Goal: Answer question/provide support: Share knowledge or assist other users

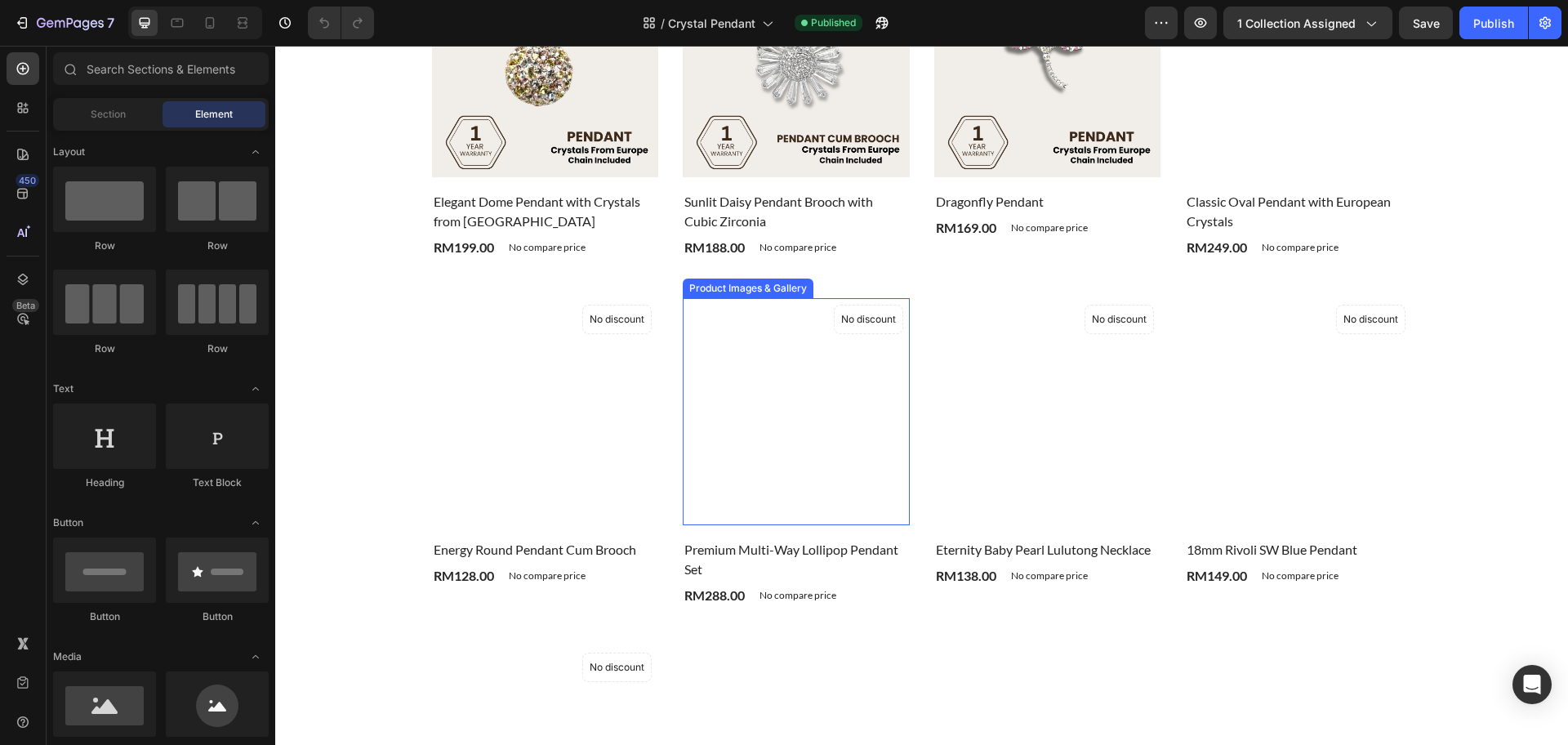
scroll to position [714, 0]
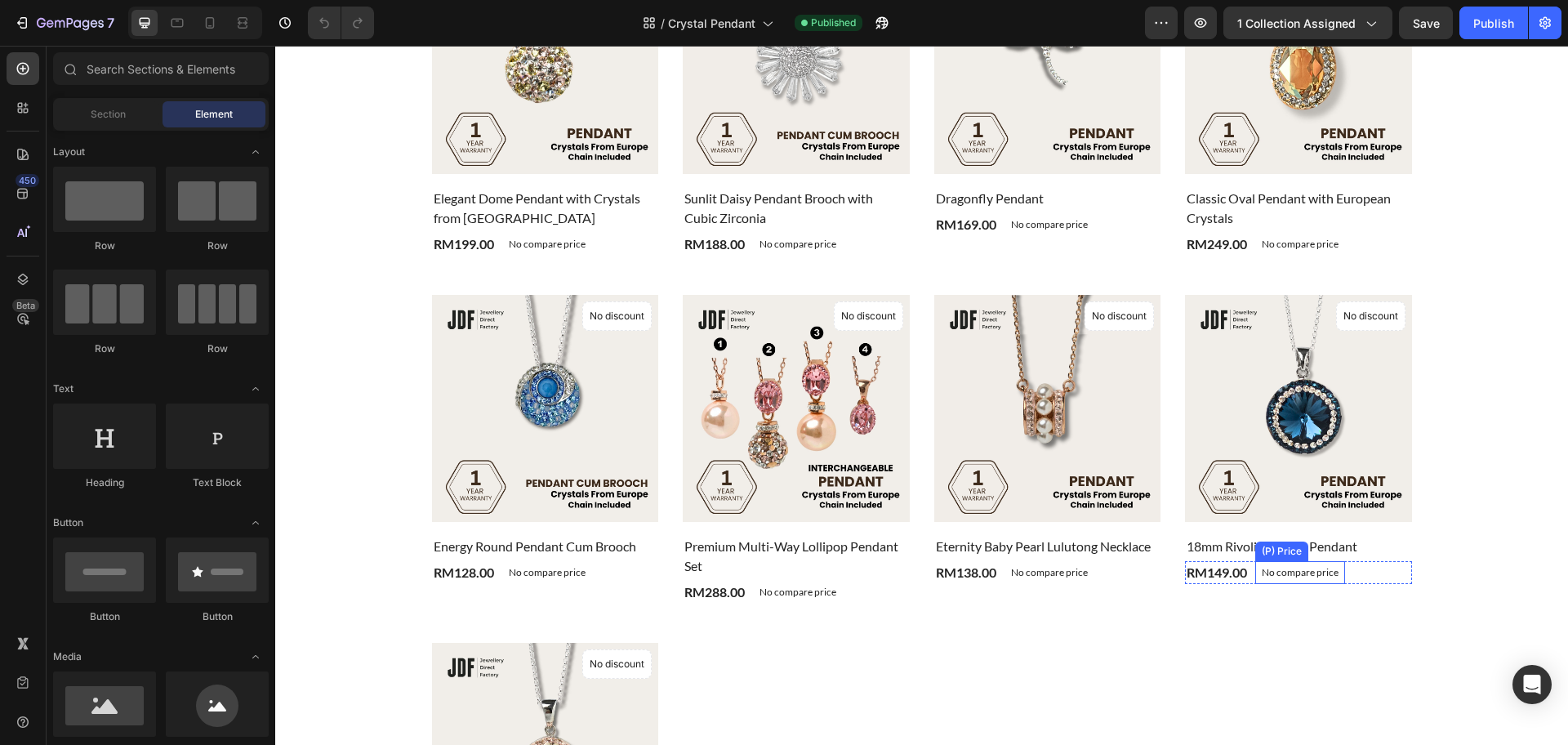
click at [1310, 577] on p "No compare price" at bounding box center [1300, 573] width 77 height 10
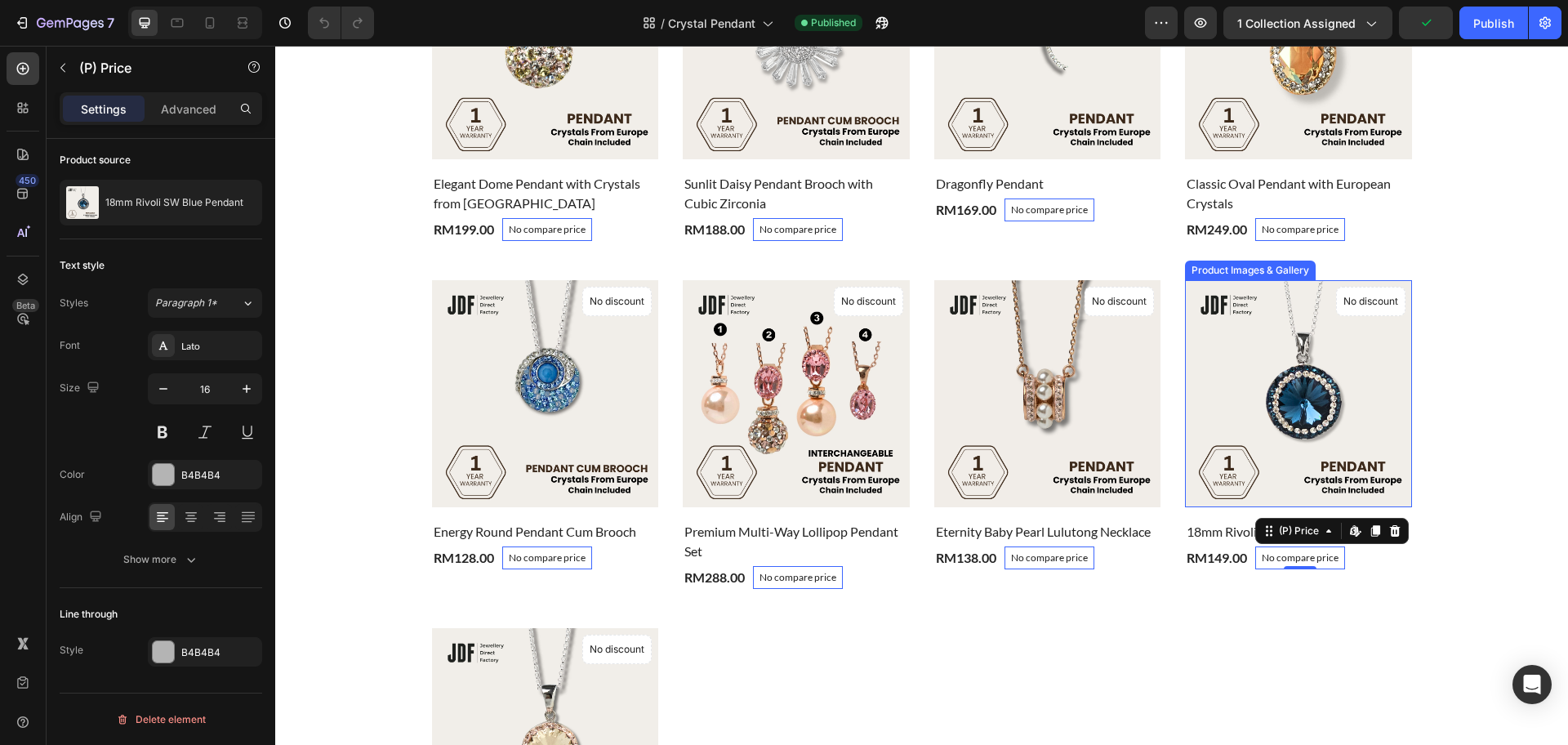
scroll to position [817, 0]
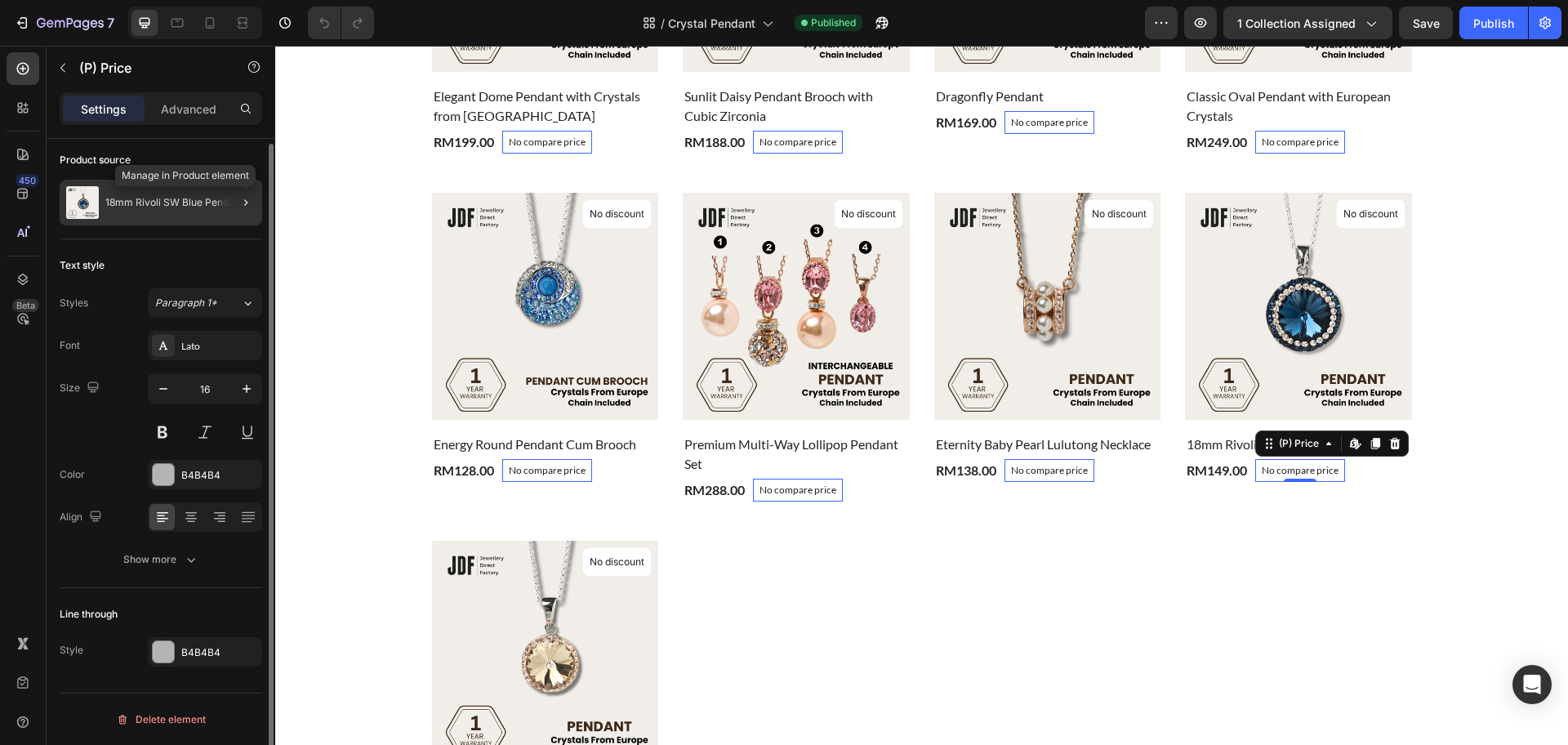
click at [236, 210] on div at bounding box center [246, 203] width 20 height 20
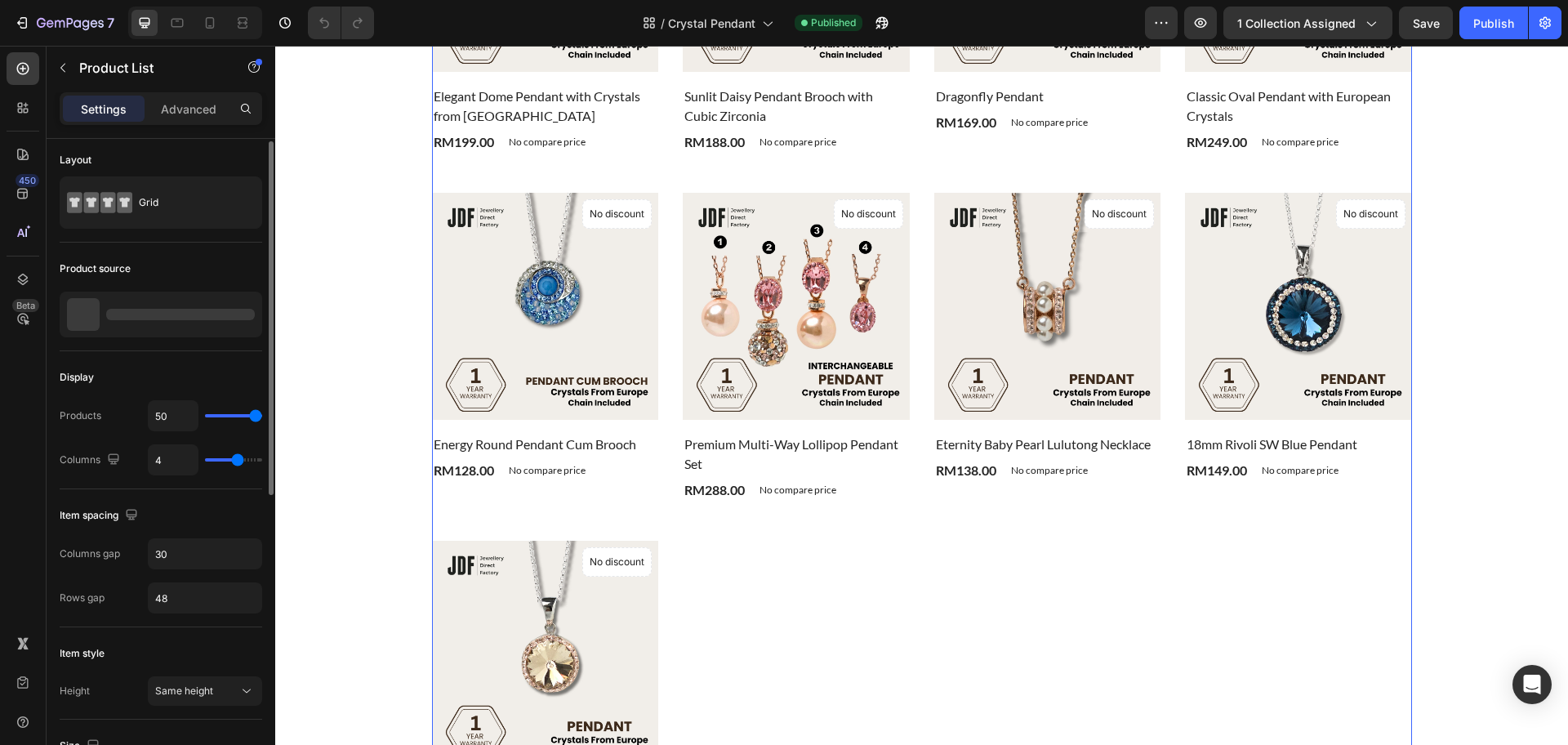
scroll to position [0, 0]
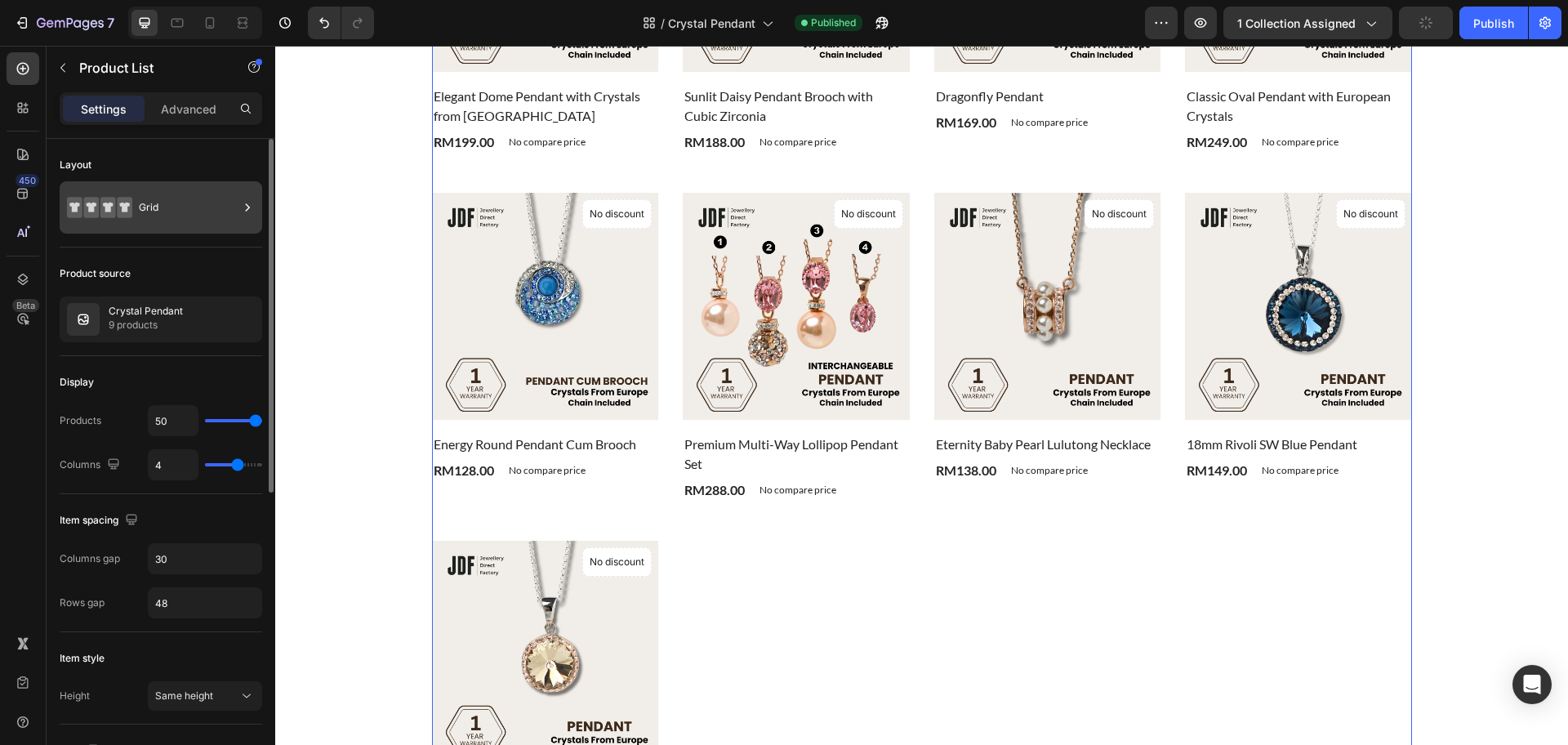
click at [238, 224] on div "Grid" at bounding box center [161, 207] width 203 height 52
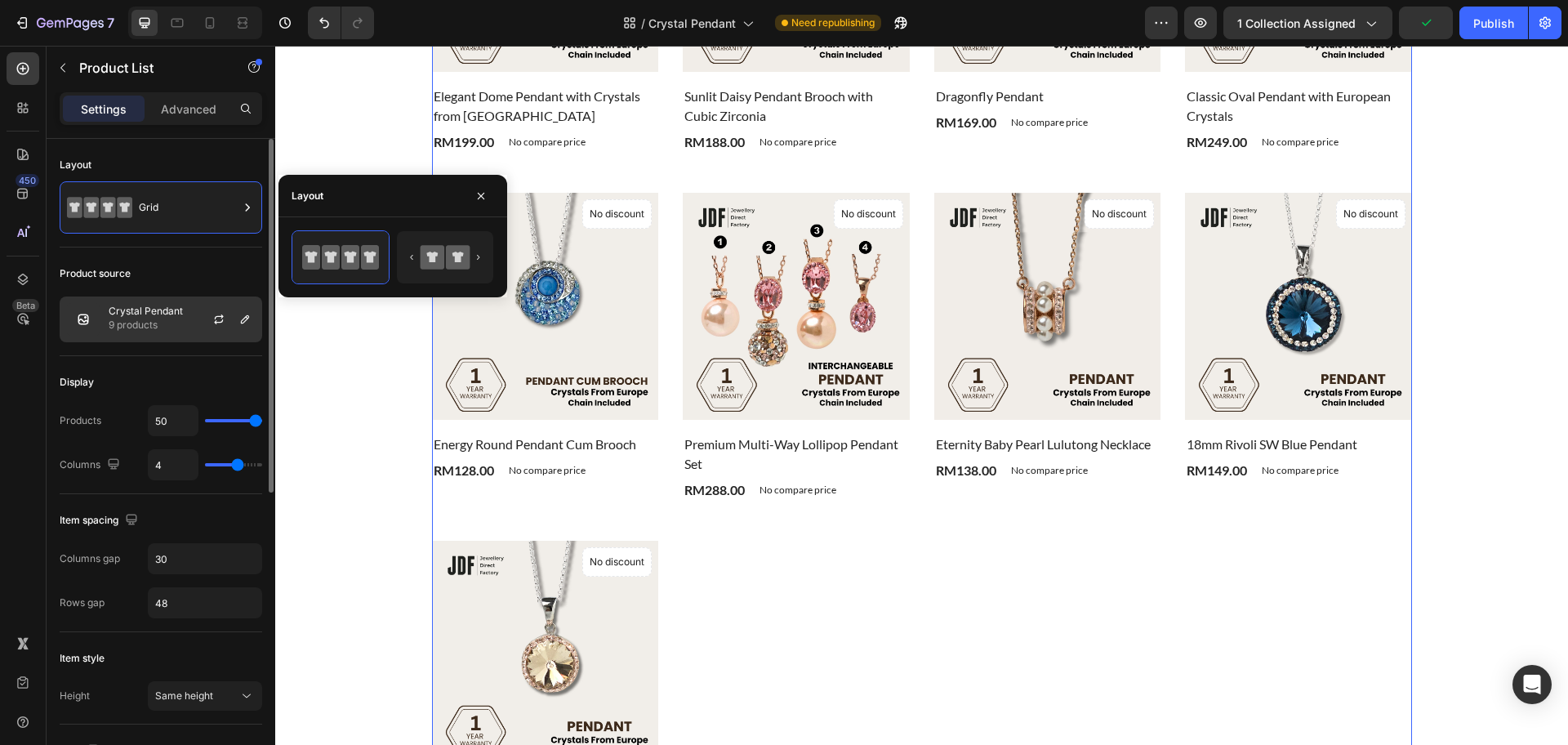
click at [197, 311] on div at bounding box center [225, 318] width 72 height 44
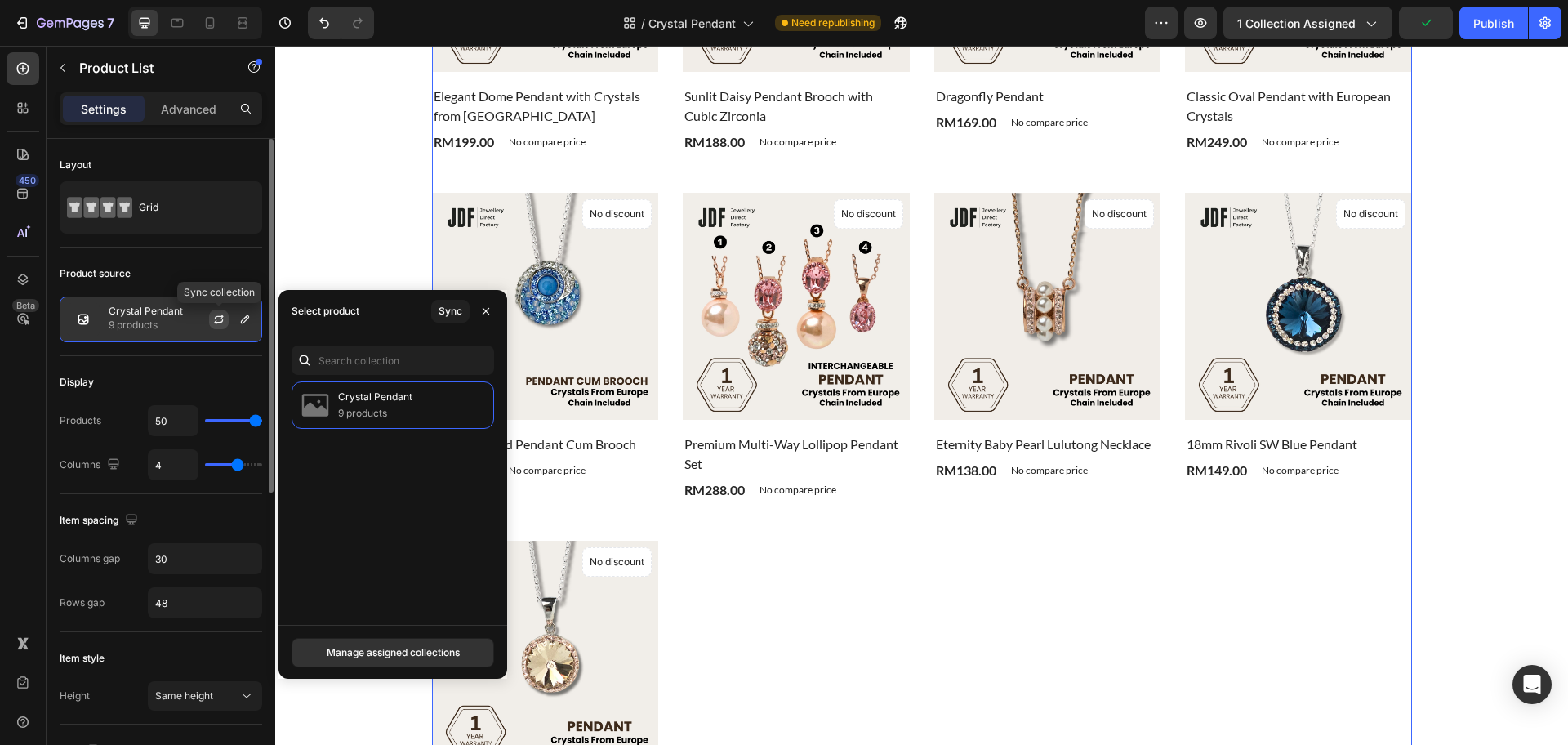
click at [214, 315] on icon "button" at bounding box center [219, 319] width 13 height 13
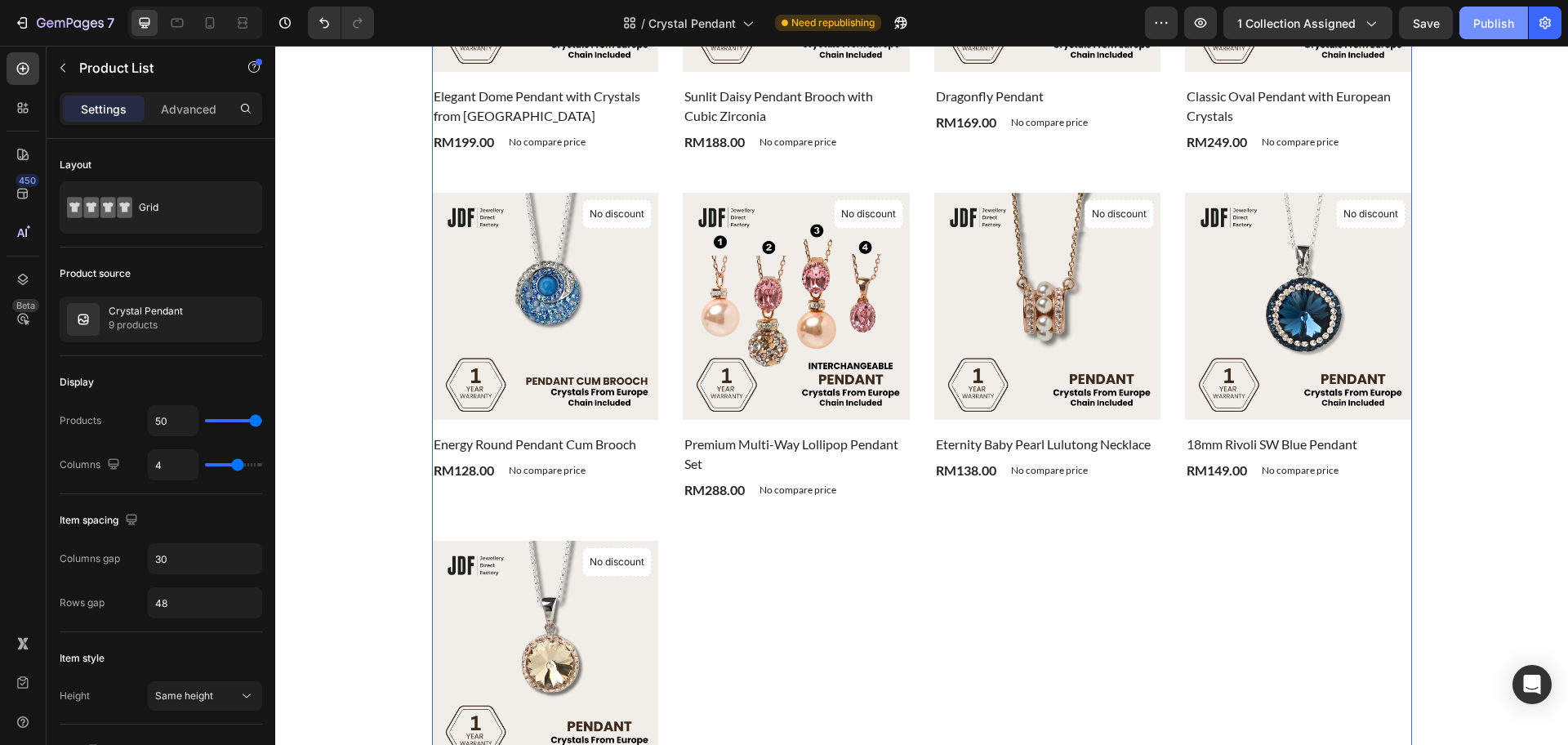
click at [1469, 25] on button "Publish" at bounding box center [1493, 23] width 68 height 33
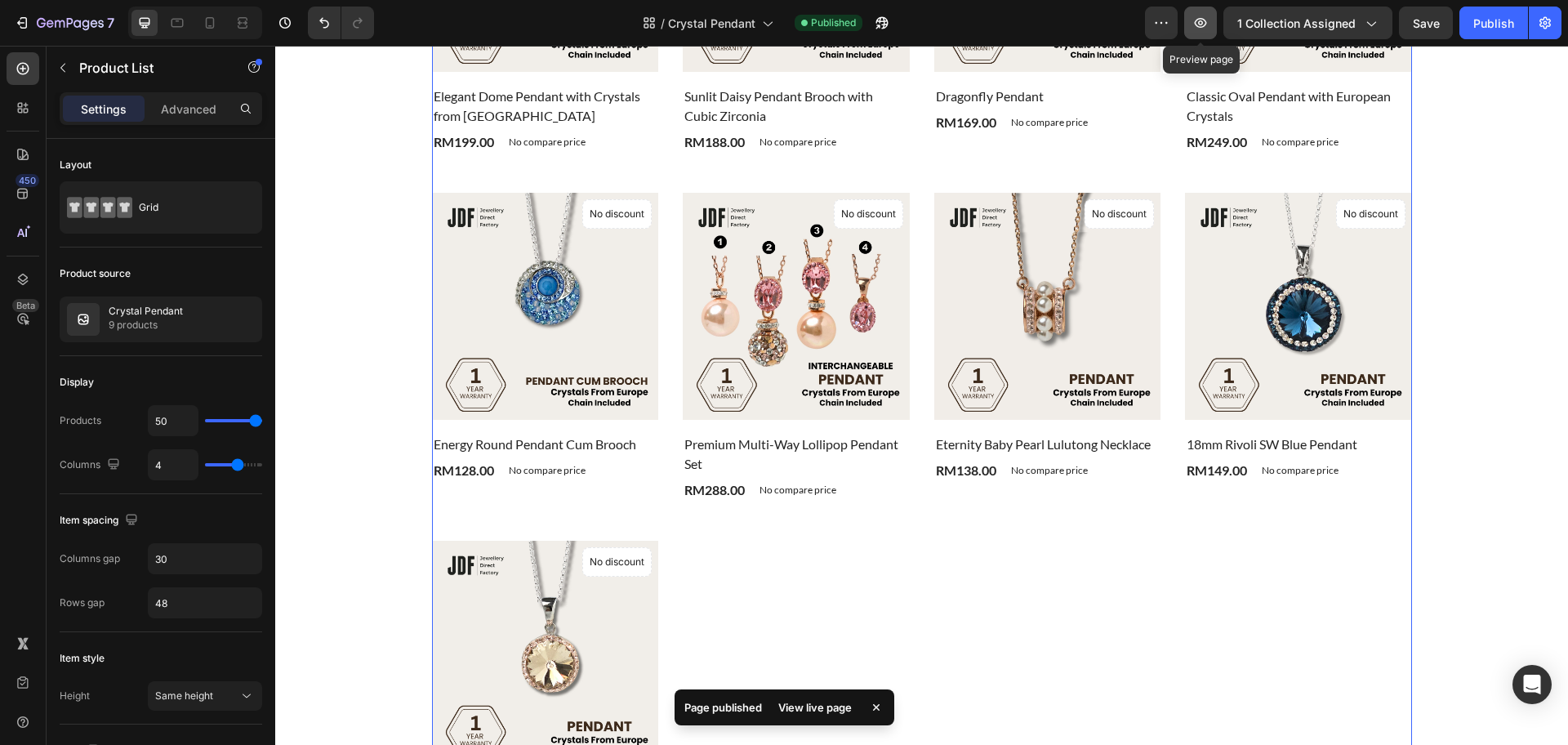
click at [1207, 34] on button "button" at bounding box center [1201, 23] width 33 height 33
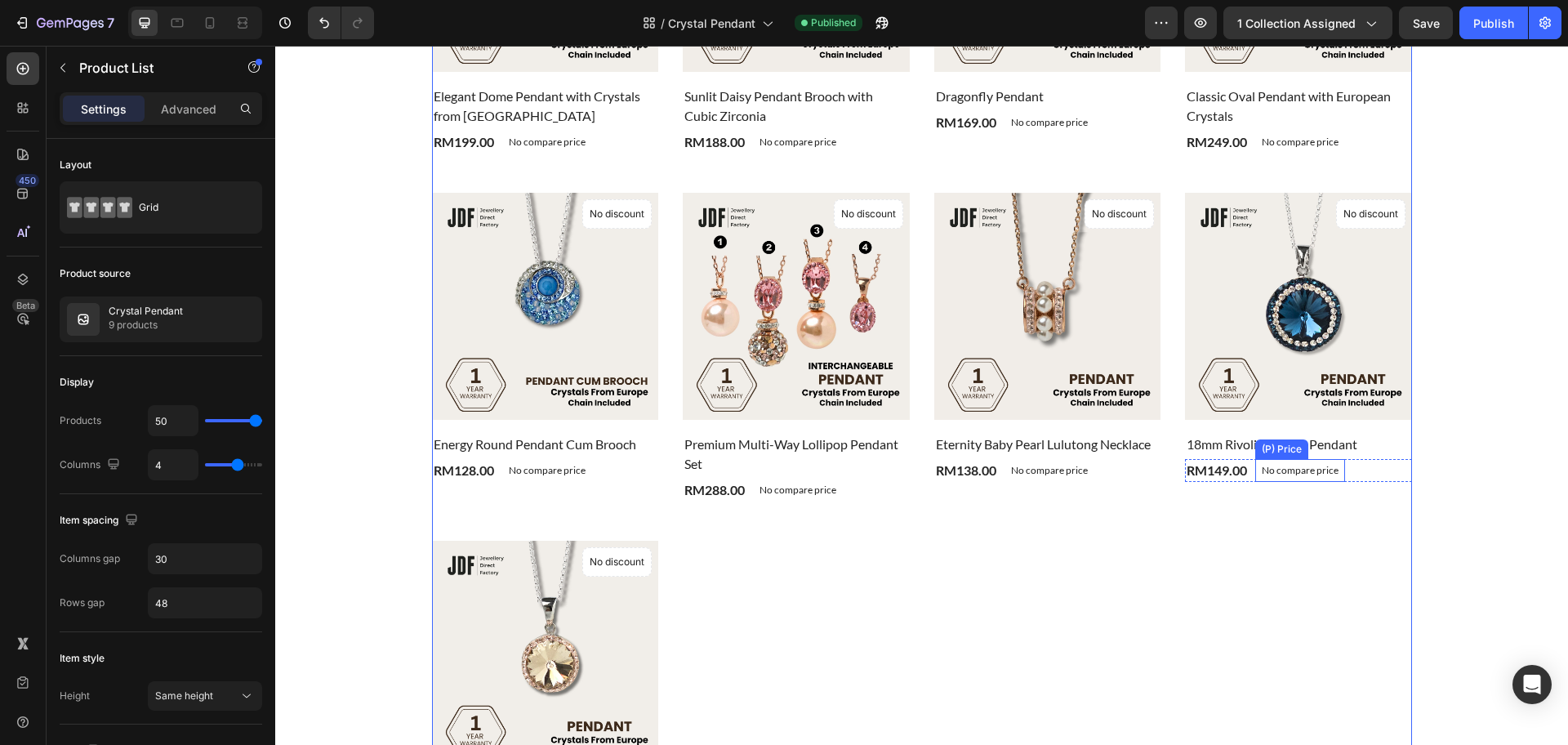
click at [1273, 474] on p "No compare price" at bounding box center [1300, 470] width 77 height 10
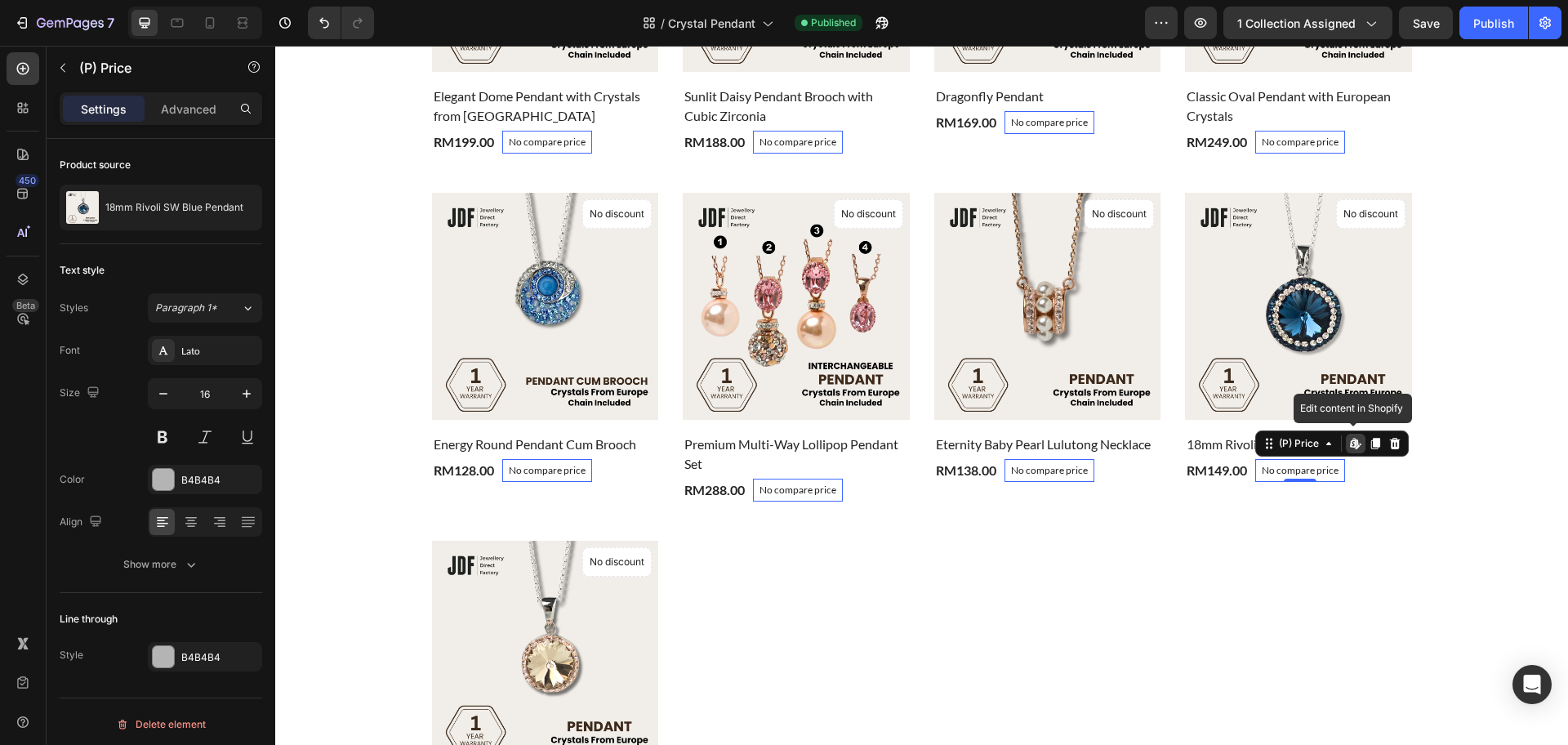
click at [1349, 450] on icon at bounding box center [1356, 444] width 13 height 13
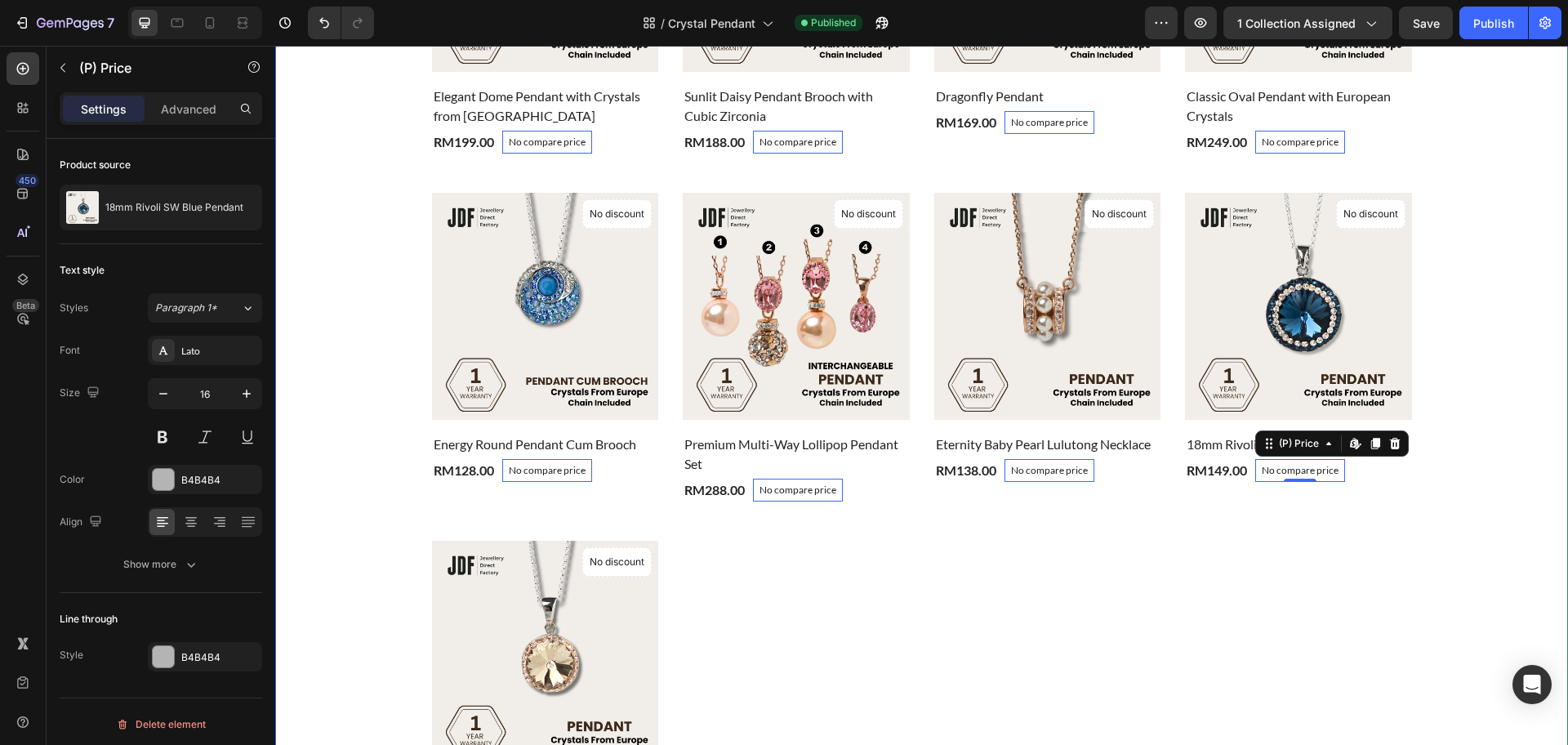
click at [337, 173] on div "Crystal Pendant Heading Product Images & Gallery No discount Not be displayed w…" at bounding box center [922, 299] width 1269 height 1061
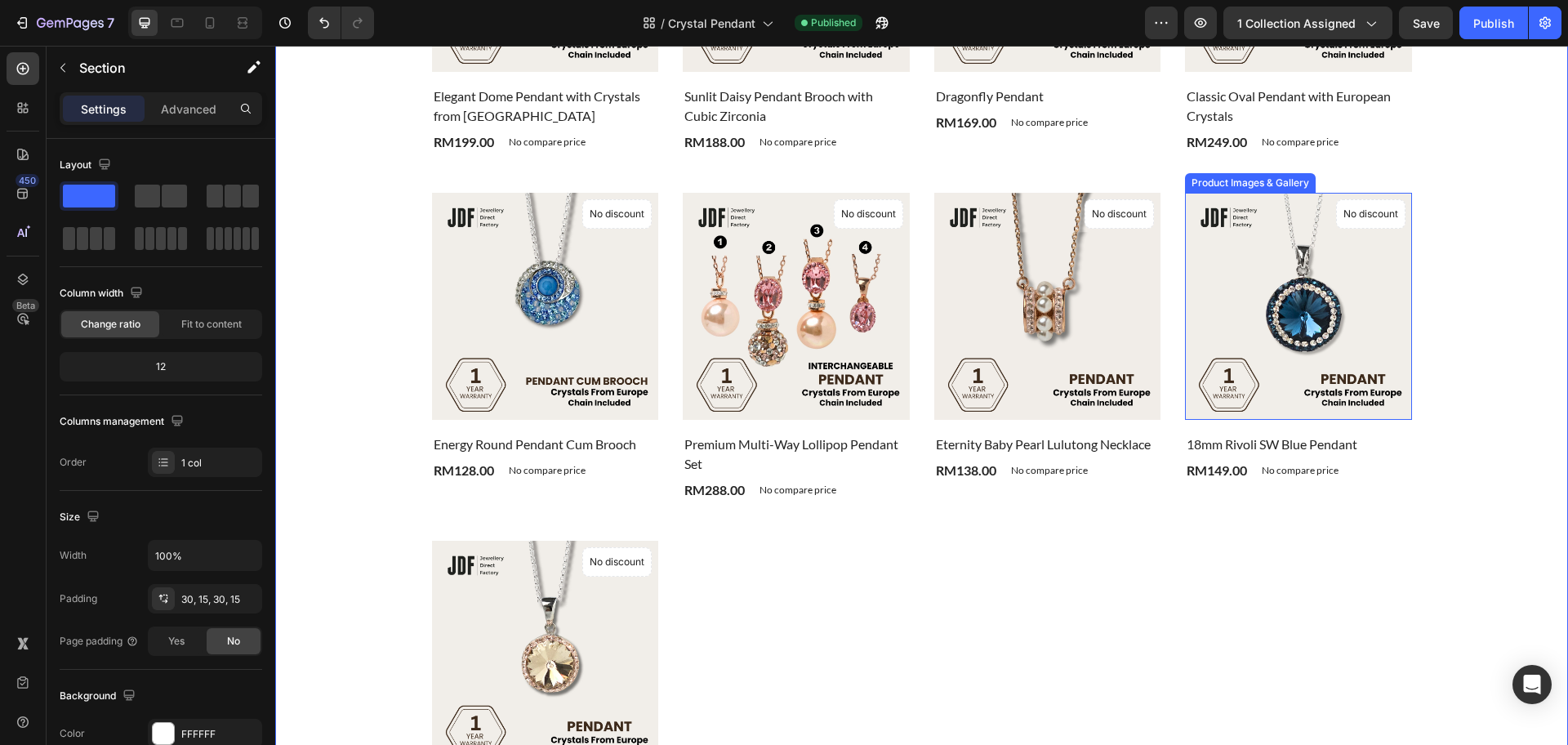
click at [1271, 356] on img at bounding box center [1298, 306] width 227 height 227
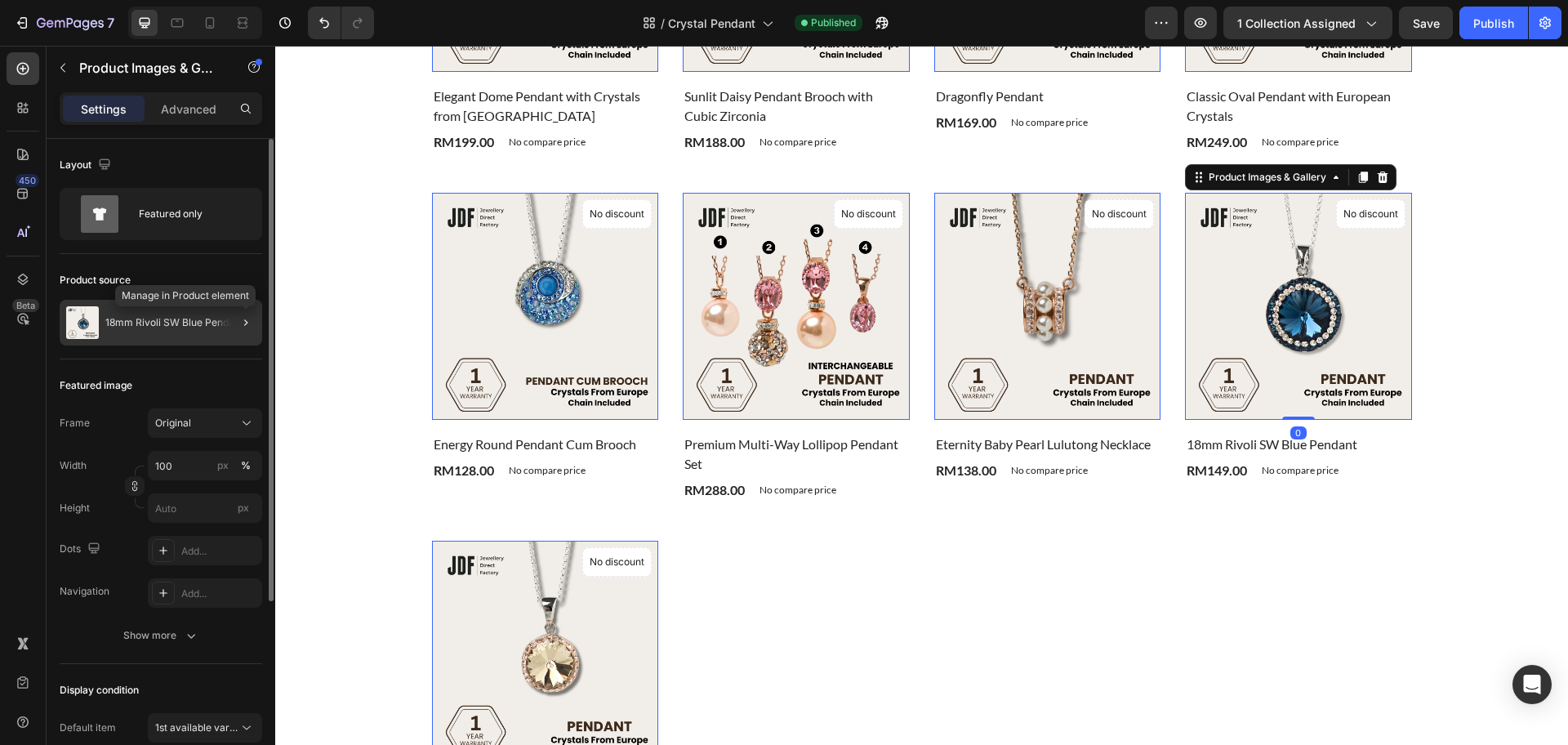
click at [236, 329] on div at bounding box center [246, 323] width 20 height 20
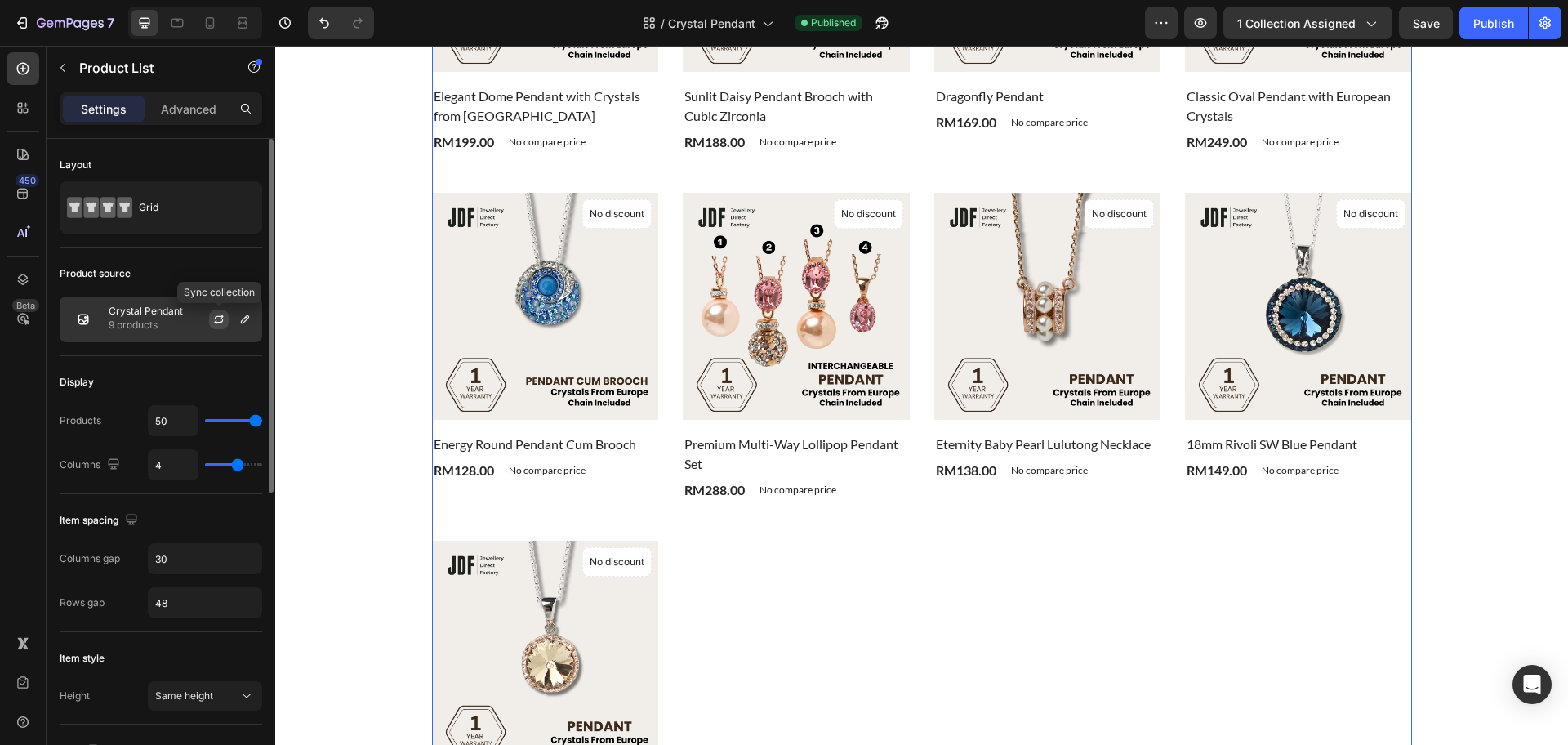
click at [217, 320] on icon "button" at bounding box center [219, 319] width 13 height 13
click at [247, 323] on icon "button" at bounding box center [245, 319] width 13 height 13
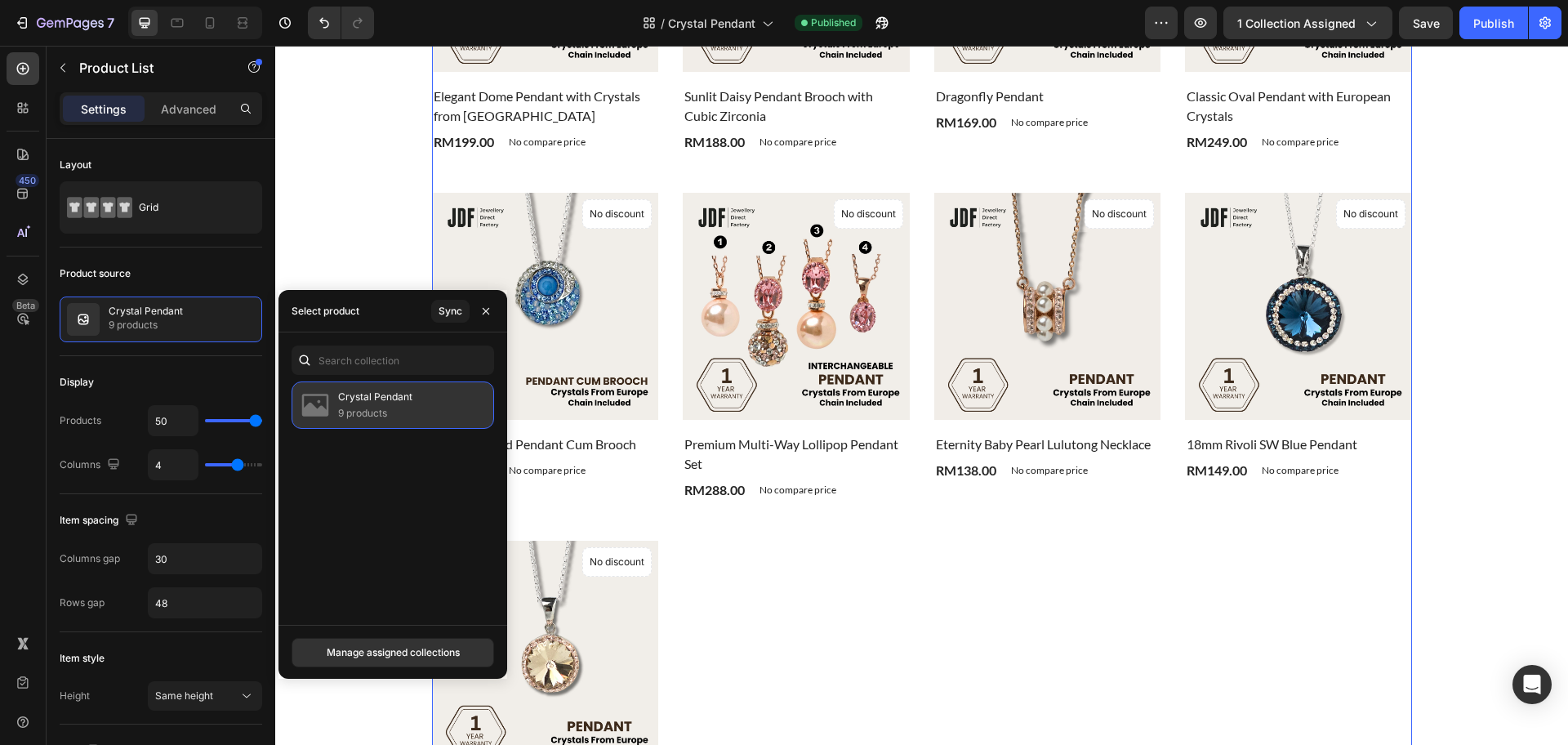
click at [400, 405] on p "9 products" at bounding box center [375, 413] width 74 height 17
click at [455, 306] on div "Sync" at bounding box center [450, 311] width 24 height 15
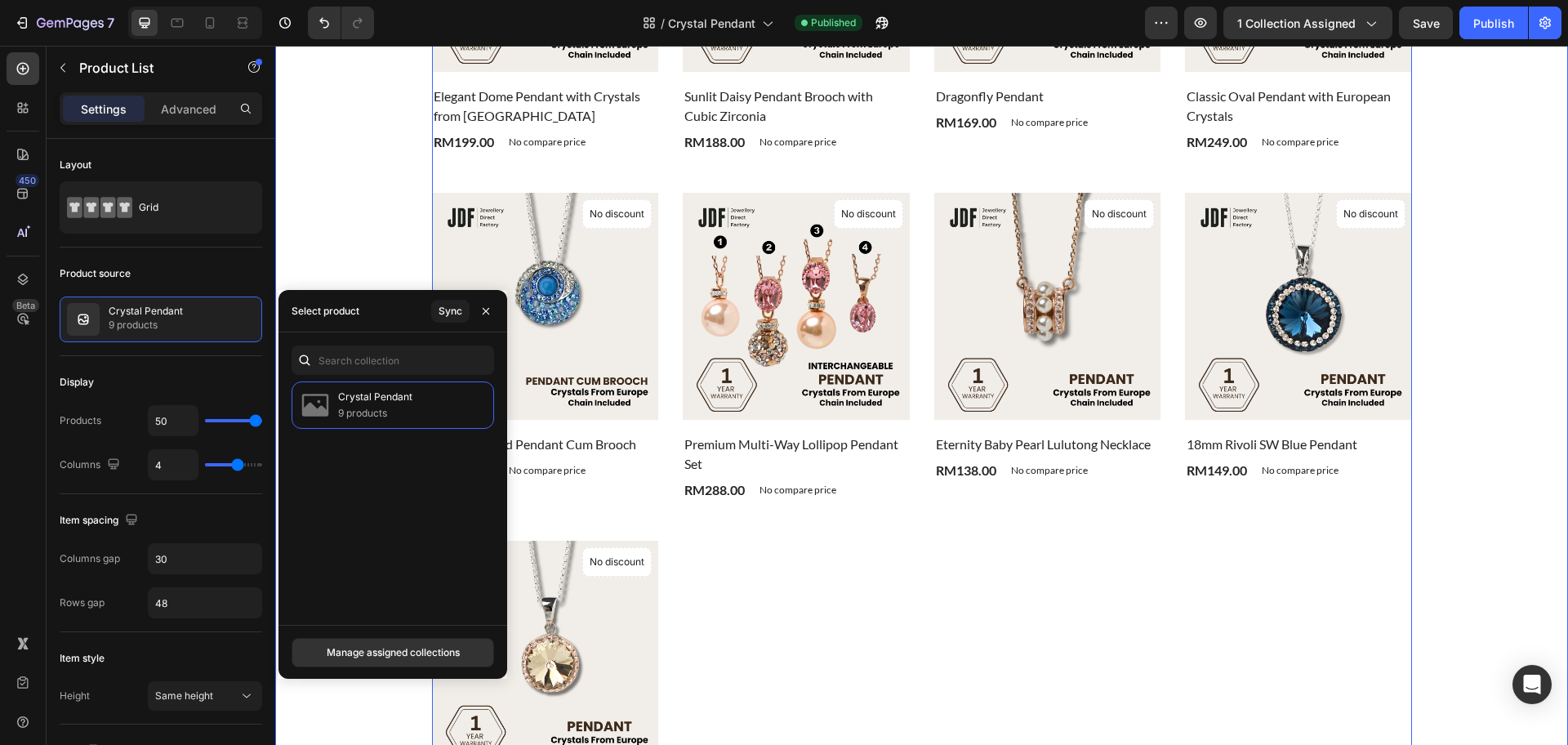
click at [1496, 446] on div "Crystal Pendant Heading Product Images & Gallery No discount Not be displayed w…" at bounding box center [922, 299] width 1269 height 1061
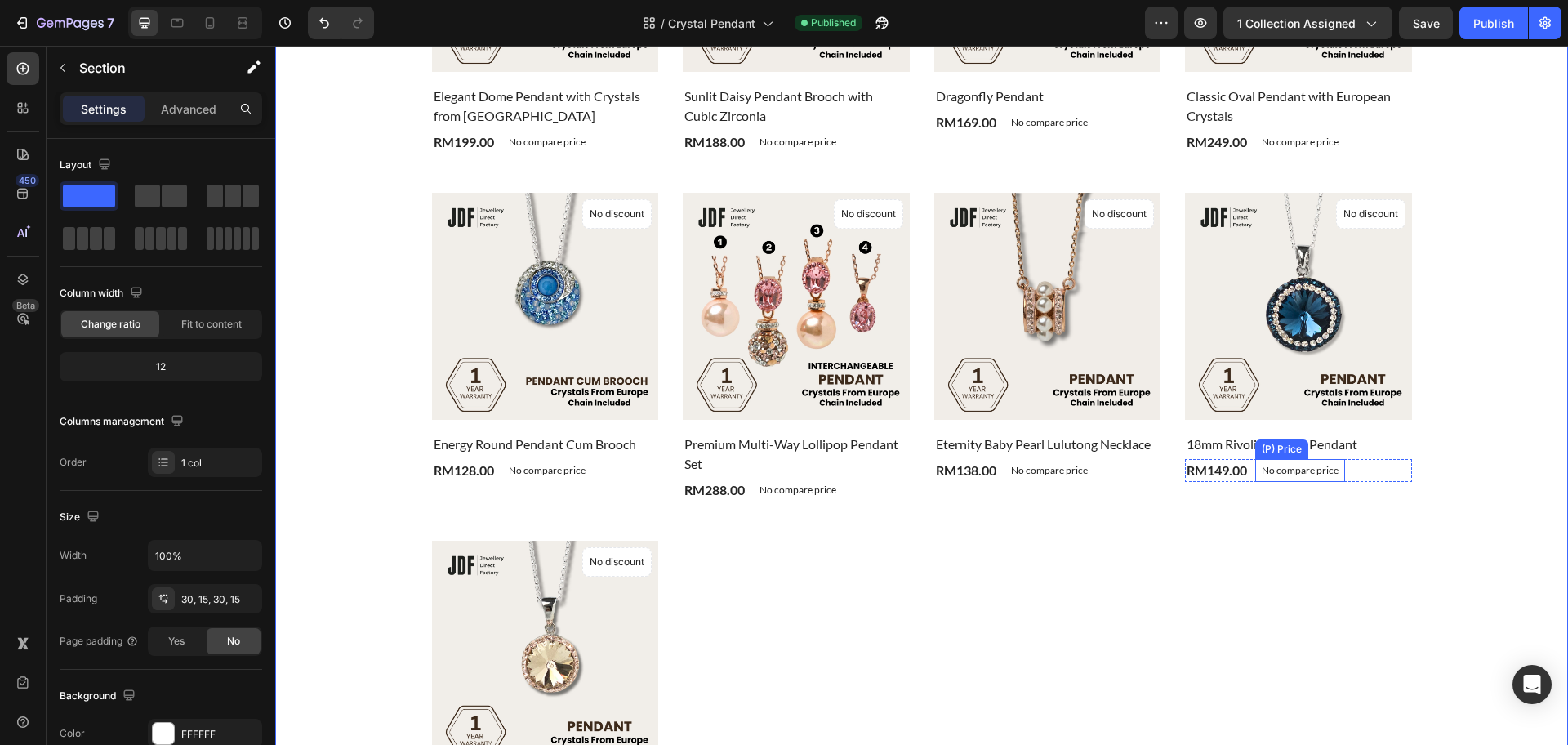
click at [1309, 474] on p "No compare price" at bounding box center [1300, 470] width 77 height 10
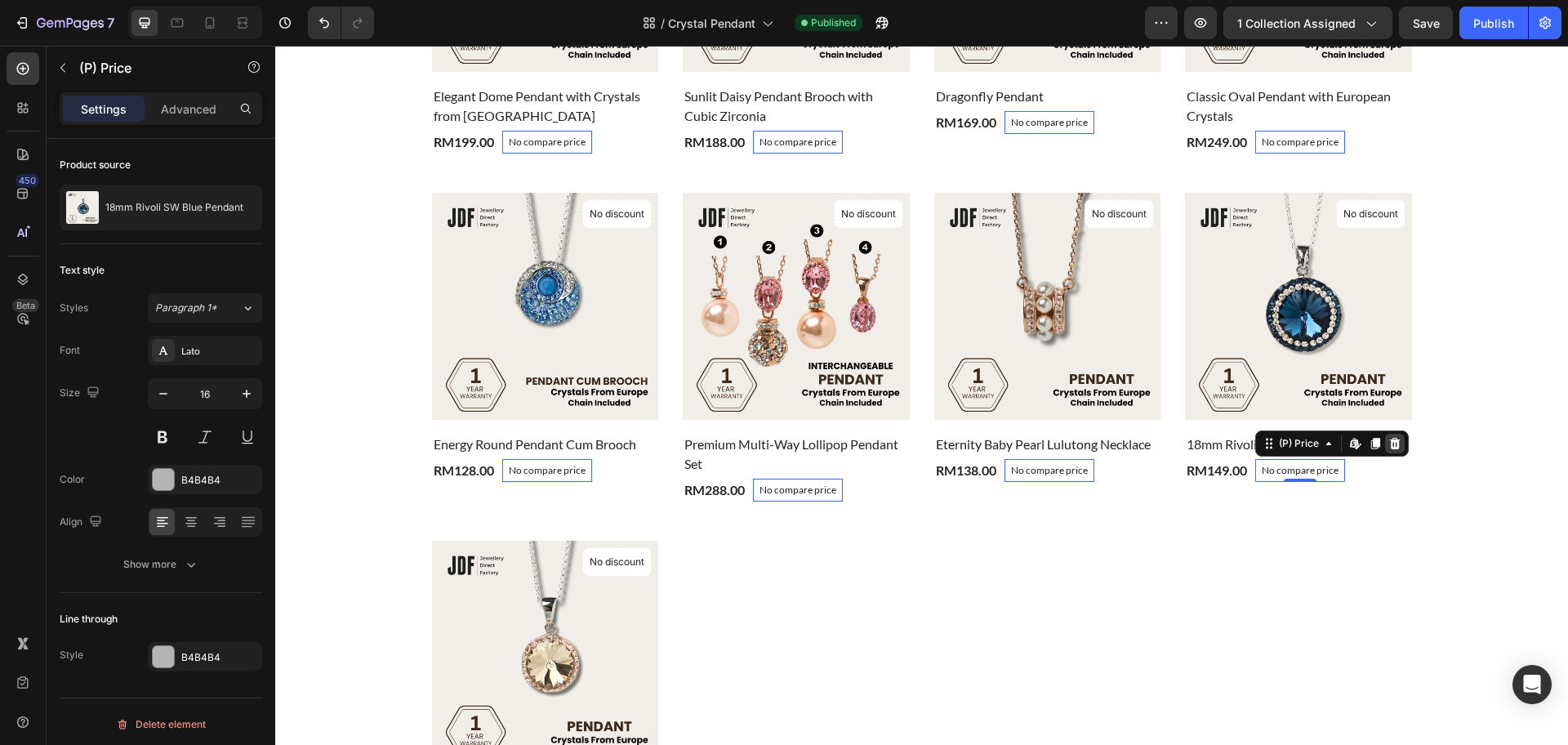
click at [1390, 441] on icon at bounding box center [1395, 444] width 11 height 12
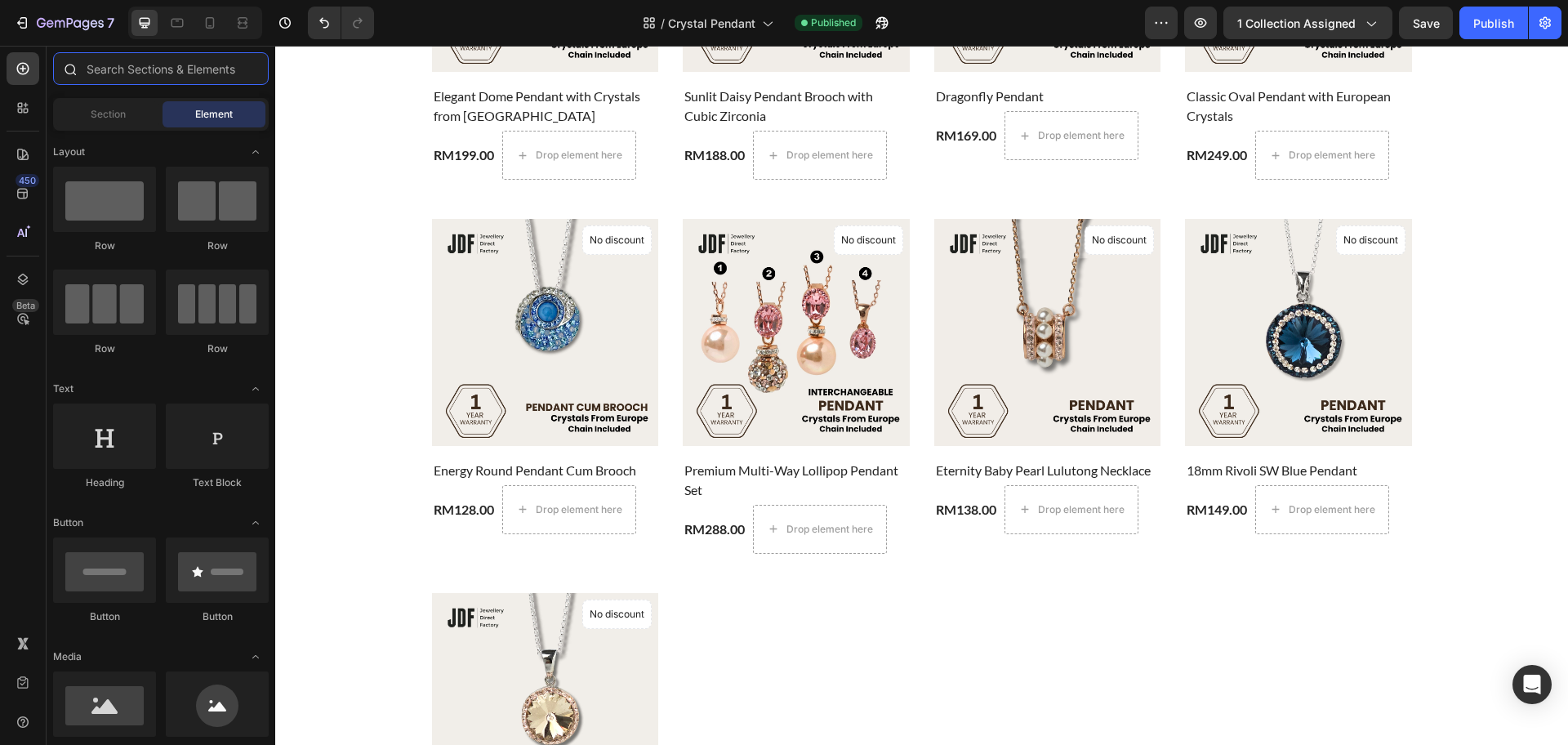
click at [167, 63] on input "text" at bounding box center [160, 68] width 215 height 33
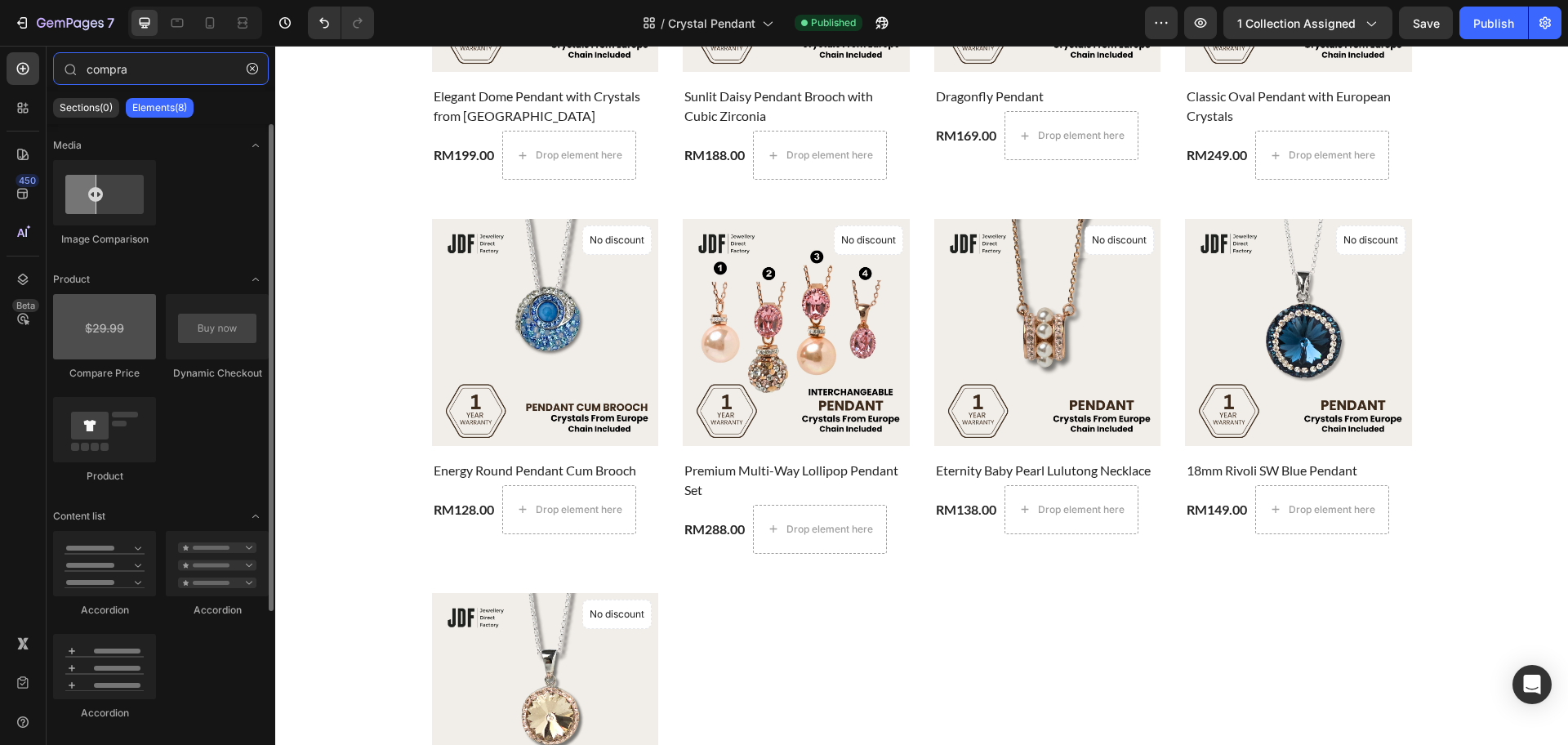
type input "compra"
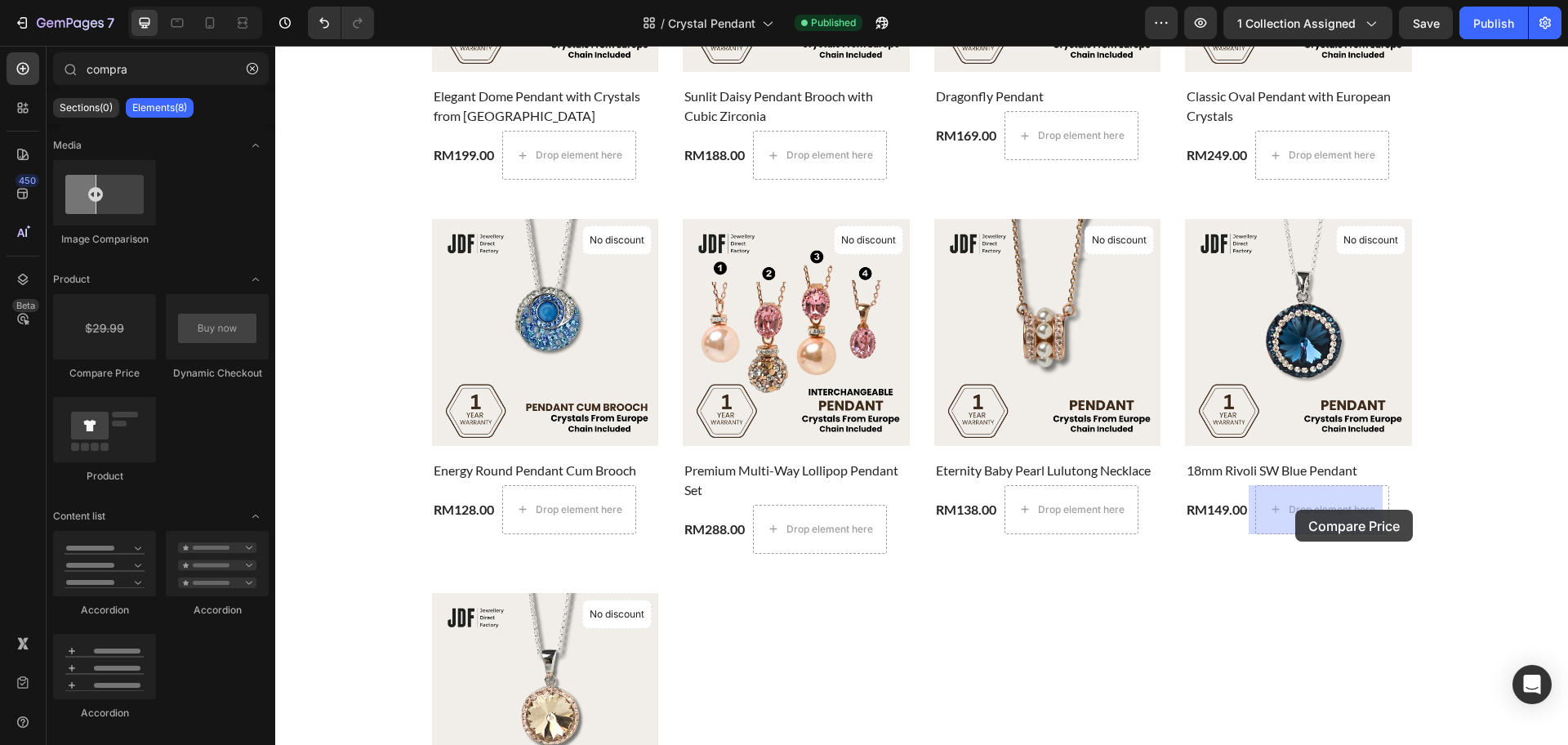
drag, startPoint x: 390, startPoint y: 394, endPoint x: 1279, endPoint y: 506, distance: 896.0
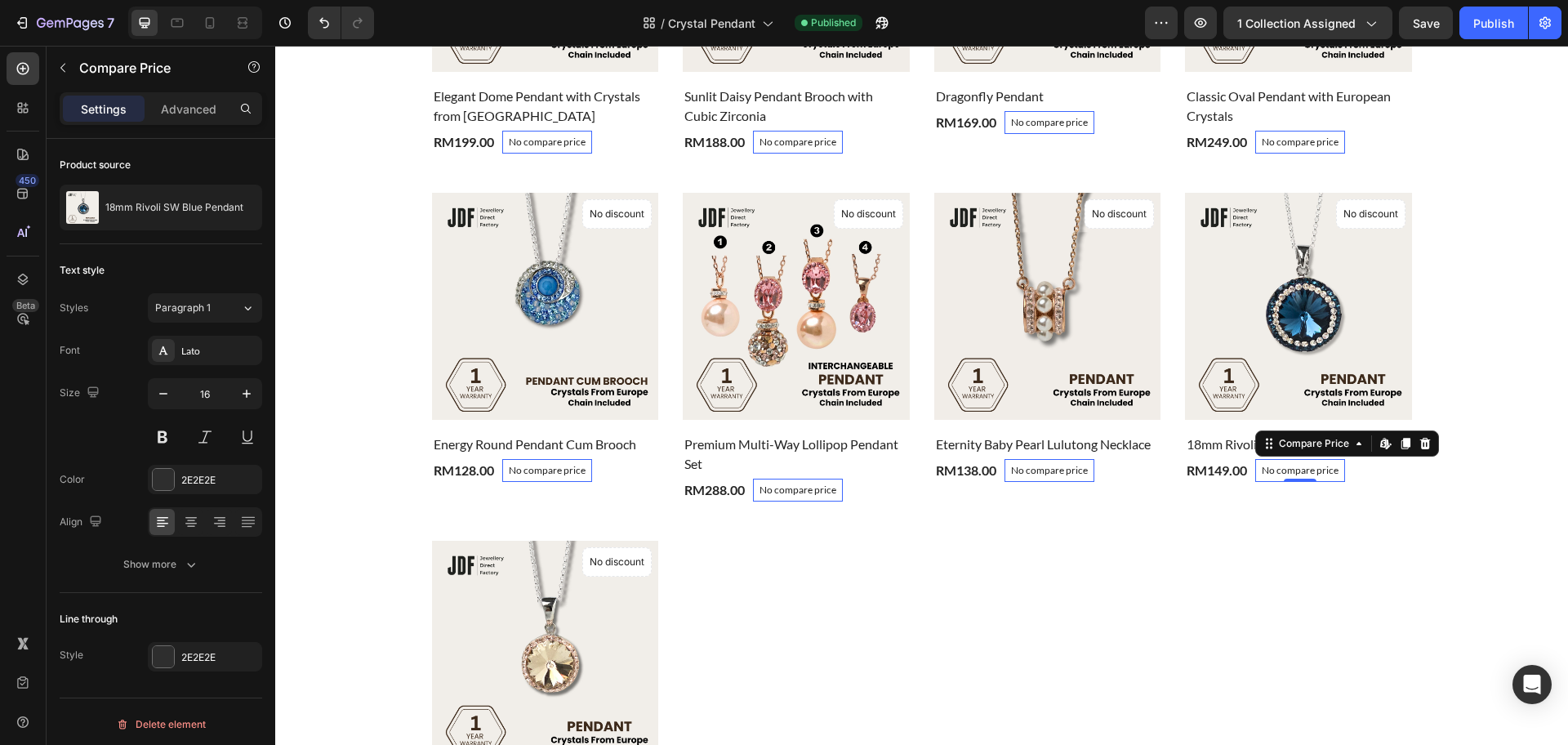
click at [1342, 450] on div "Product Images & Gallery No discount Not be displayed when published Product Ba…" at bounding box center [1298, 337] width 227 height 290
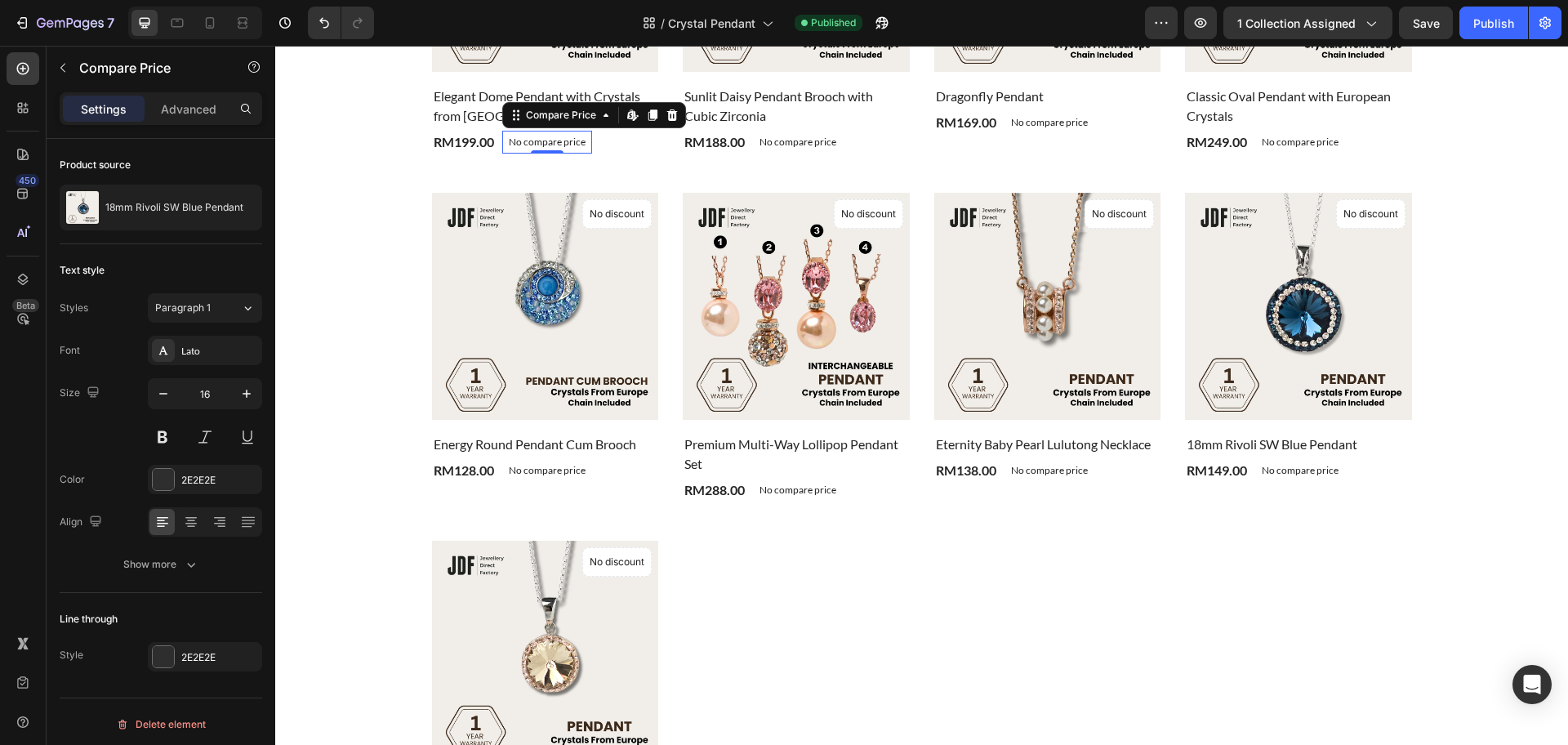
click at [1334, 471] on div "No compare price" at bounding box center [1300, 470] width 90 height 23
click at [1311, 466] on p "No compare price" at bounding box center [1300, 470] width 77 height 10
click at [1311, 469] on p "No compare price" at bounding box center [1300, 470] width 77 height 10
click at [1312, 525] on div "Product Images & Gallery No discount Not be displayed when published Product Ba…" at bounding box center [922, 337] width 980 height 984
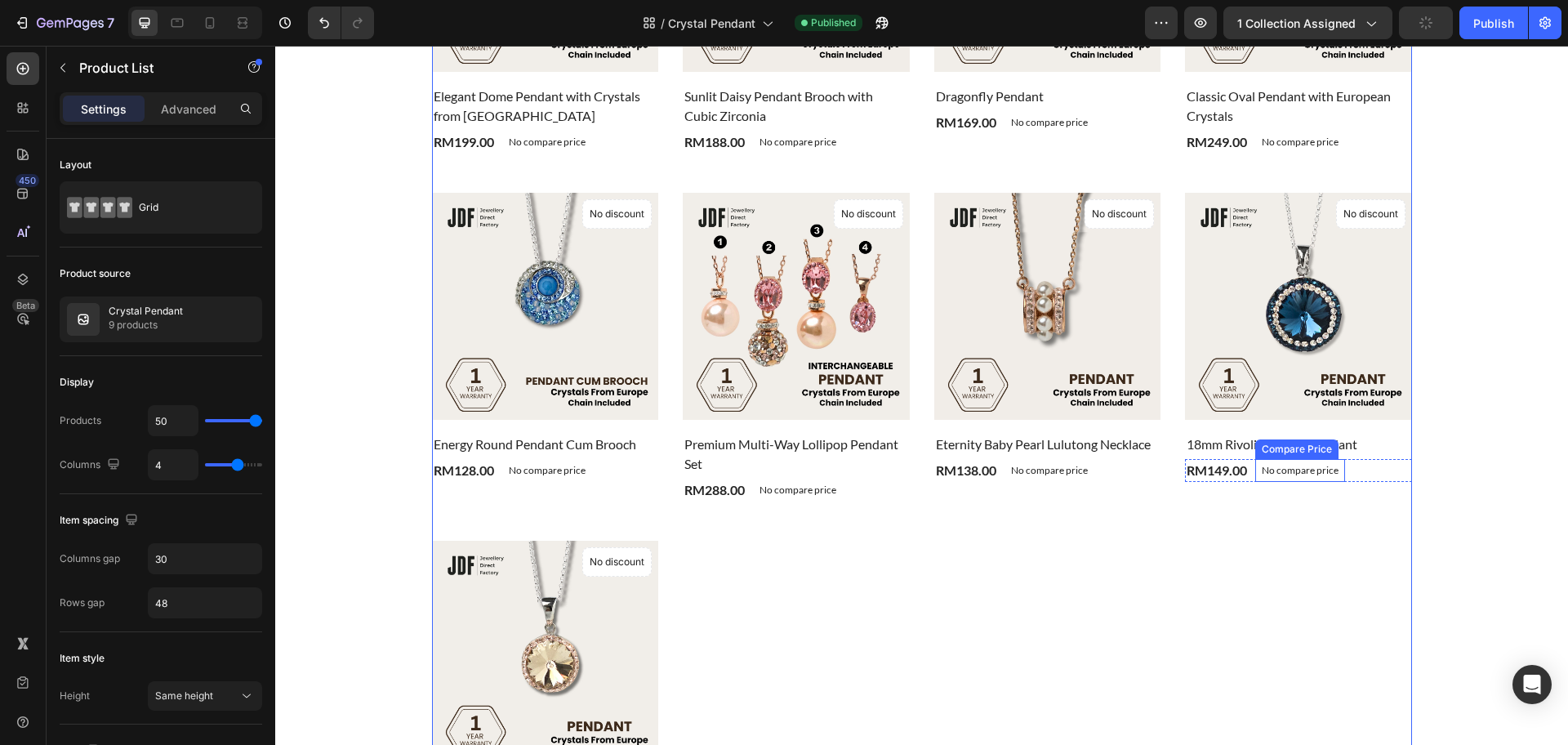
click at [1271, 465] on p "No compare price" at bounding box center [1300, 470] width 77 height 10
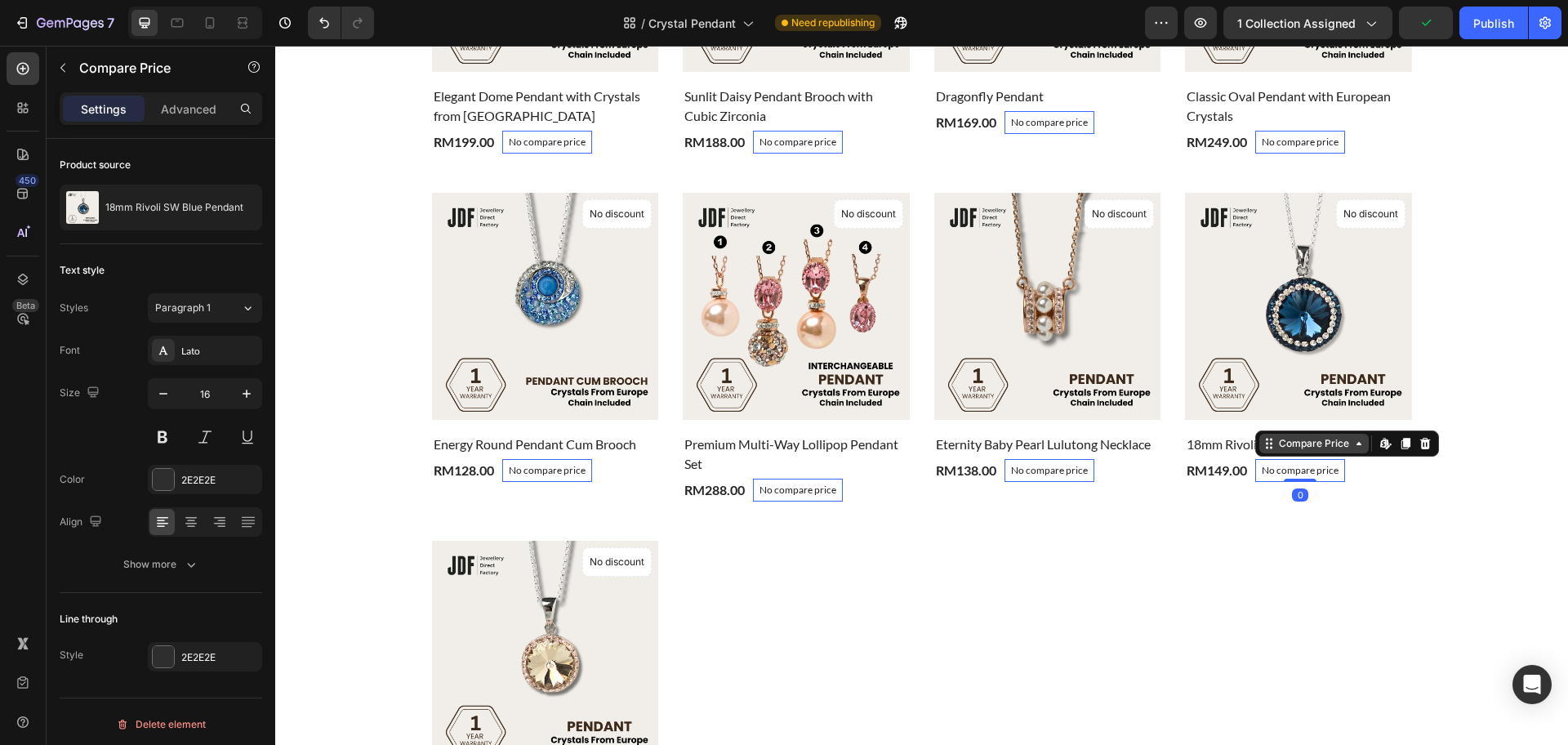
click at [1353, 453] on div "Compare Price" at bounding box center [1314, 444] width 110 height 20
click at [1477, 24] on div "Publish" at bounding box center [1494, 23] width 41 height 17
click at [1118, 529] on div "Product Images & Gallery No discount Not be displayed when published Product Ba…" at bounding box center [922, 337] width 980 height 984
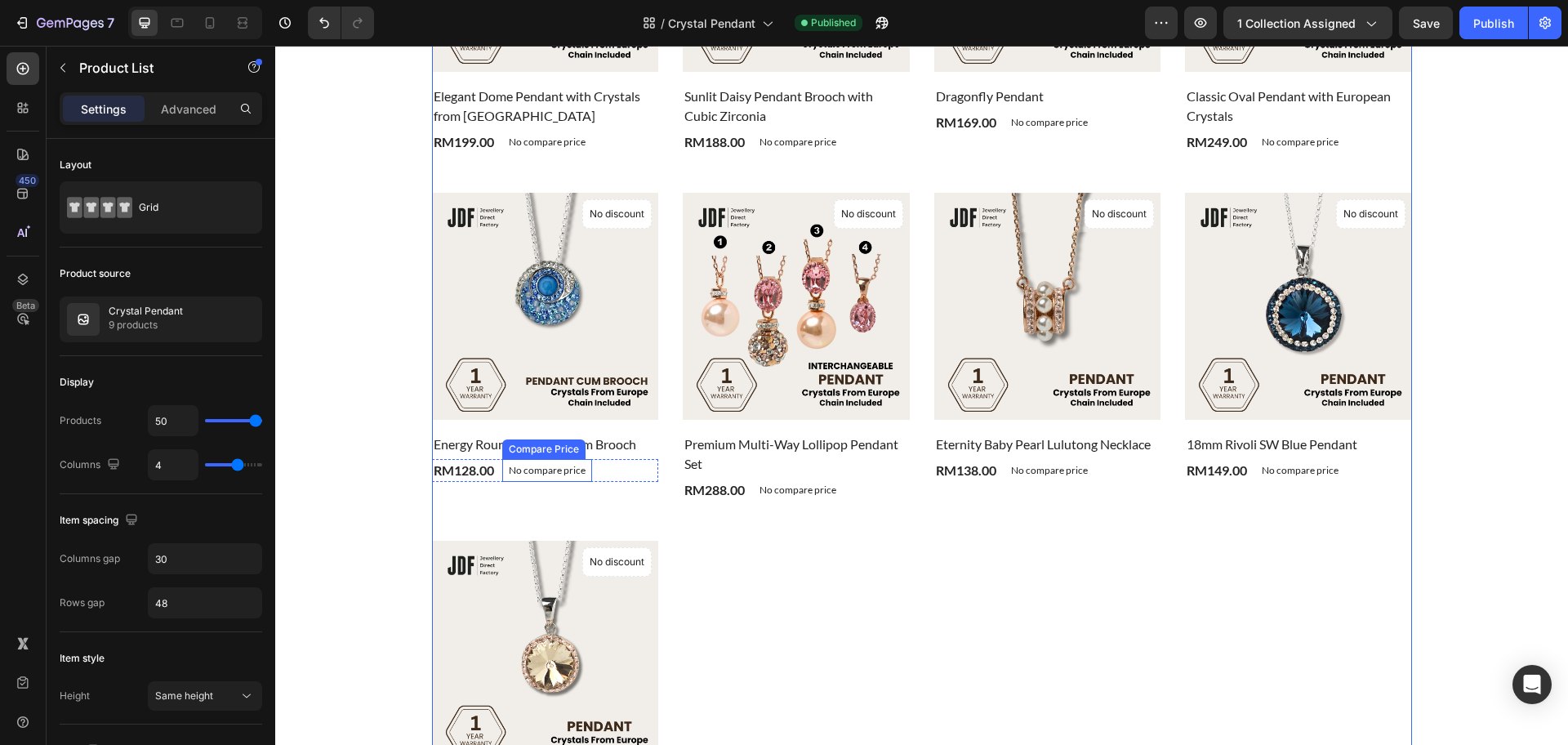
click at [551, 466] on p "No compare price" at bounding box center [547, 470] width 77 height 10
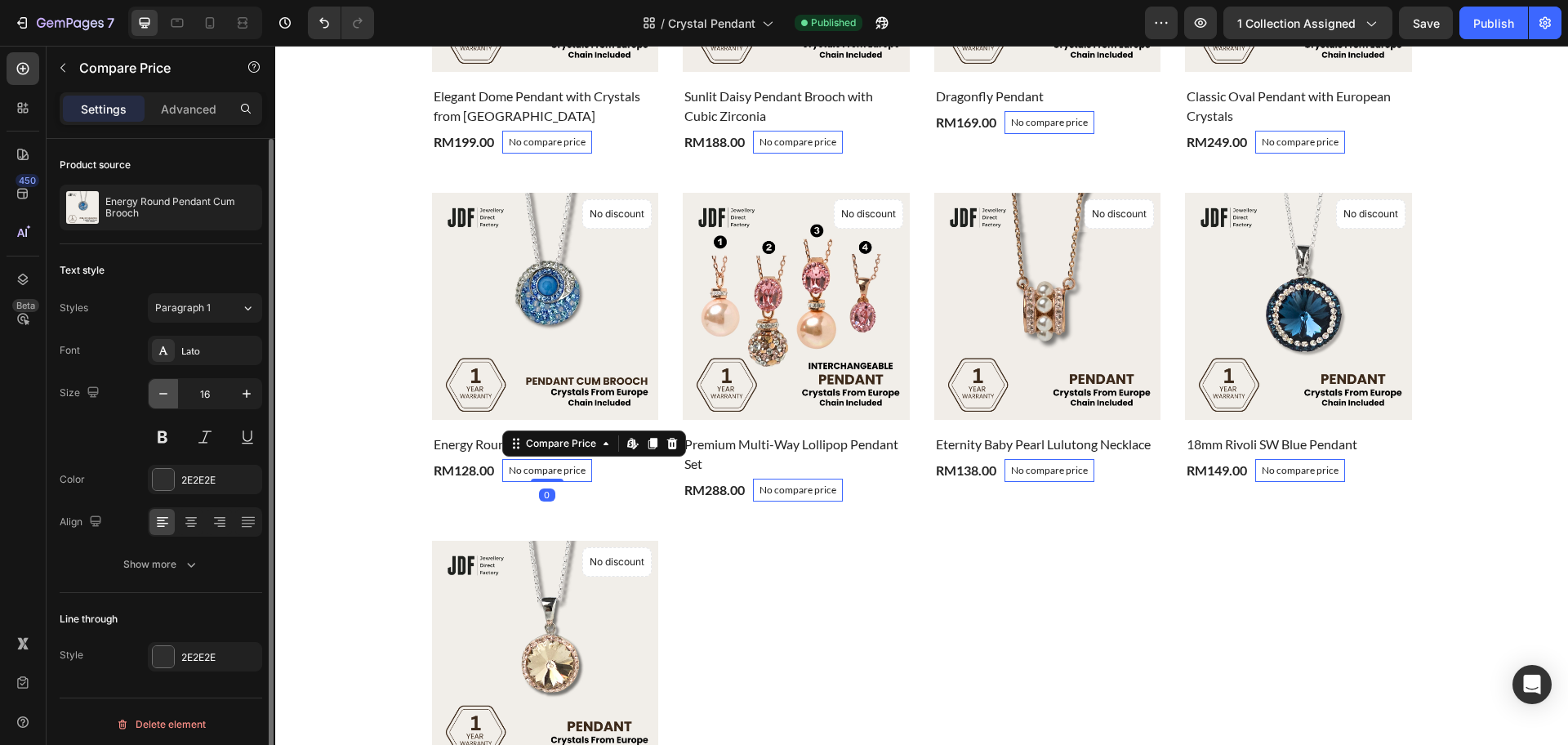
scroll to position [5, 0]
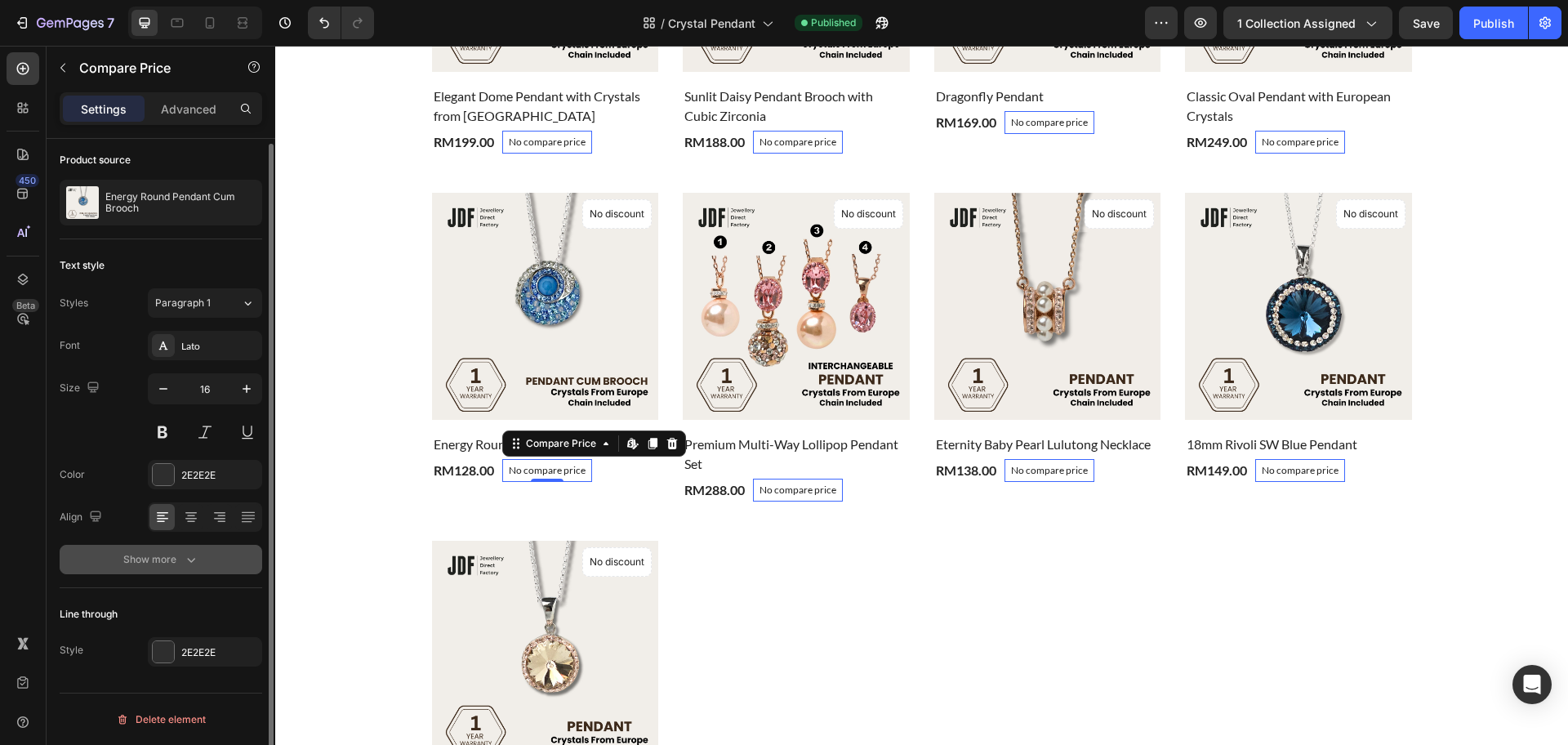
click at [155, 573] on button "Show more" at bounding box center [161, 559] width 203 height 30
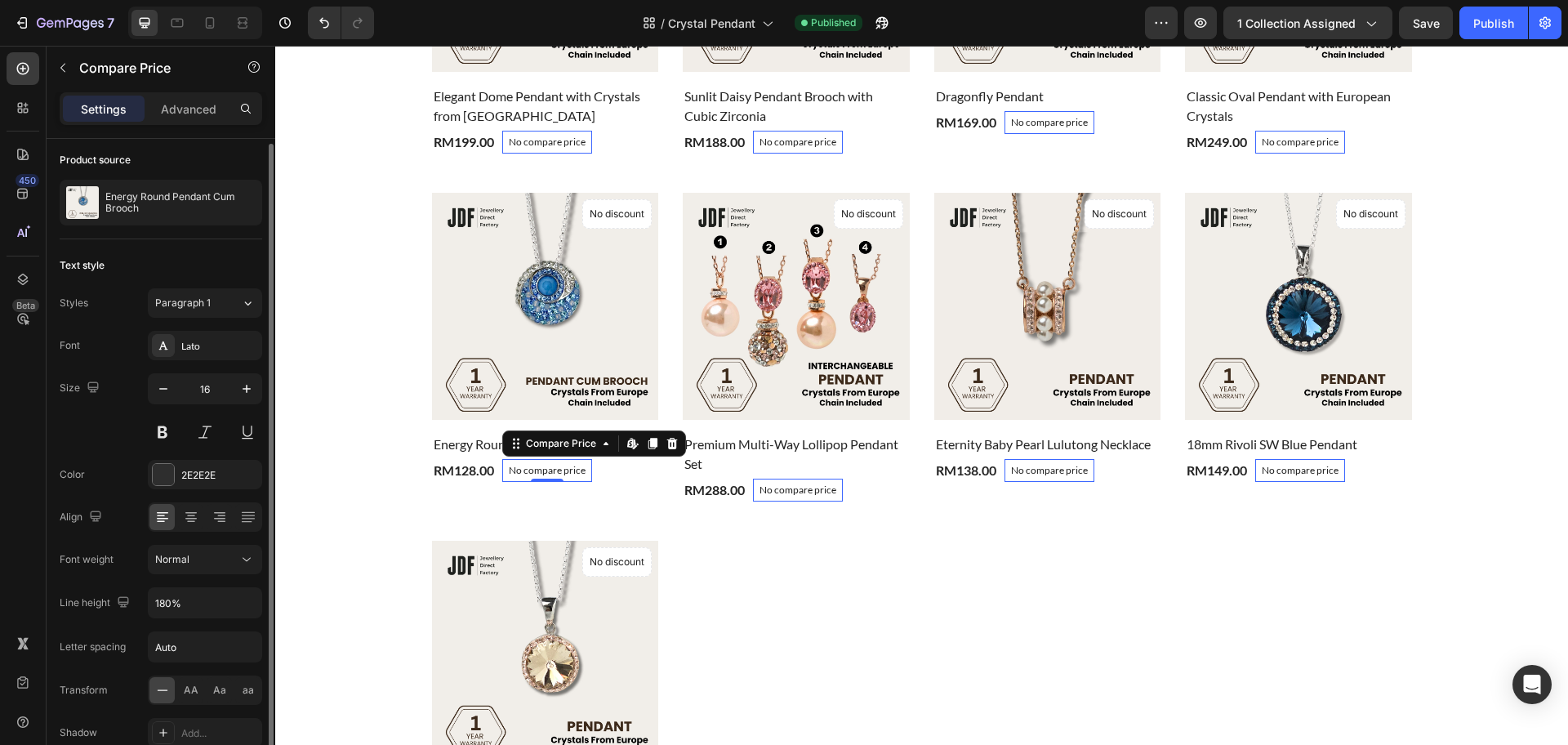
scroll to position [220, 0]
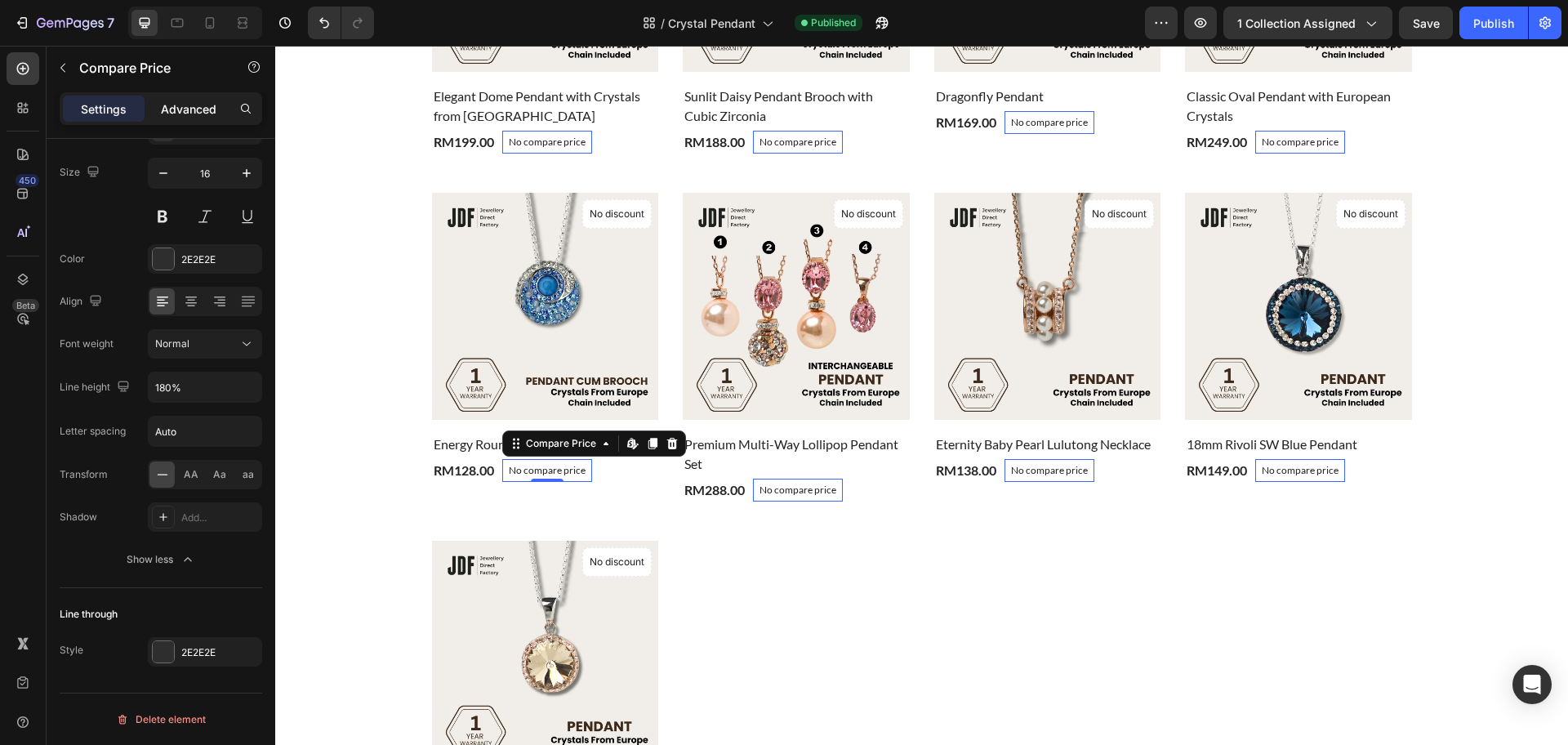
click at [183, 106] on p "Advanced" at bounding box center [188, 109] width 55 height 17
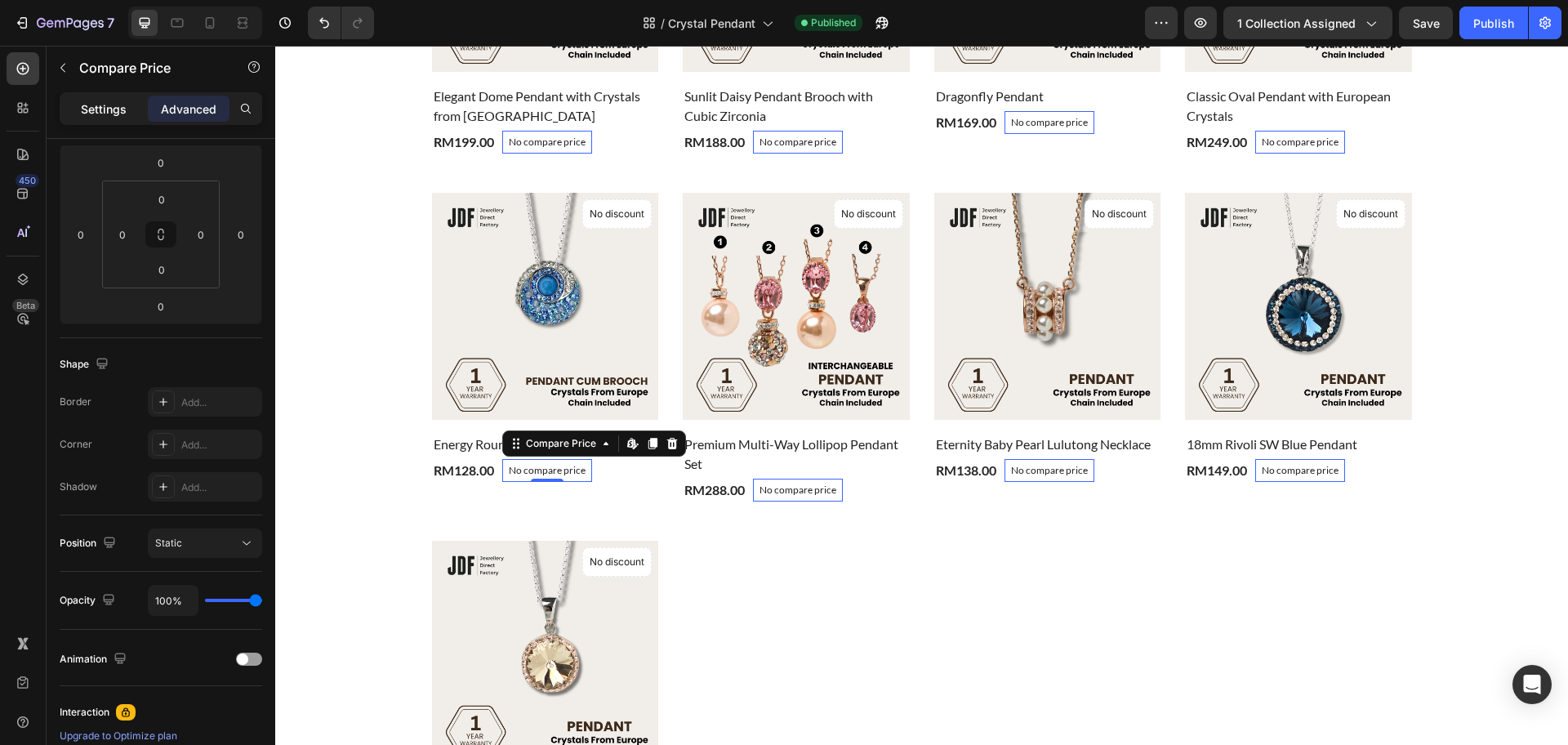
click at [101, 108] on p "Settings" at bounding box center [103, 109] width 45 height 17
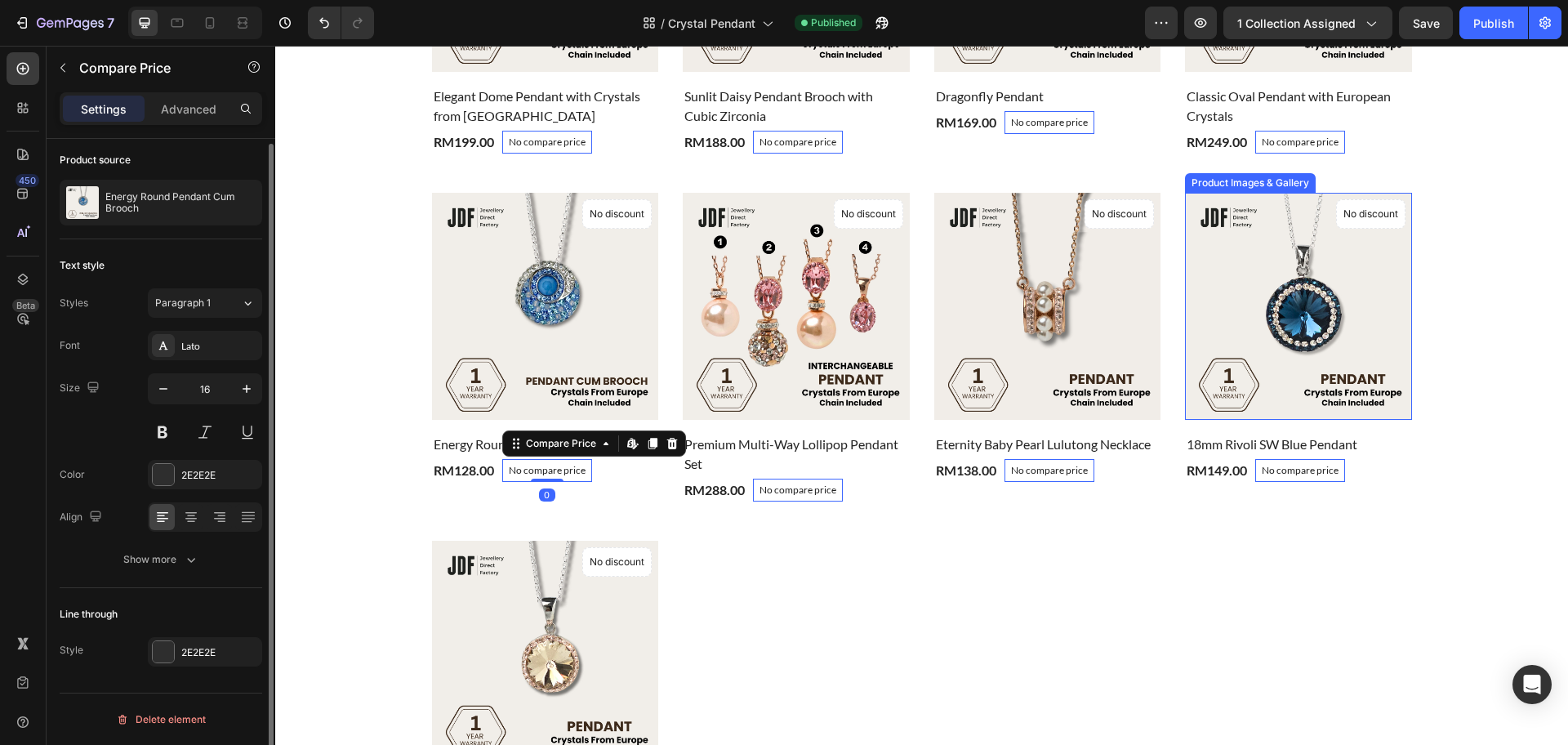
scroll to position [5, 0]
click at [1330, 466] on p "No compare price" at bounding box center [1300, 470] width 77 height 10
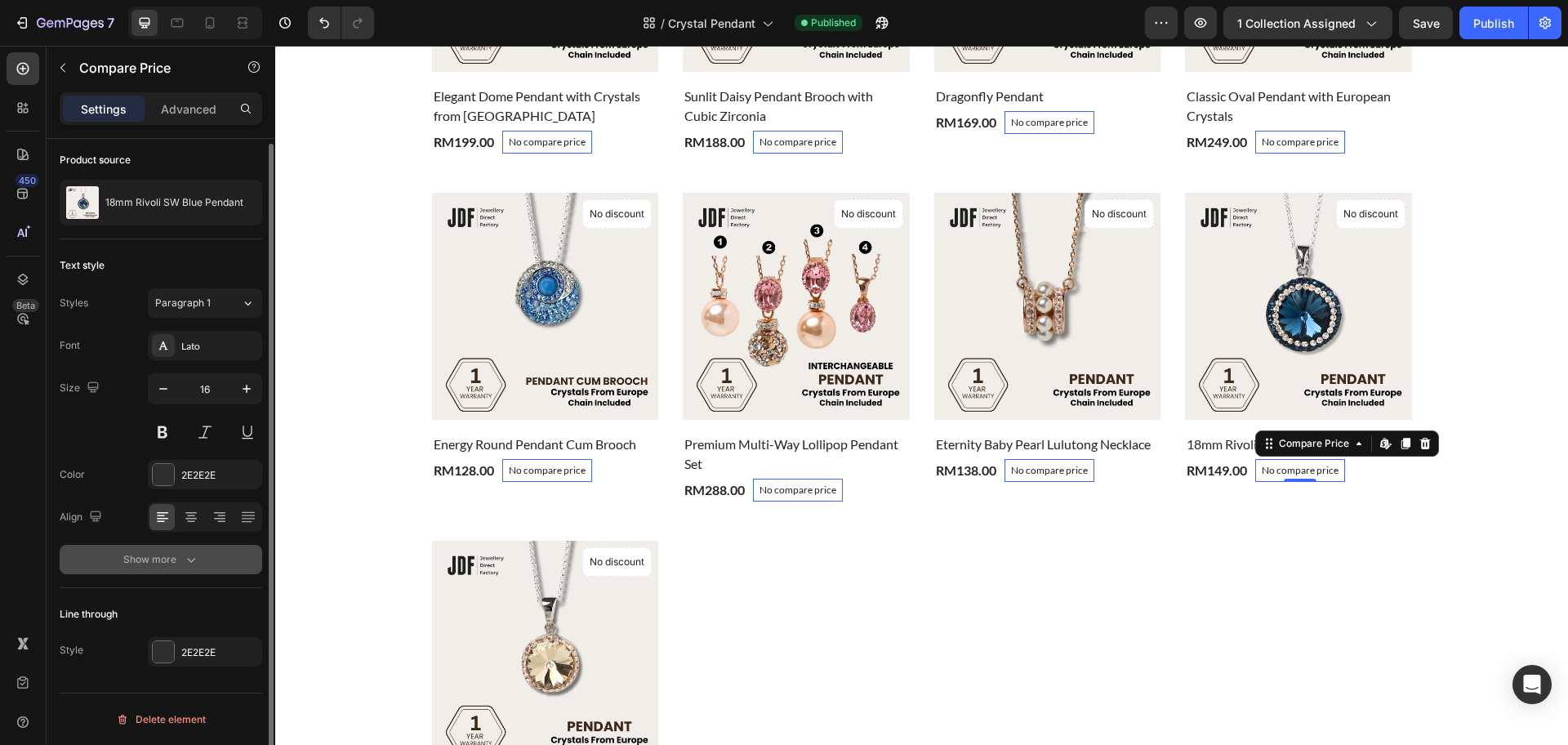
click at [158, 563] on div "Show more" at bounding box center [162, 559] width 76 height 17
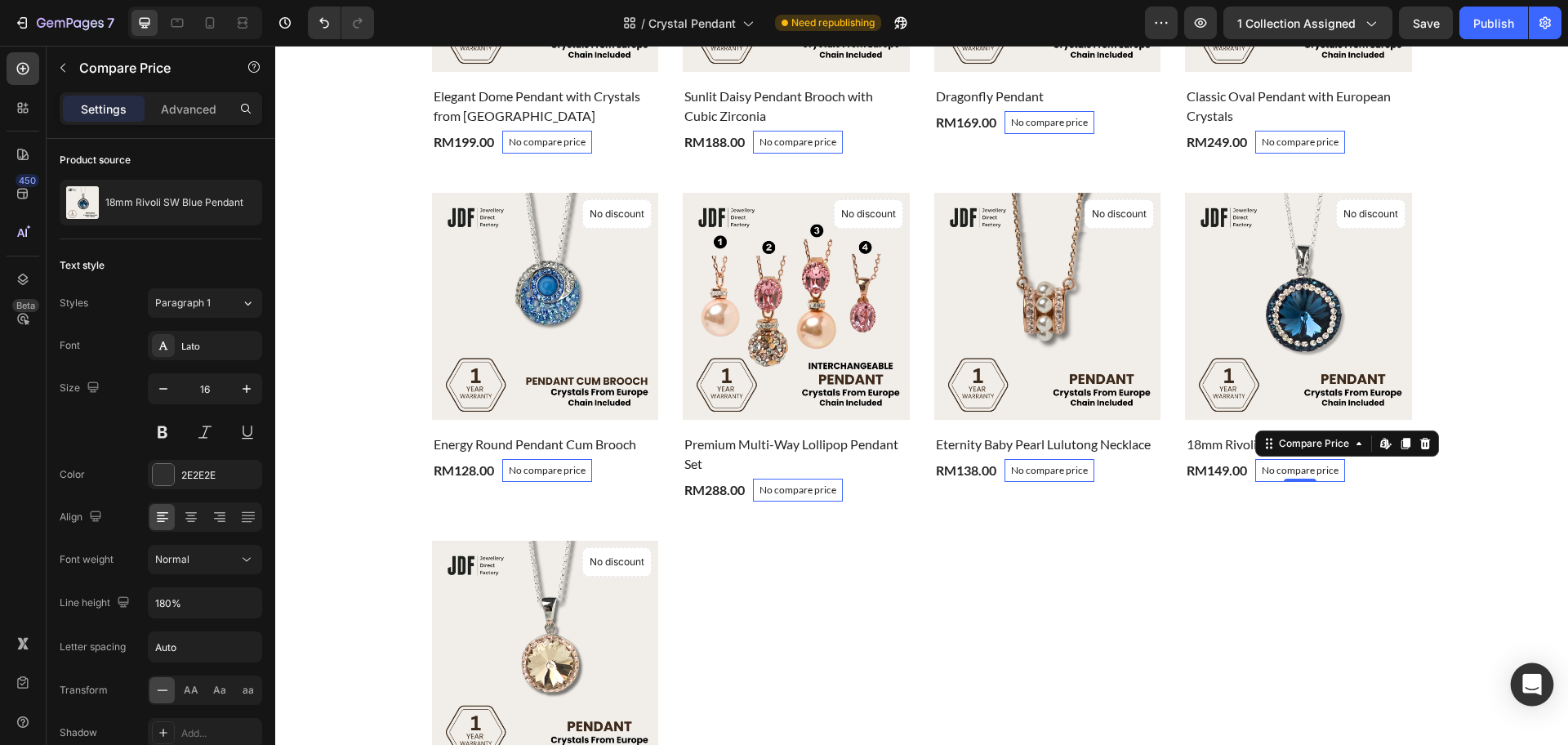
click at [1516, 687] on div "Open Intercom Messenger" at bounding box center [1533, 685] width 43 height 43
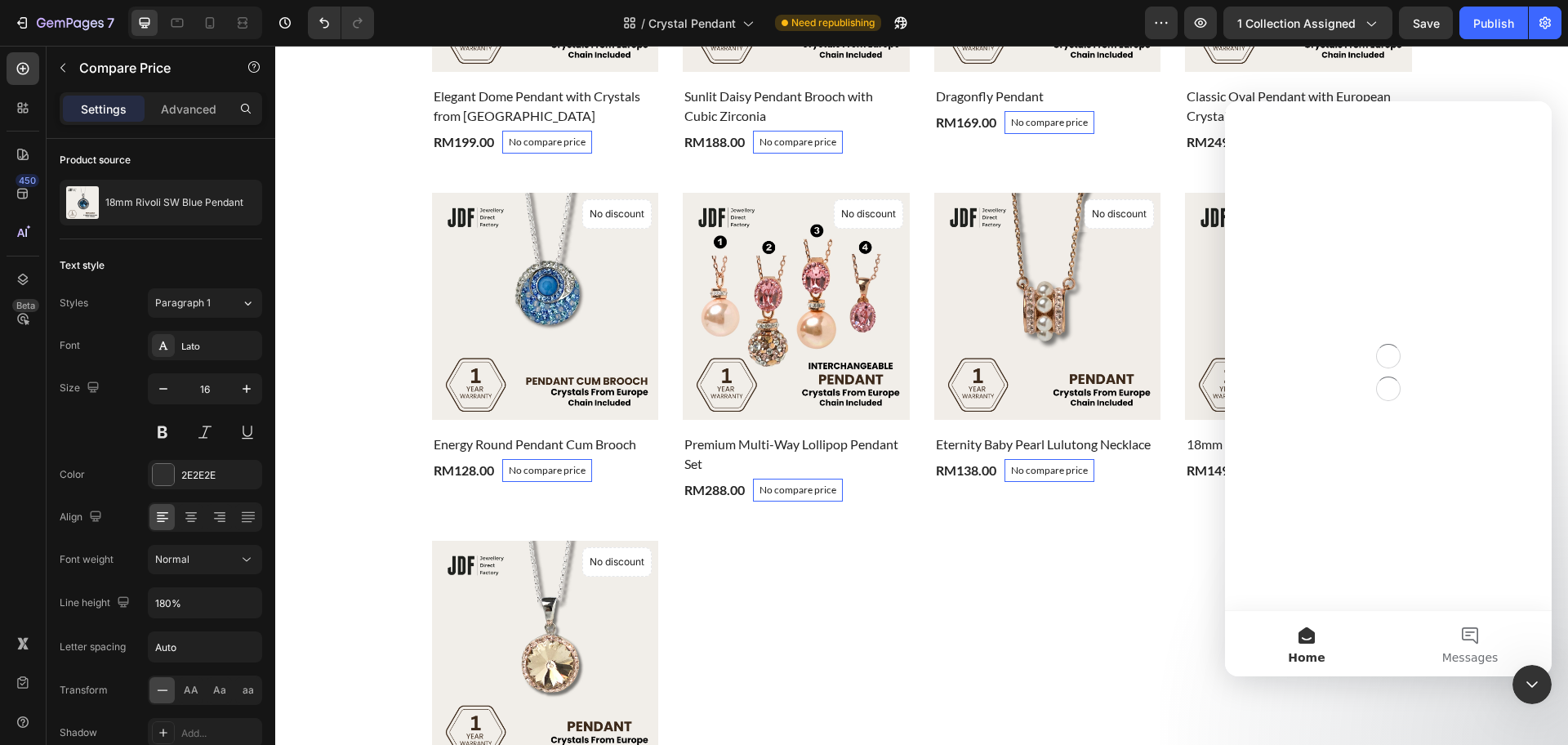
scroll to position [0, 0]
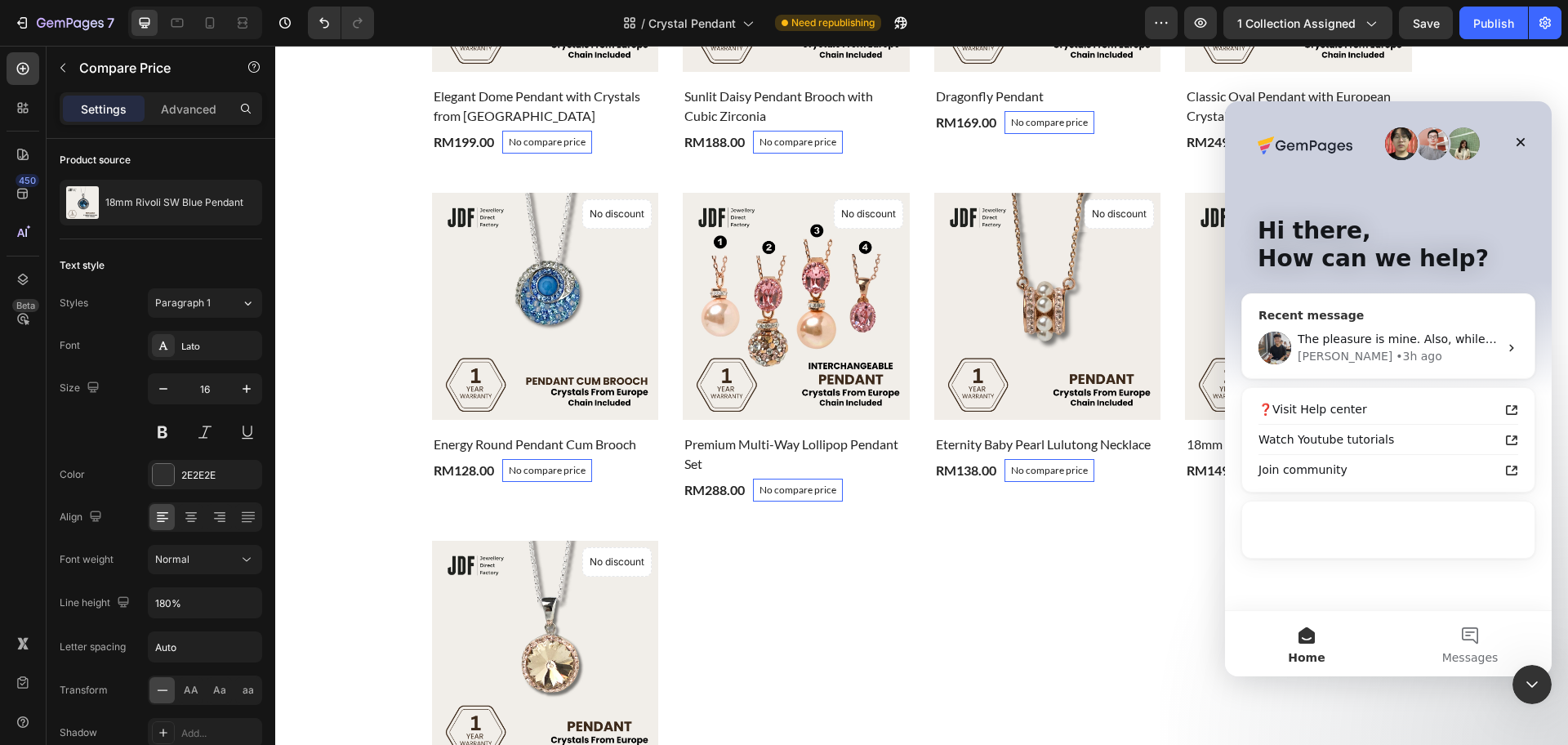
click at [1373, 351] on div "Tony • 3h ago" at bounding box center [1398, 356] width 201 height 17
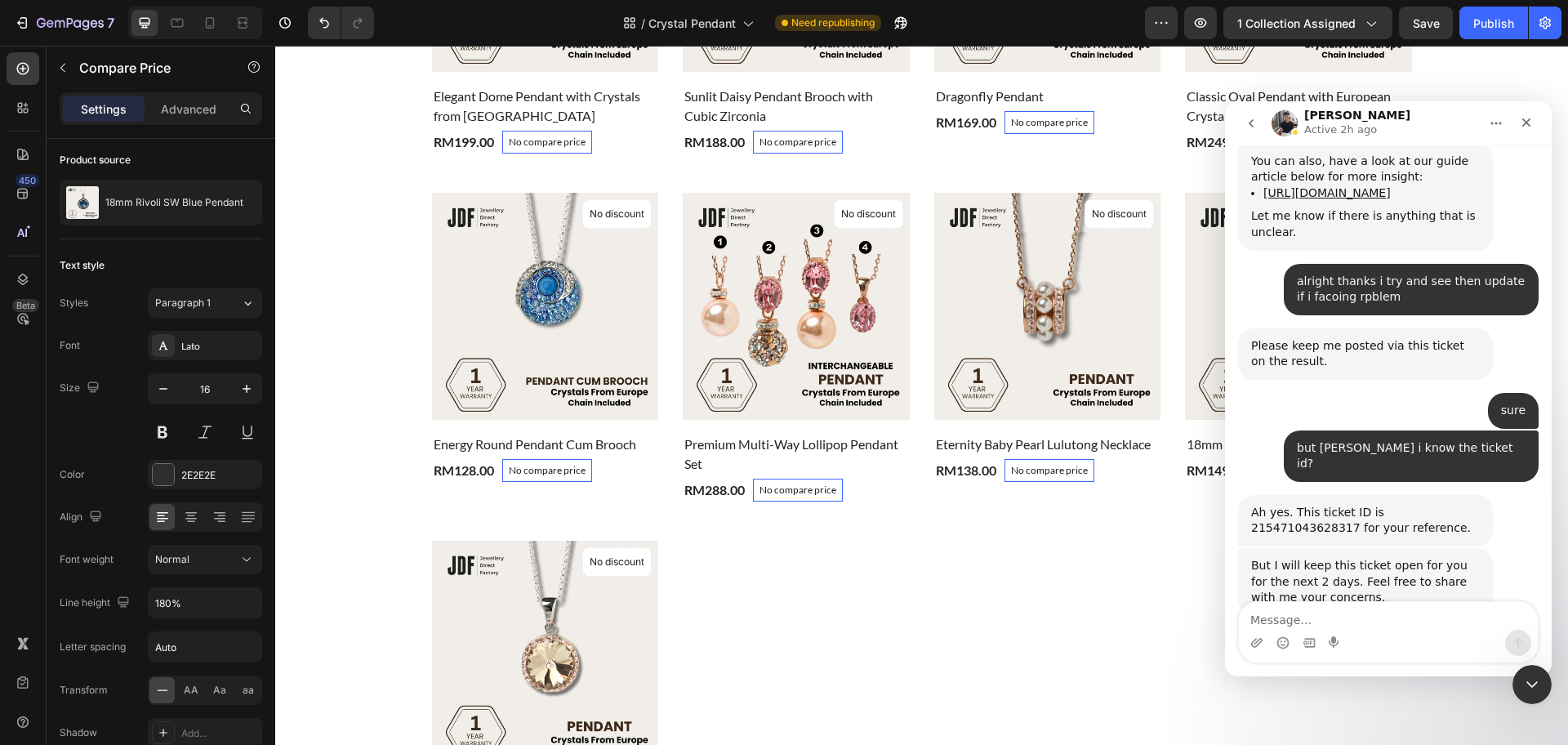
scroll to position [4468, 0]
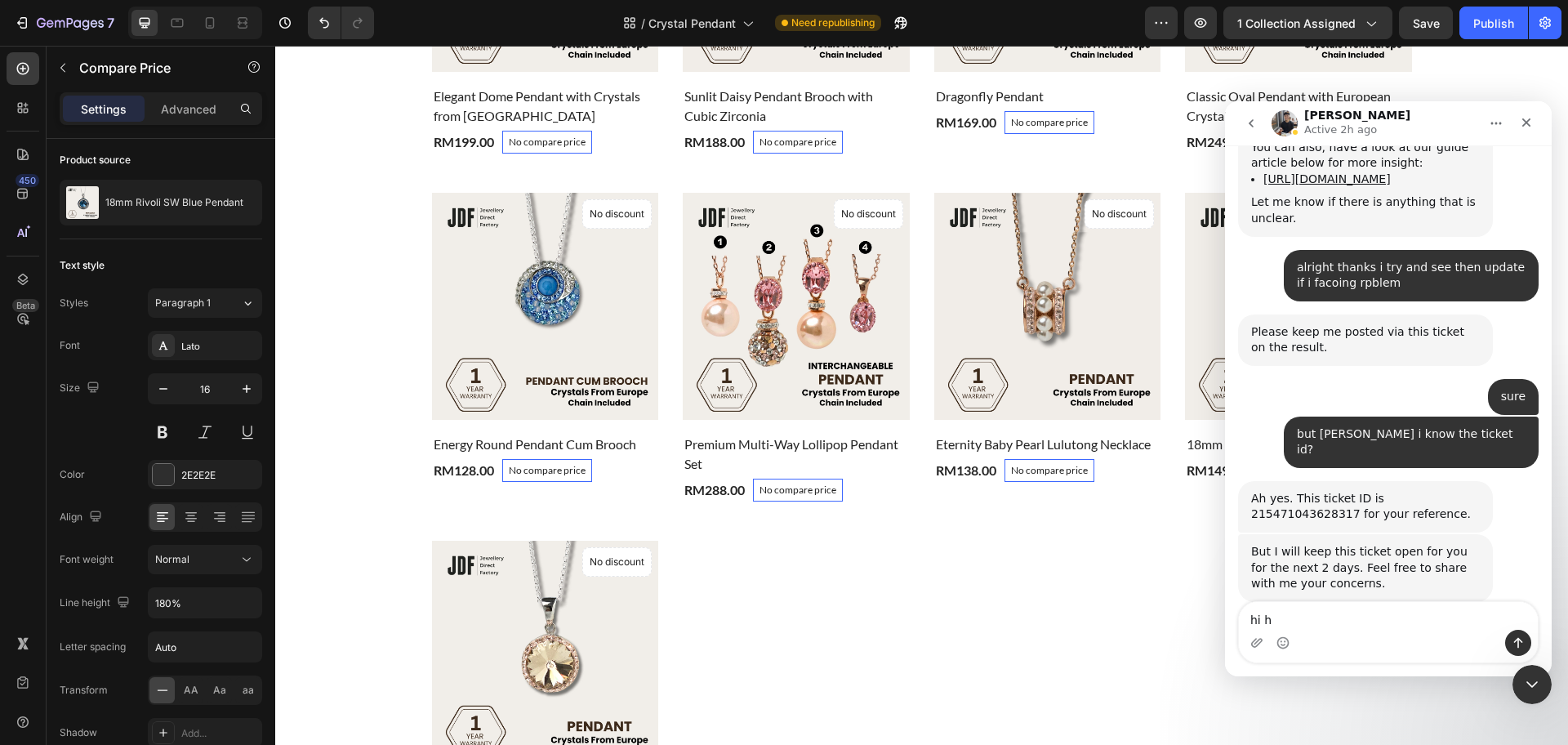
type textarea "hi hi"
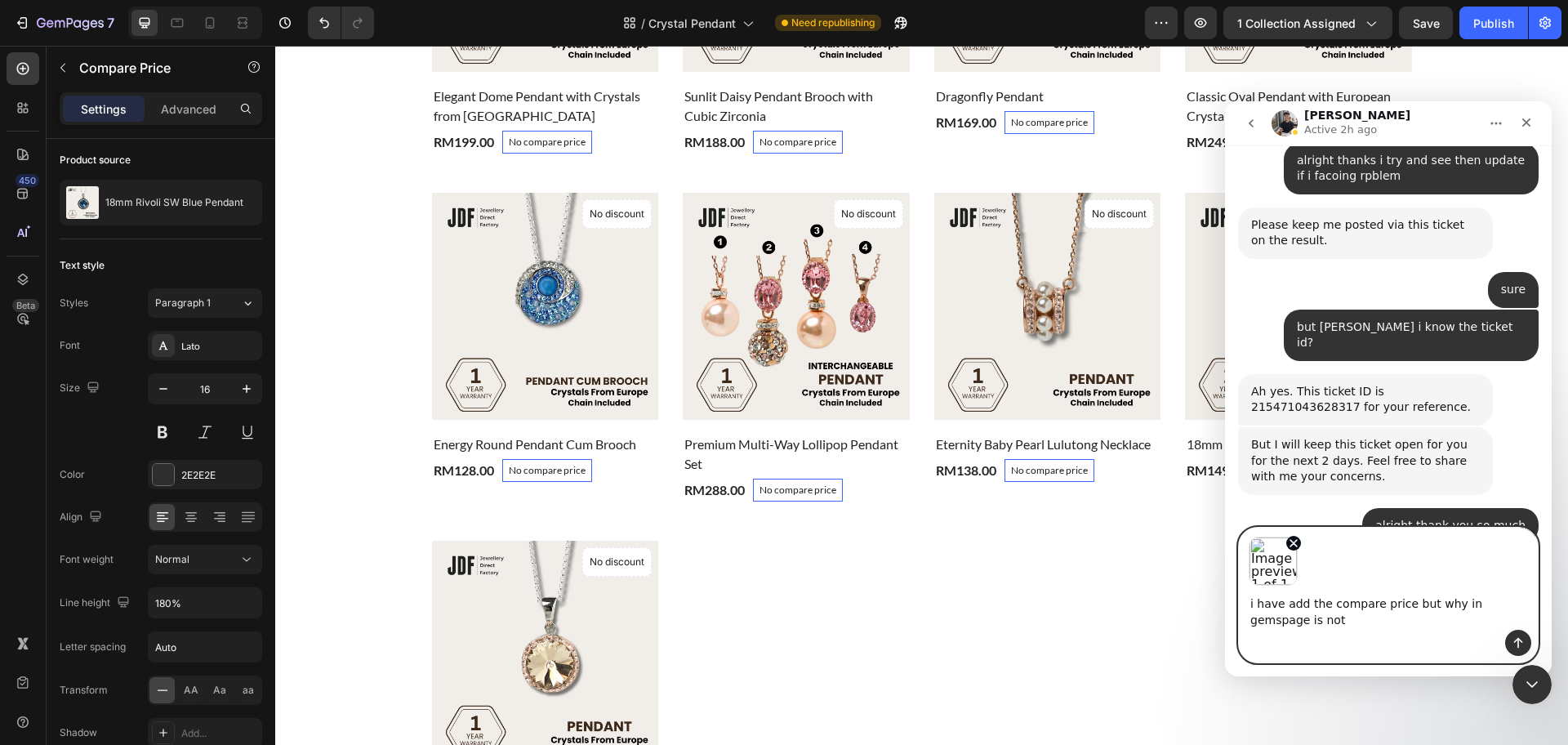
scroll to position [4592, 0]
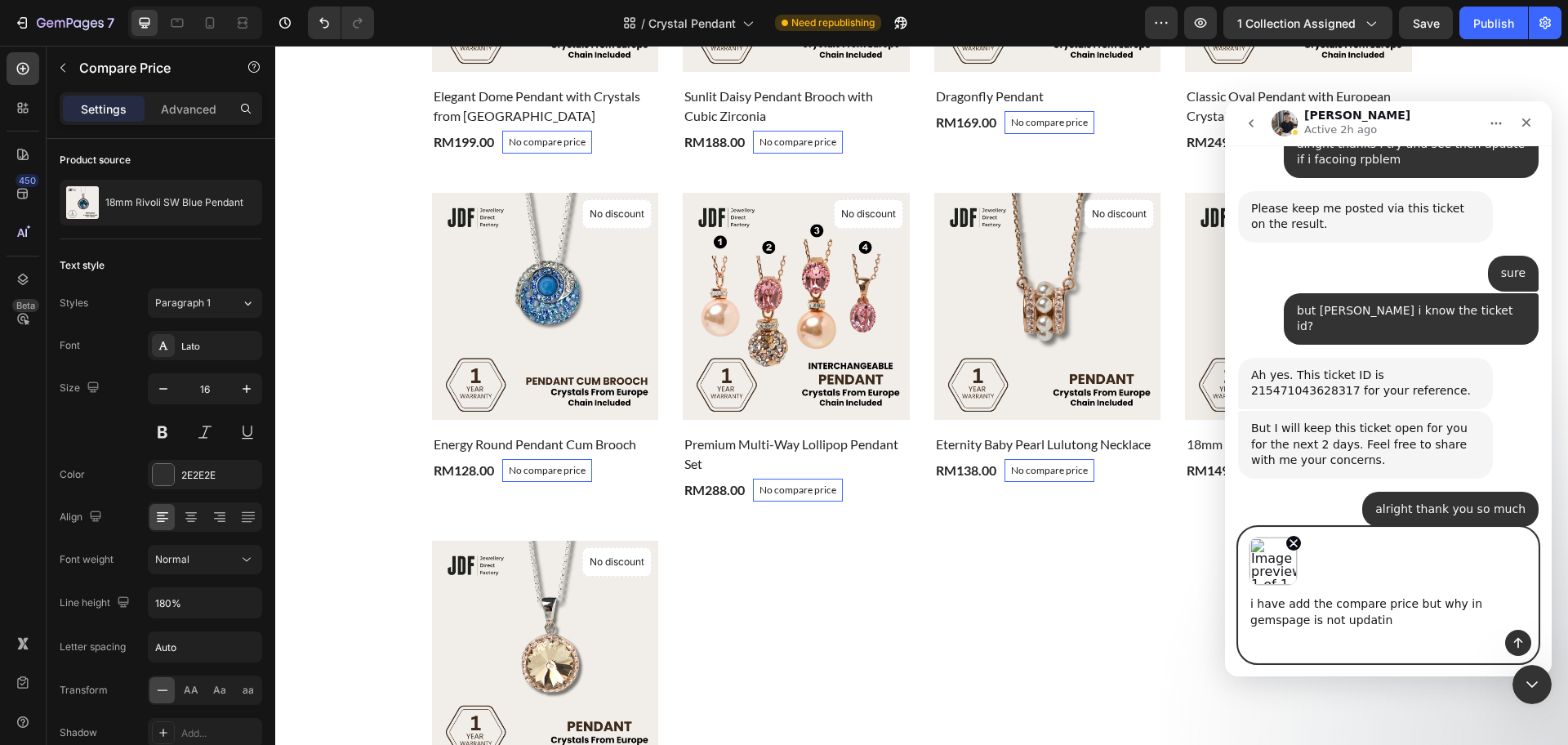
type textarea "i have add the compare price but why in gemspage is not updating"
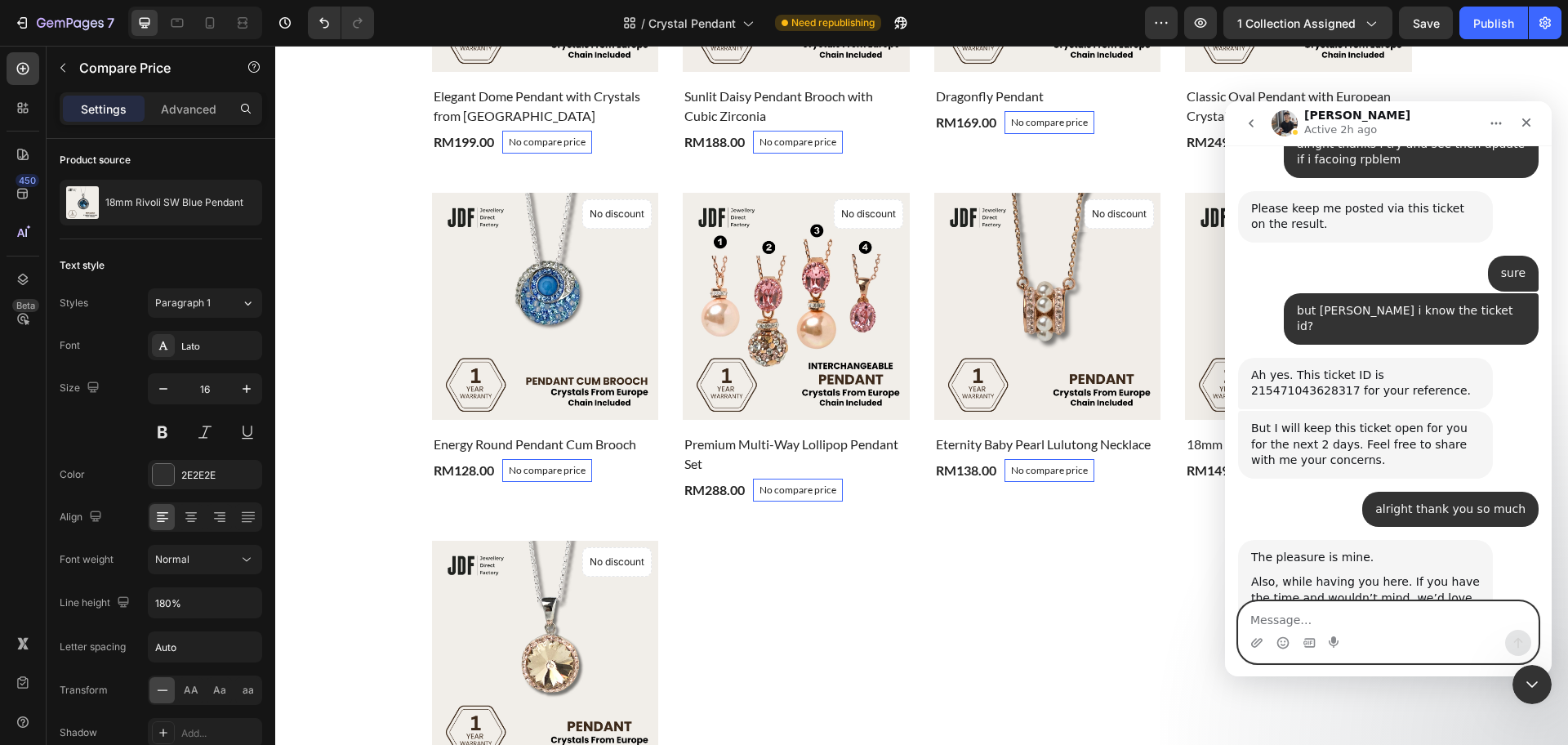
scroll to position [4700, 0]
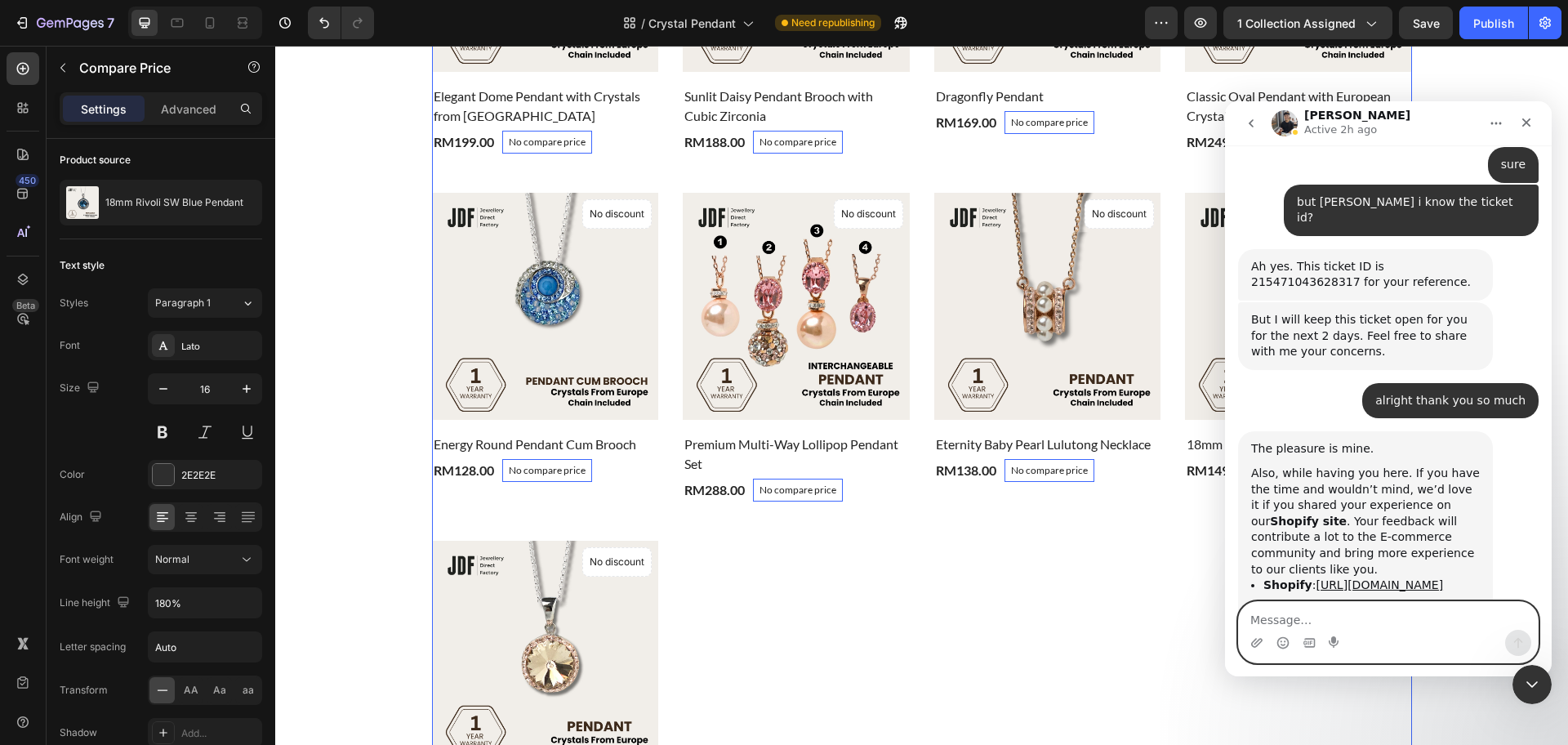
click at [1024, 657] on div "Product Images & Gallery No discount Not be displayed when published Product Ba…" at bounding box center [922, 337] width 980 height 984
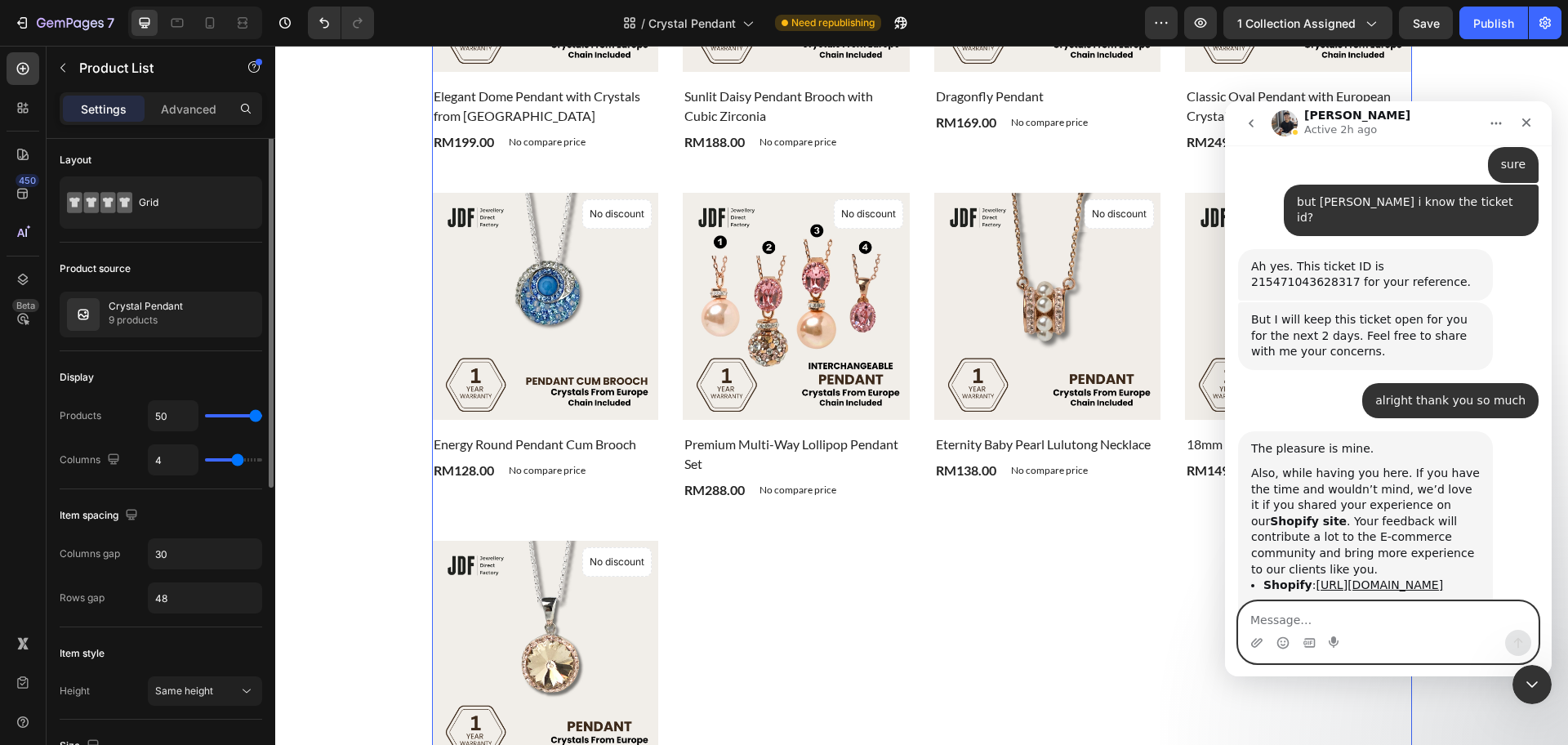
scroll to position [0, 0]
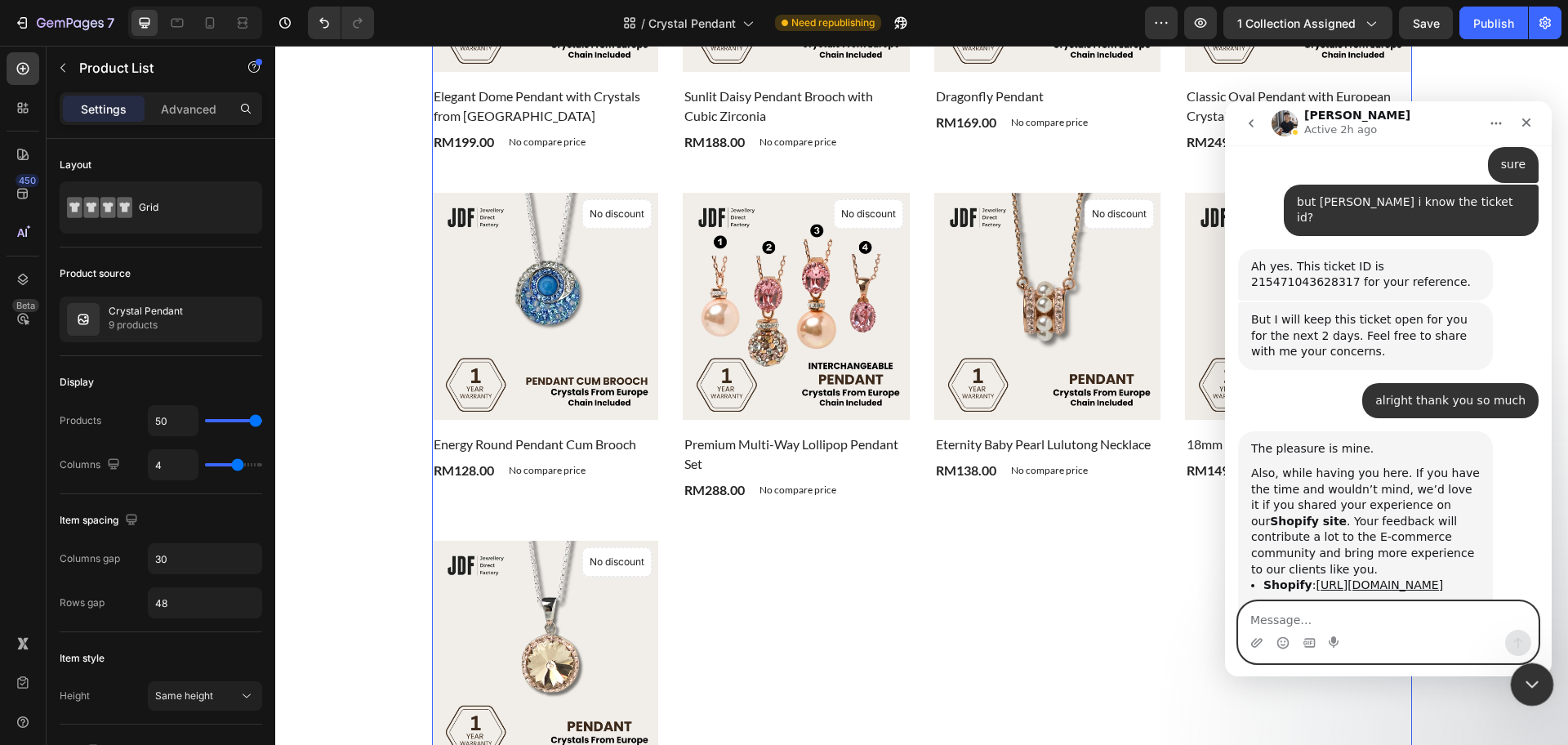
click at [1522, 678] on icon "Close Intercom Messenger" at bounding box center [1530, 682] width 20 height 20
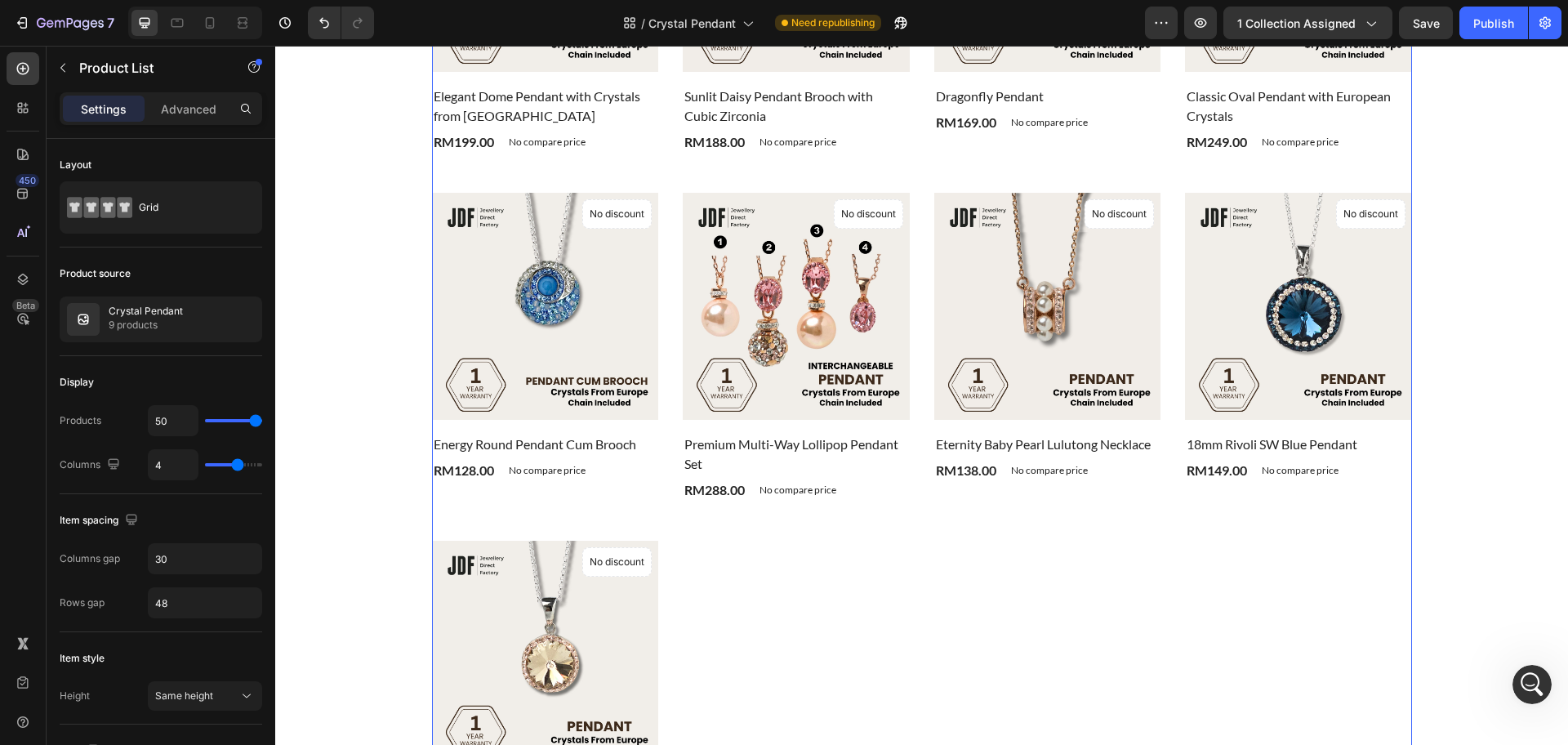
scroll to position [4700, 0]
click at [1518, 681] on icon "Open Intercom Messenger" at bounding box center [1530, 682] width 27 height 27
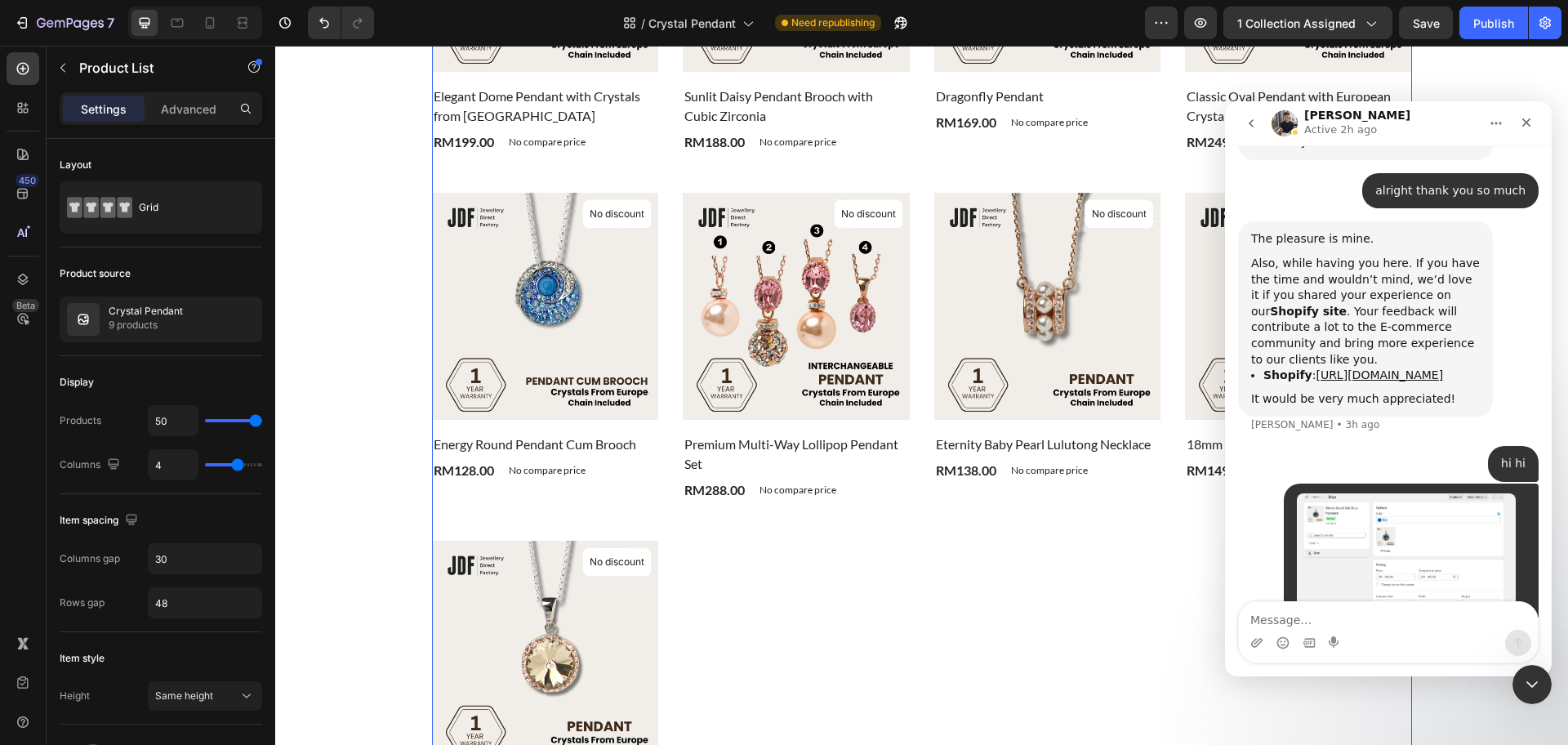
scroll to position [4940, 0]
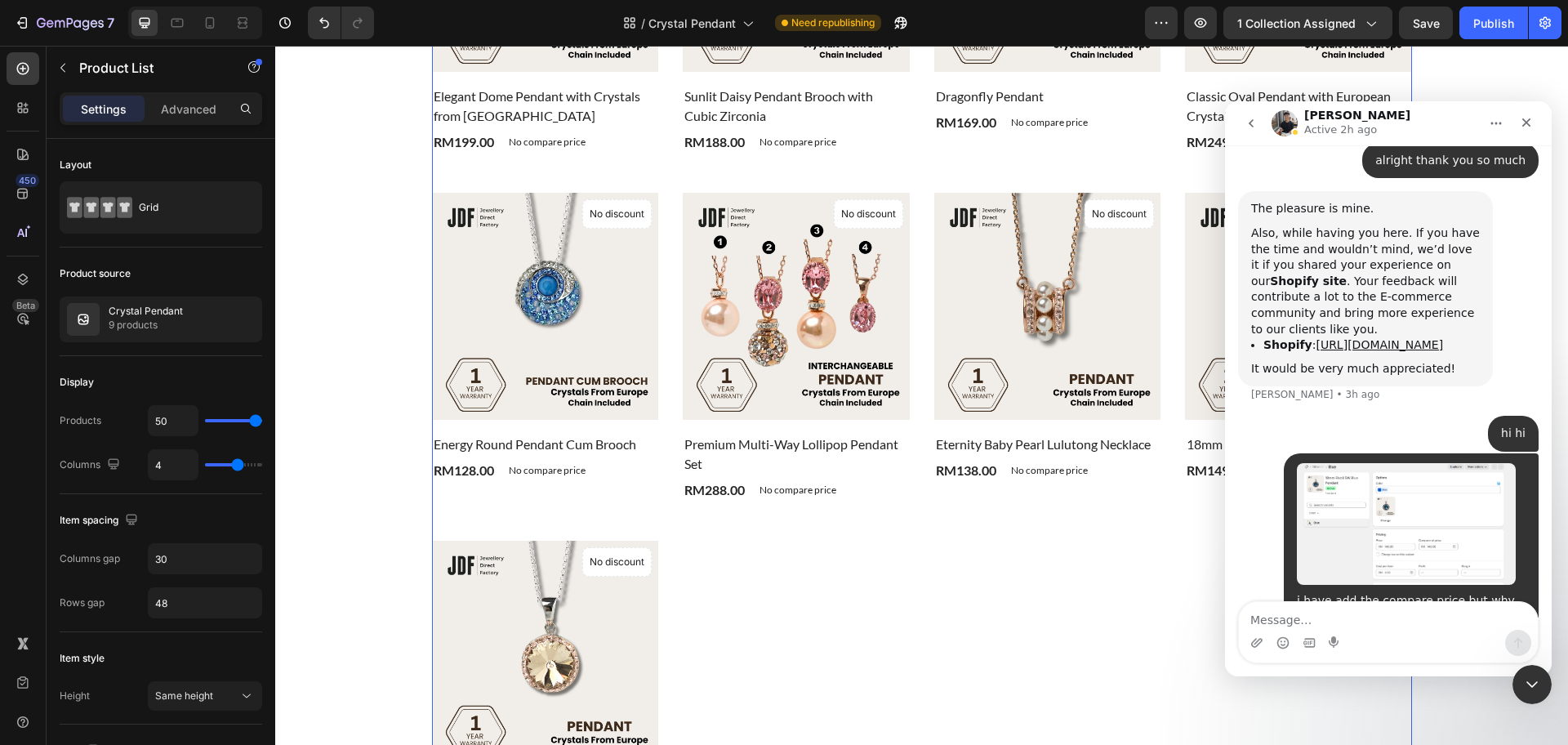
click at [1019, 610] on div "Product Images & Gallery No discount Not be displayed when published Product Ba…" at bounding box center [922, 337] width 980 height 984
click at [1520, 681] on icon "Close Intercom Messenger" at bounding box center [1530, 682] width 20 height 20
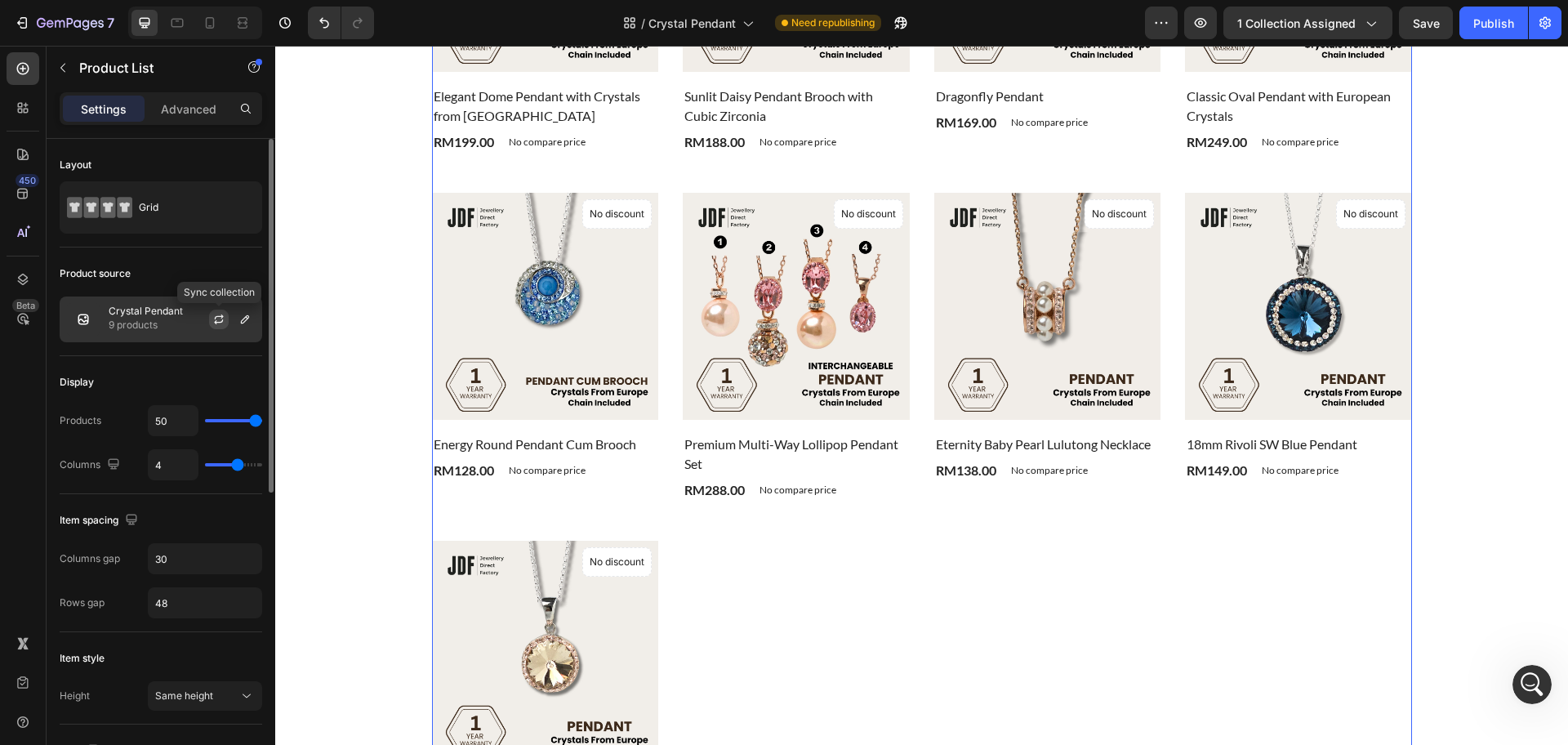
click at [214, 316] on icon "button" at bounding box center [219, 319] width 13 height 13
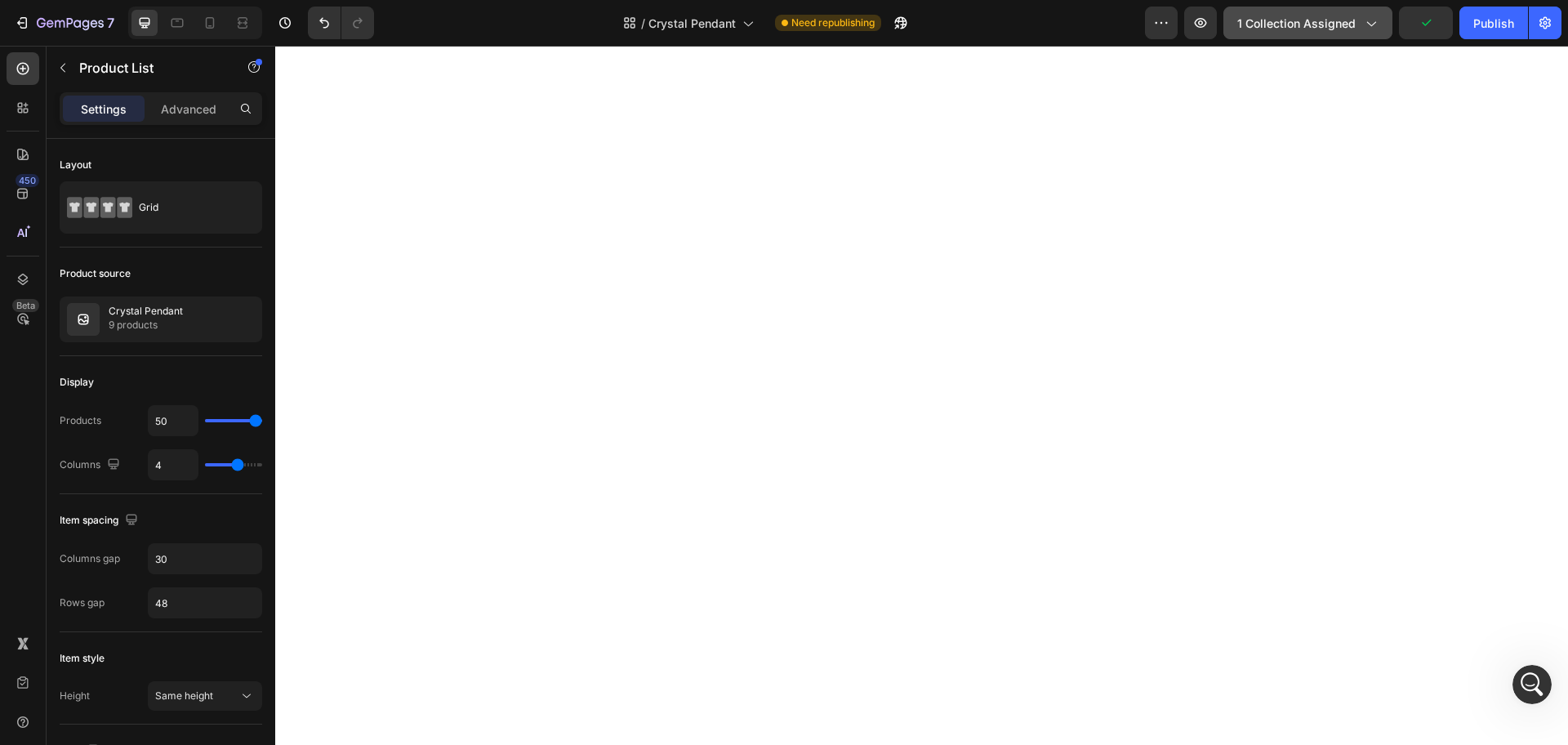
click at [1327, 27] on span "1 collection assigned" at bounding box center [1297, 23] width 119 height 17
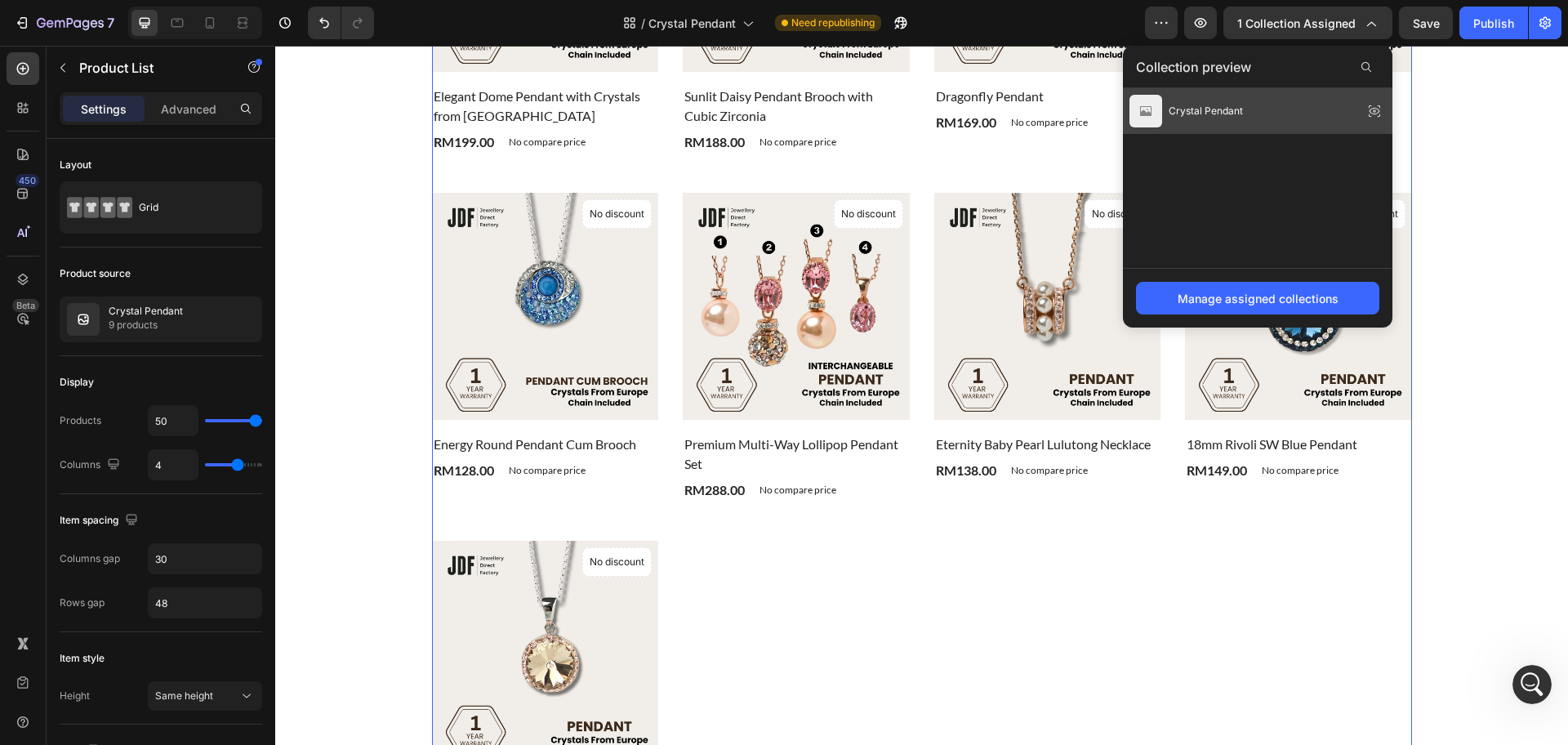
click at [1377, 109] on icon at bounding box center [1374, 111] width 11 height 7
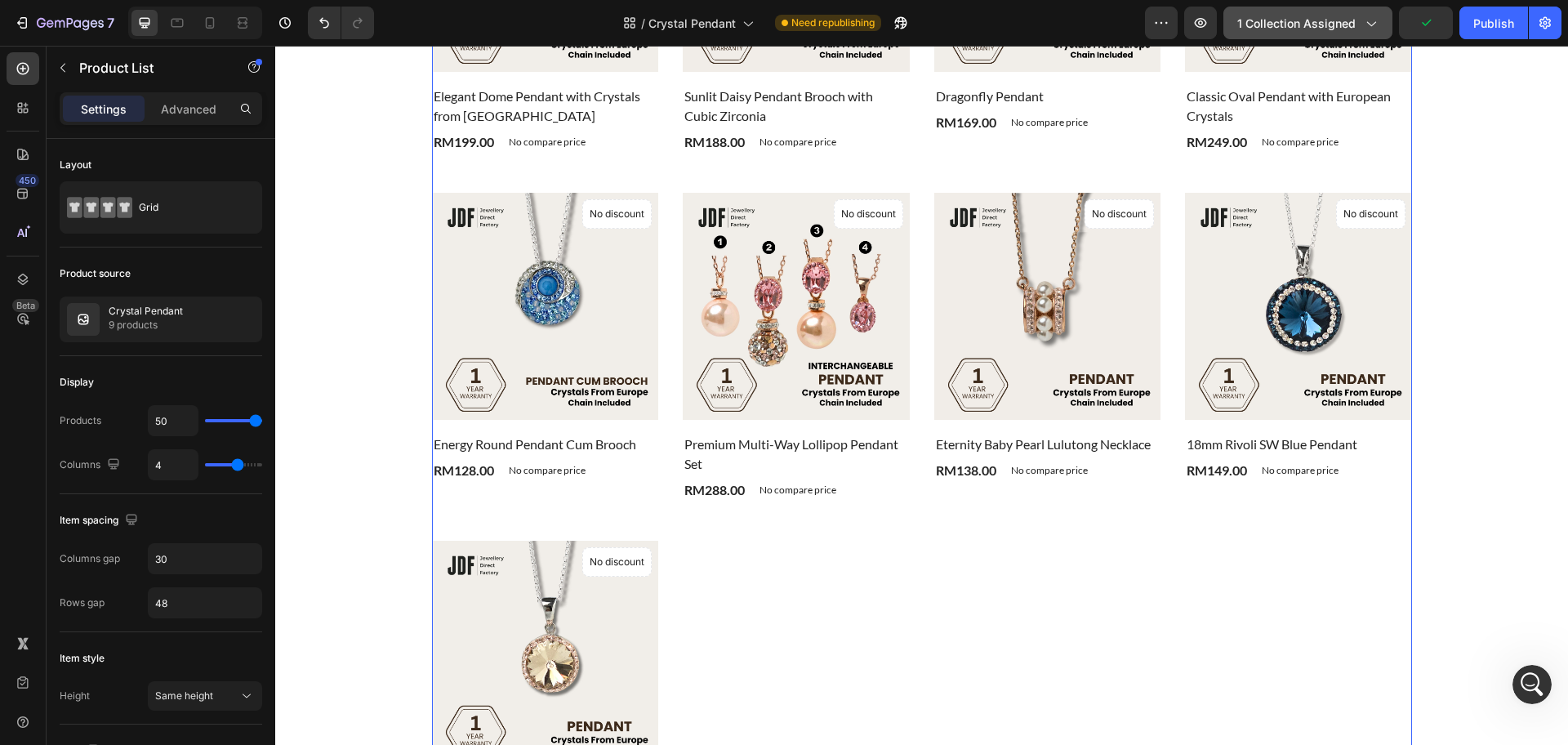
click at [1342, 7] on button "1 collection assigned" at bounding box center [1307, 23] width 169 height 33
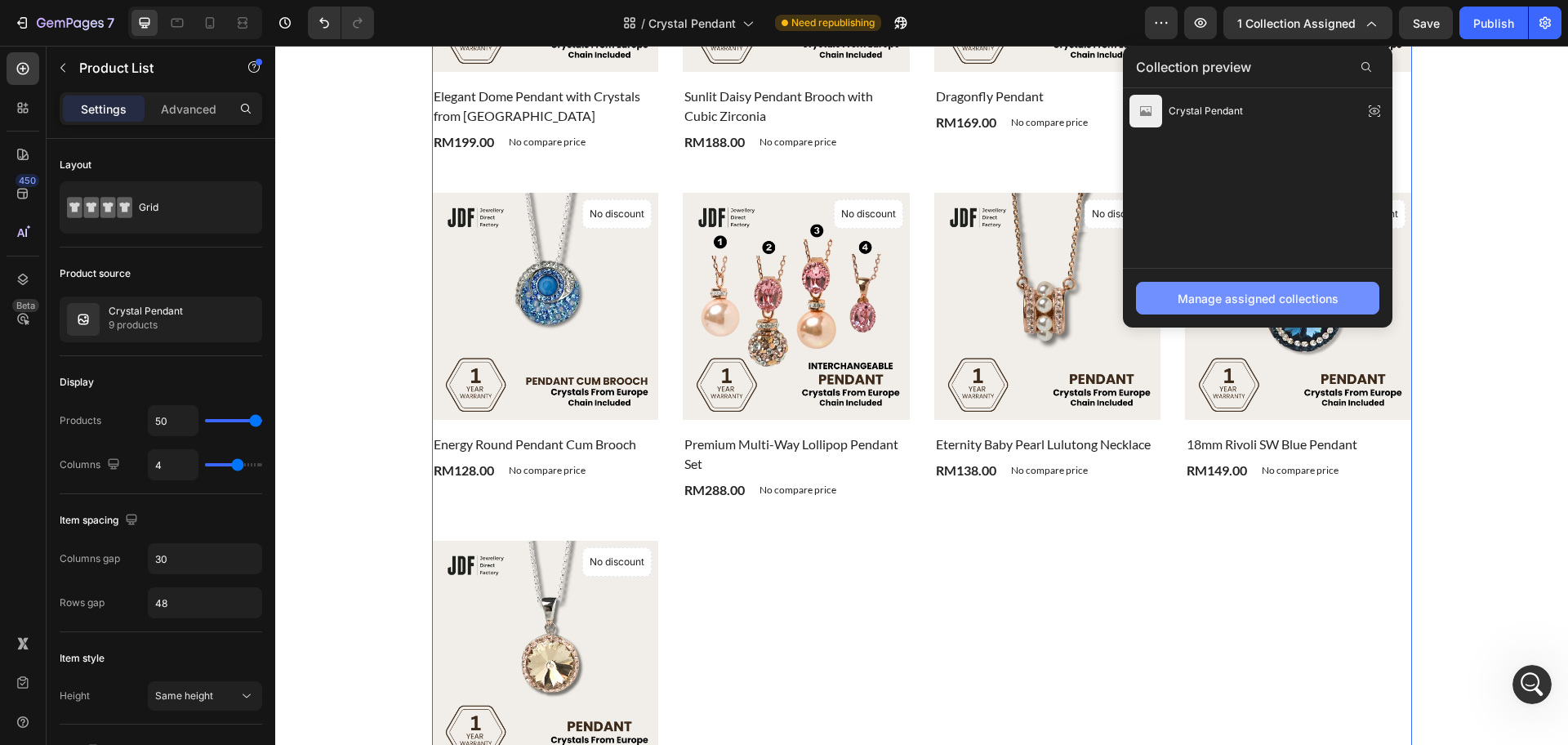
click at [1293, 295] on div "Manage assigned collections" at bounding box center [1258, 298] width 161 height 17
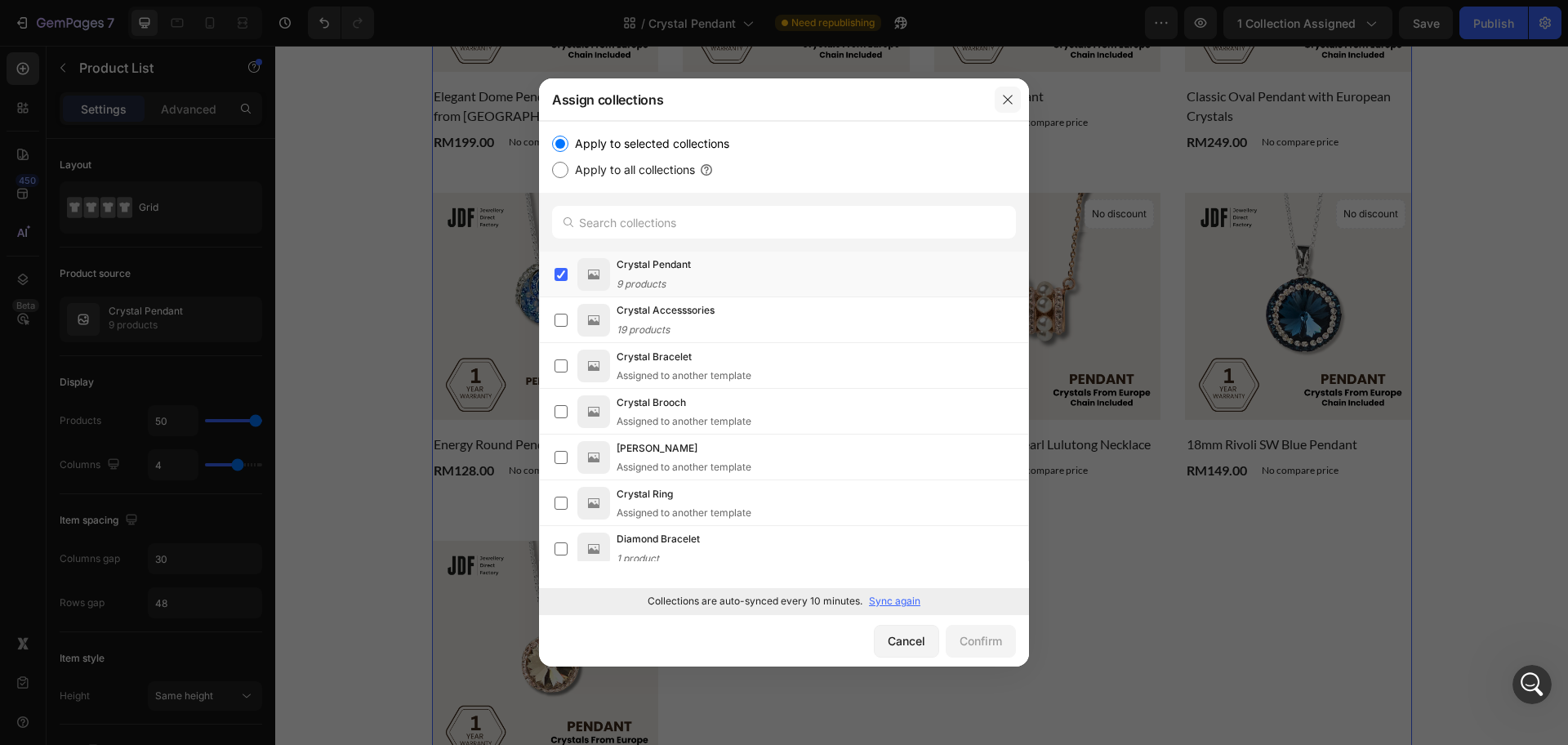
click at [1012, 102] on icon "button" at bounding box center [1008, 100] width 13 height 13
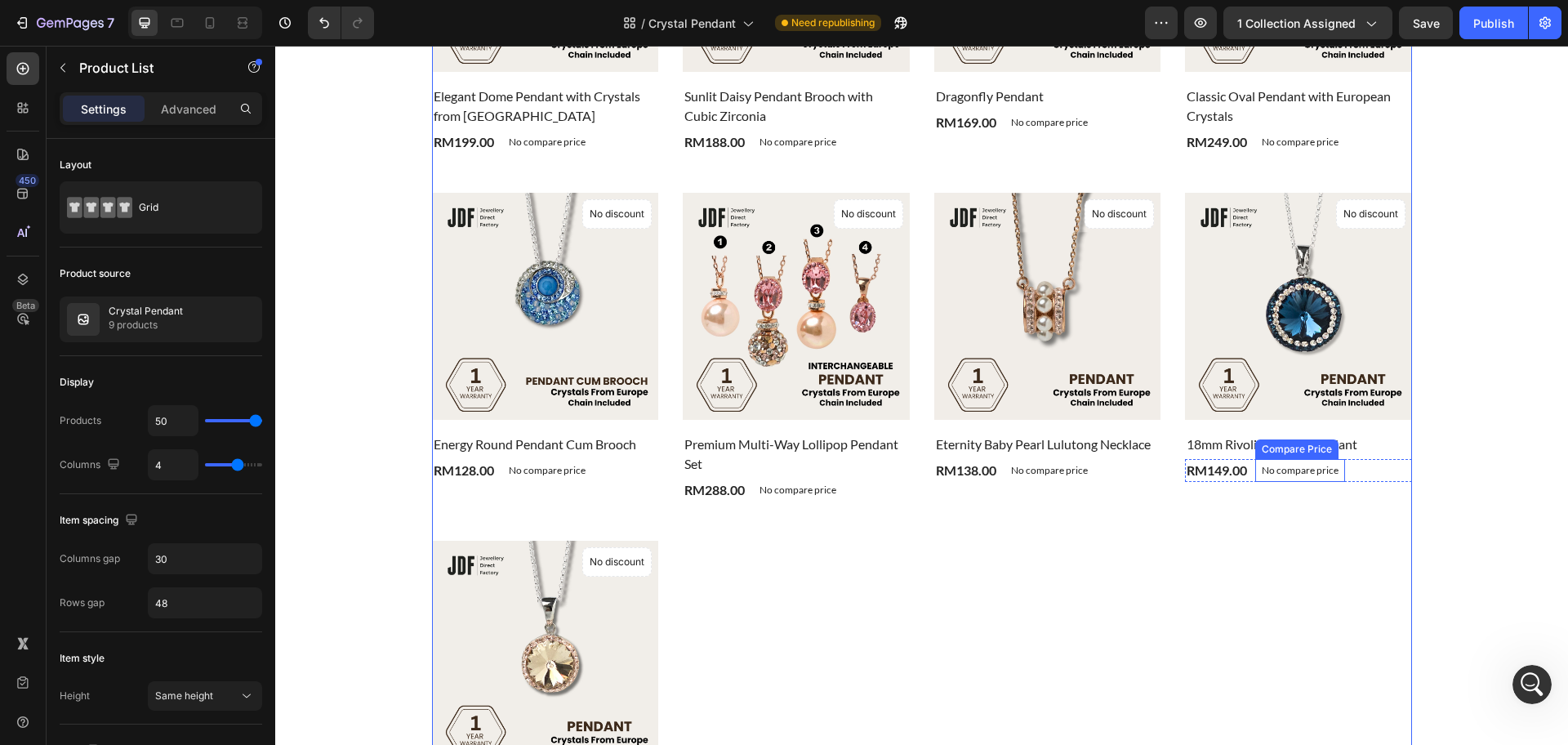
click at [1301, 474] on p "No compare price" at bounding box center [1300, 470] width 77 height 10
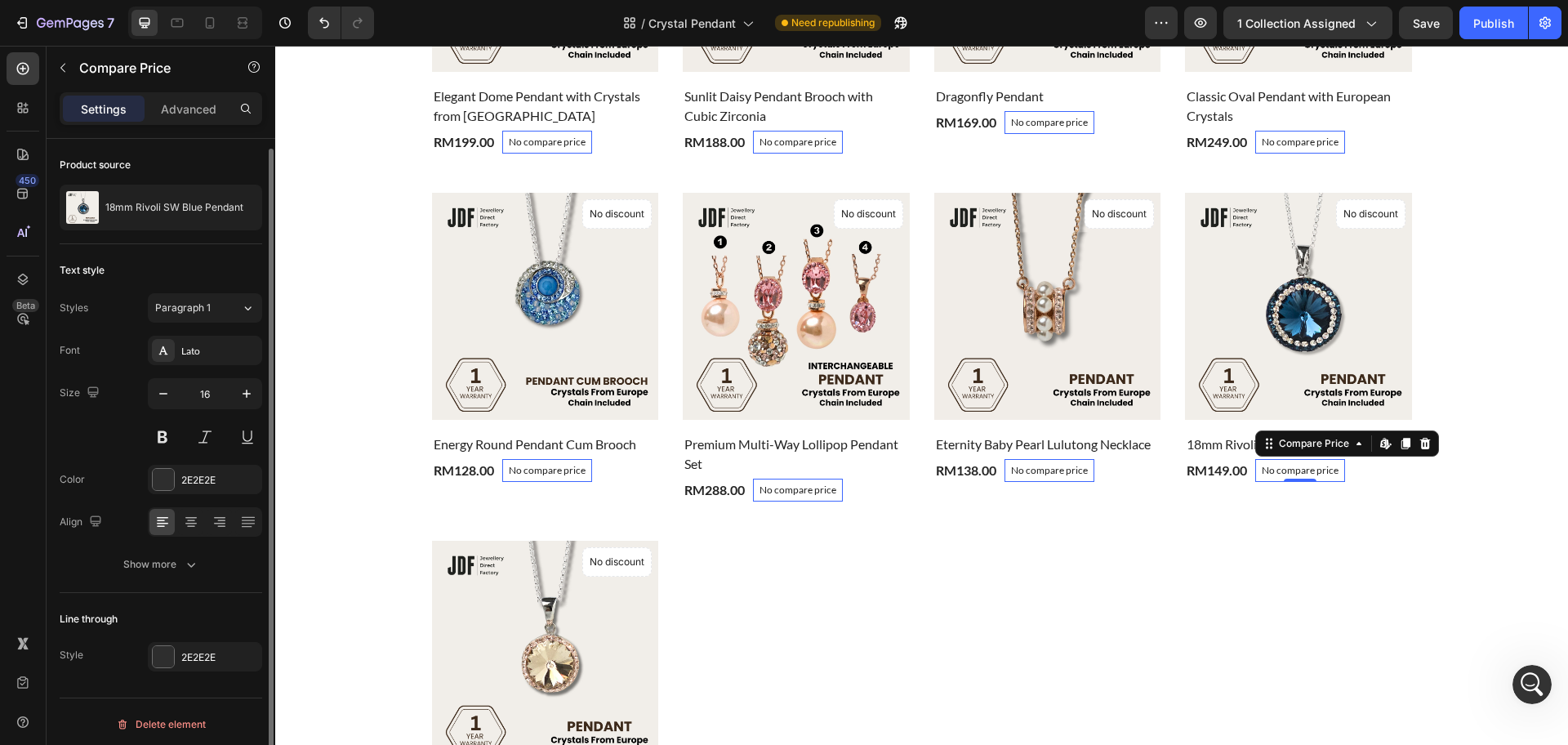
scroll to position [5, 0]
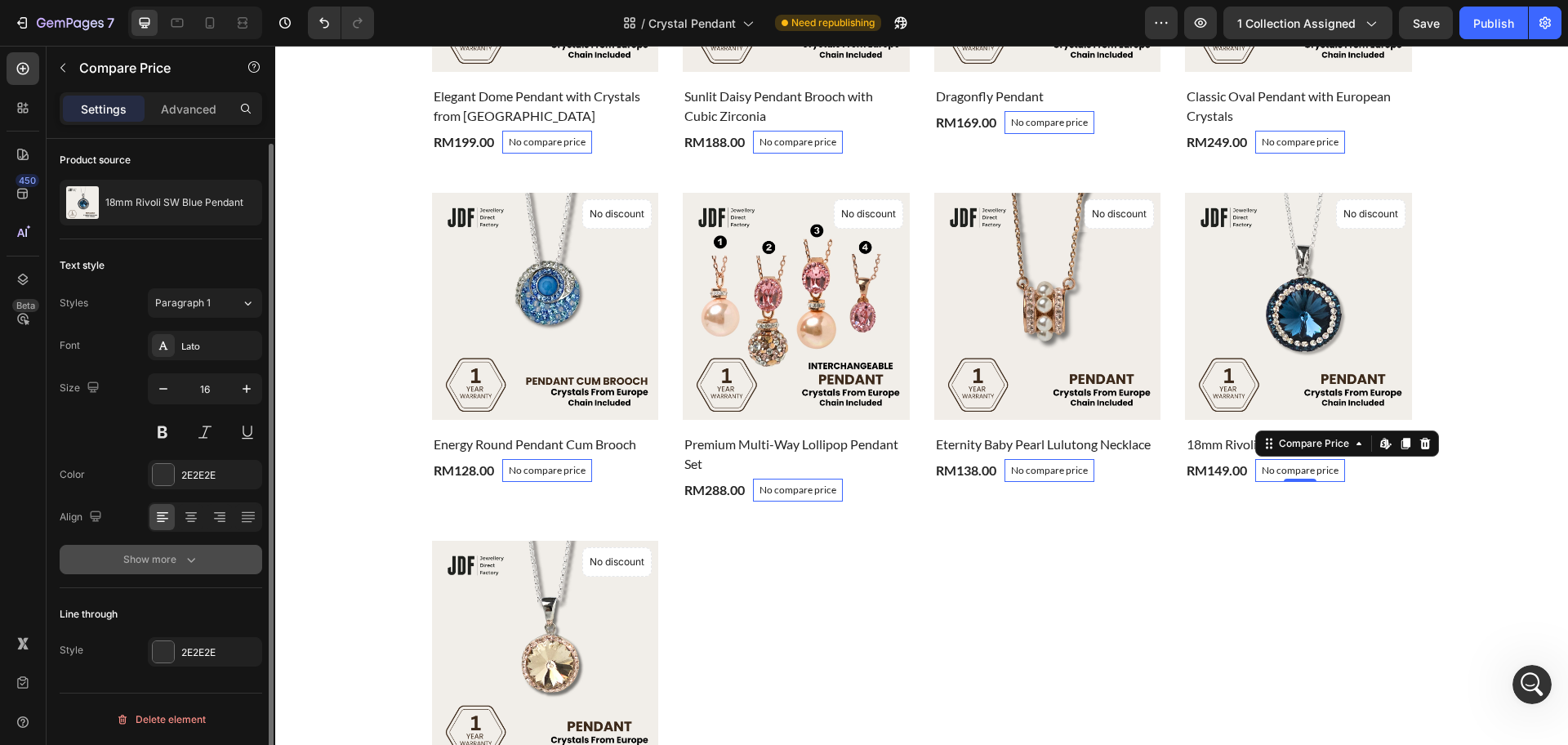
click at [155, 561] on div "Show more" at bounding box center [162, 559] width 76 height 17
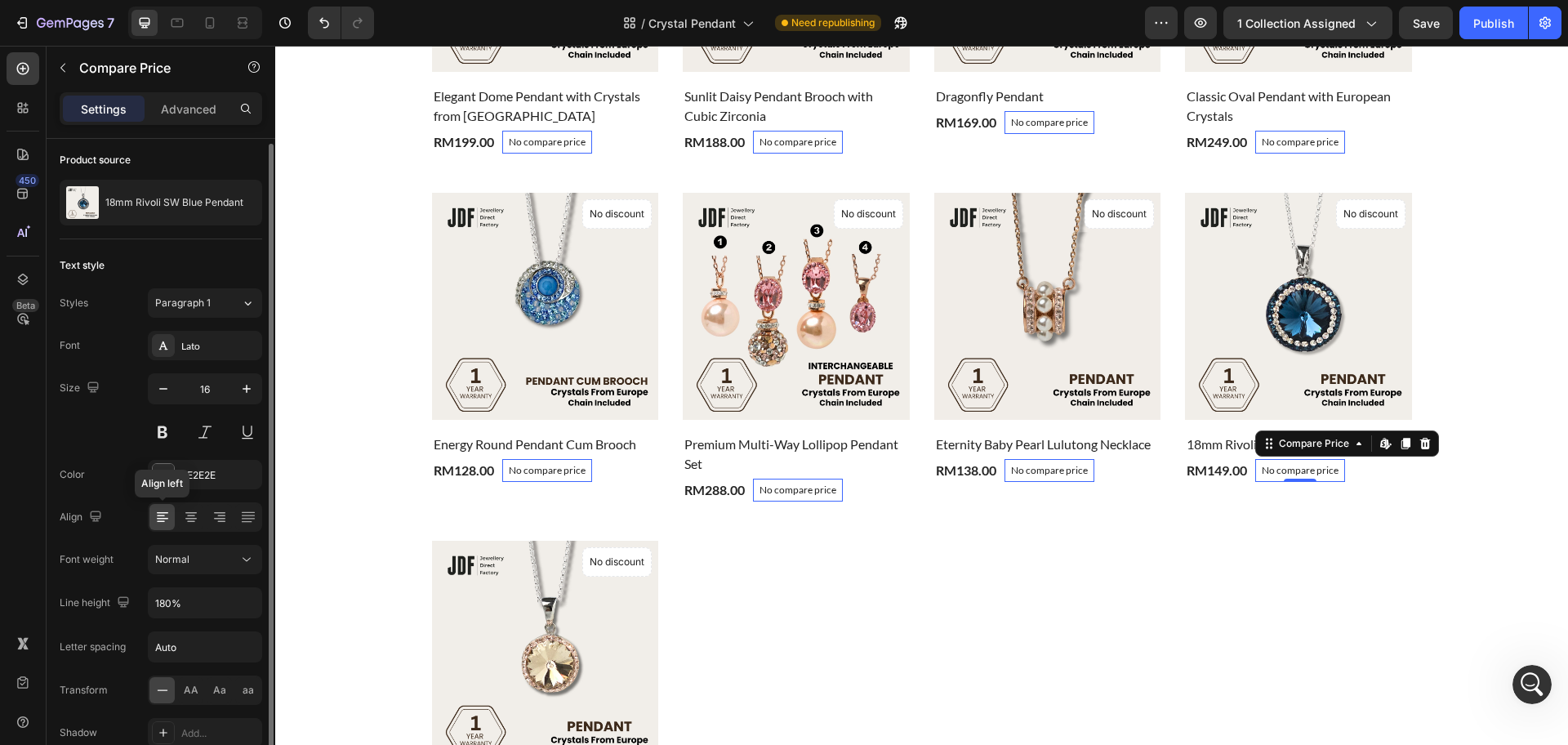
scroll to position [220, 0]
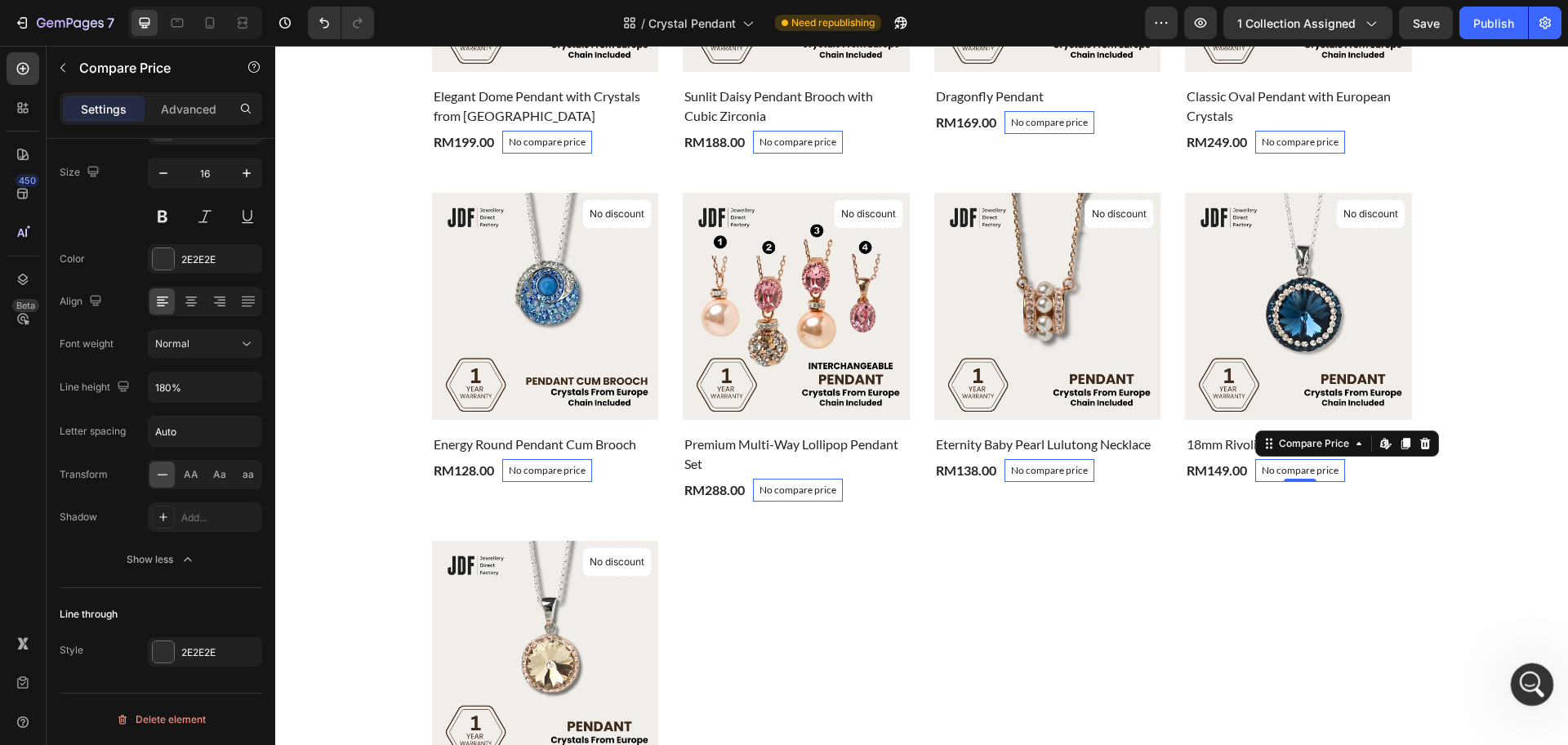
drag, startPoint x: 1530, startPoint y: 687, endPoint x: 2710, endPoint y: 1294, distance: 1327.0
click at [1531, 688] on icon "Open Intercom Messenger" at bounding box center [1530, 682] width 27 height 27
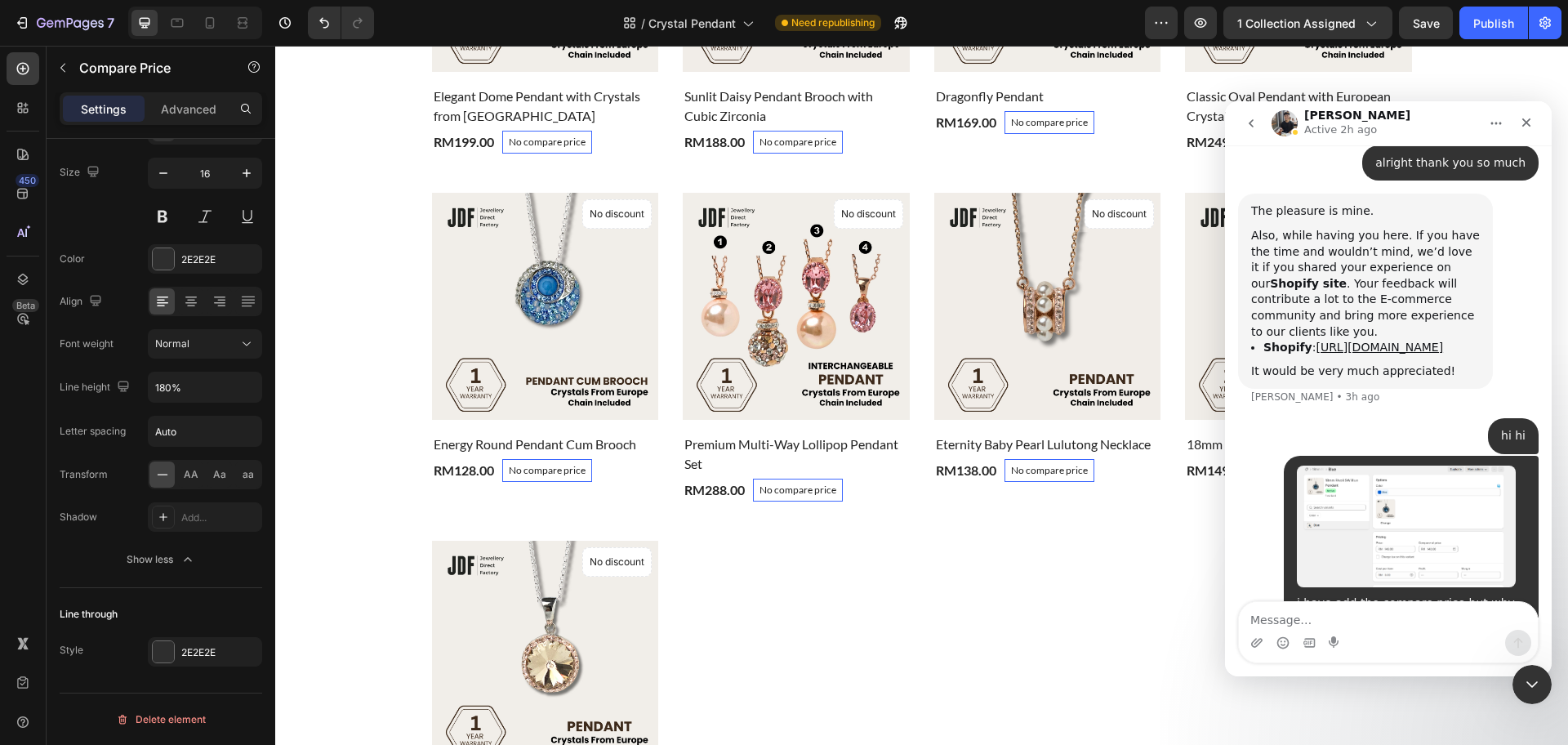
scroll to position [4940, 0]
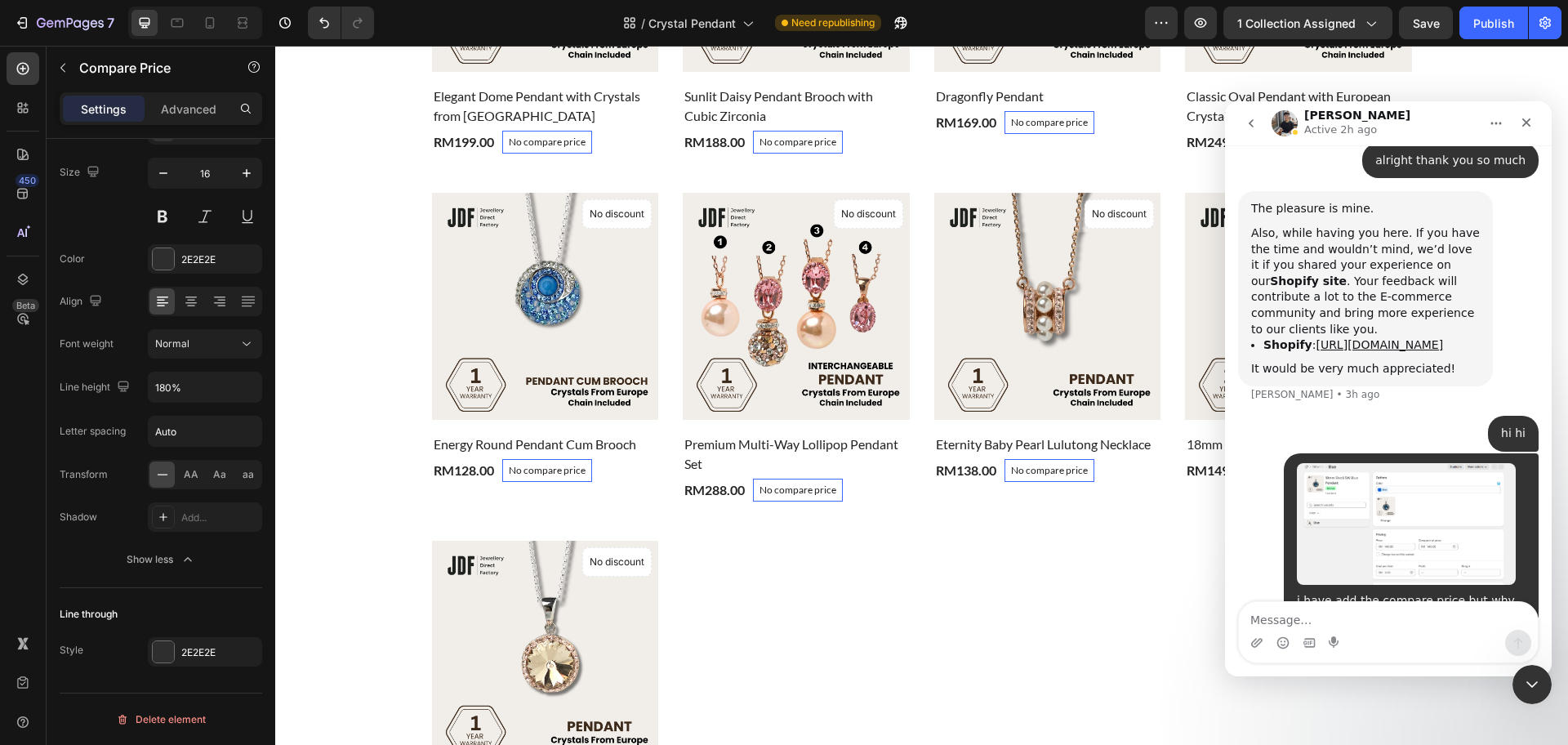
click at [1315, 615] on textarea "Message…" at bounding box center [1388, 616] width 299 height 28
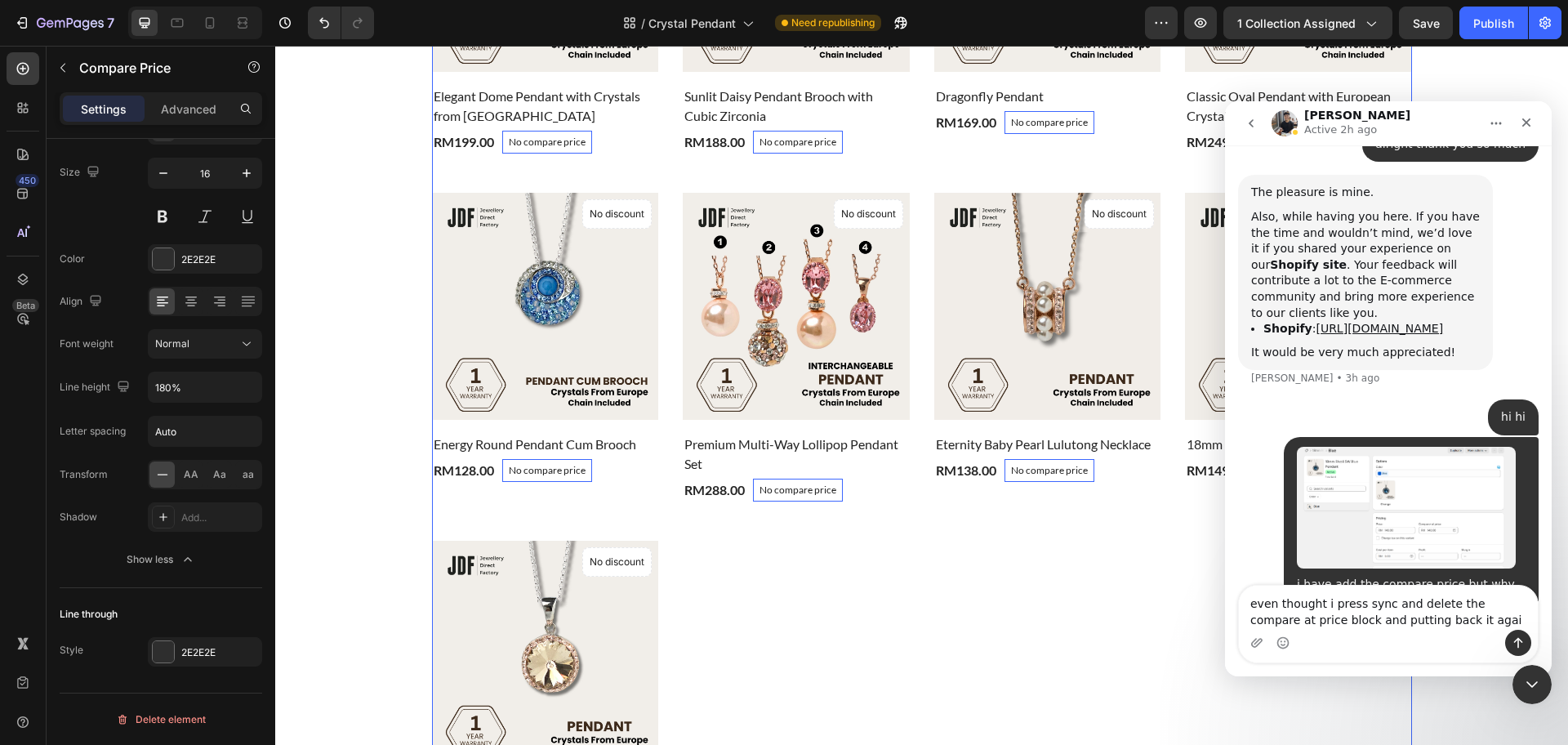
type textarea "even thought i press sync and delete the compare at price block and putting bac…"
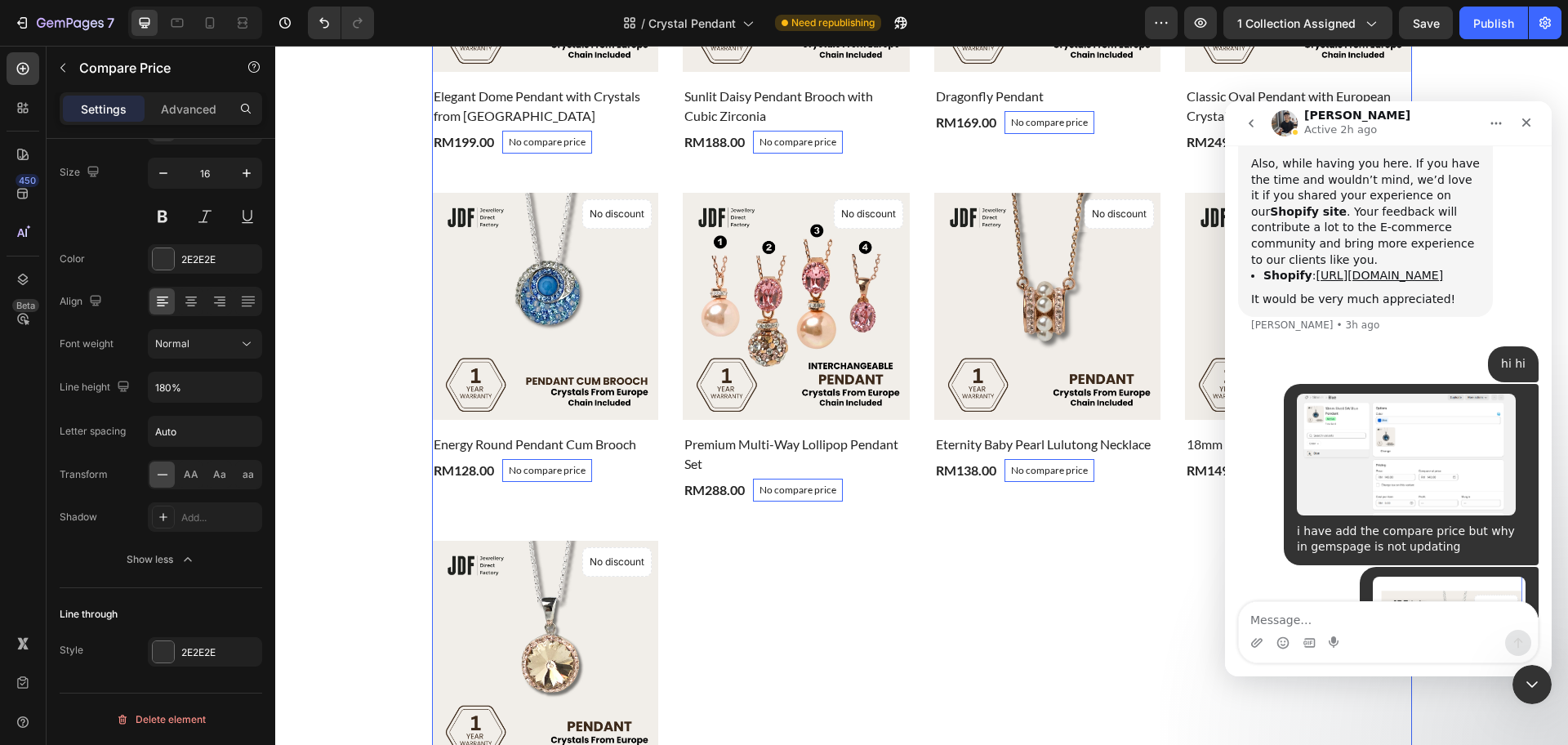
click at [1074, 589] on div "Product Images & Gallery No discount Not be displayed when published Product Ba…" at bounding box center [922, 337] width 980 height 984
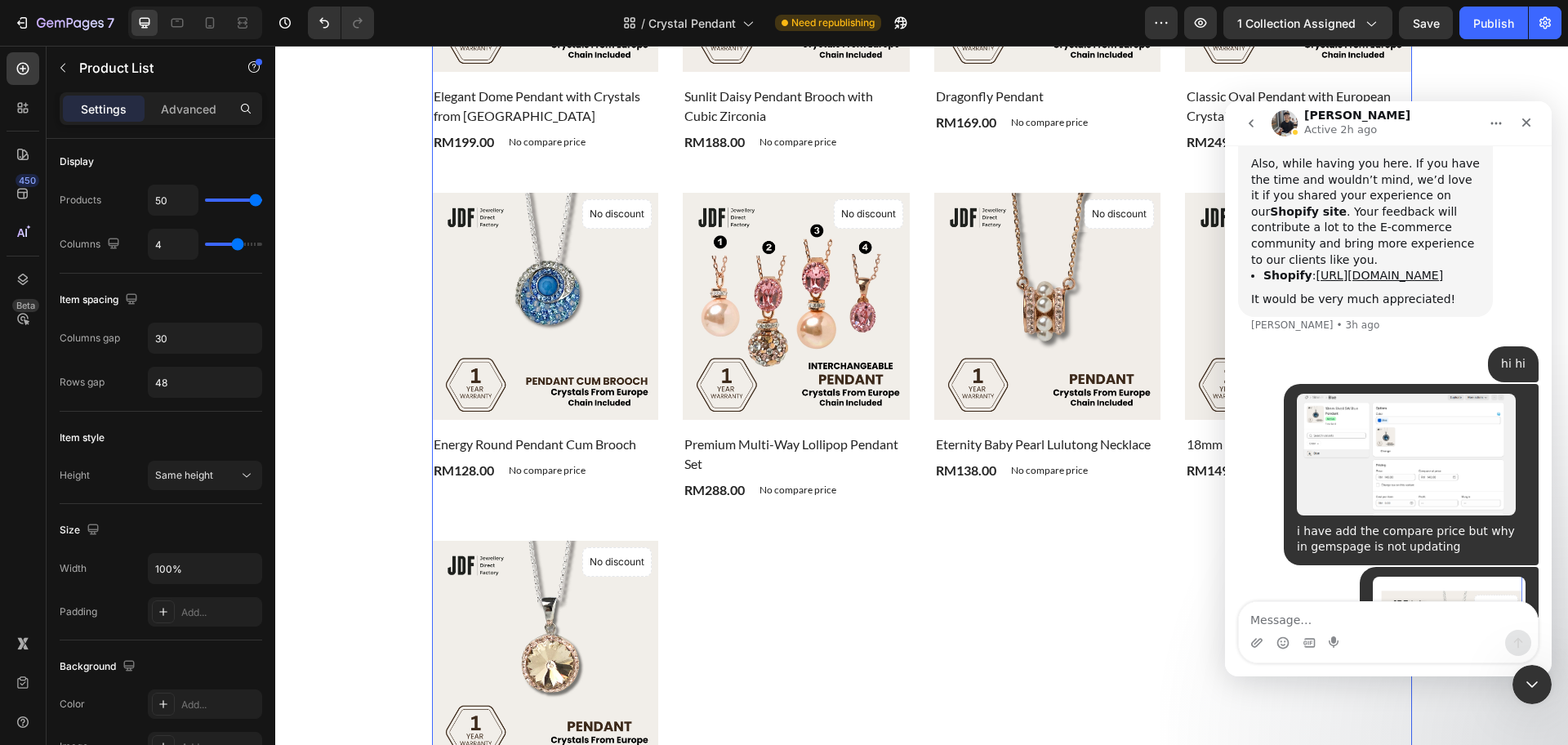
scroll to position [0, 0]
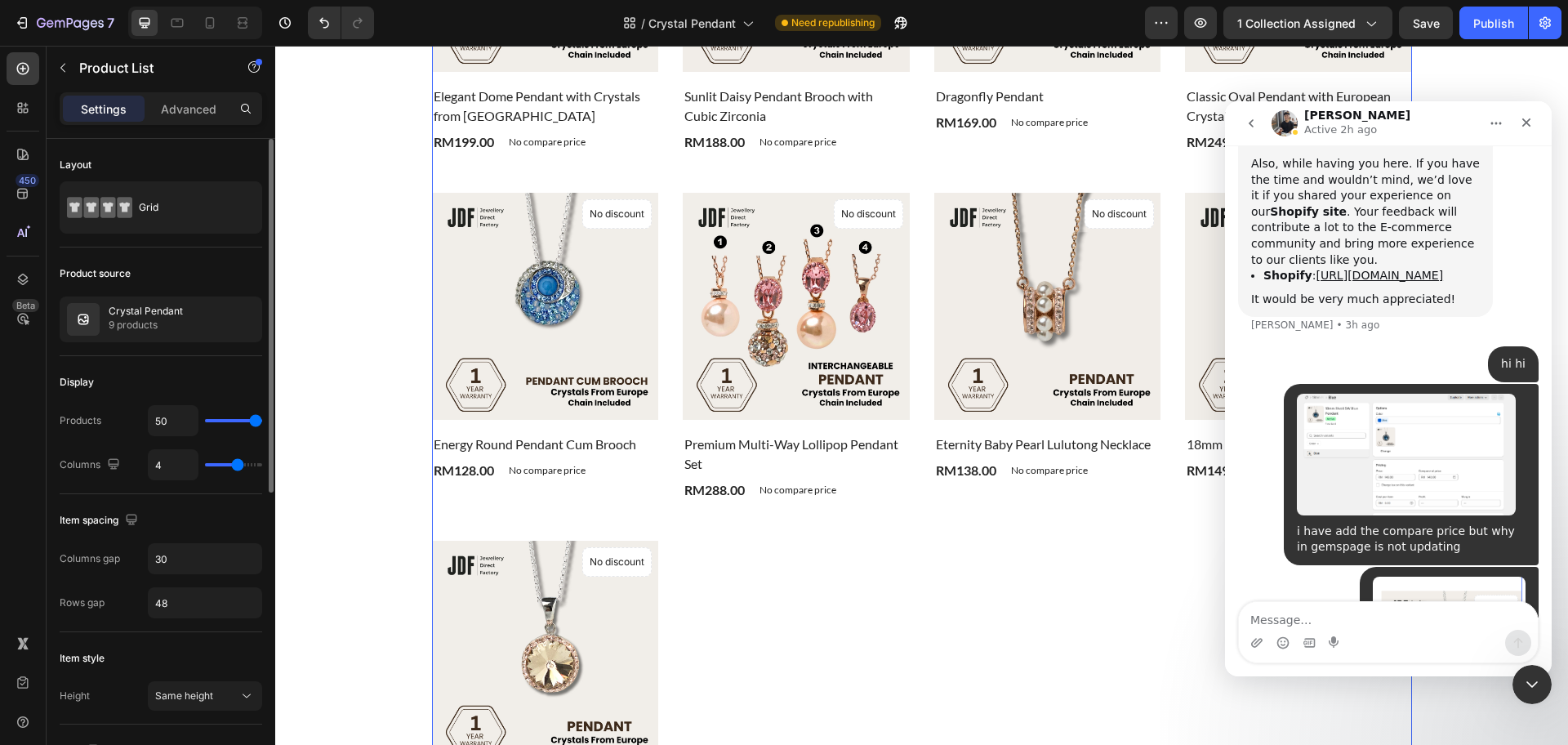
click at [943, 565] on div "Product Images & Gallery No discount Not be displayed when published Product Ba…" at bounding box center [922, 337] width 980 height 984
click at [1544, 693] on div "Close Intercom Messenger" at bounding box center [1530, 682] width 40 height 40
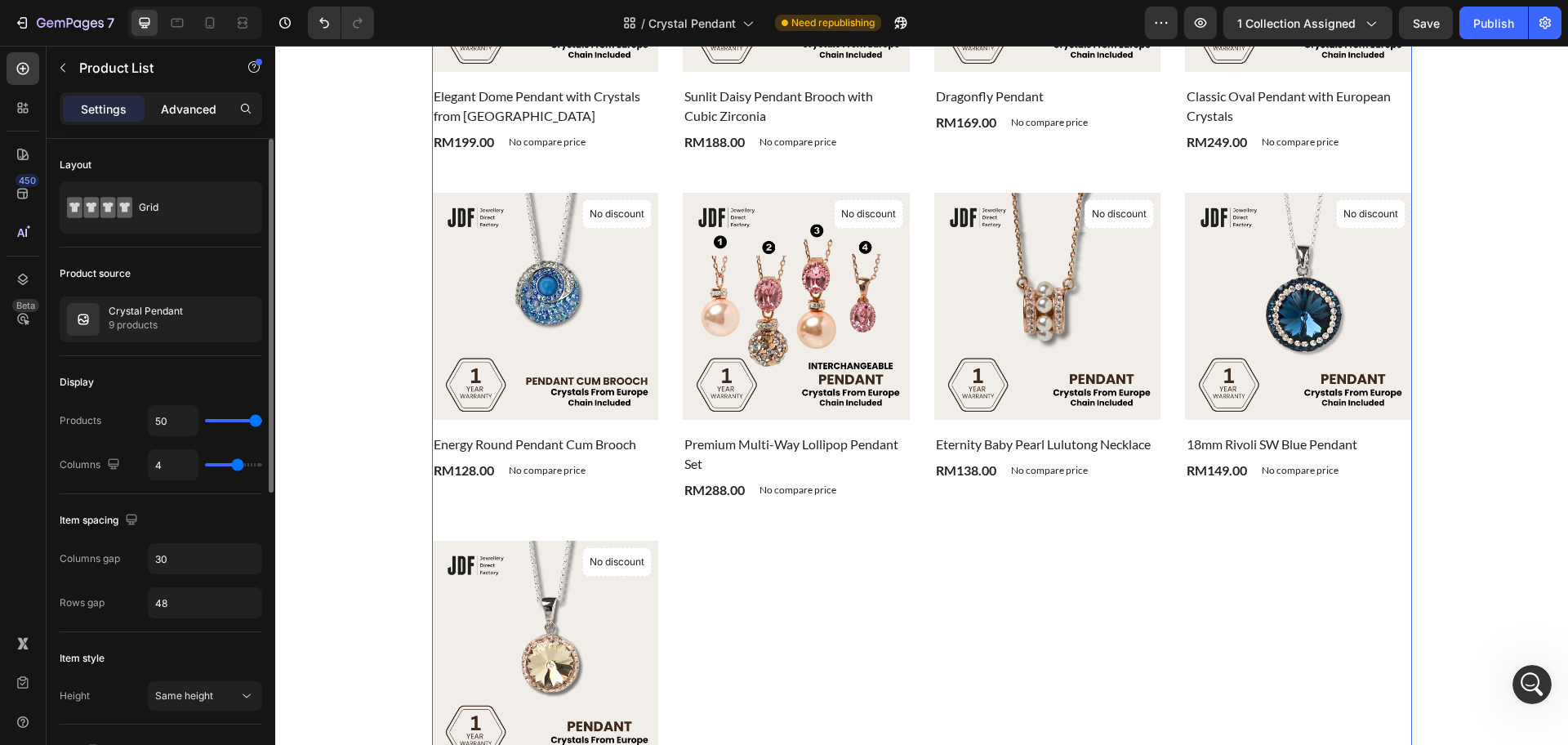
drag, startPoint x: 186, startPoint y: 125, endPoint x: 188, endPoint y: 118, distance: 7.3
click at [186, 122] on div "Settings Advanced" at bounding box center [160, 116] width 228 height 46
click at [188, 118] on div "Advanced" at bounding box center [188, 109] width 82 height 26
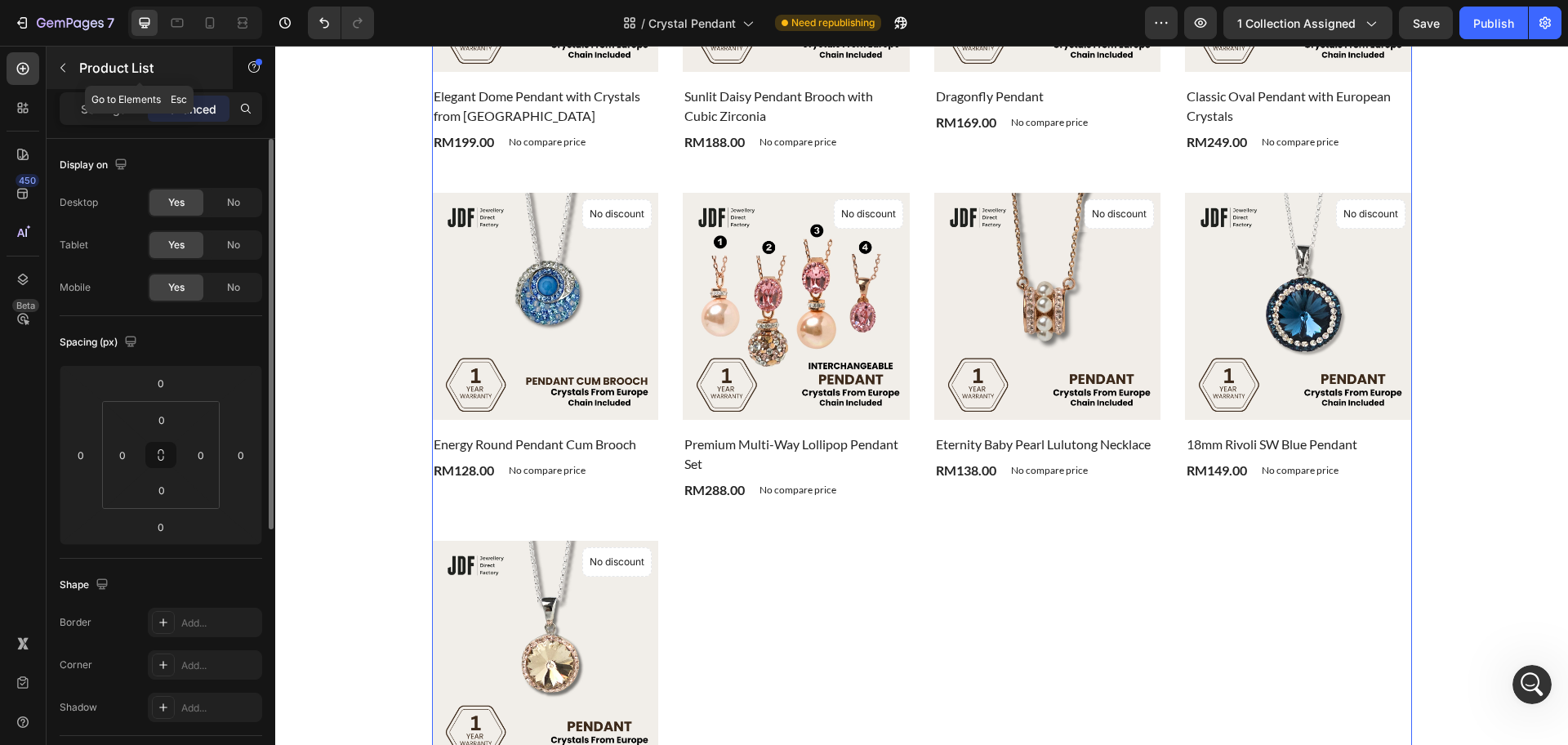
click at [74, 63] on button "button" at bounding box center [63, 68] width 26 height 26
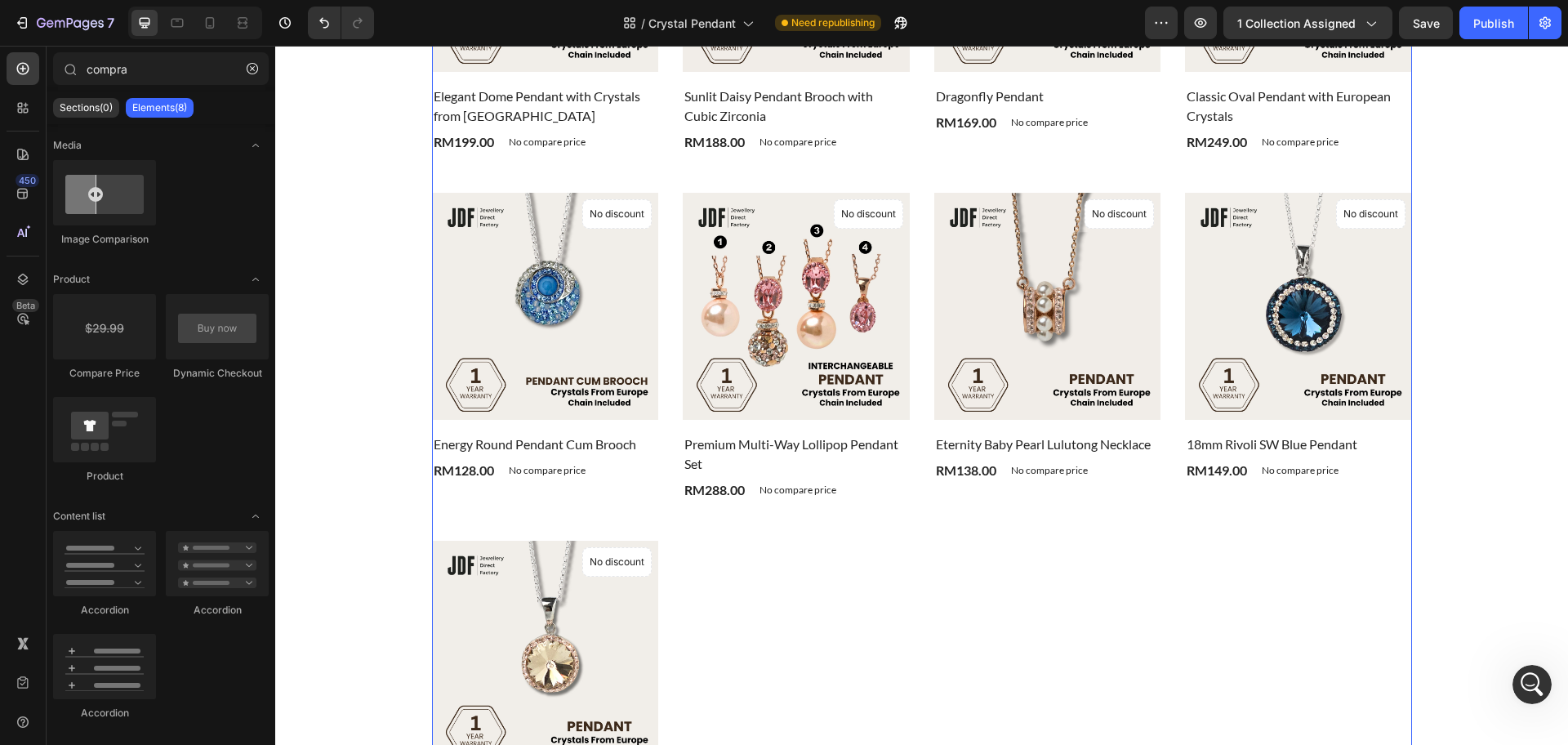
click at [834, 518] on div "Product Images & Gallery No discount Not be displayed when published Product Ba…" at bounding box center [922, 337] width 980 height 984
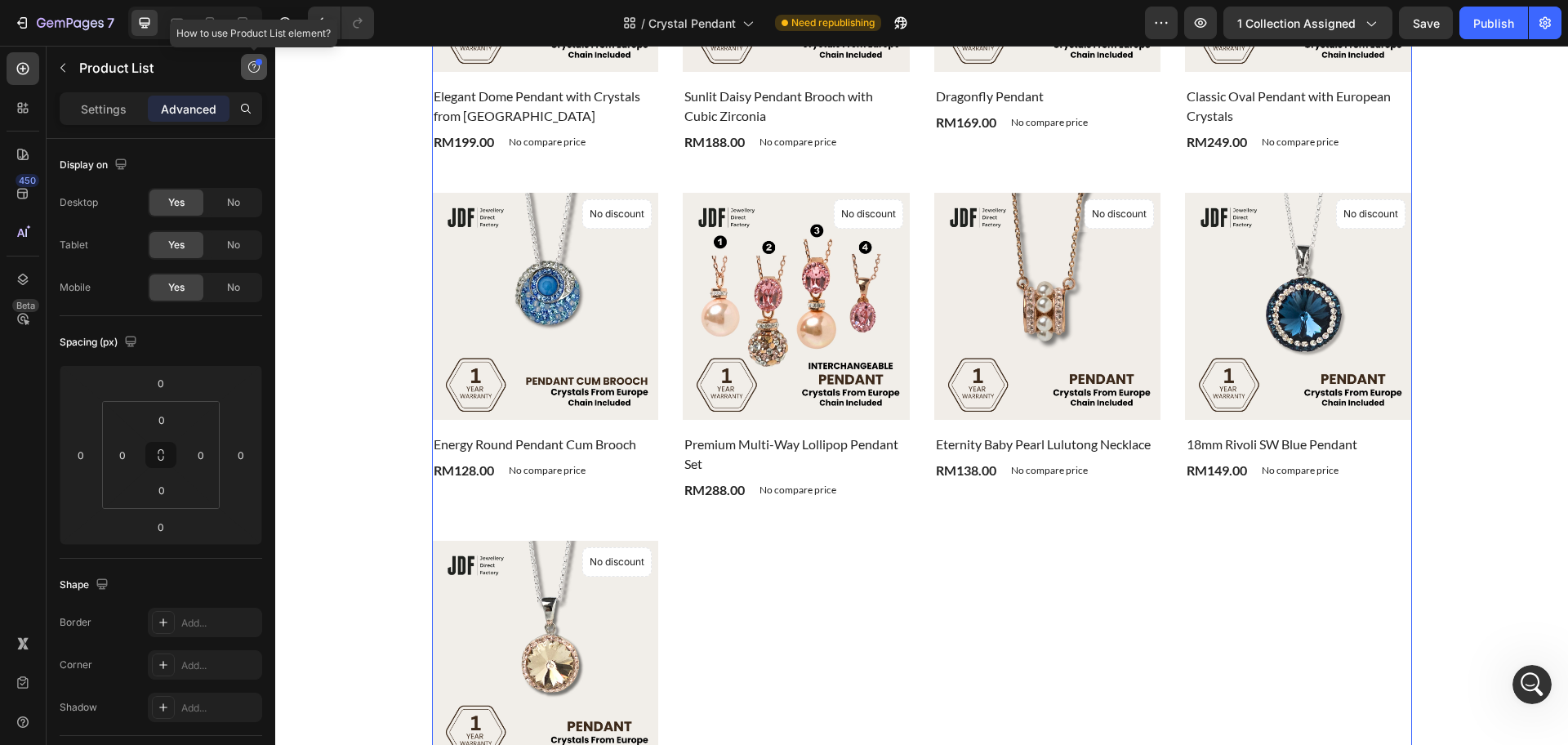
click at [252, 68] on icon "button" at bounding box center [254, 67] width 13 height 13
click at [219, 125] on div "Element tips New" at bounding box center [193, 134] width 120 height 17
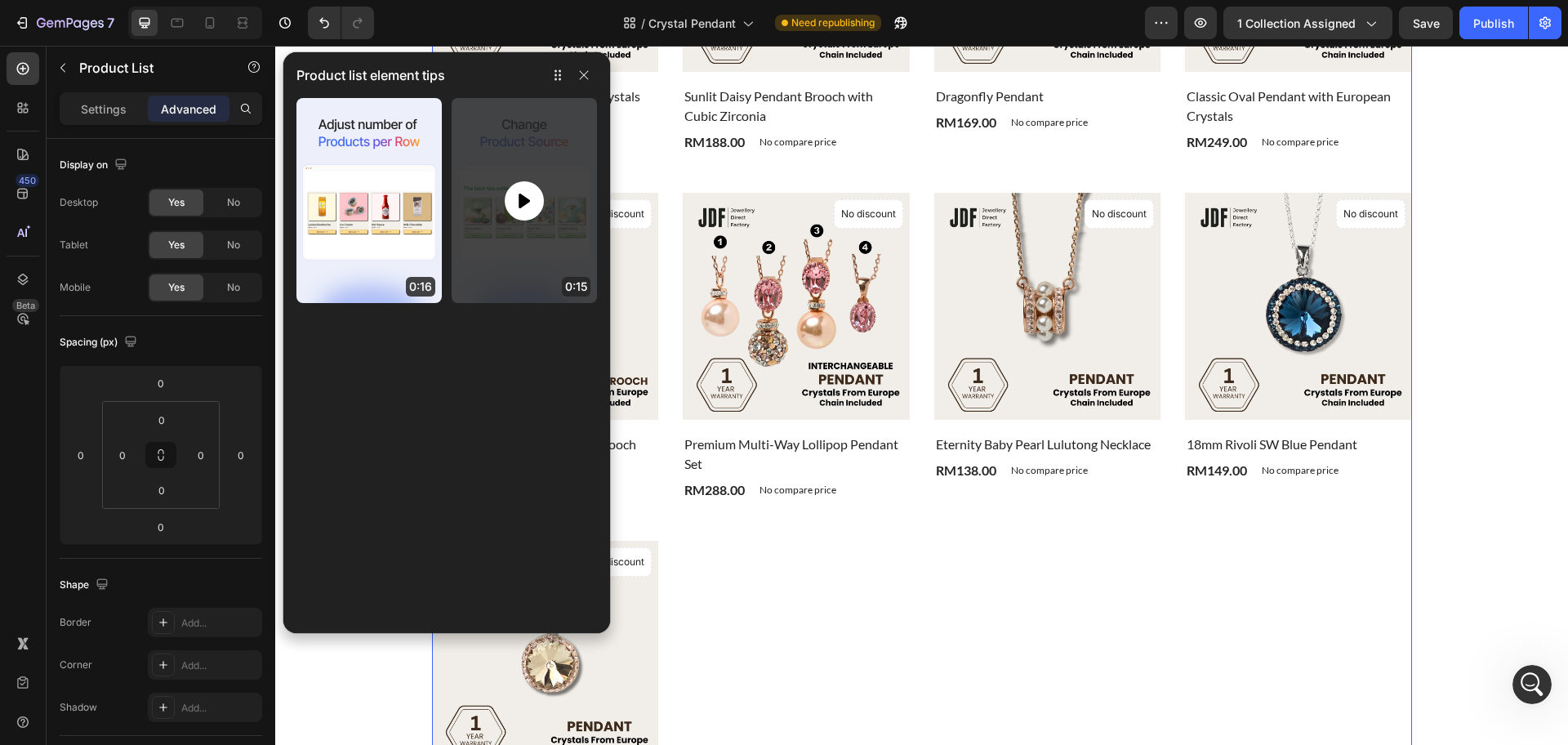
click at [528, 190] on div at bounding box center [525, 201] width 40 height 40
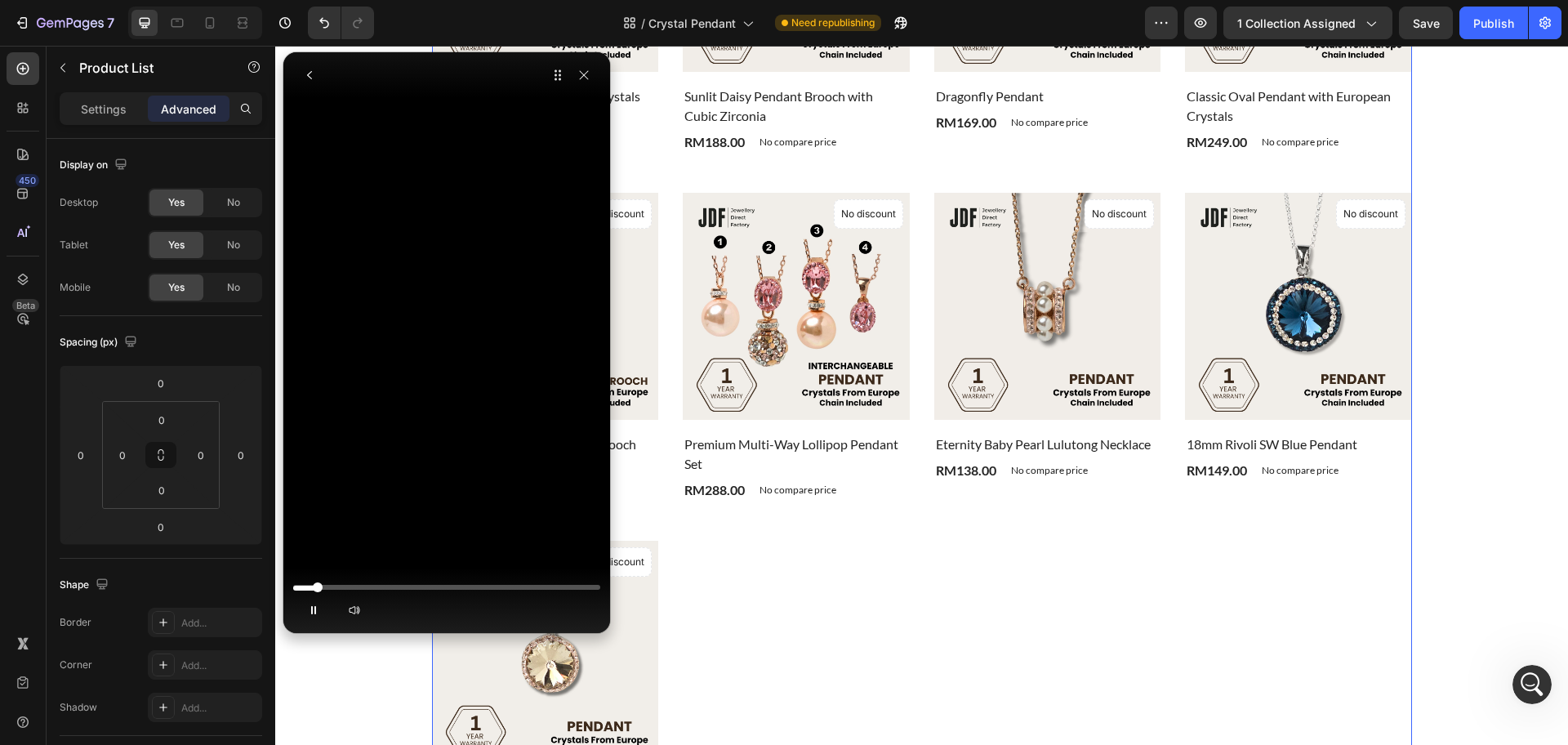
click at [450, 584] on div at bounding box center [446, 587] width 307 height 10
click at [531, 583] on div at bounding box center [446, 587] width 307 height 10
click at [565, 584] on div at bounding box center [446, 587] width 307 height 10
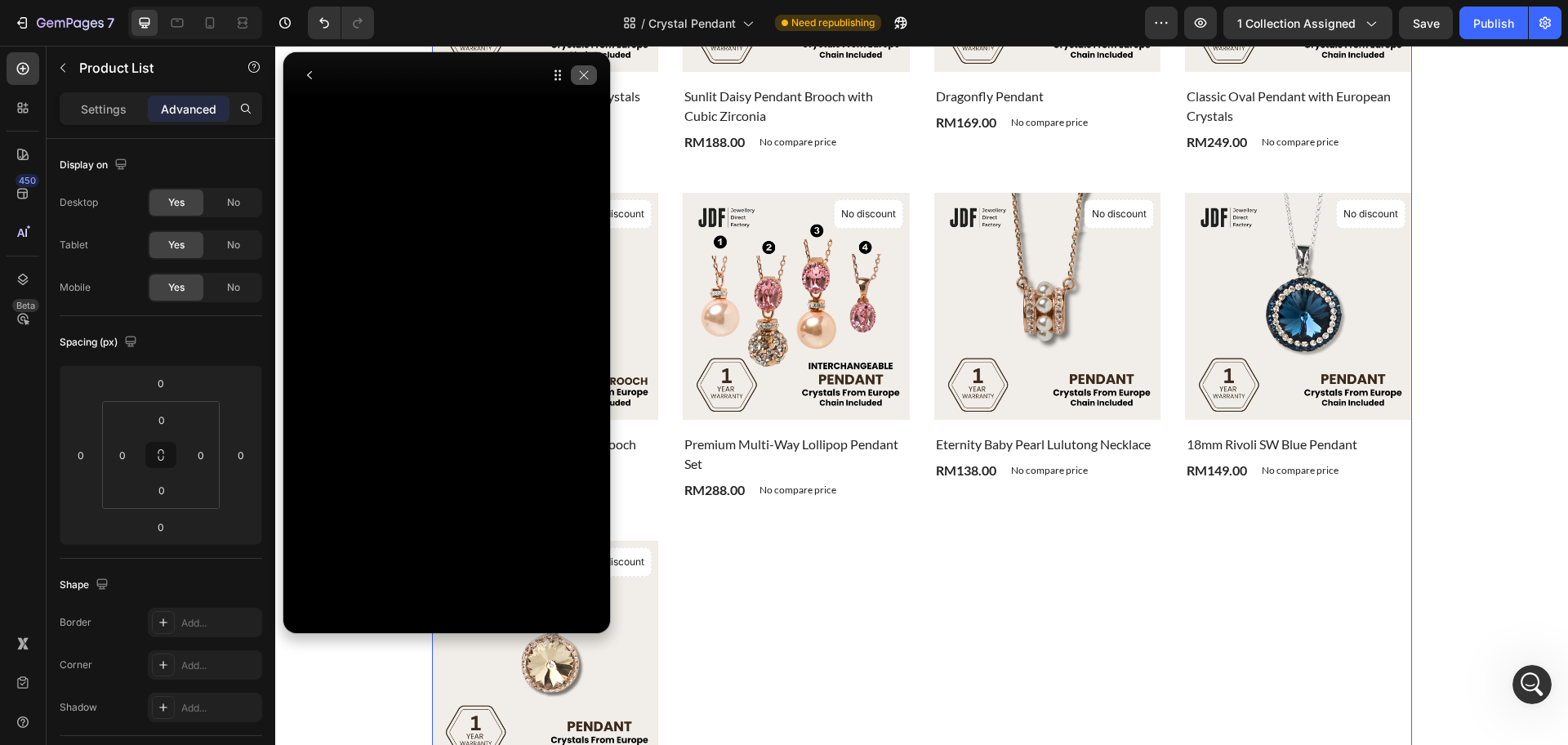
click at [590, 80] on icon "button" at bounding box center [584, 75] width 13 height 13
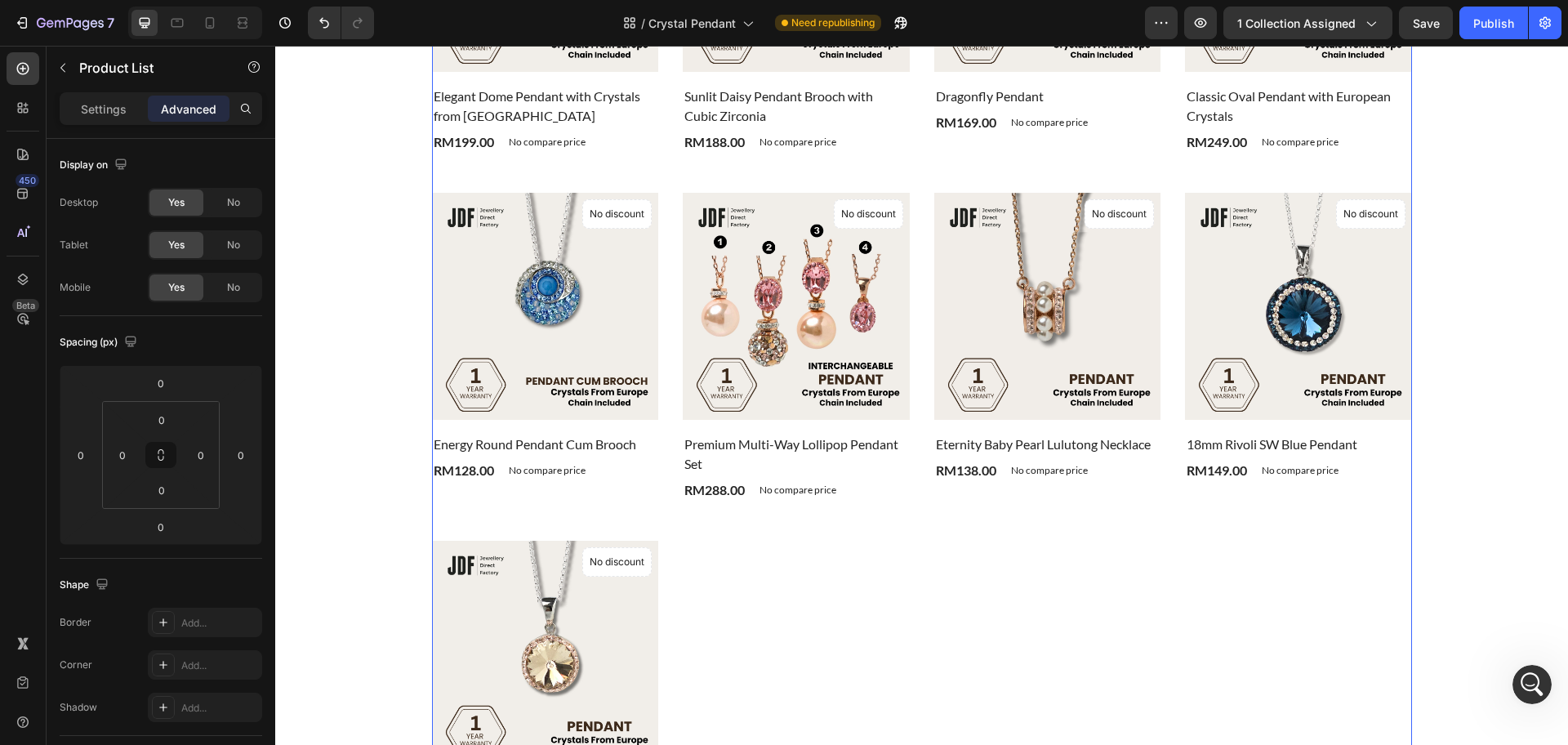
click at [786, 565] on div "Product Images & Gallery No discount Not be displayed when published Product Ba…" at bounding box center [922, 337] width 980 height 984
click at [115, 98] on div "Settings" at bounding box center [103, 109] width 82 height 26
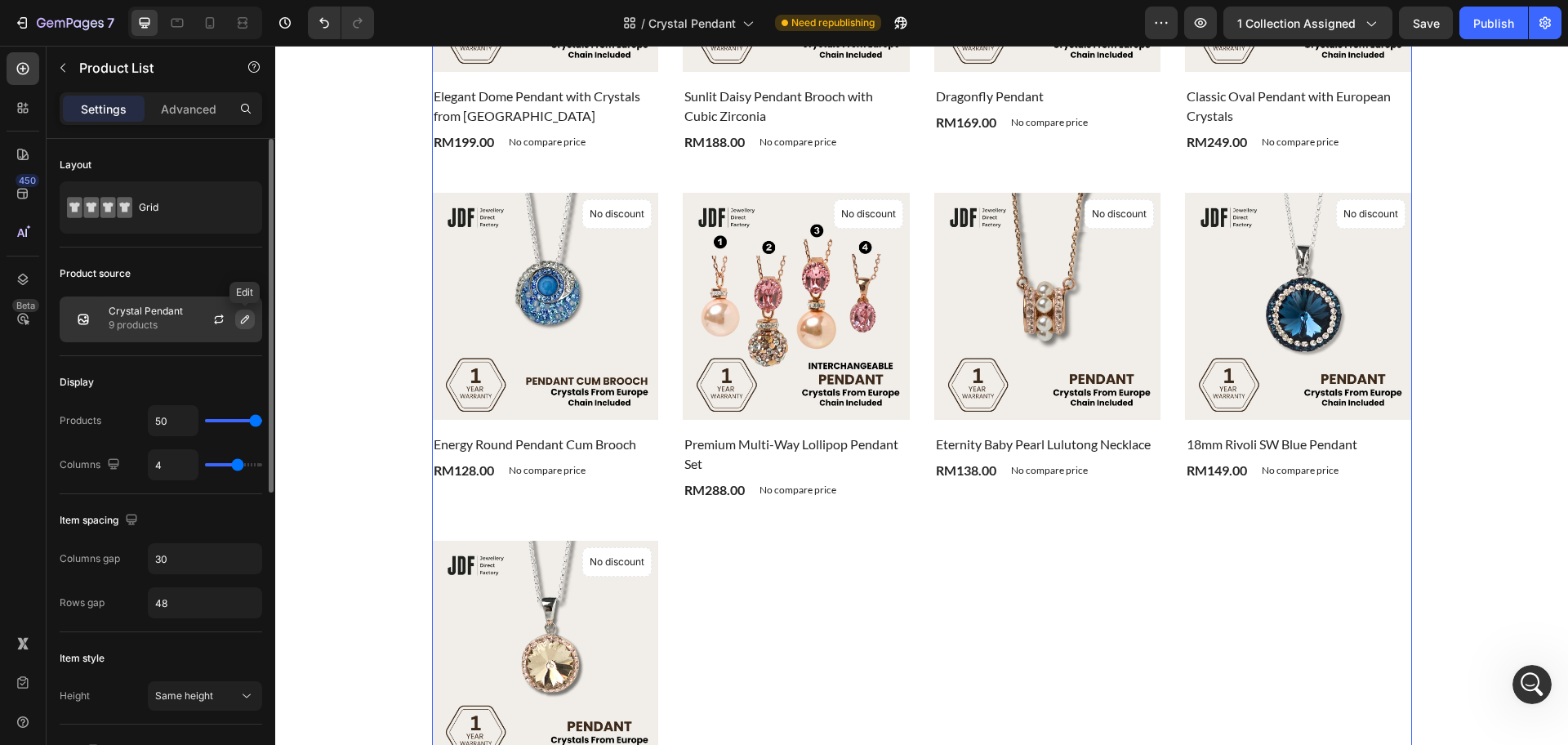
click at [249, 309] on button "button" at bounding box center [245, 319] width 20 height 20
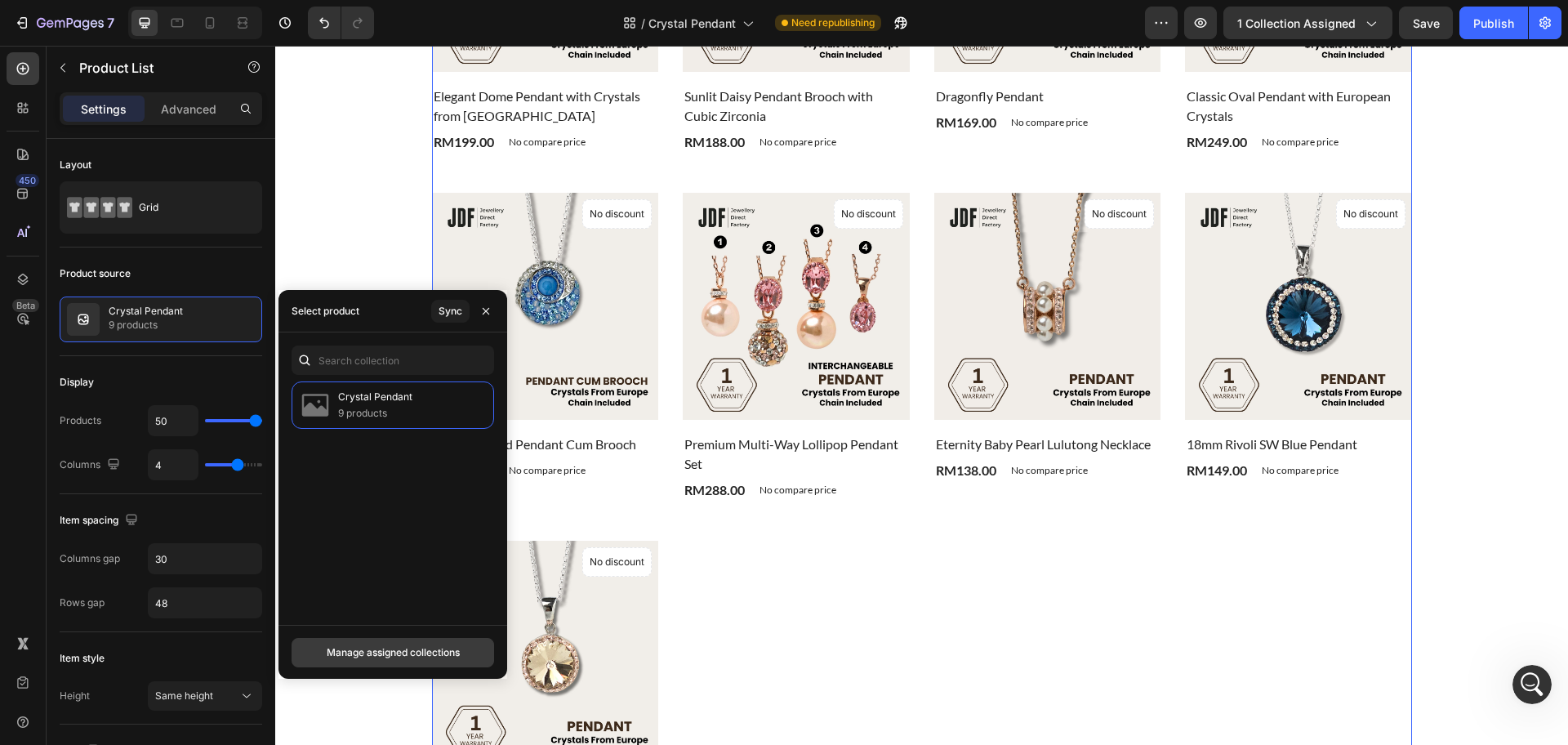
click at [388, 648] on div "Manage assigned collections" at bounding box center [393, 653] width 133 height 15
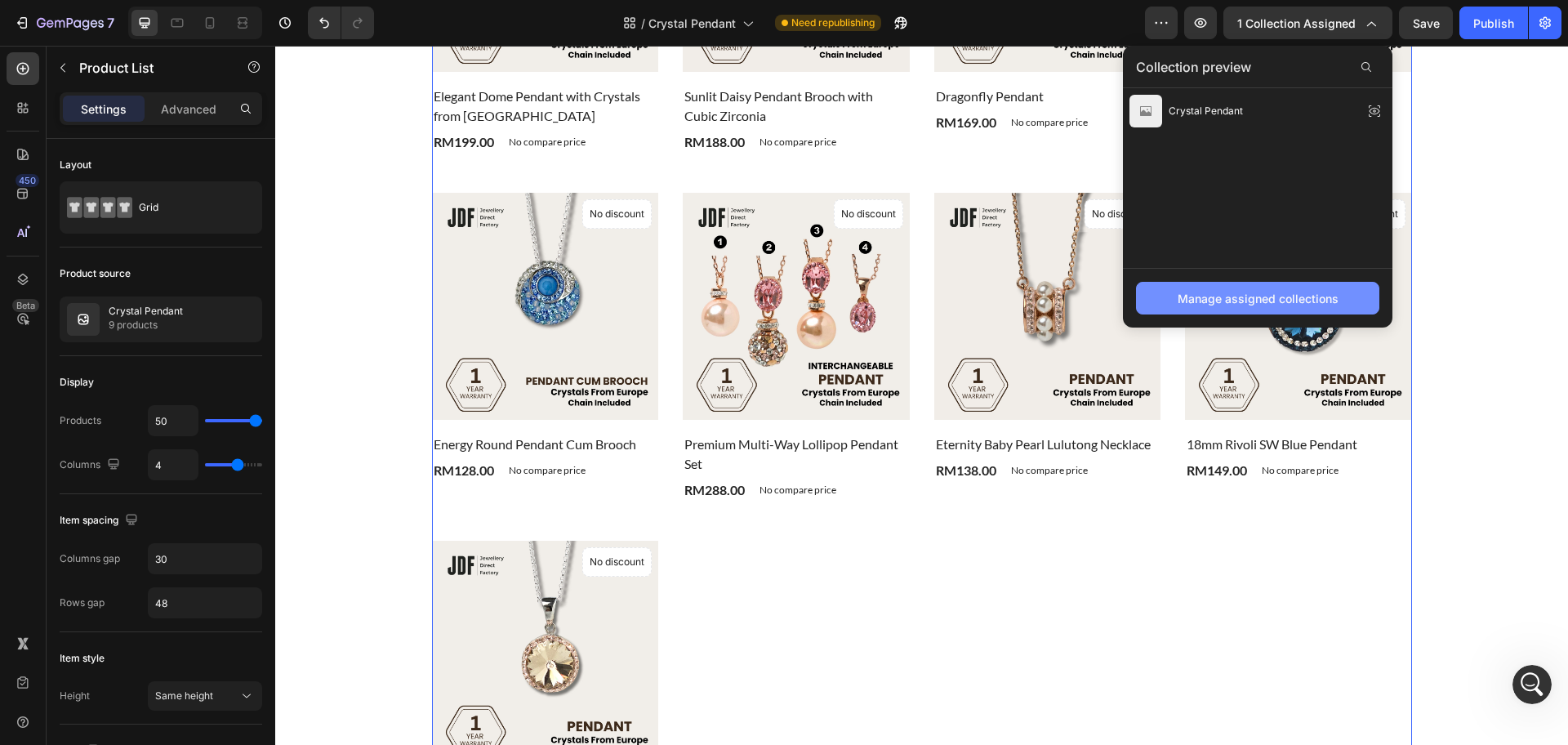
click at [1266, 288] on button "Manage assigned collections" at bounding box center [1257, 299] width 243 height 33
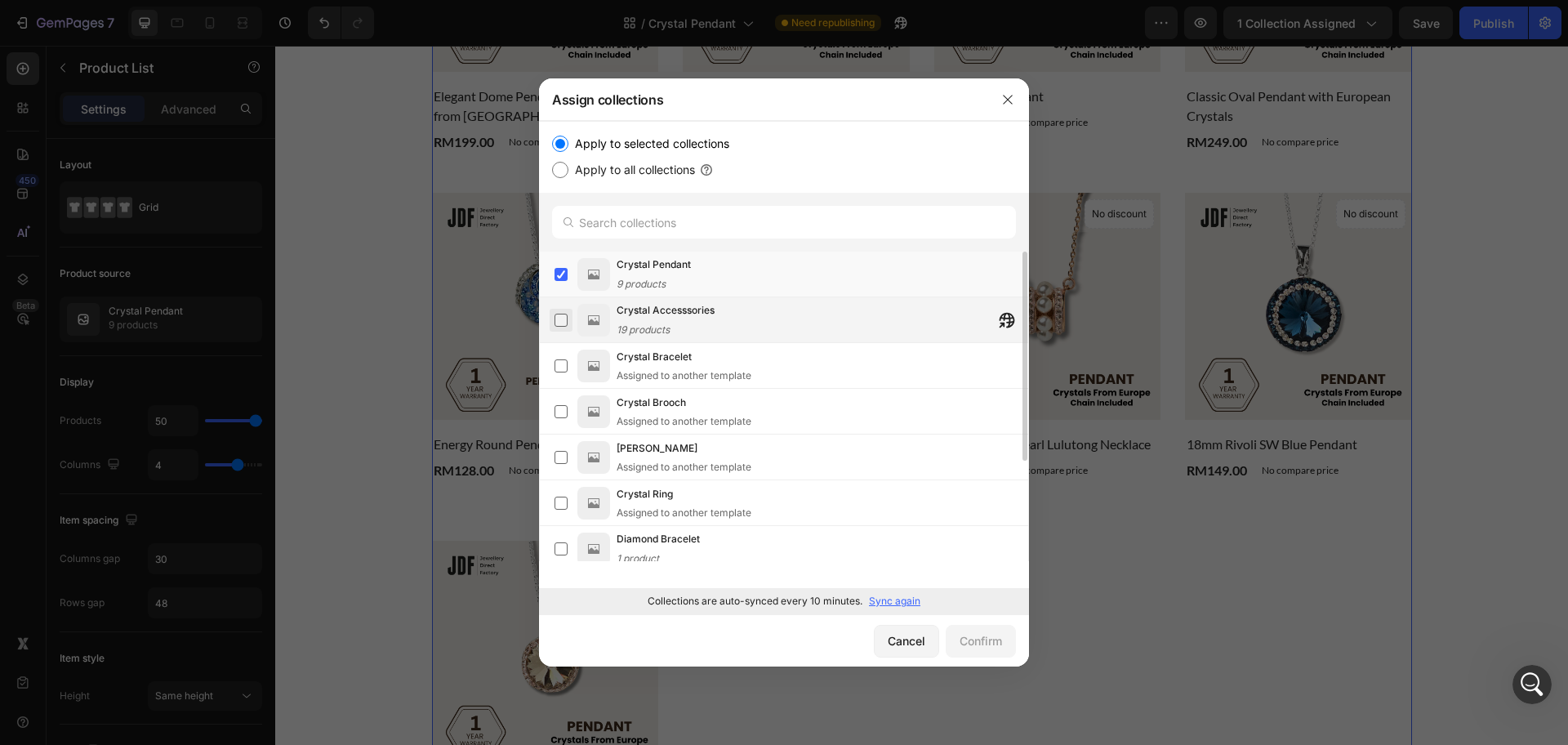
click at [561, 314] on label at bounding box center [561, 320] width 13 height 13
click at [559, 272] on label at bounding box center [561, 275] width 13 height 13
click at [964, 647] on div "Confirm" at bounding box center [980, 640] width 42 height 17
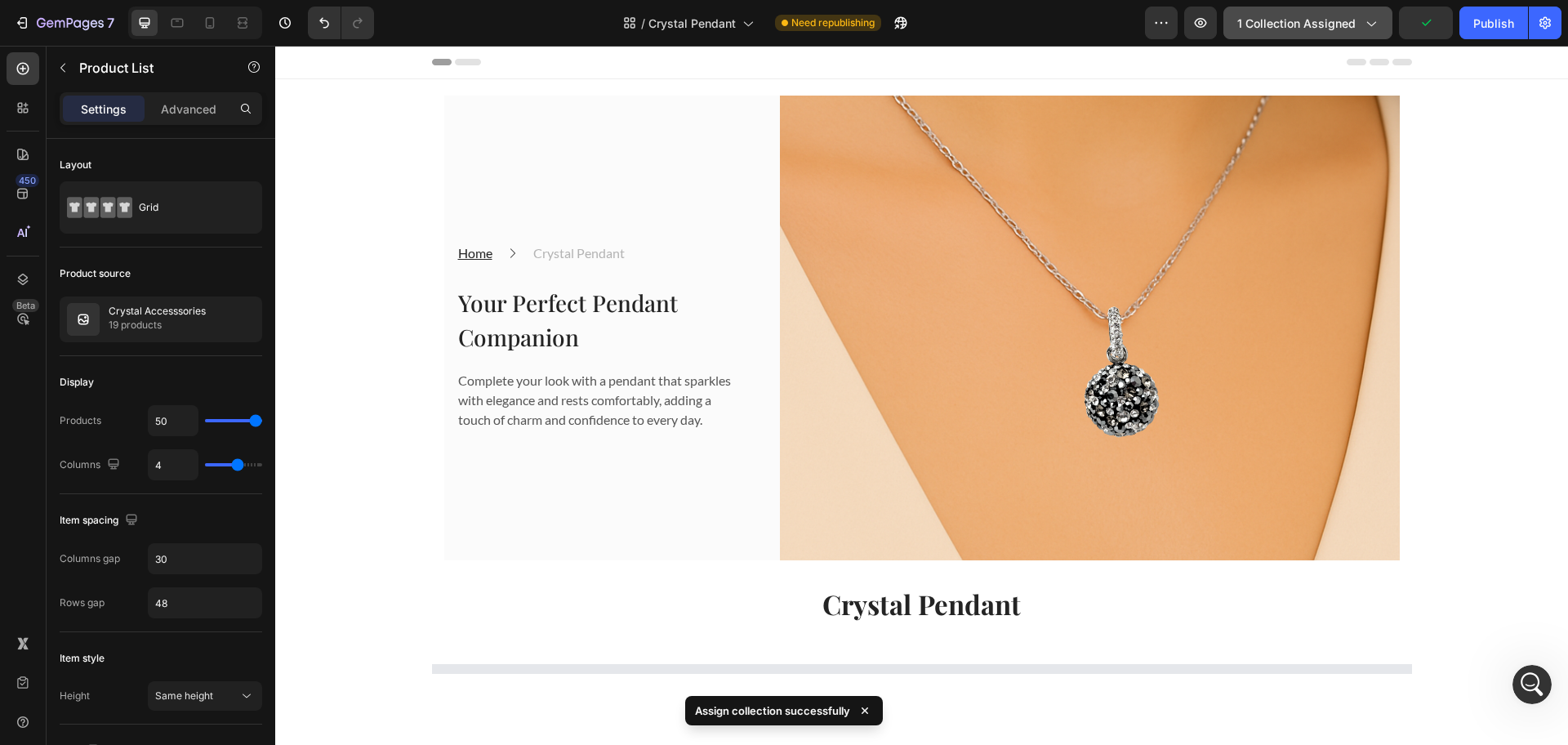
click at [1297, 25] on span "1 collection assigned" at bounding box center [1297, 23] width 119 height 17
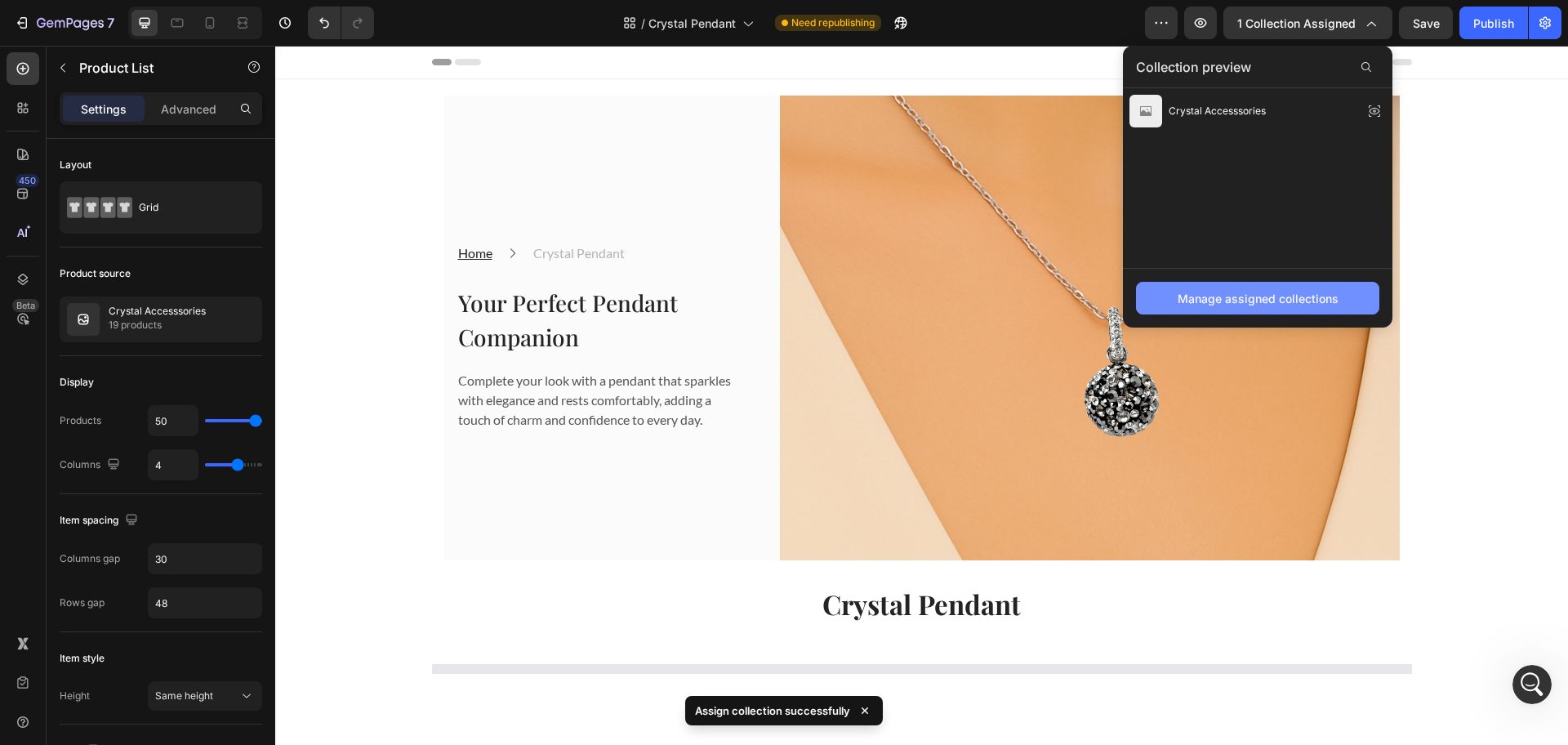
click at [1259, 311] on button "Manage assigned collections" at bounding box center [1257, 299] width 243 height 33
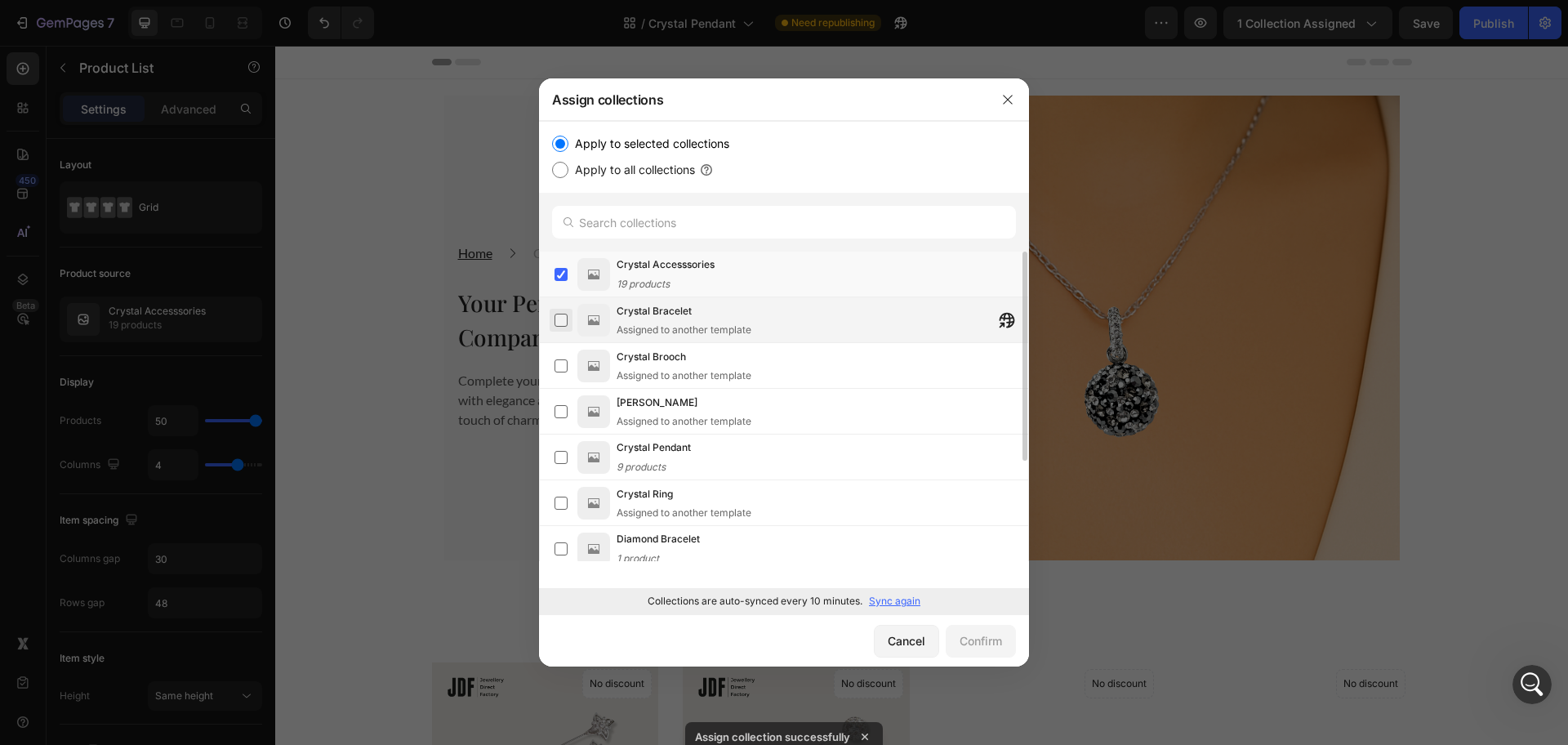
click at [558, 314] on label at bounding box center [561, 320] width 13 height 13
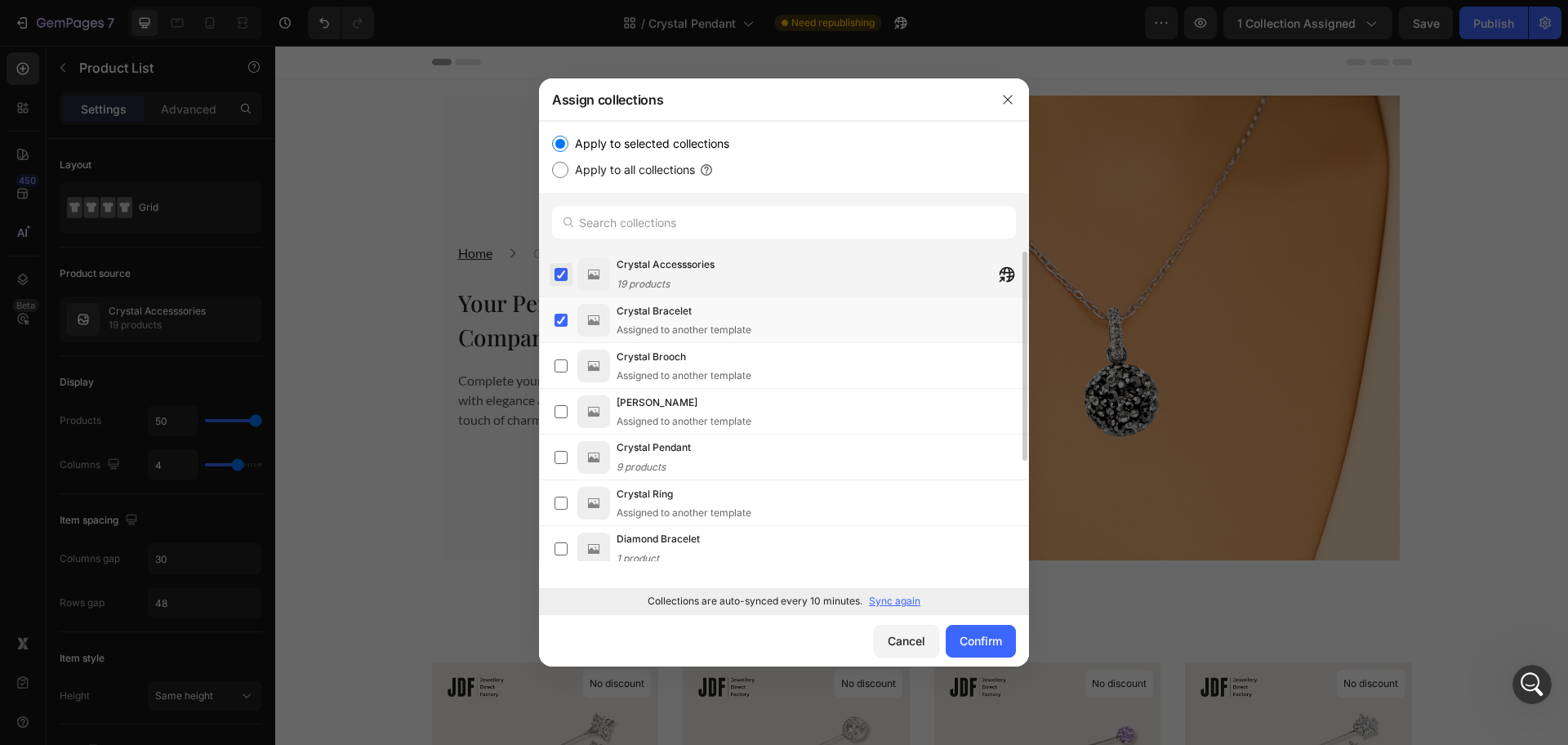
click at [563, 271] on label at bounding box center [561, 275] width 13 height 13
click at [992, 645] on div "Confirm" at bounding box center [980, 640] width 42 height 17
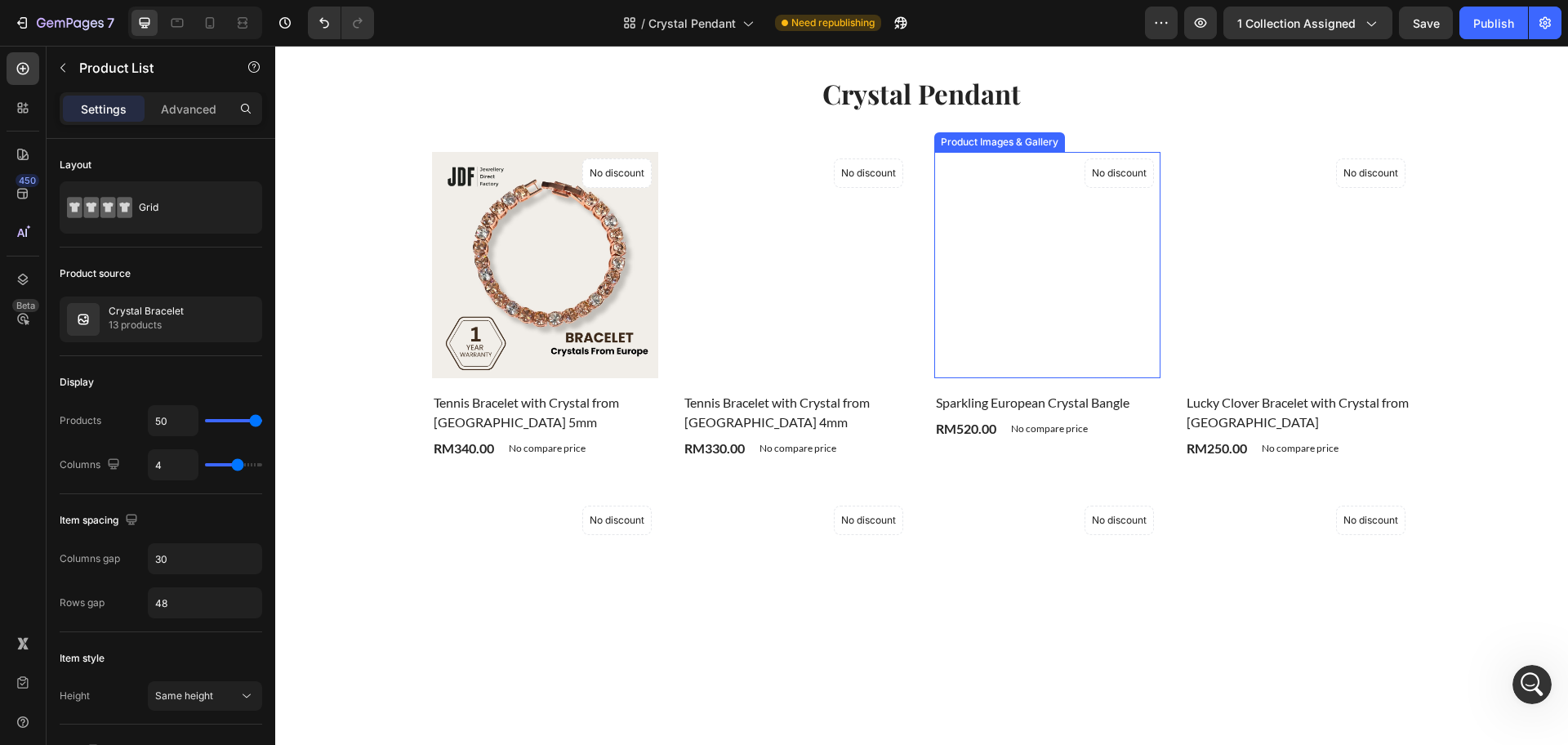
scroll to position [1021, 0]
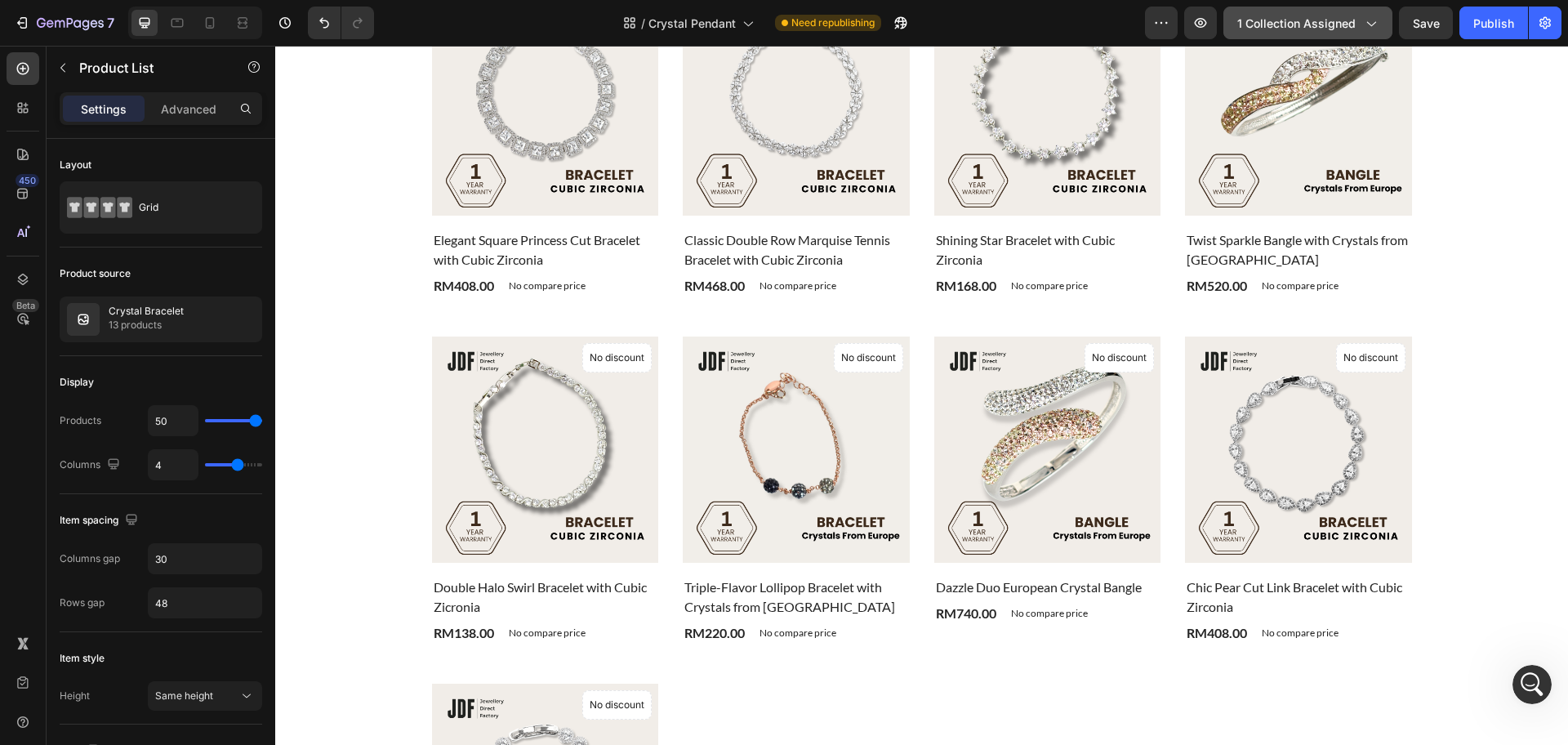
click at [1326, 21] on span "1 collection assigned" at bounding box center [1297, 23] width 119 height 17
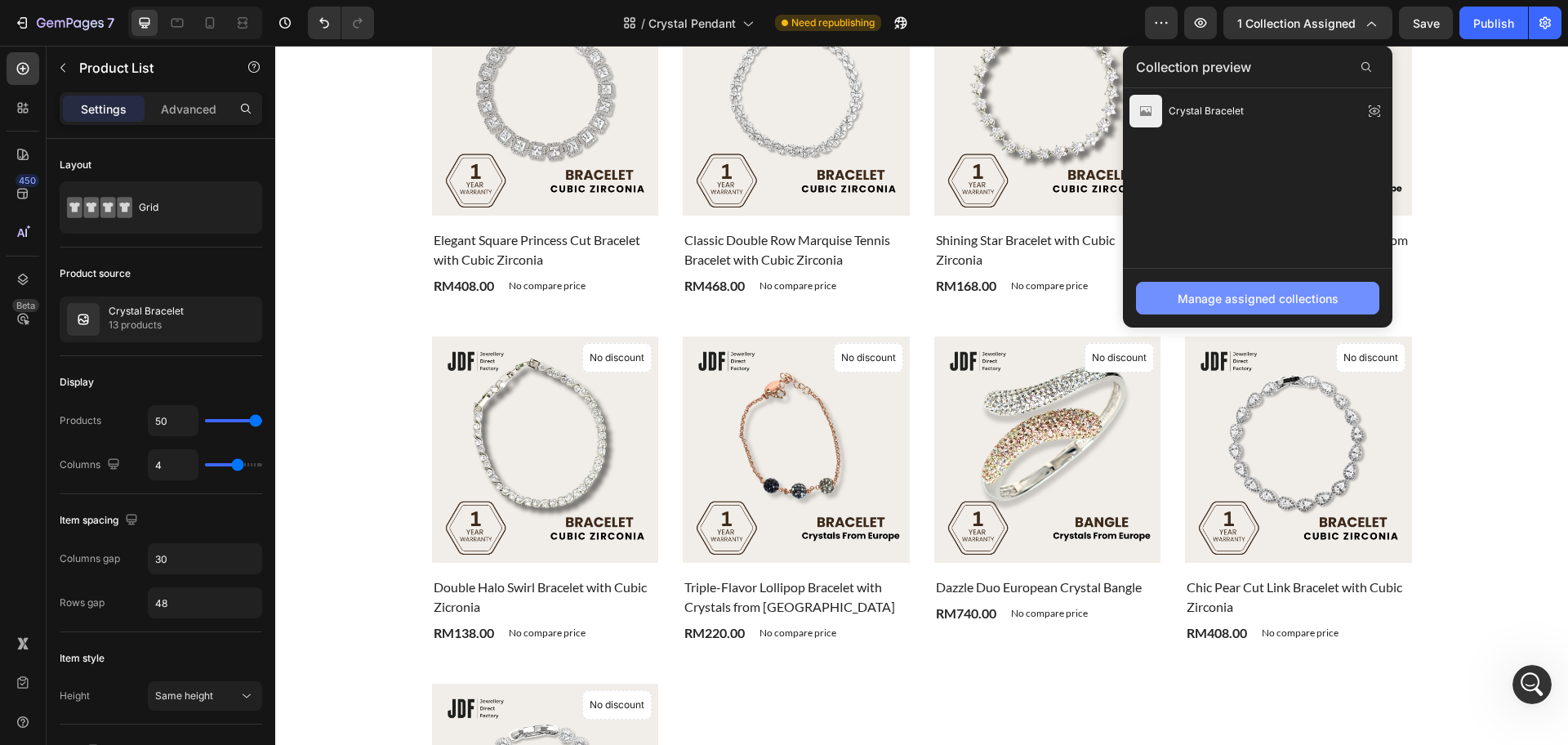
click at [1317, 301] on div "Manage assigned collections" at bounding box center [1258, 298] width 161 height 17
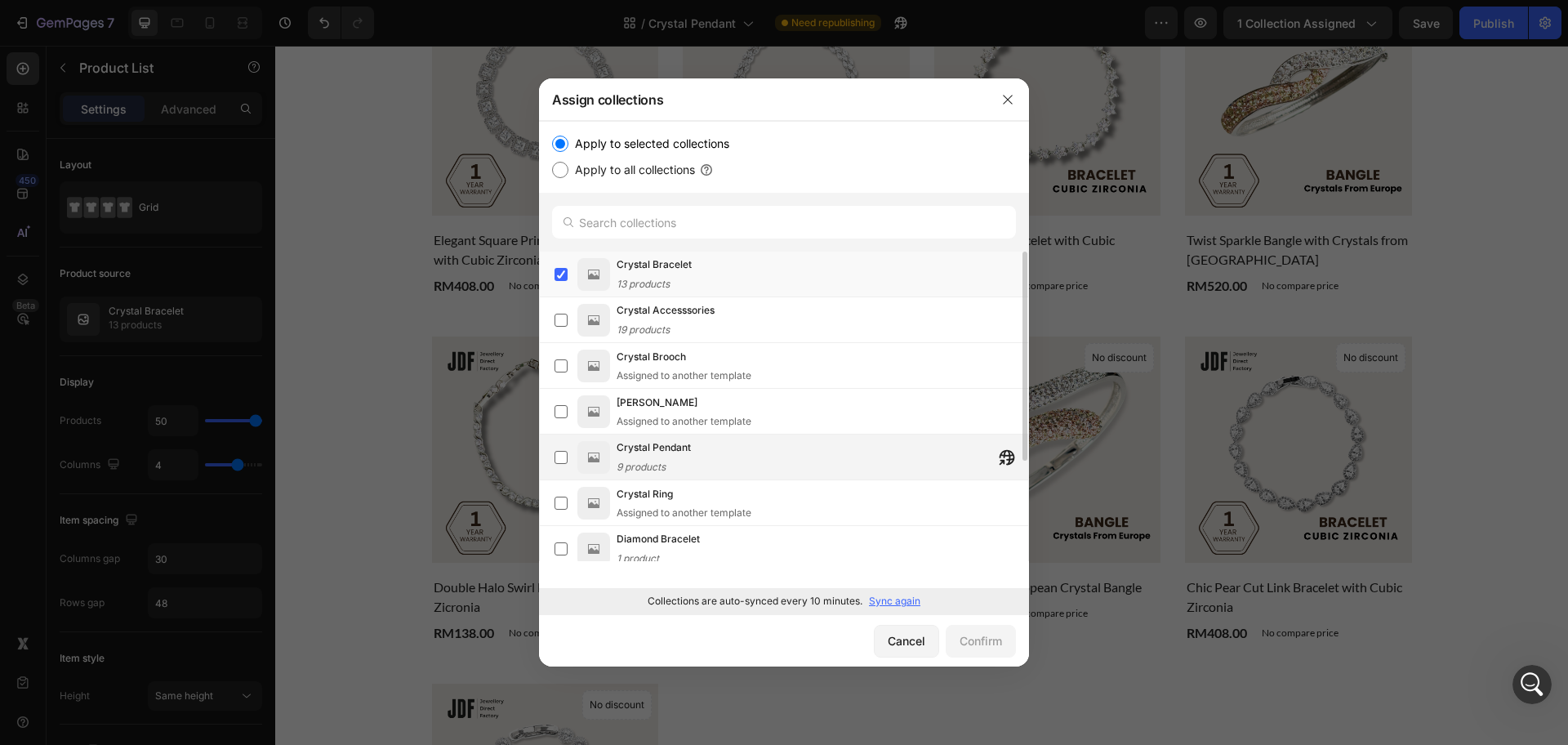
click at [725, 454] on div "Crystal Pendant 9 products" at bounding box center [822, 458] width 412 height 36
click at [988, 639] on div "Confirm" at bounding box center [980, 640] width 42 height 17
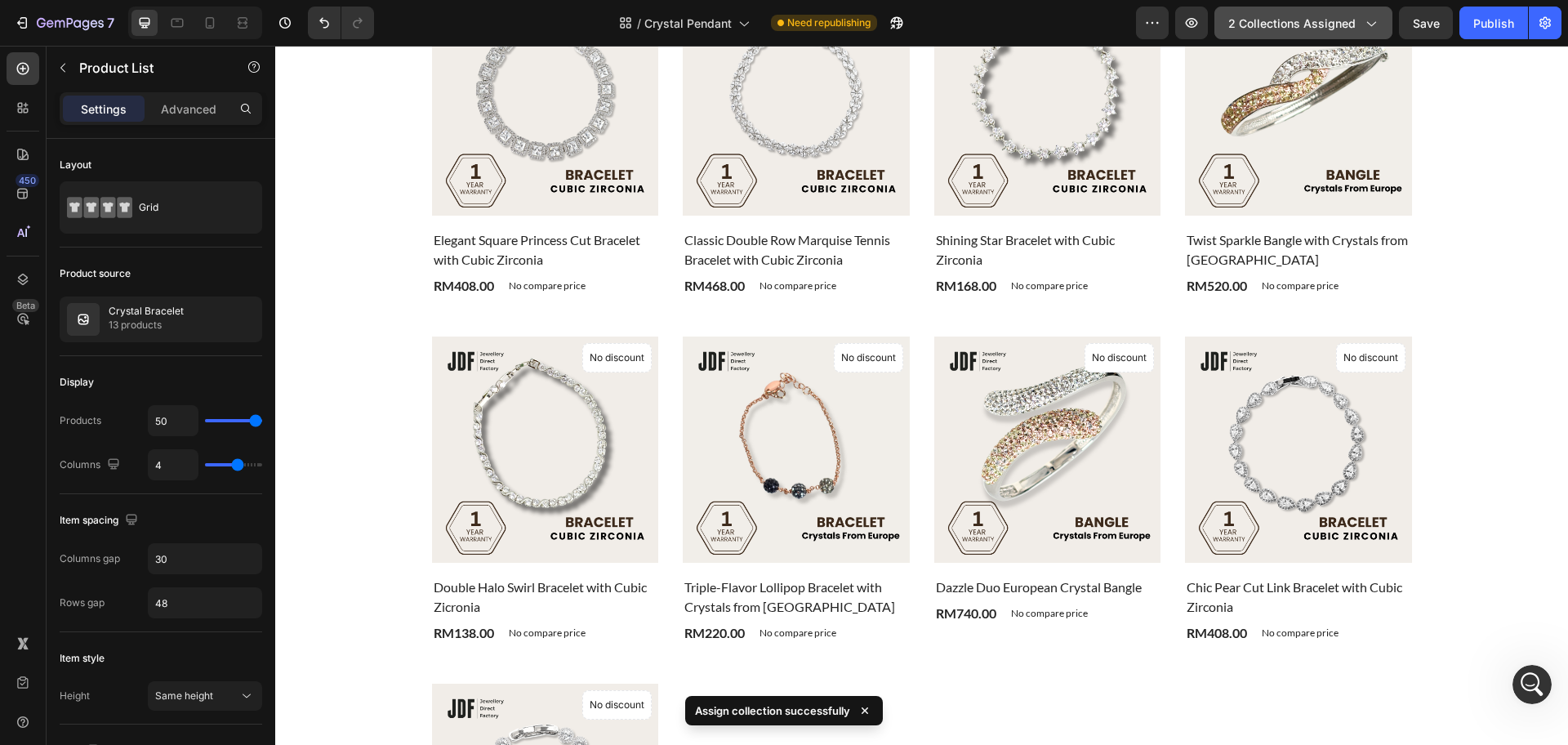
click at [1367, 17] on icon "button" at bounding box center [1371, 23] width 16 height 17
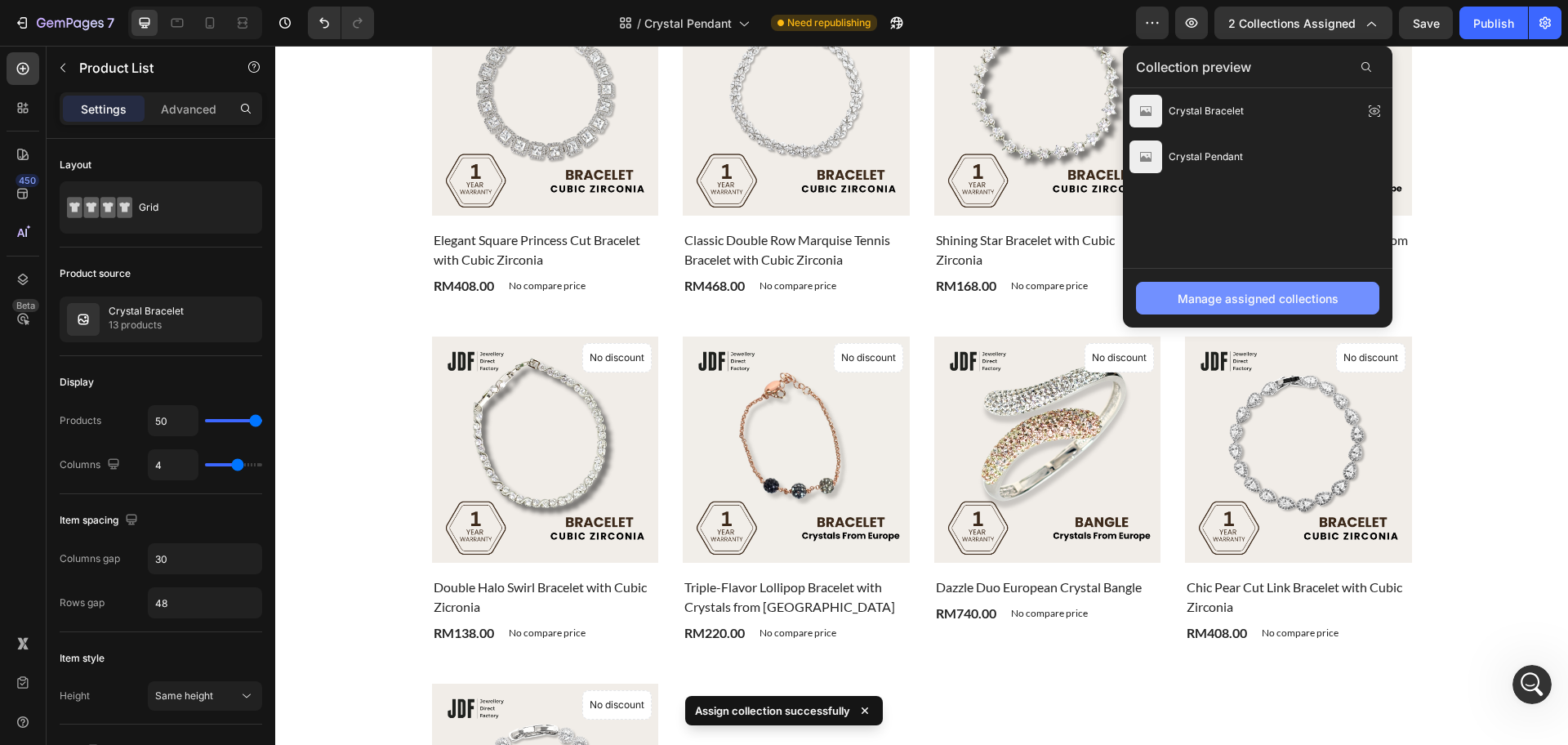
click at [1245, 307] on button "Manage assigned collections" at bounding box center [1257, 299] width 243 height 33
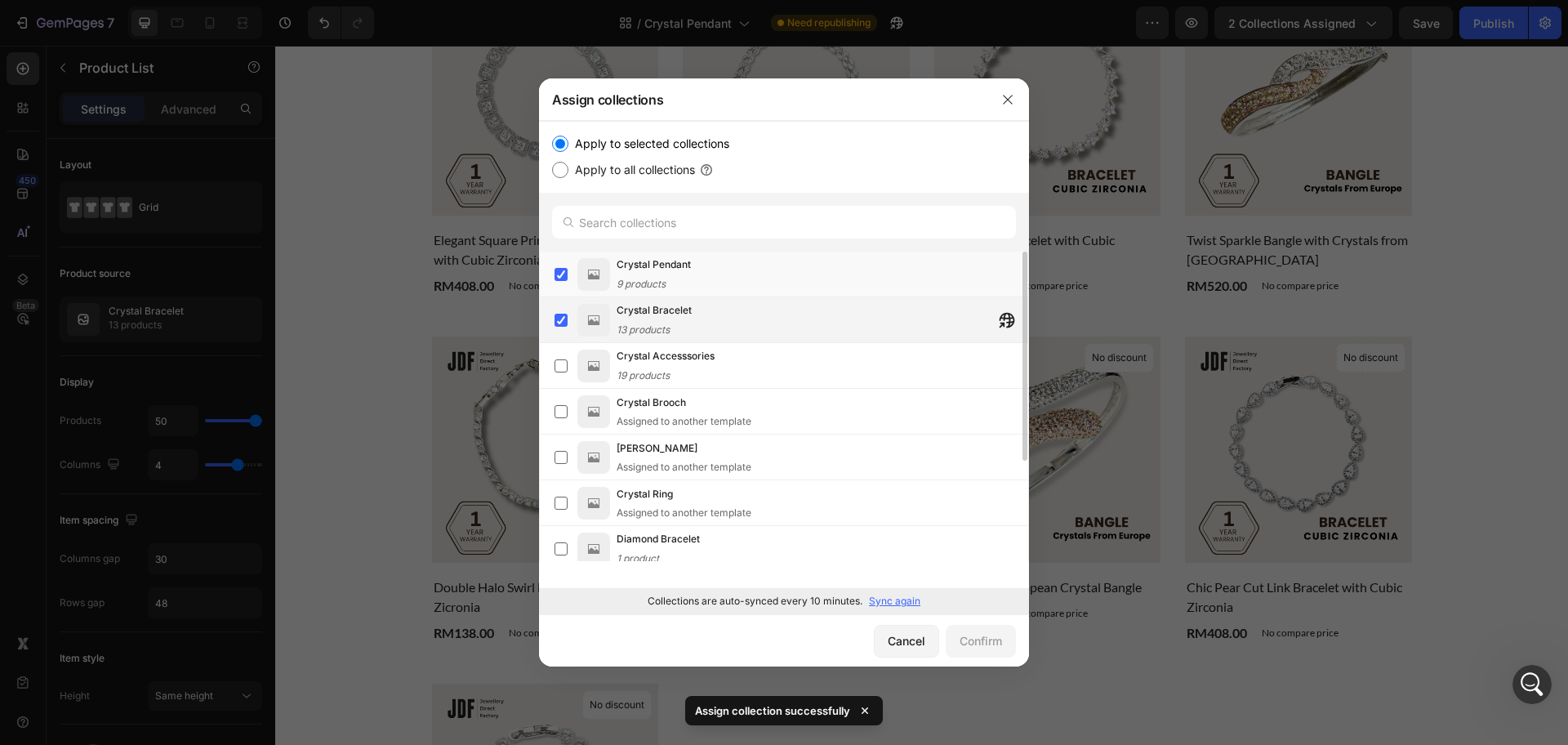
click at [683, 314] on span "Crystal Bracelet" at bounding box center [654, 310] width 75 height 17
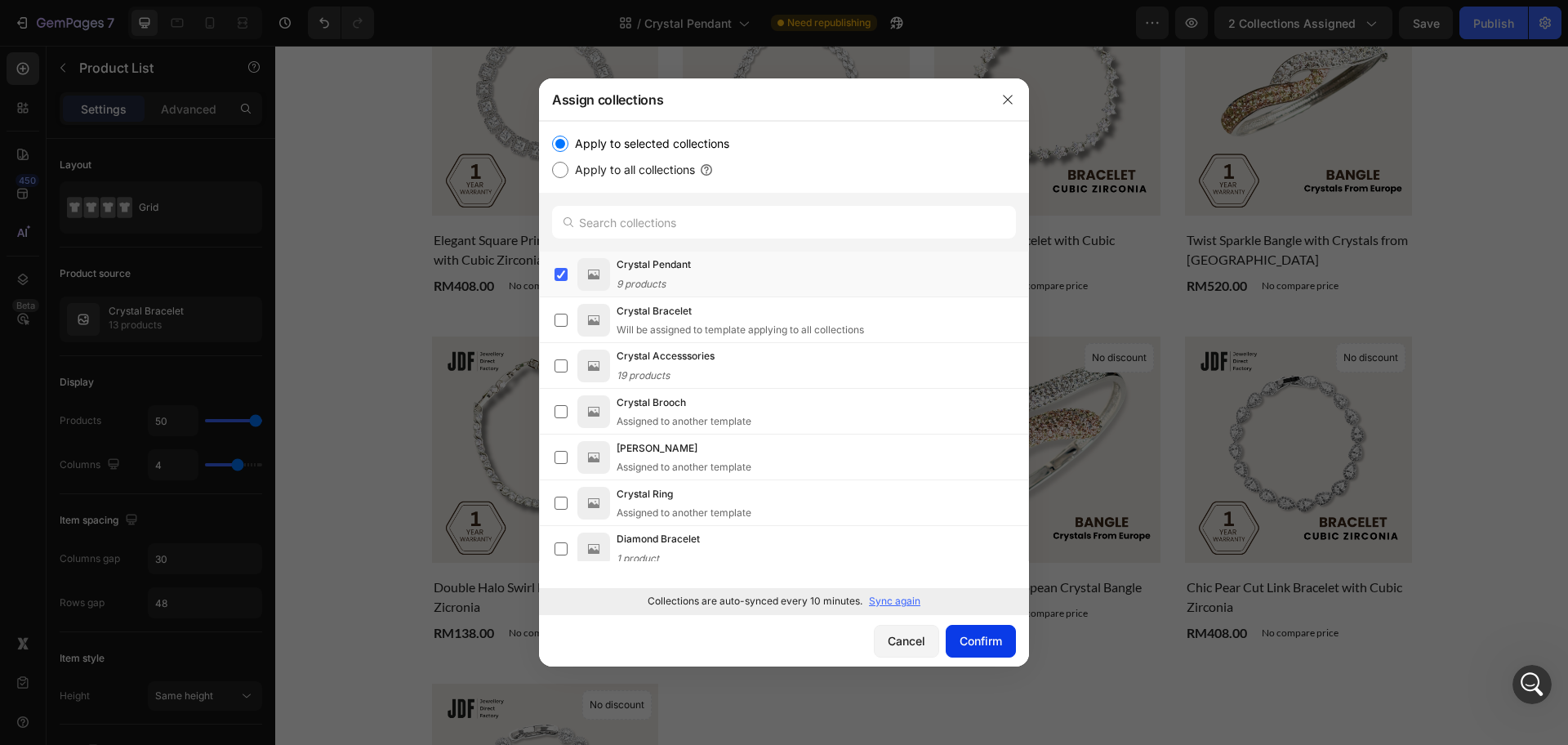
click at [975, 639] on div "Confirm" at bounding box center [980, 640] width 42 height 17
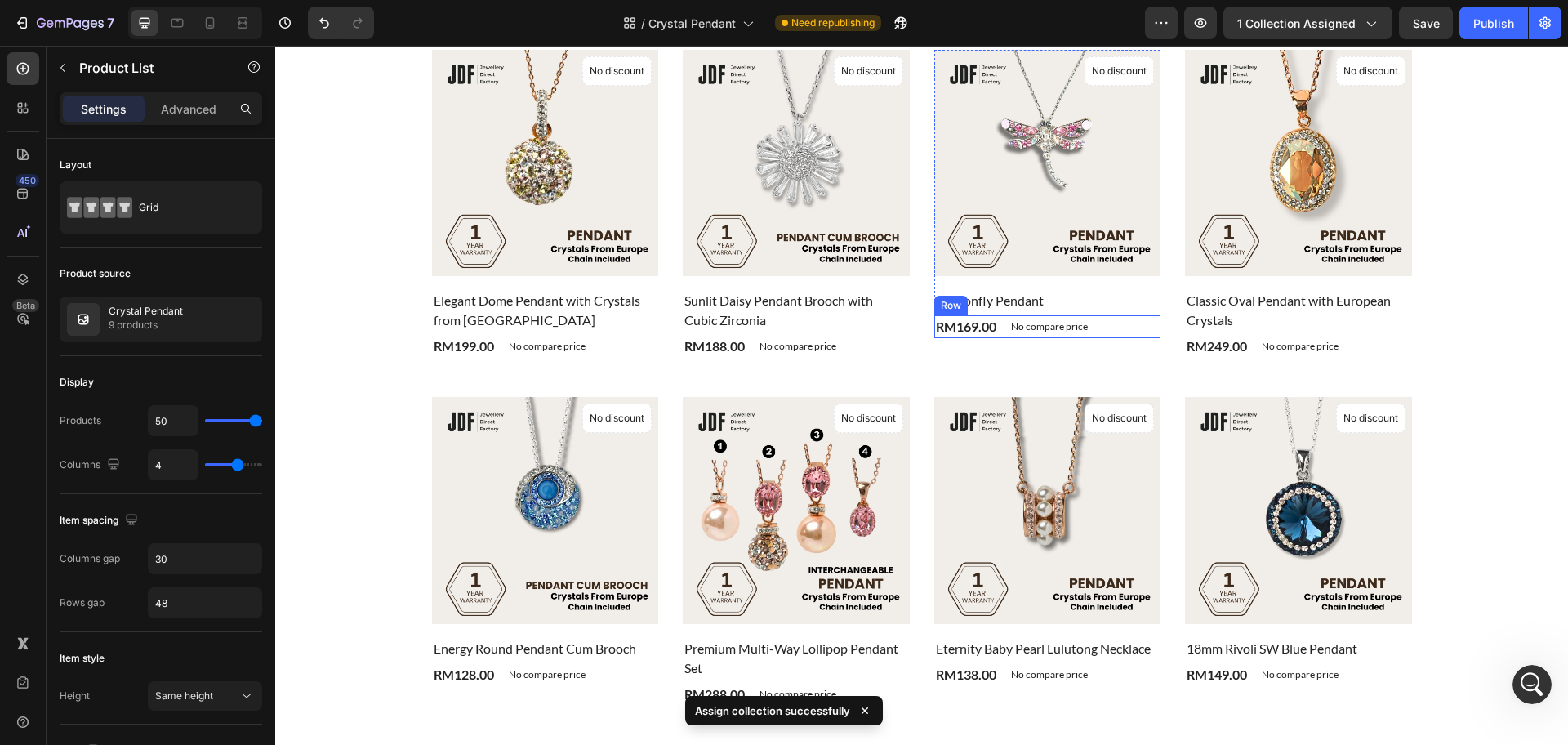
scroll to position [919, 0]
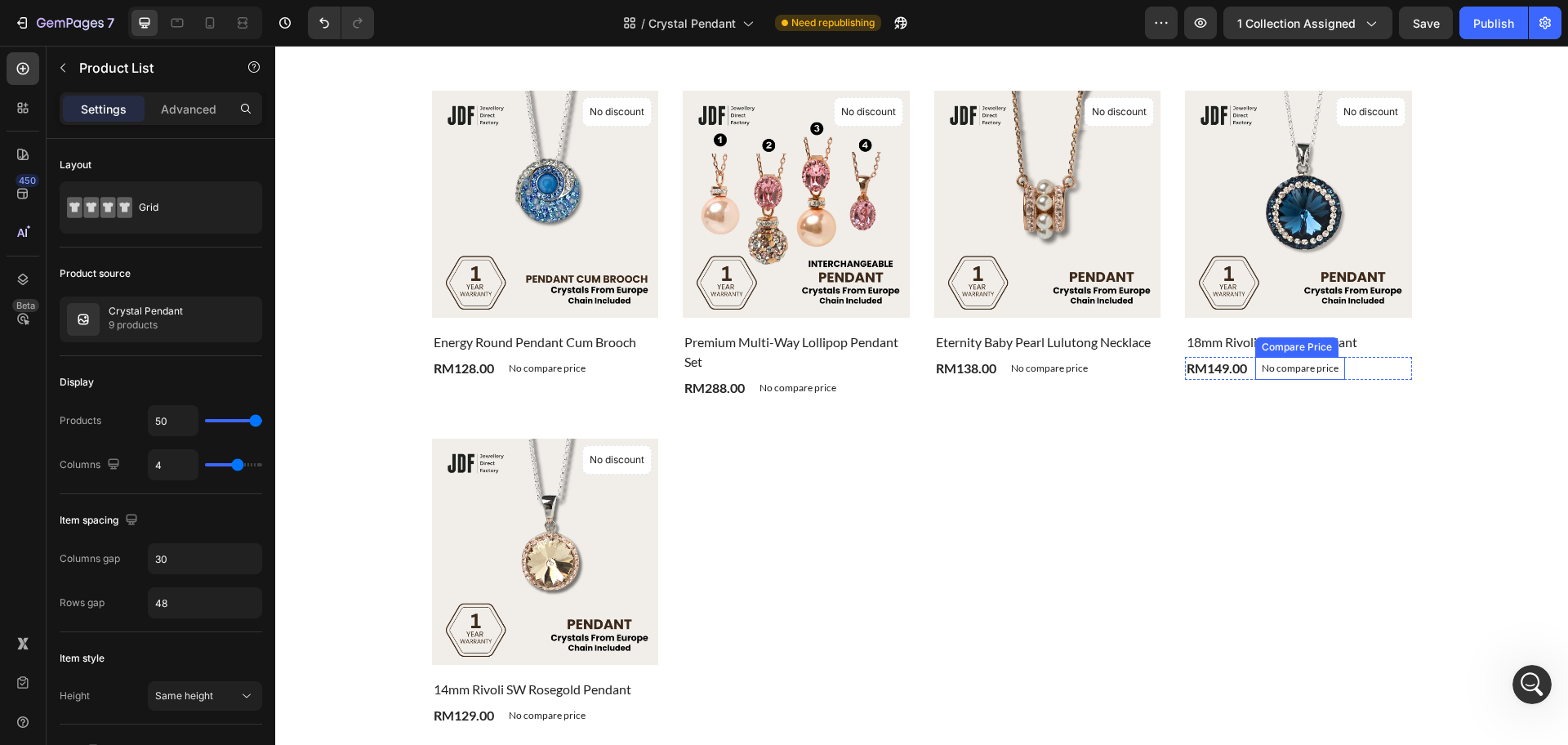
click at [1316, 374] on div "No compare price" at bounding box center [1300, 369] width 90 height 23
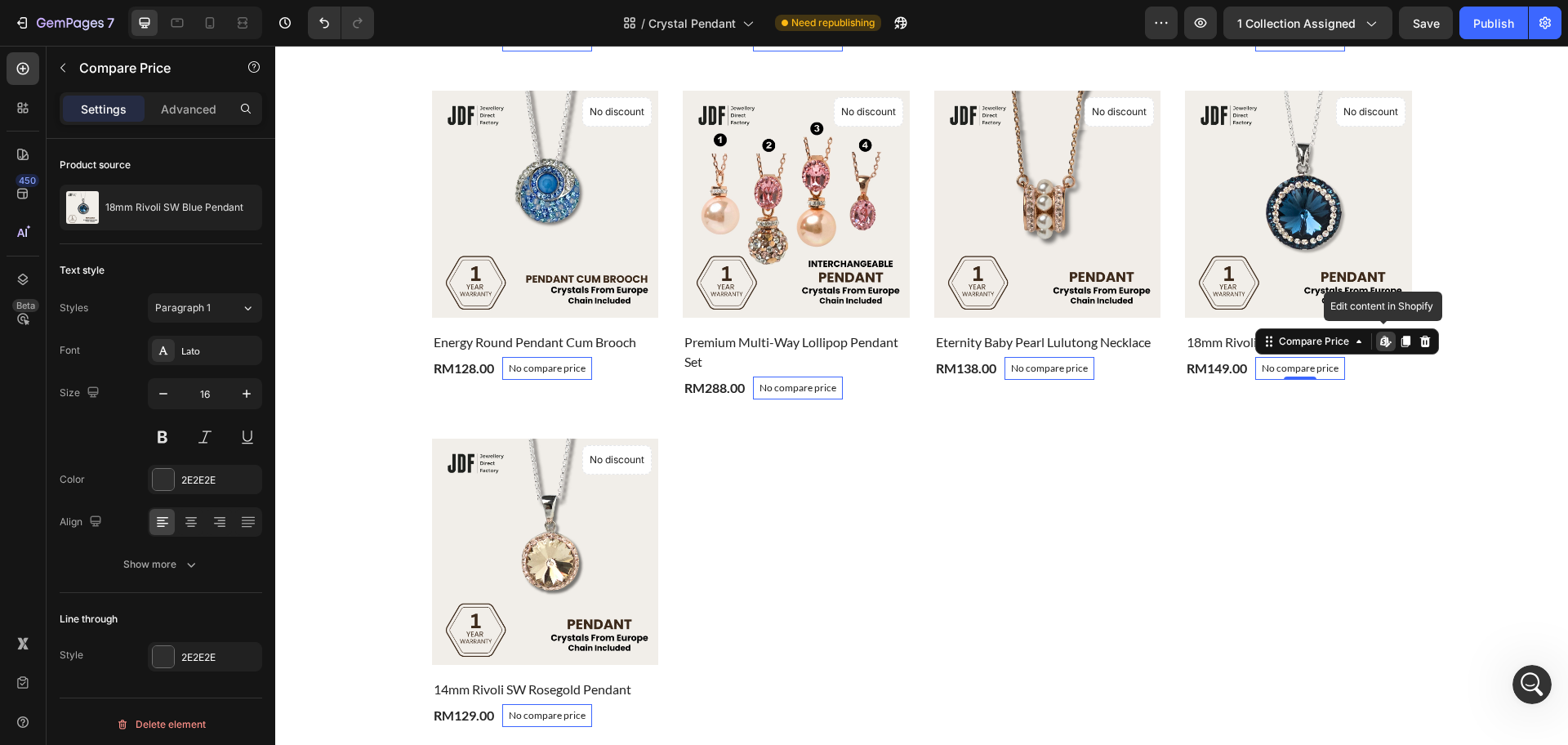
click at [1382, 342] on icon at bounding box center [1386, 342] width 13 height 13
click at [1095, 507] on div "Product Images & Gallery No discount Not be displayed when published Product Ba…" at bounding box center [922, 235] width 980 height 984
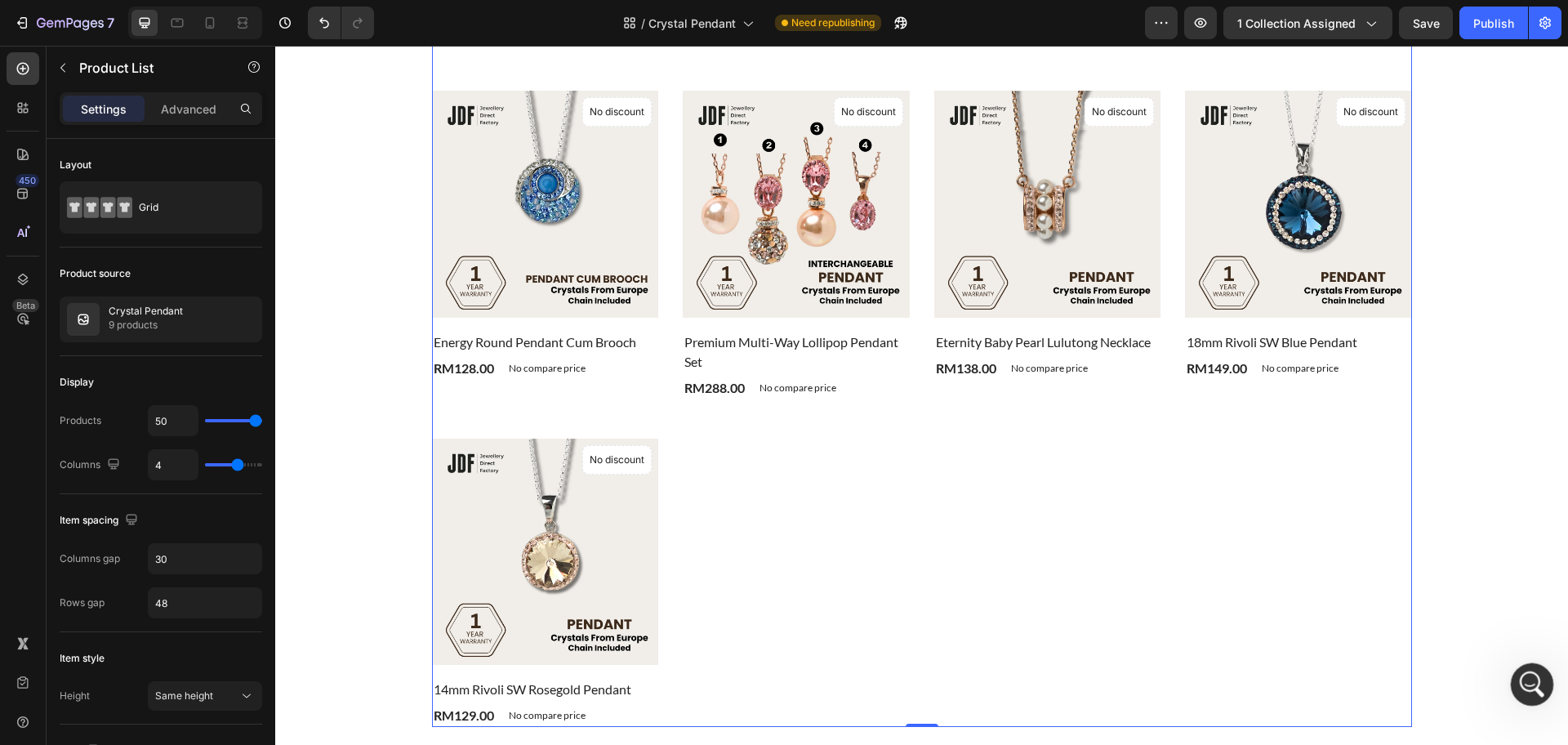
click at [1532, 678] on icon "Open Intercom Messenger" at bounding box center [1530, 682] width 27 height 27
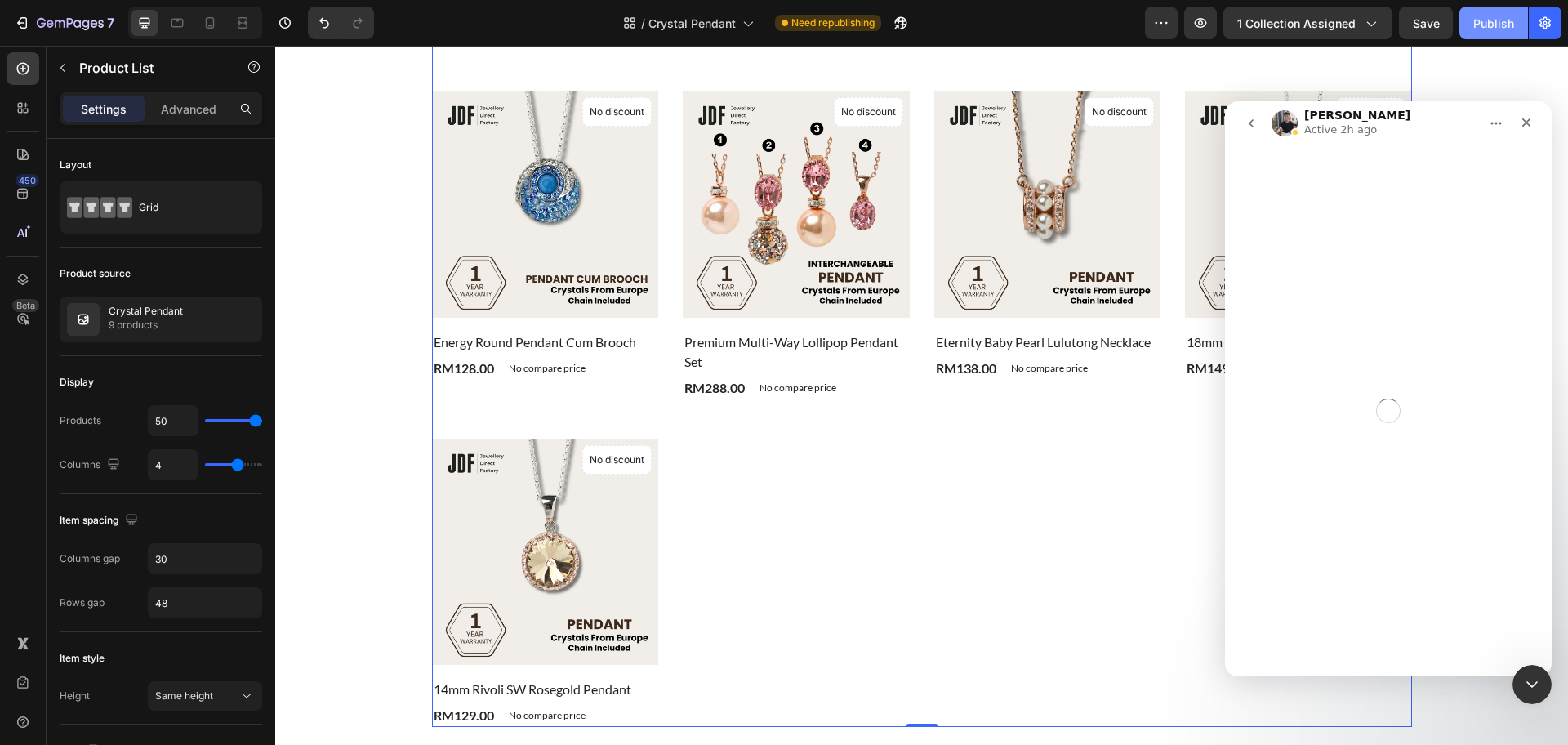
click at [1494, 21] on div "Publish" at bounding box center [1494, 23] width 41 height 17
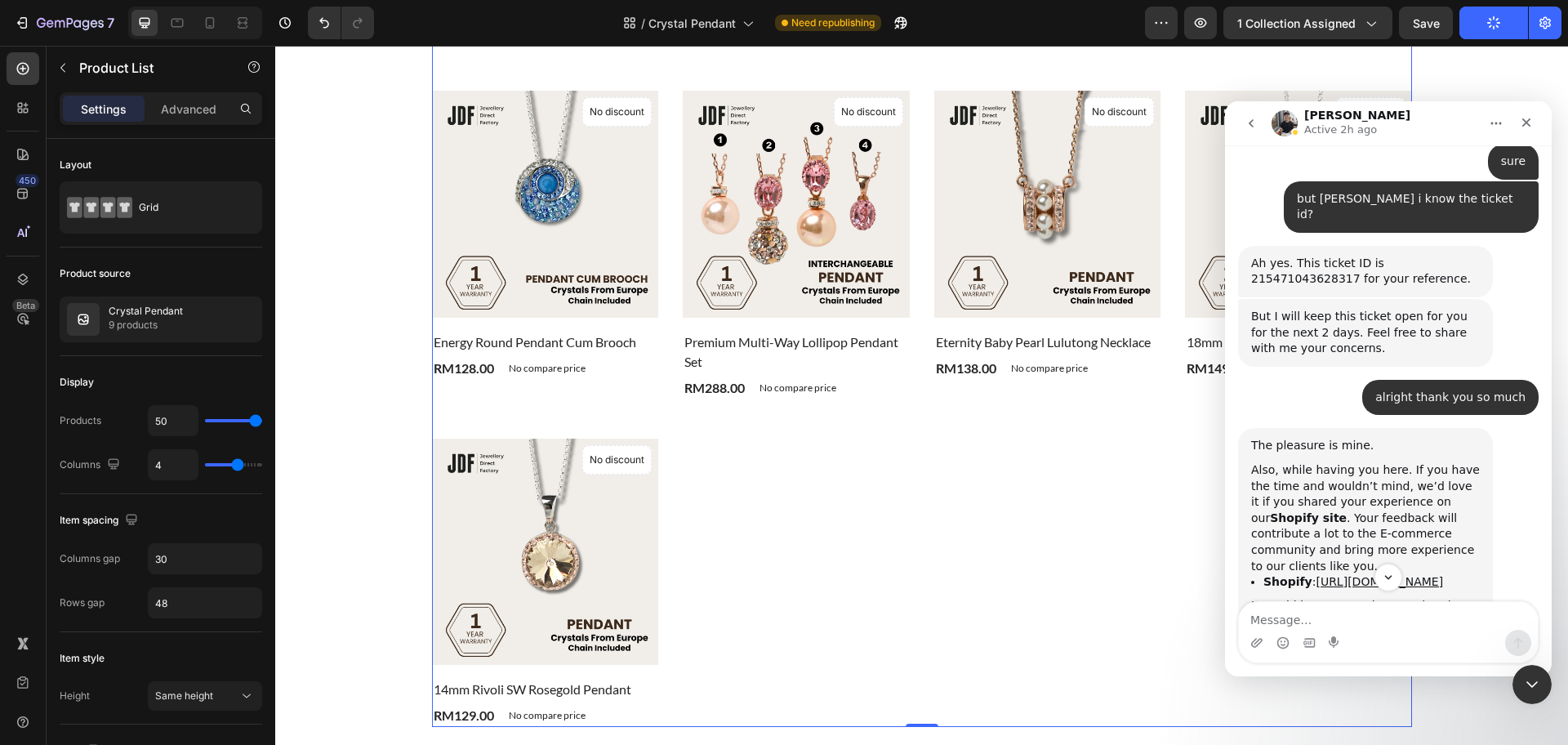
scroll to position [5010, 0]
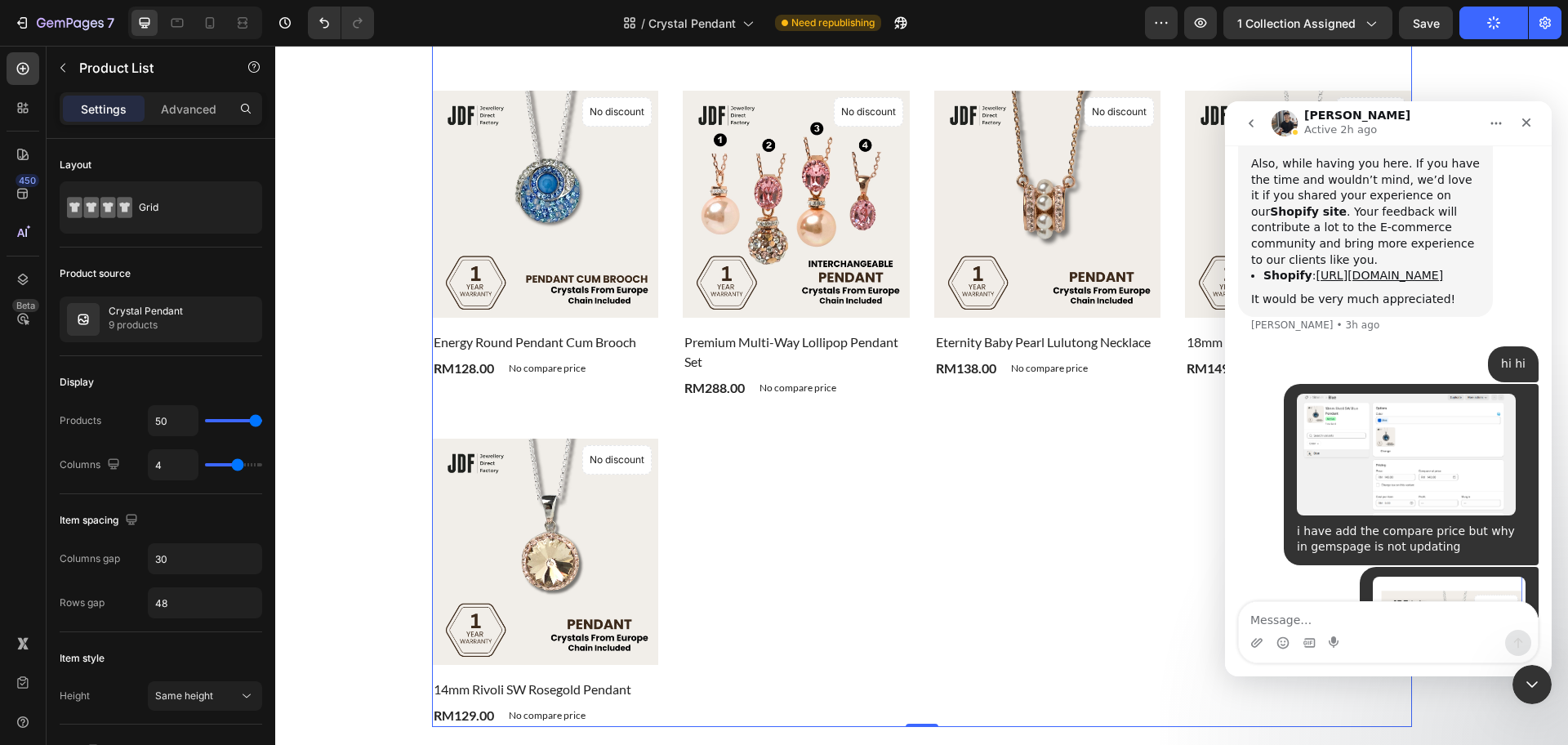
click at [1255, 130] on button "go back" at bounding box center [1251, 124] width 31 height 31
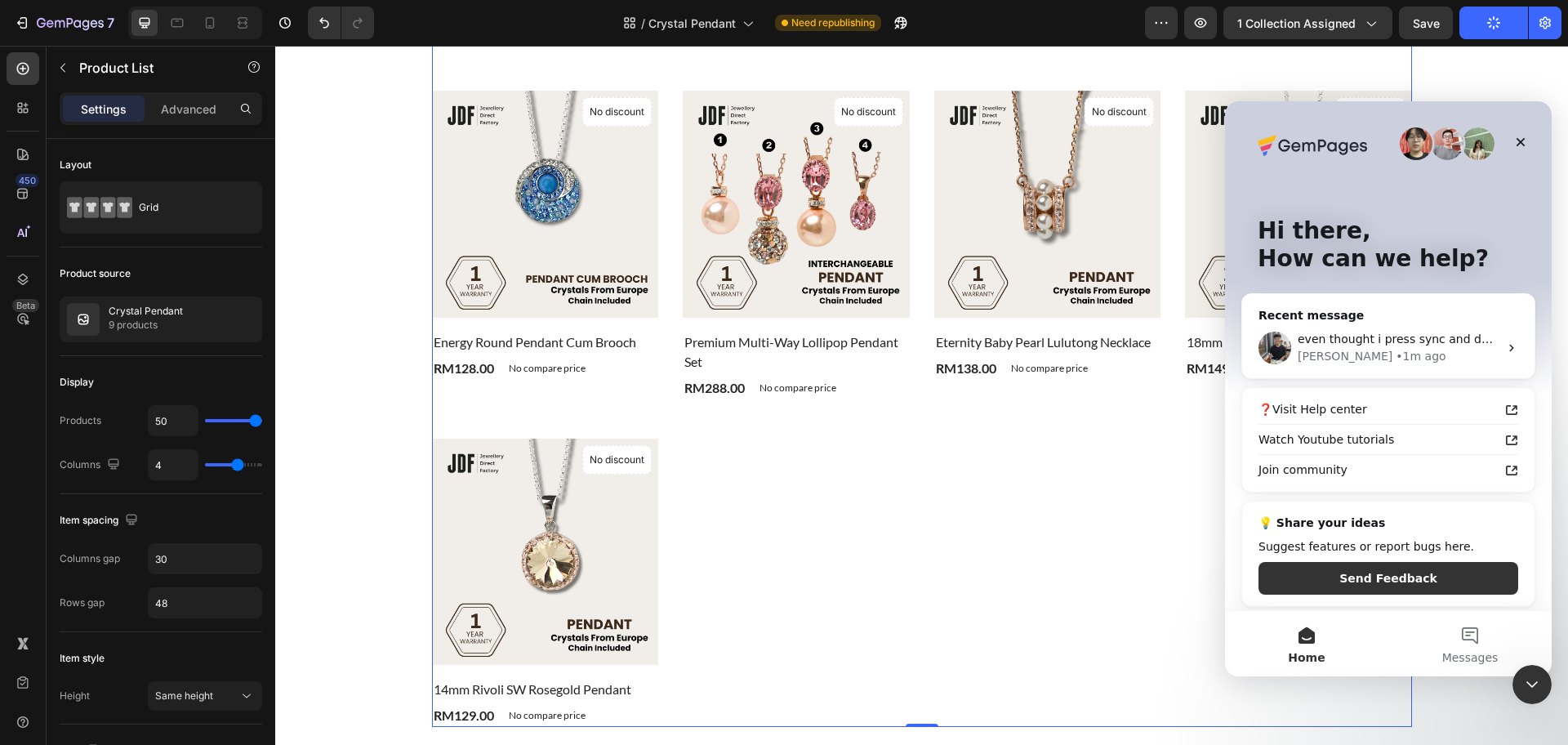
scroll to position [5, 0]
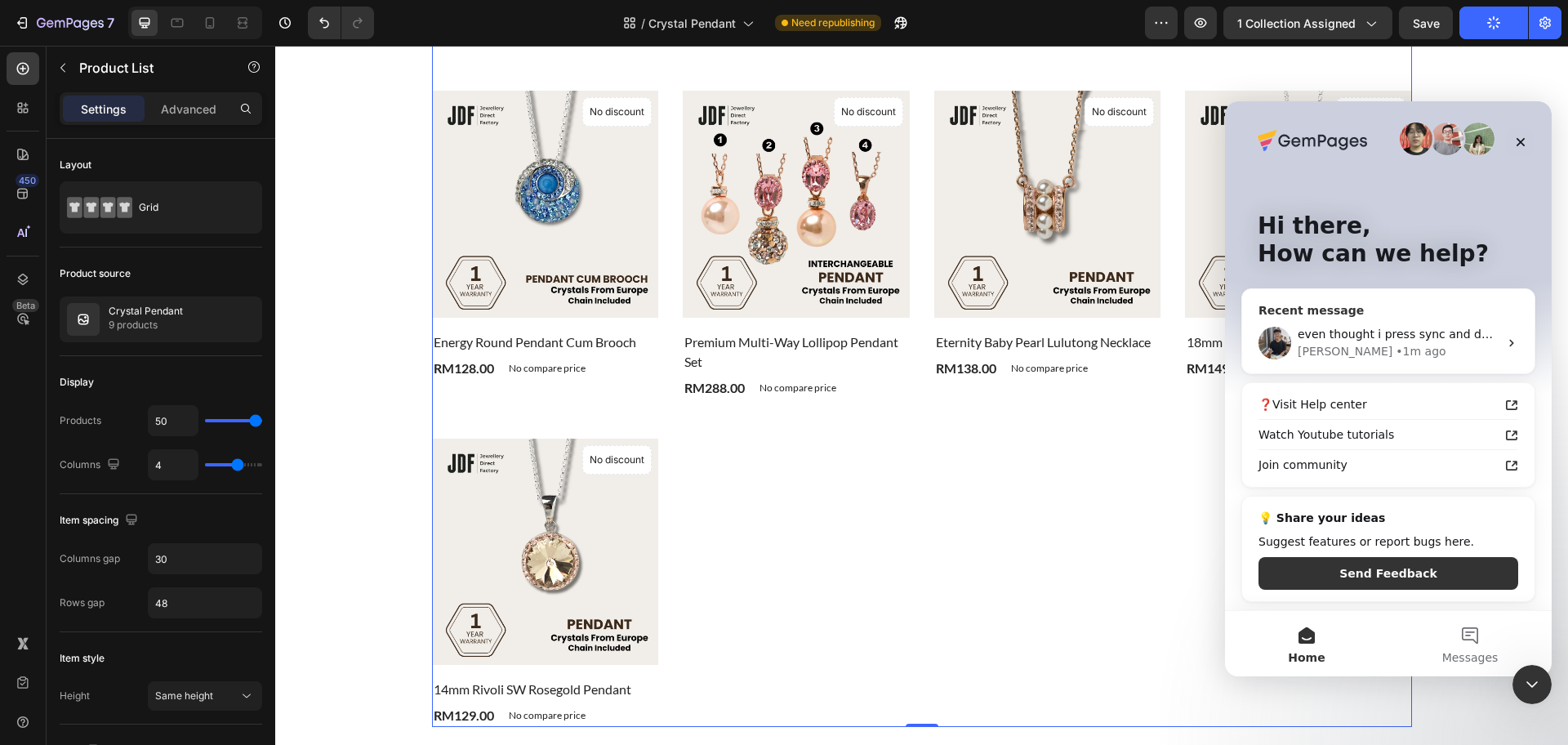
click at [1382, 339] on span "even thought i press sync and delete the compare at price block and putting bac…" at bounding box center [1556, 334] width 517 height 13
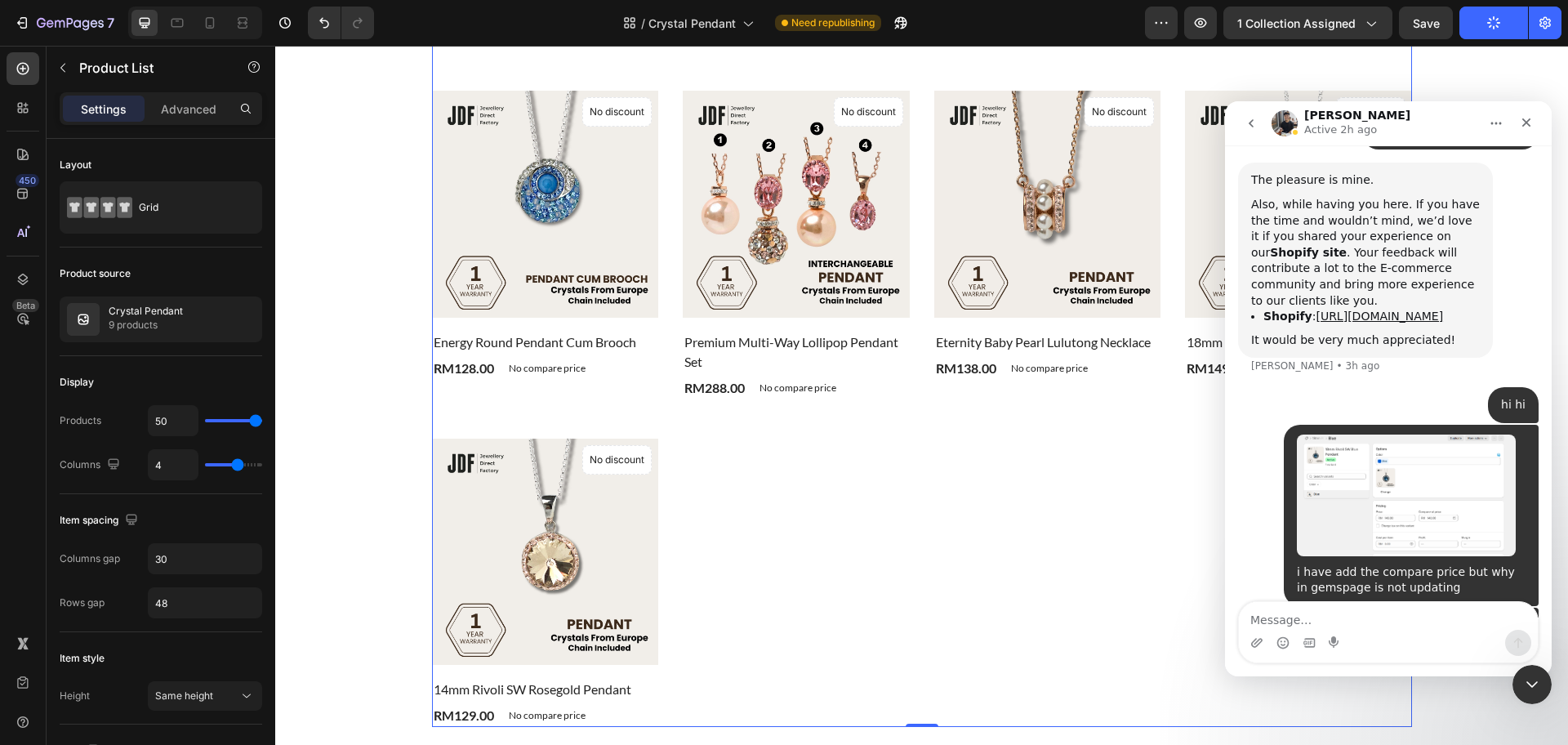
scroll to position [5010, 0]
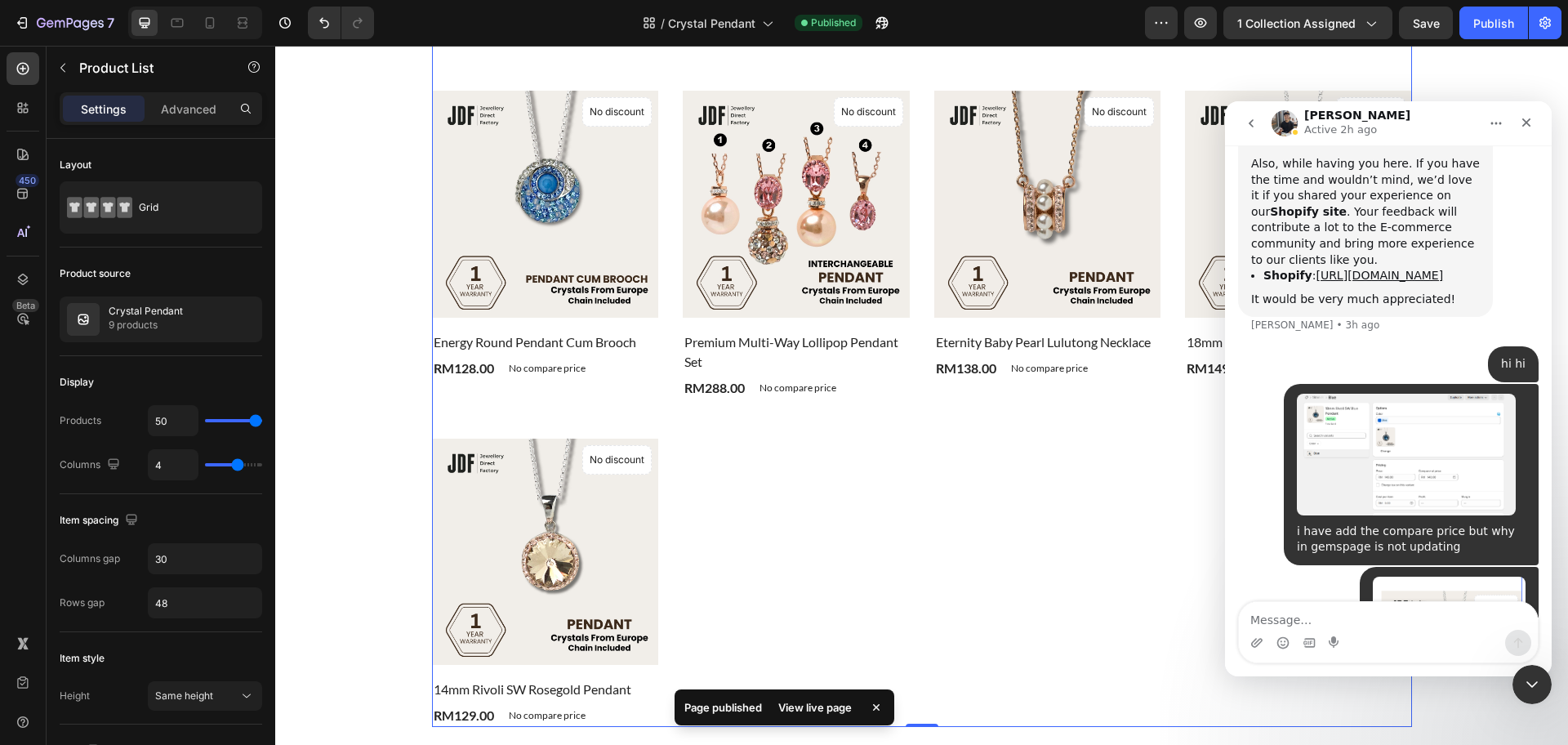
click at [833, 696] on div "View live page" at bounding box center [815, 708] width 93 height 23
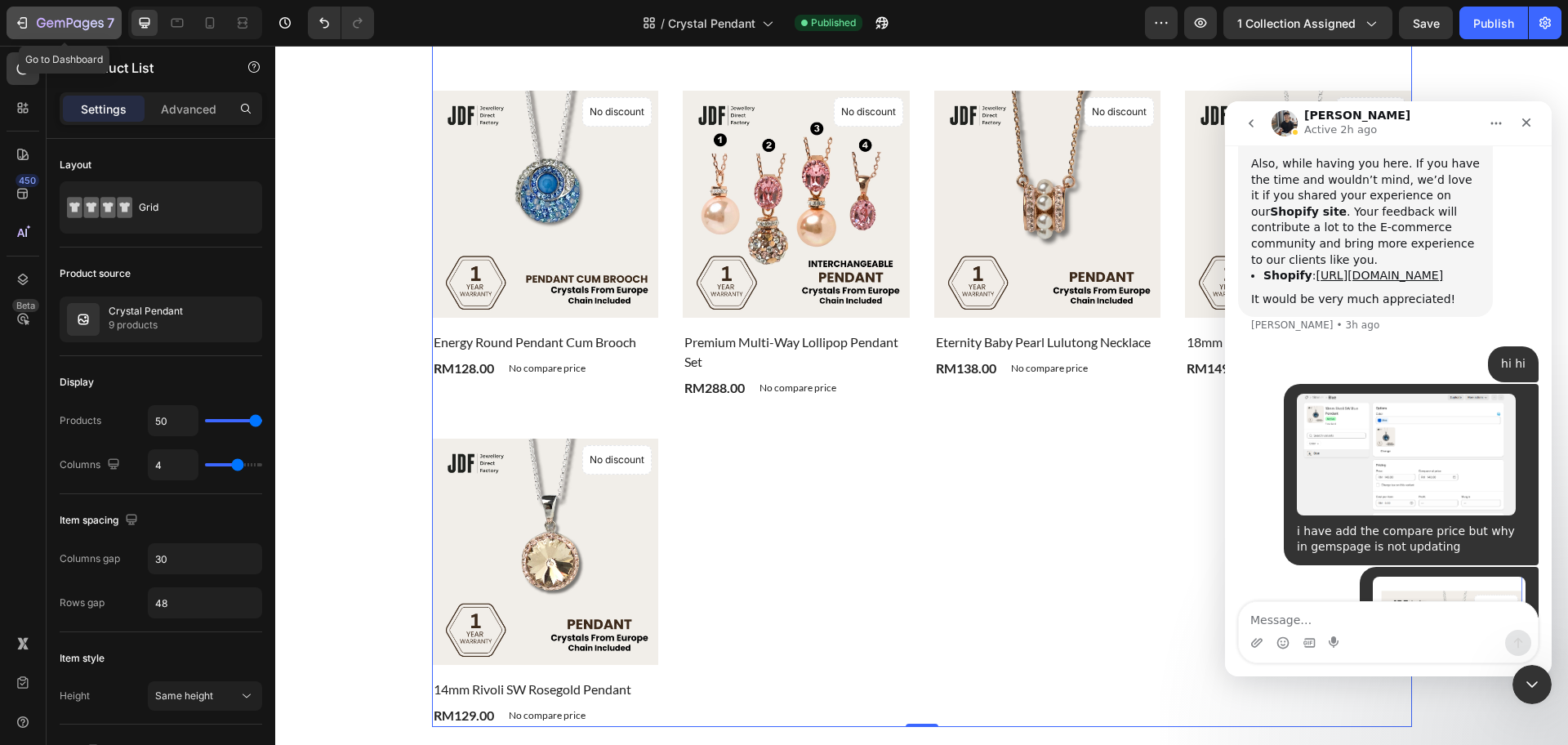
click at [78, 25] on icon "button" at bounding box center [70, 24] width 67 height 14
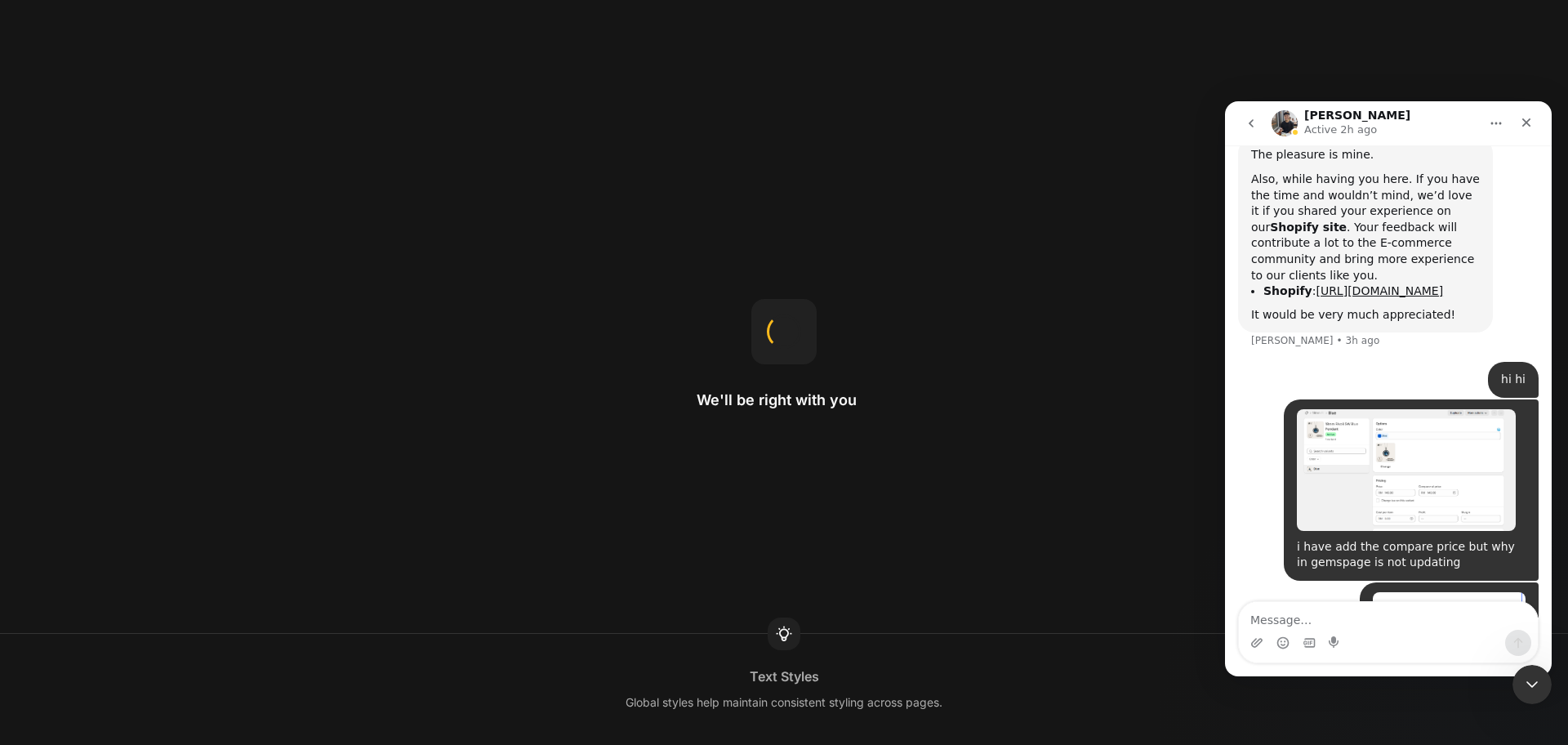
scroll to position [5010, 0]
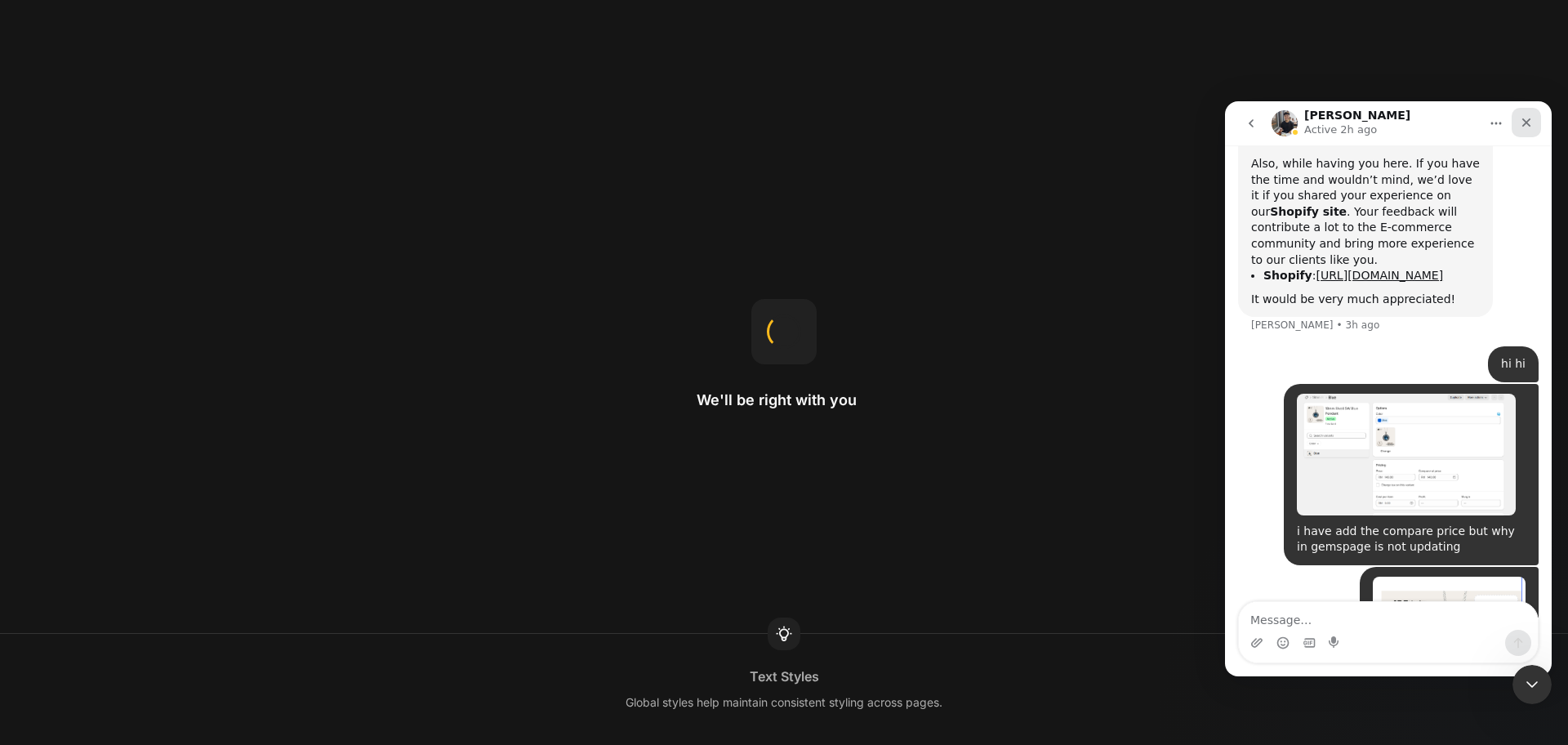
click at [1527, 128] on icon "Close" at bounding box center [1527, 123] width 13 height 13
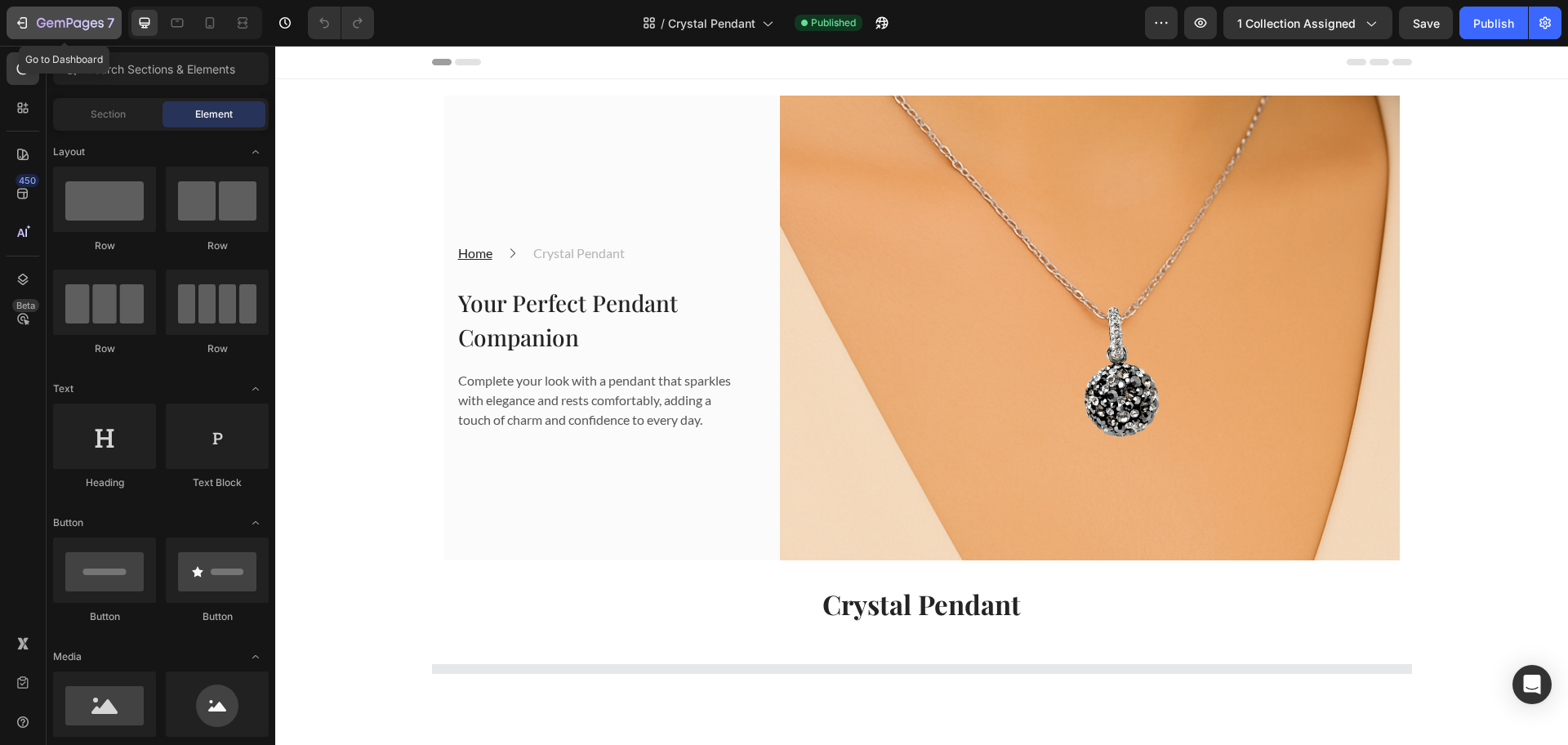
click at [37, 26] on icon "button" at bounding box center [70, 24] width 67 height 14
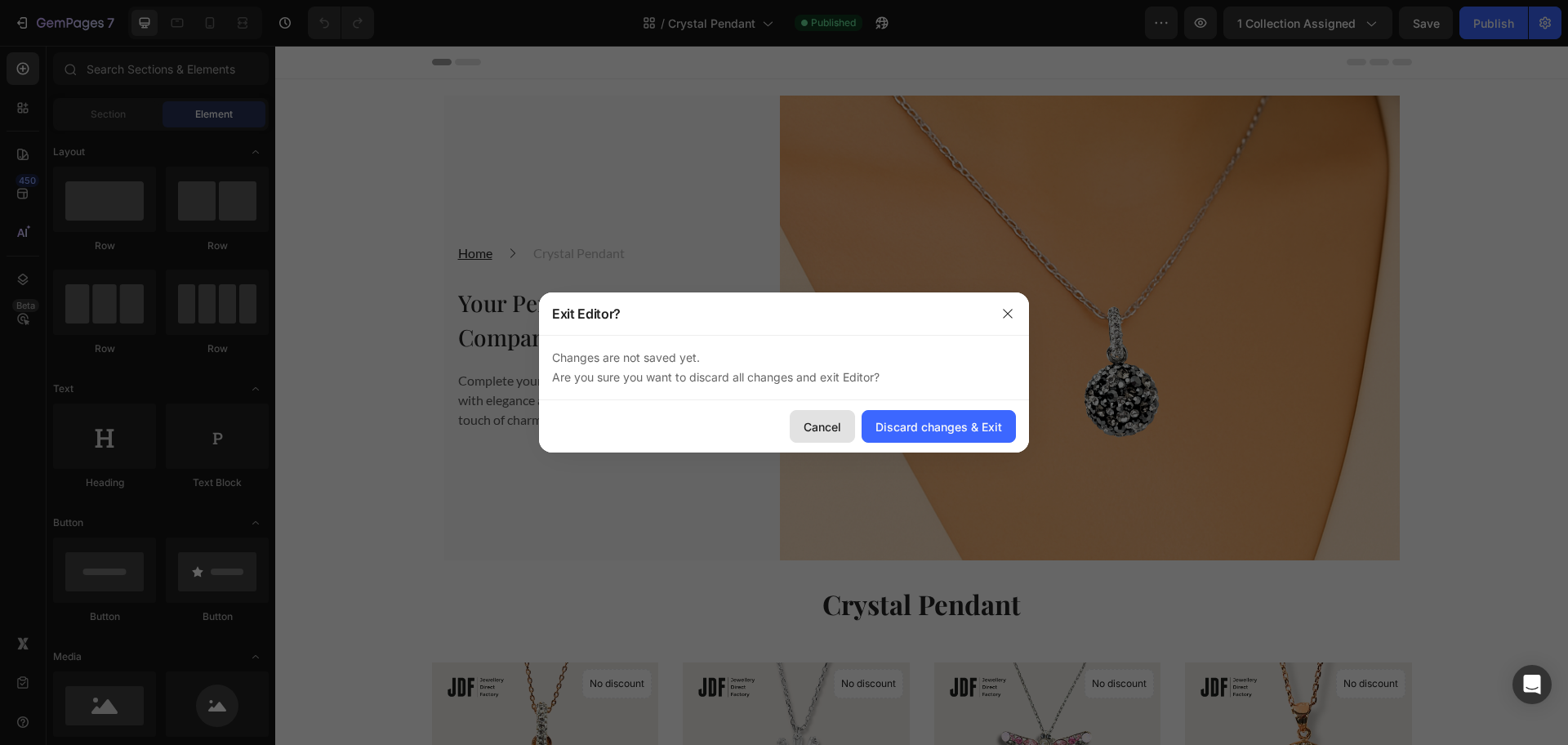
click at [812, 427] on div "Cancel" at bounding box center [822, 427] width 38 height 17
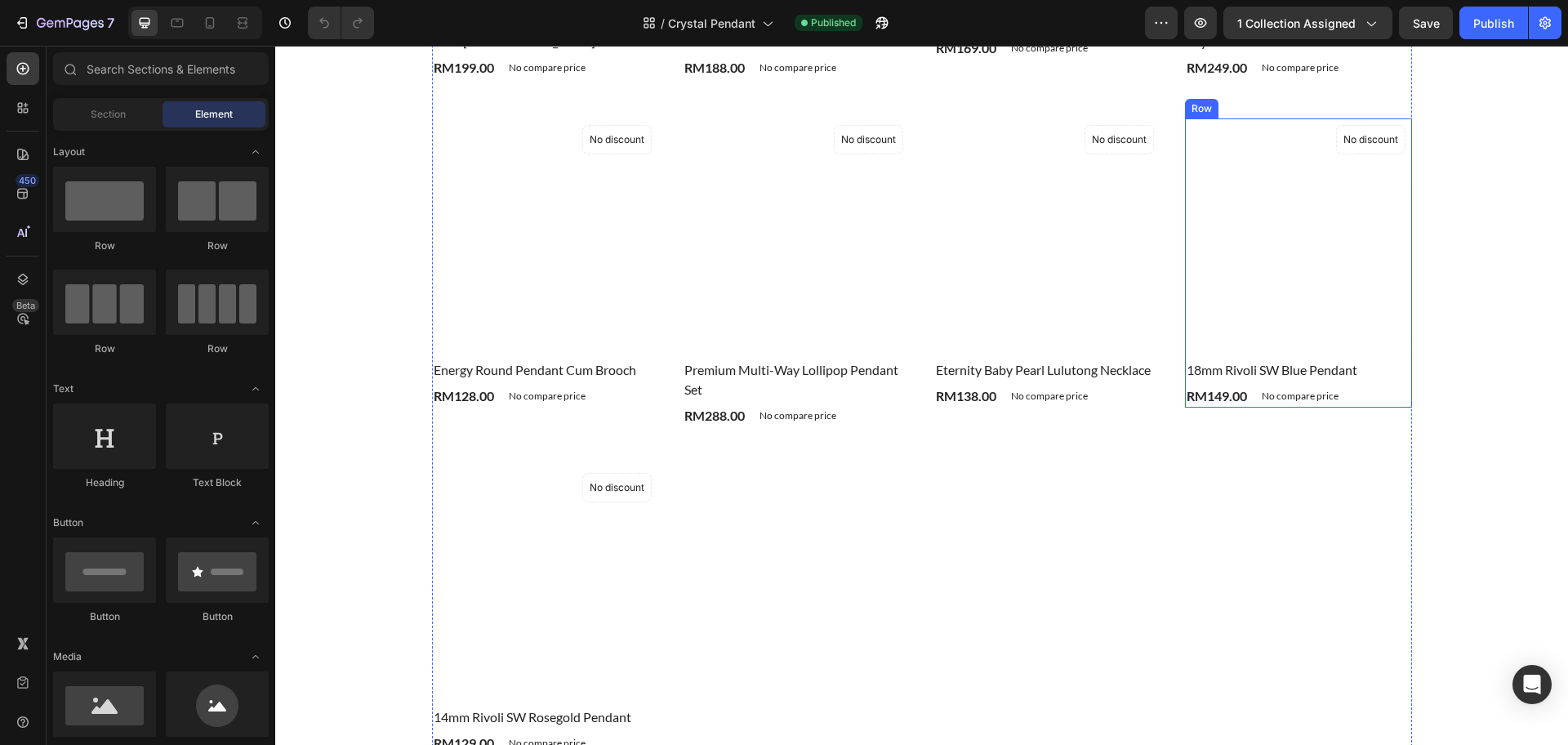
scroll to position [817, 0]
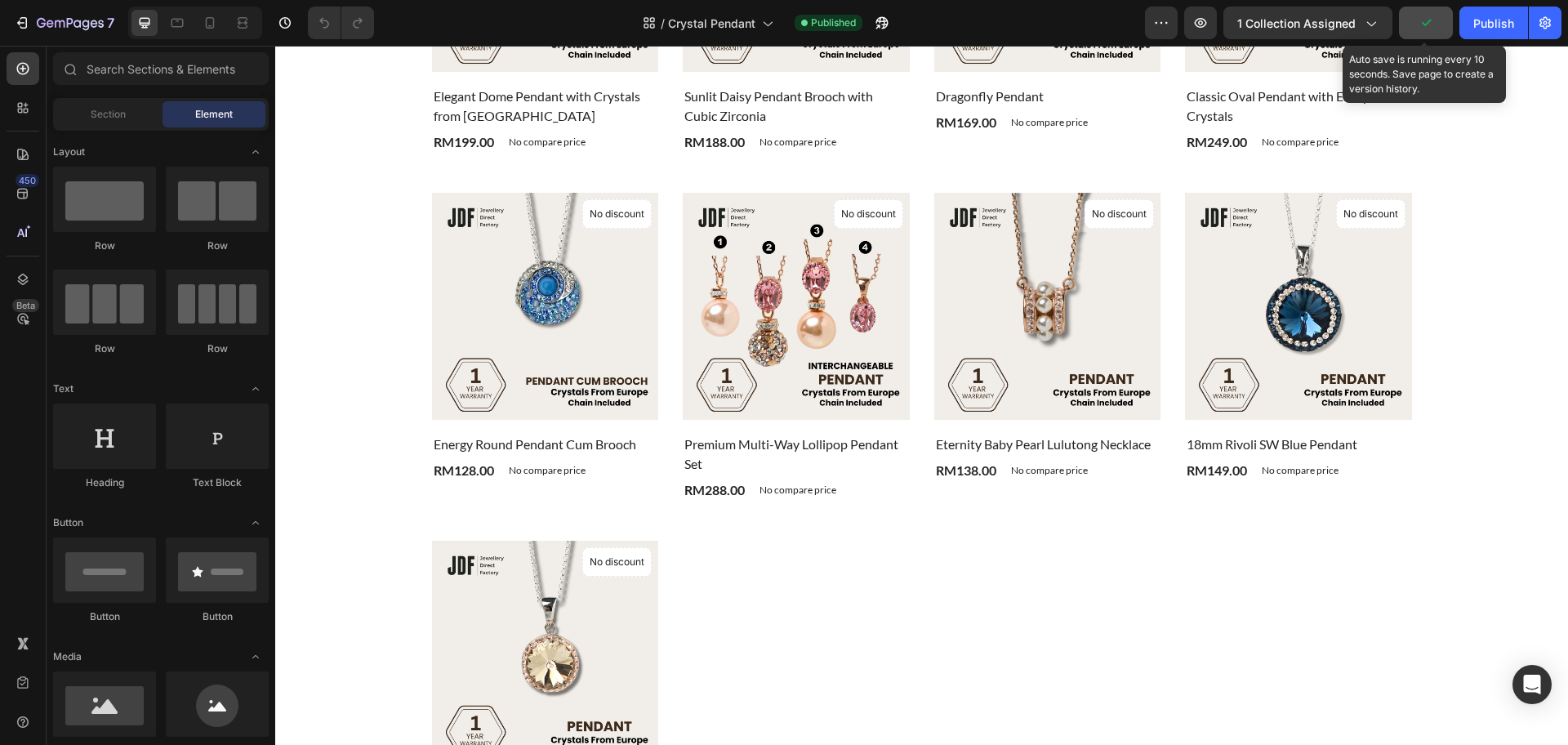
click at [1425, 29] on icon "button" at bounding box center [1426, 23] width 16 height 17
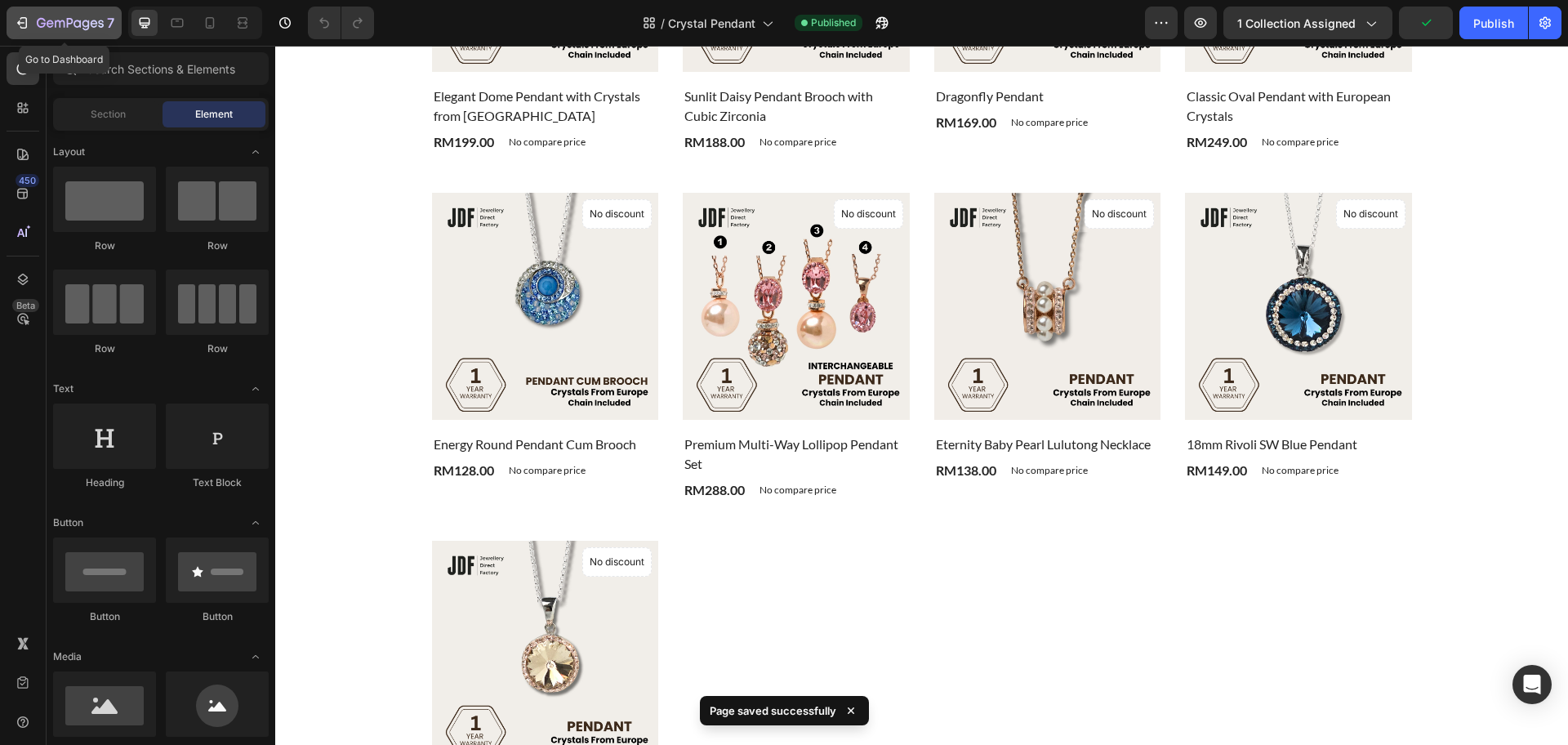
click at [93, 18] on icon "button" at bounding box center [70, 24] width 67 height 14
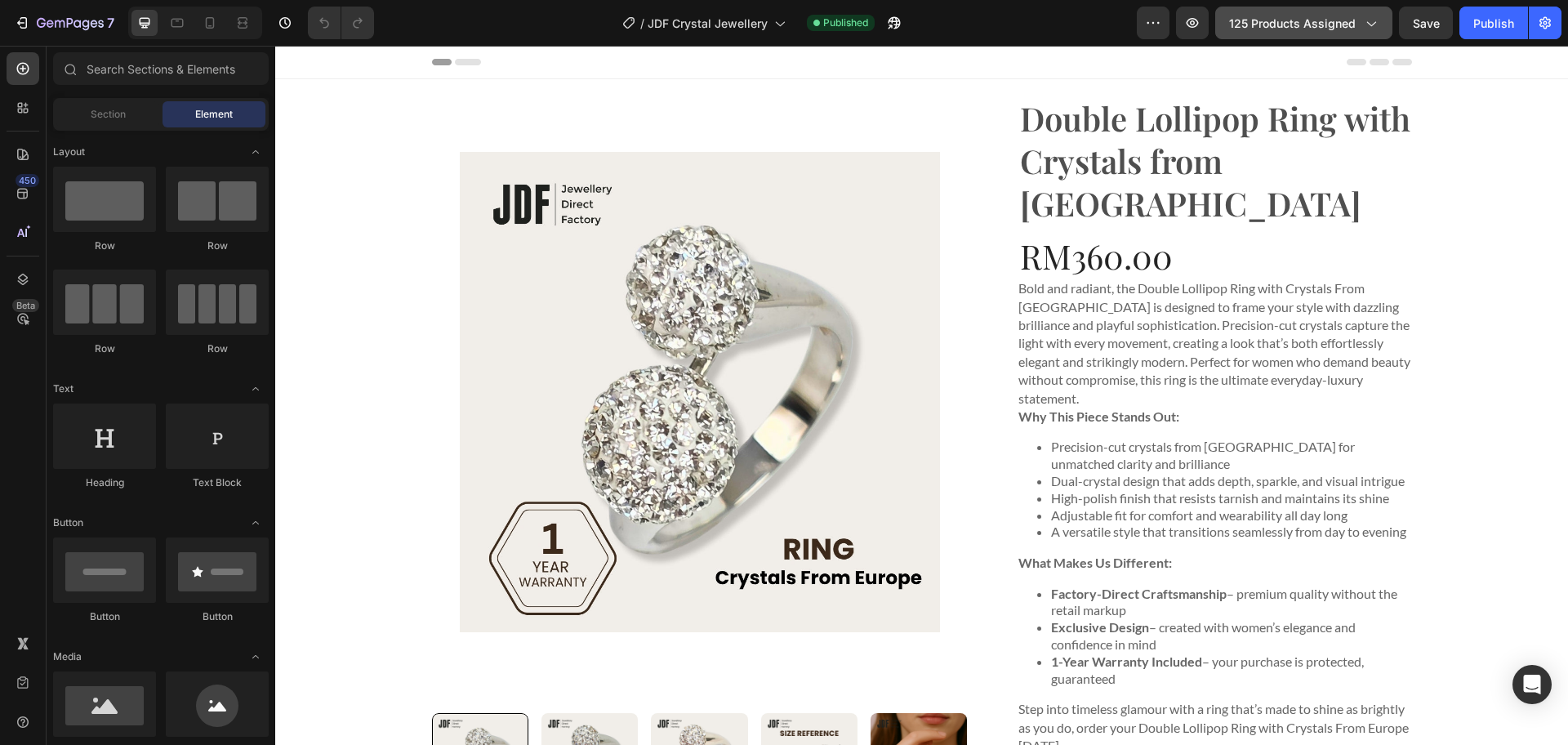
click at [1295, 26] on span "125 products assigned" at bounding box center [1292, 23] width 126 height 17
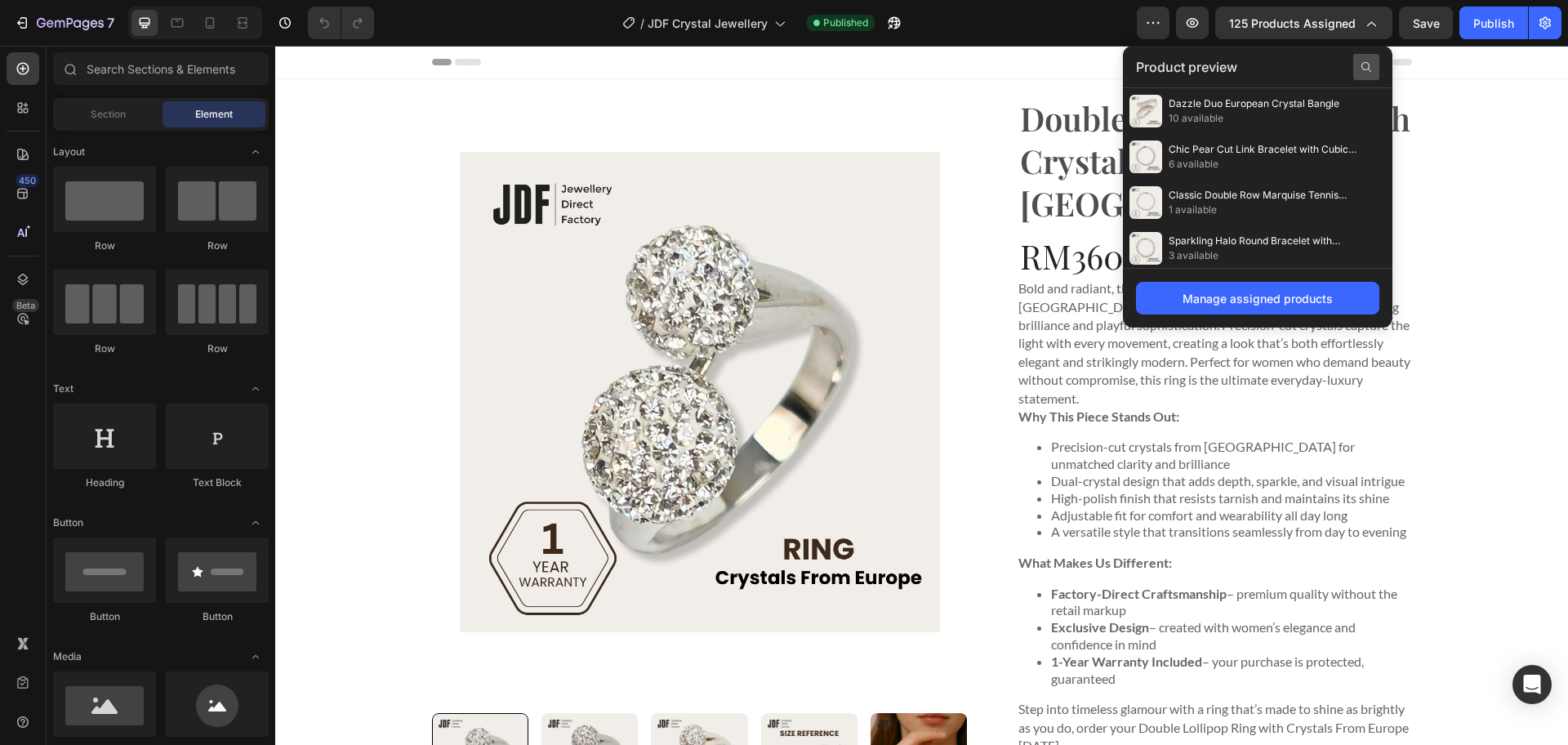
click at [1363, 67] on icon at bounding box center [1367, 67] width 10 height 10
drag, startPoint x: 1245, startPoint y: 68, endPoint x: 1142, endPoint y: 63, distance: 103.1
click at [1146, 64] on div "14mm" at bounding box center [1257, 67] width 243 height 26
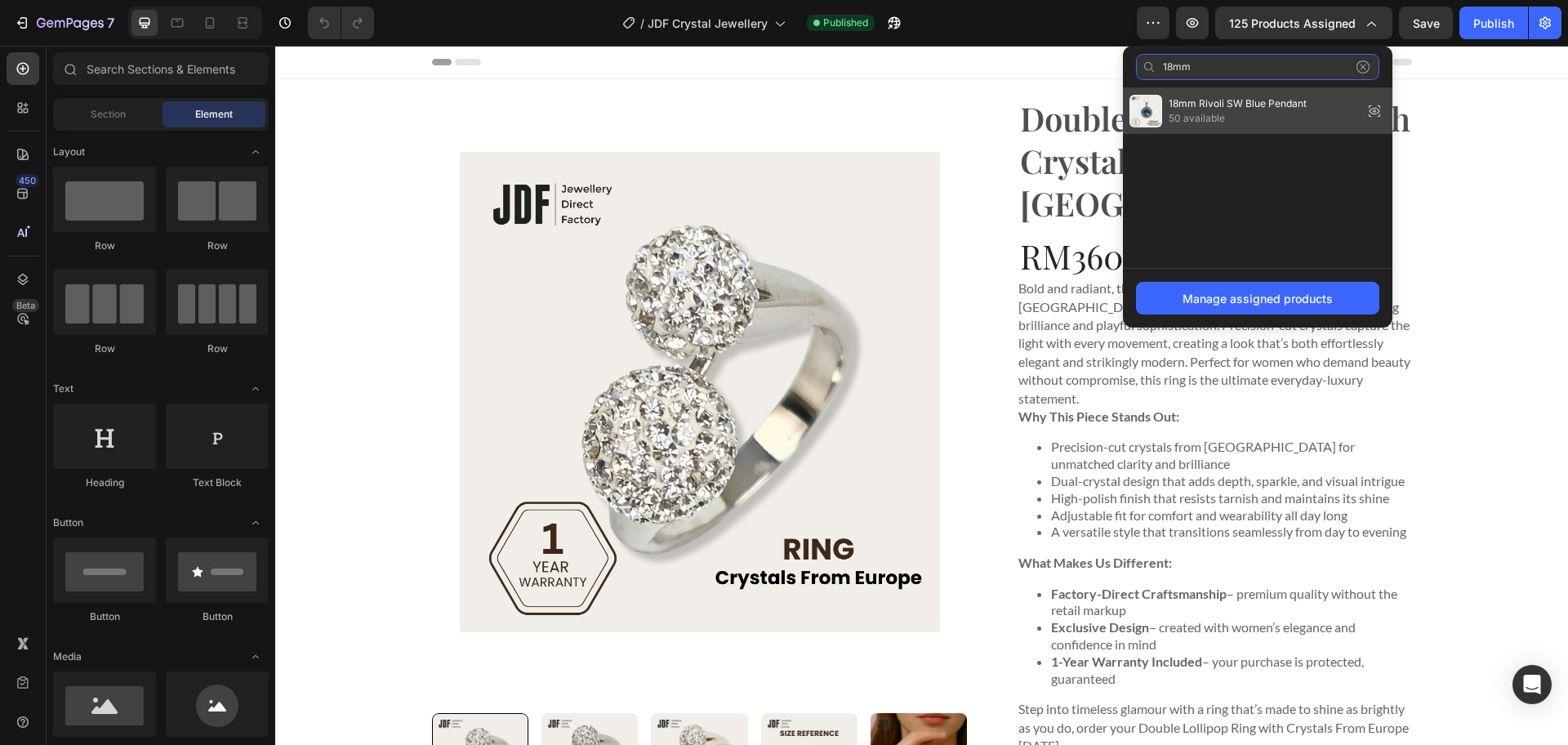
type input "18mm"
click at [1262, 111] on span "50 available" at bounding box center [1237, 119] width 138 height 15
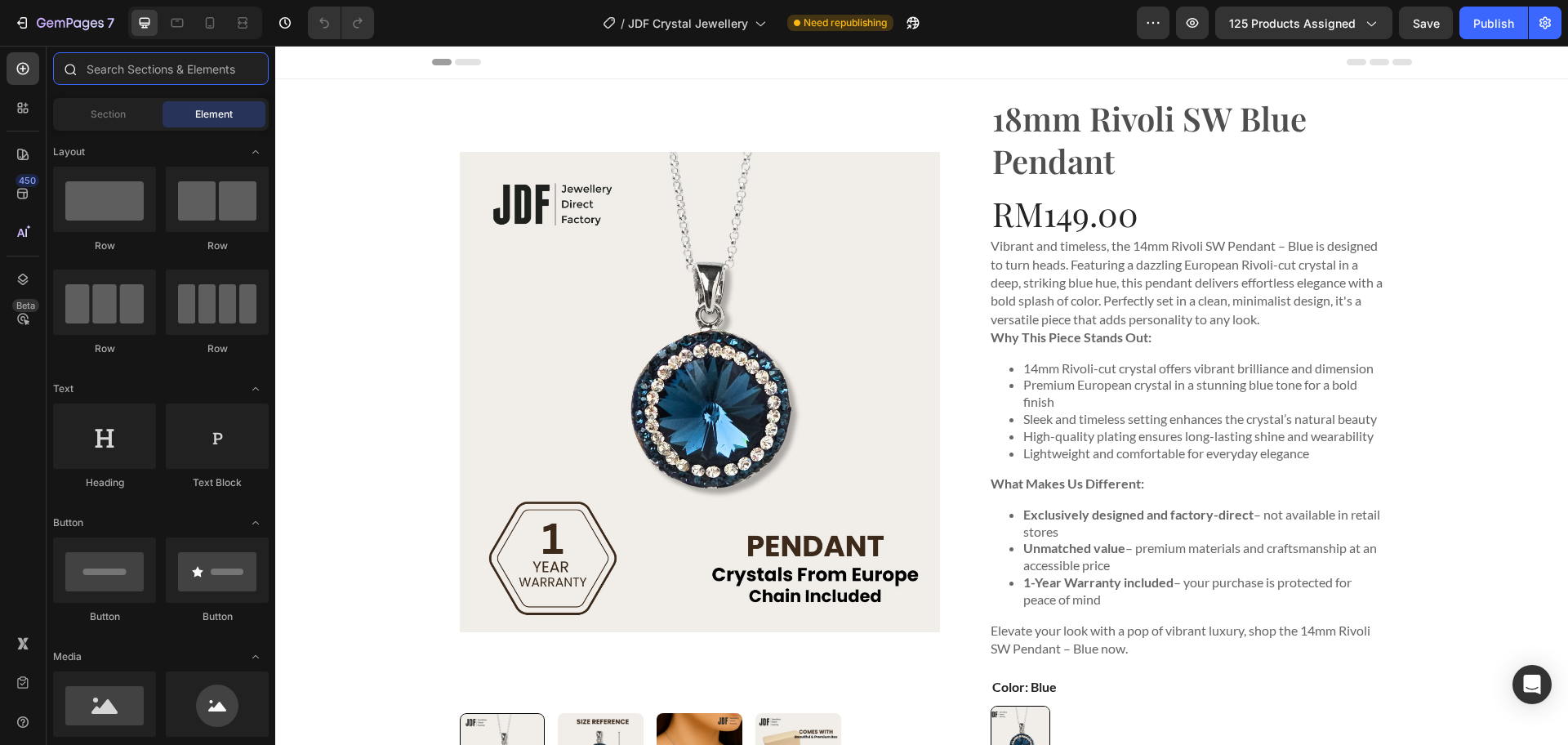
click at [141, 65] on input "text" at bounding box center [160, 68] width 215 height 33
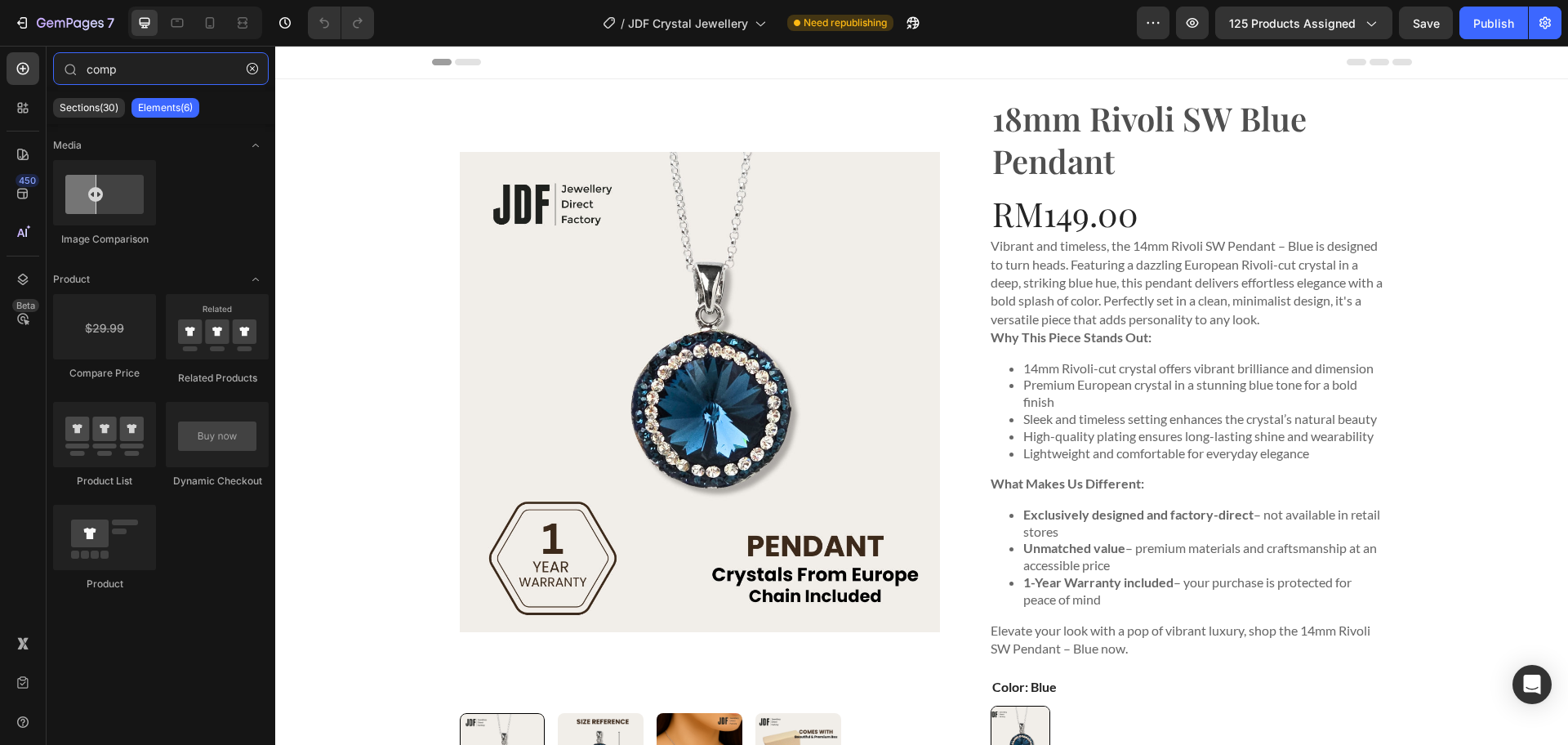
type input "comp"
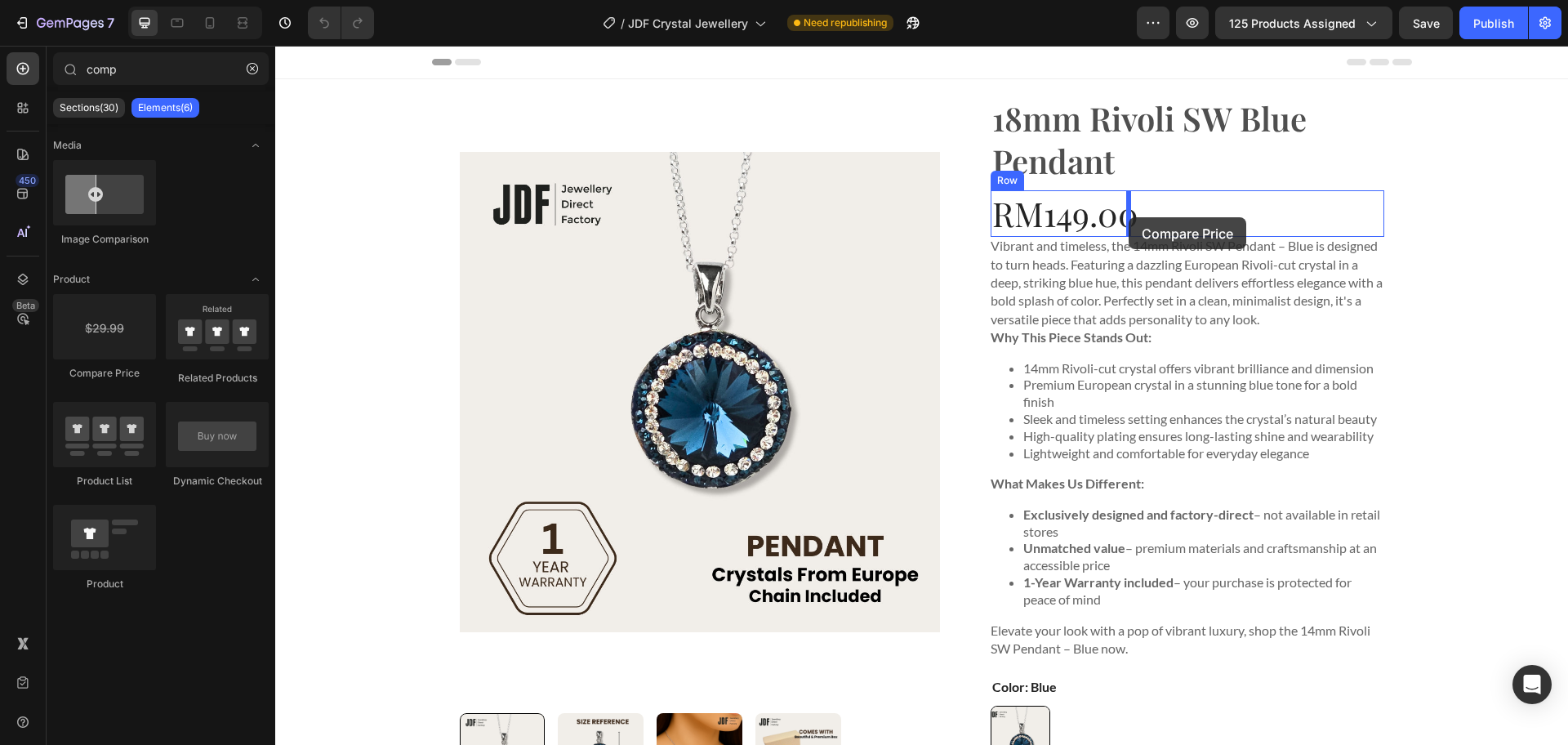
drag, startPoint x: 546, startPoint y: 379, endPoint x: 1131, endPoint y: 217, distance: 607.0
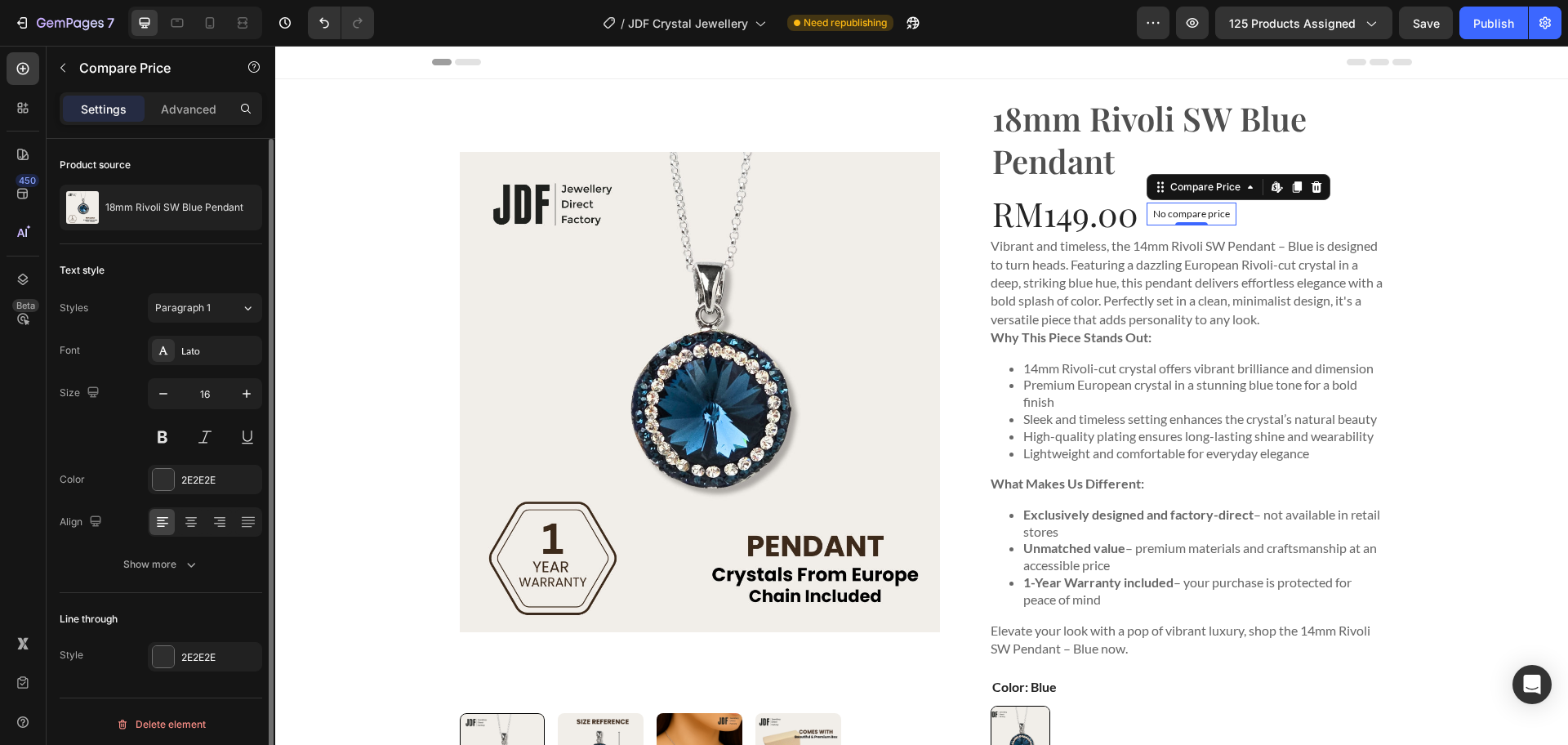
scroll to position [5, 0]
click at [187, 592] on div "Line through Style 2E2E2E" at bounding box center [161, 634] width 203 height 92
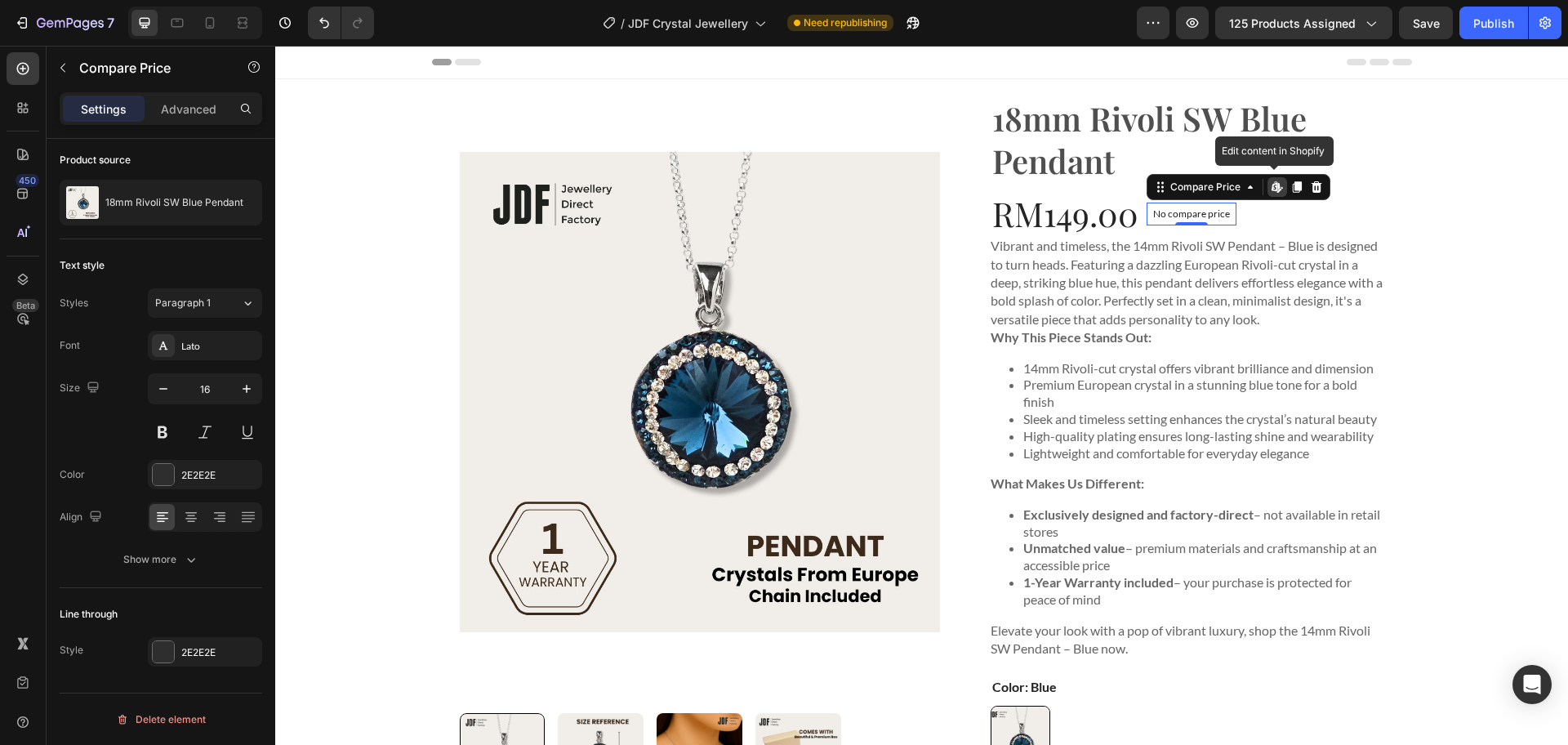
click at [1272, 190] on icon at bounding box center [1275, 186] width 7 height 10
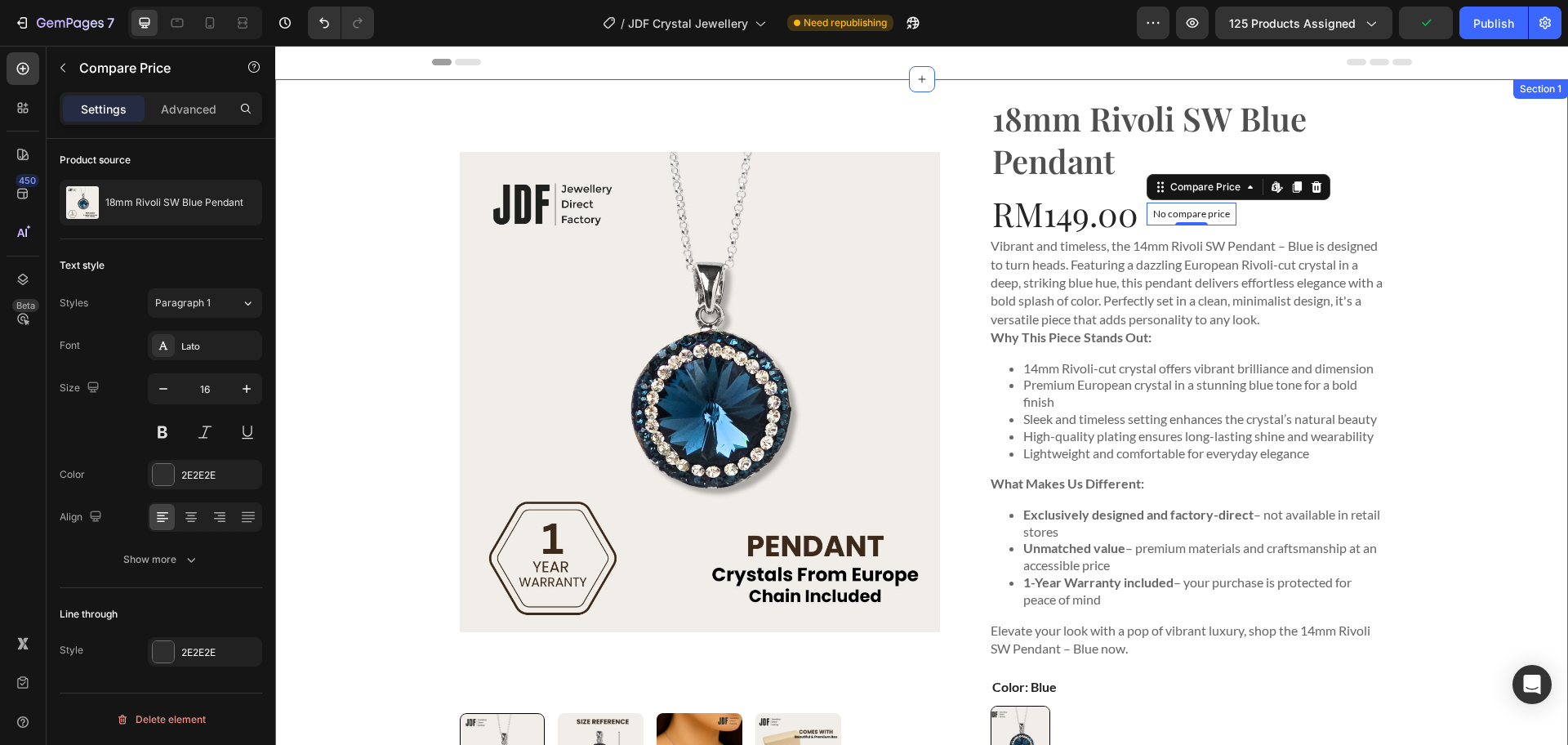
click at [1446, 355] on div "Product Images 18mm Rivoli SW Blue Pendant Product Title RM149.00 Product Price…" at bounding box center [921, 497] width 1293 height 836
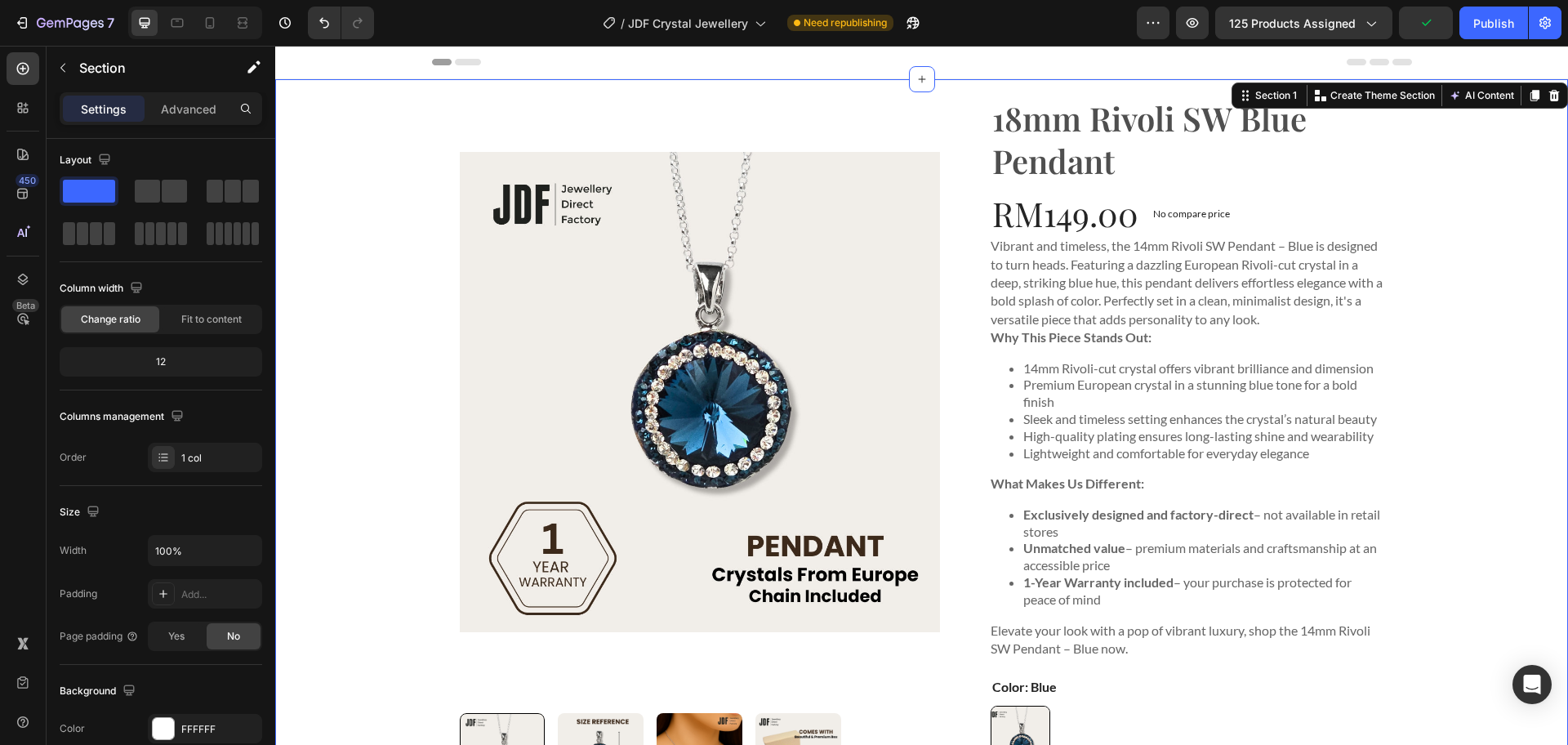
scroll to position [0, 0]
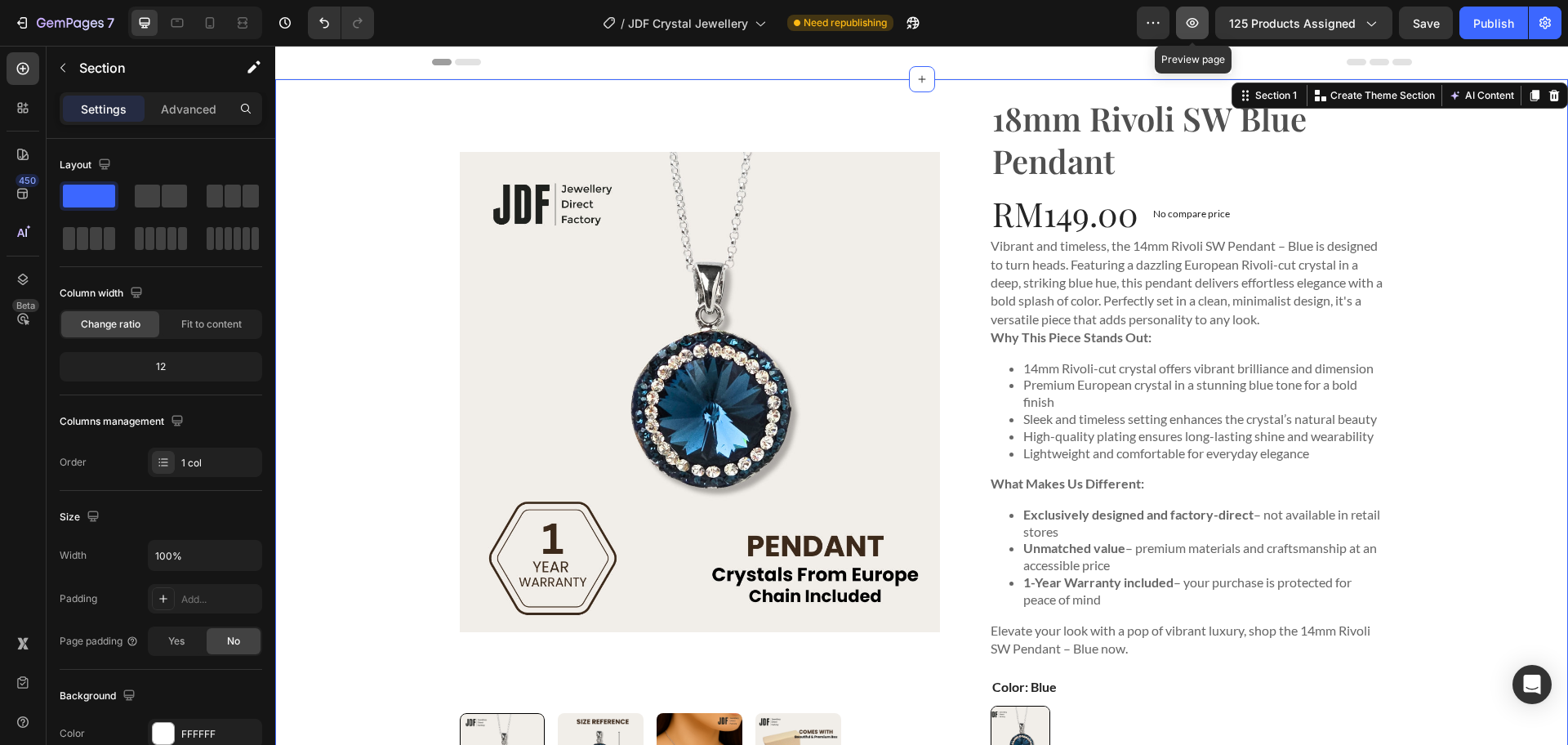
click at [1199, 26] on icon "button" at bounding box center [1193, 23] width 16 height 17
click at [85, 31] on div "7" at bounding box center [76, 23] width 78 height 20
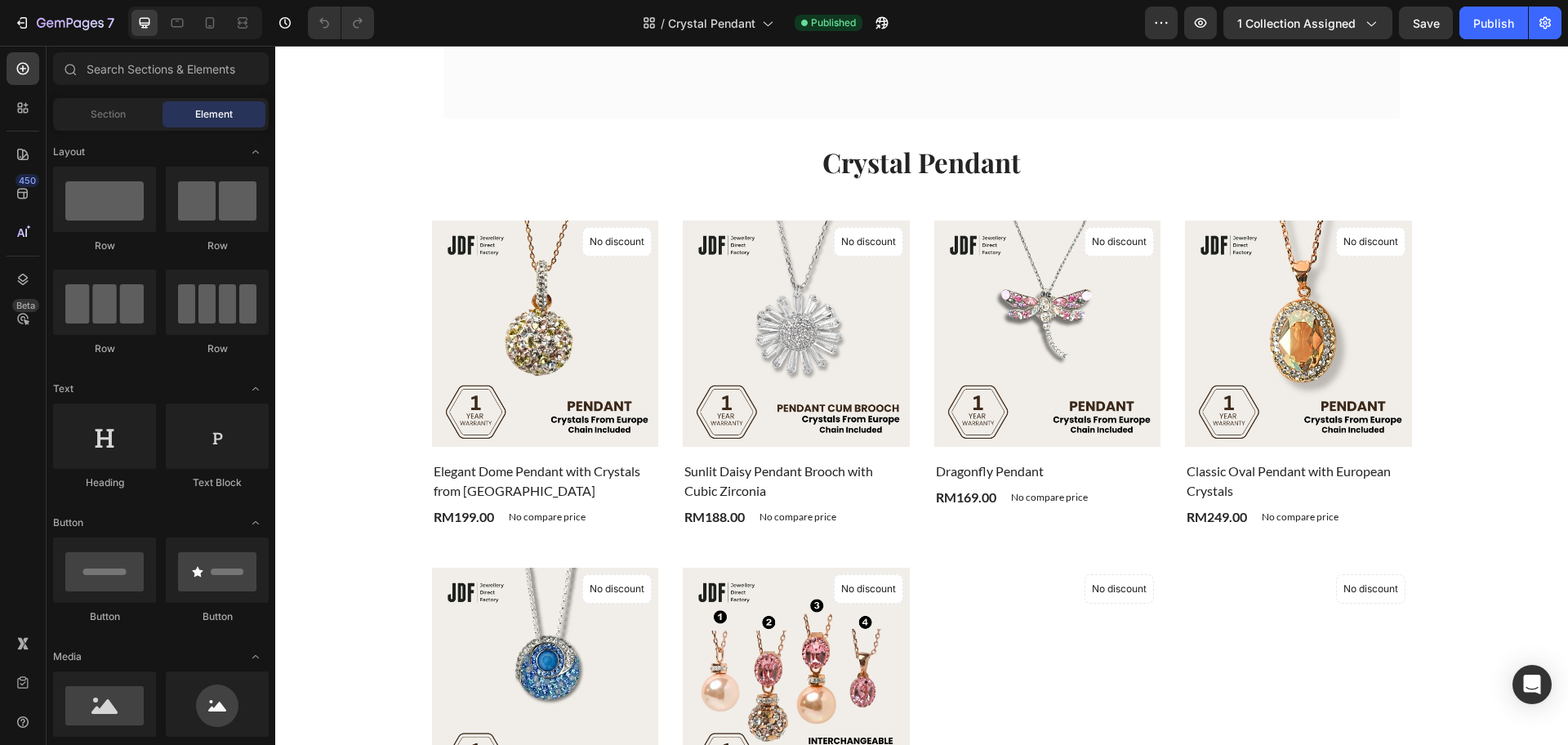
scroll to position [714, 0]
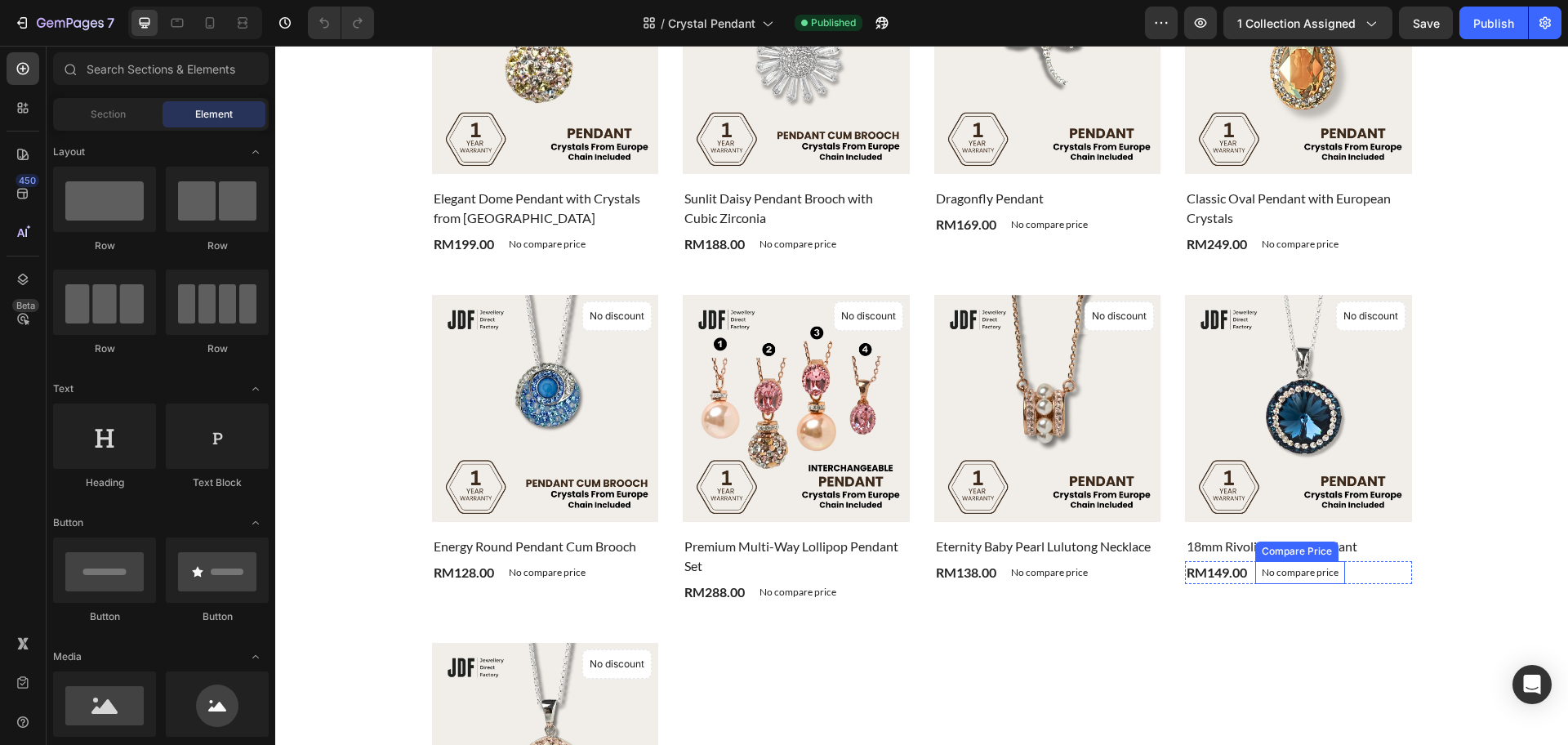
click at [1310, 574] on p "No compare price" at bounding box center [1300, 573] width 77 height 10
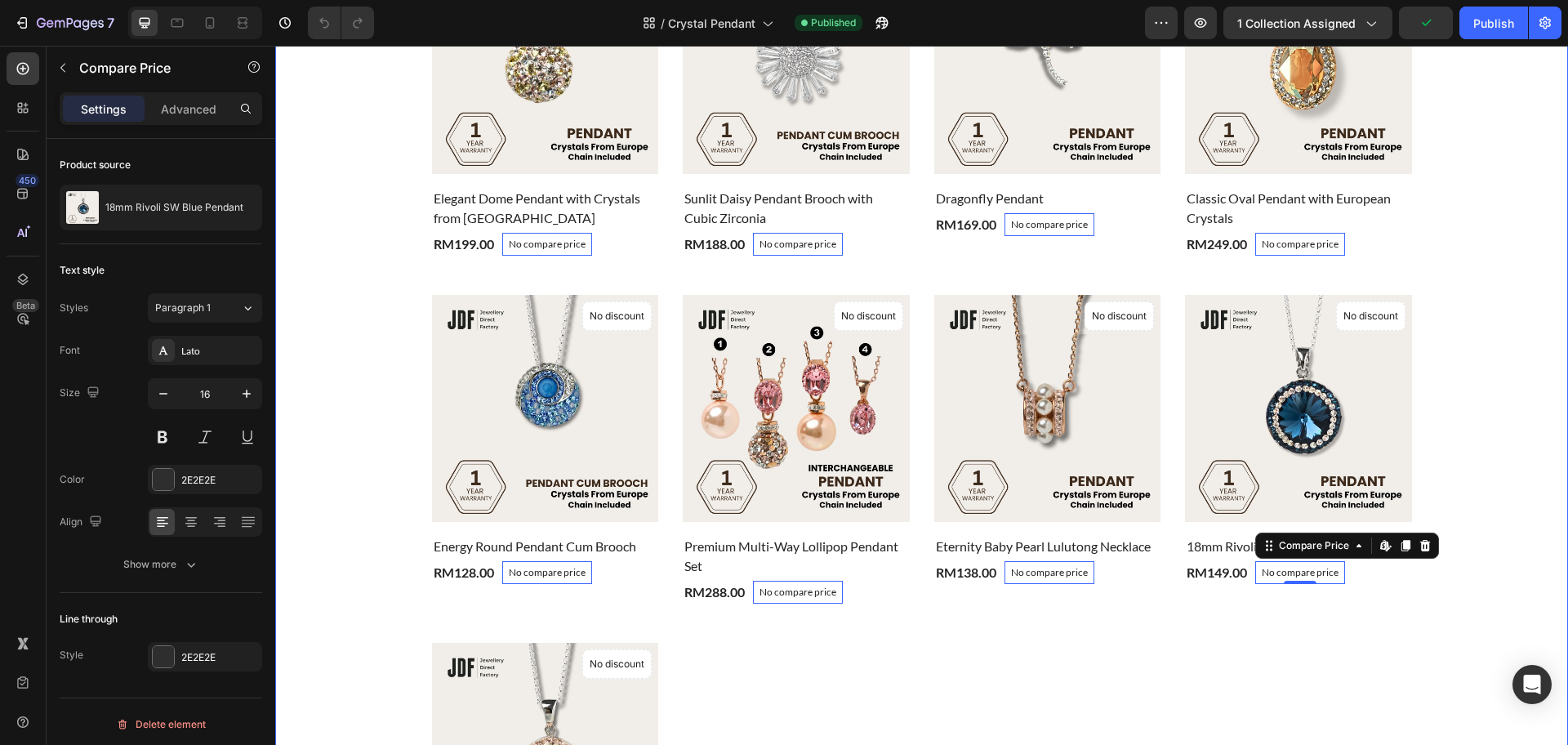
click at [1450, 464] on div "Crystal Pendant Heading Product Images & Gallery No discount Not be displayed w…" at bounding box center [922, 401] width 1269 height 1061
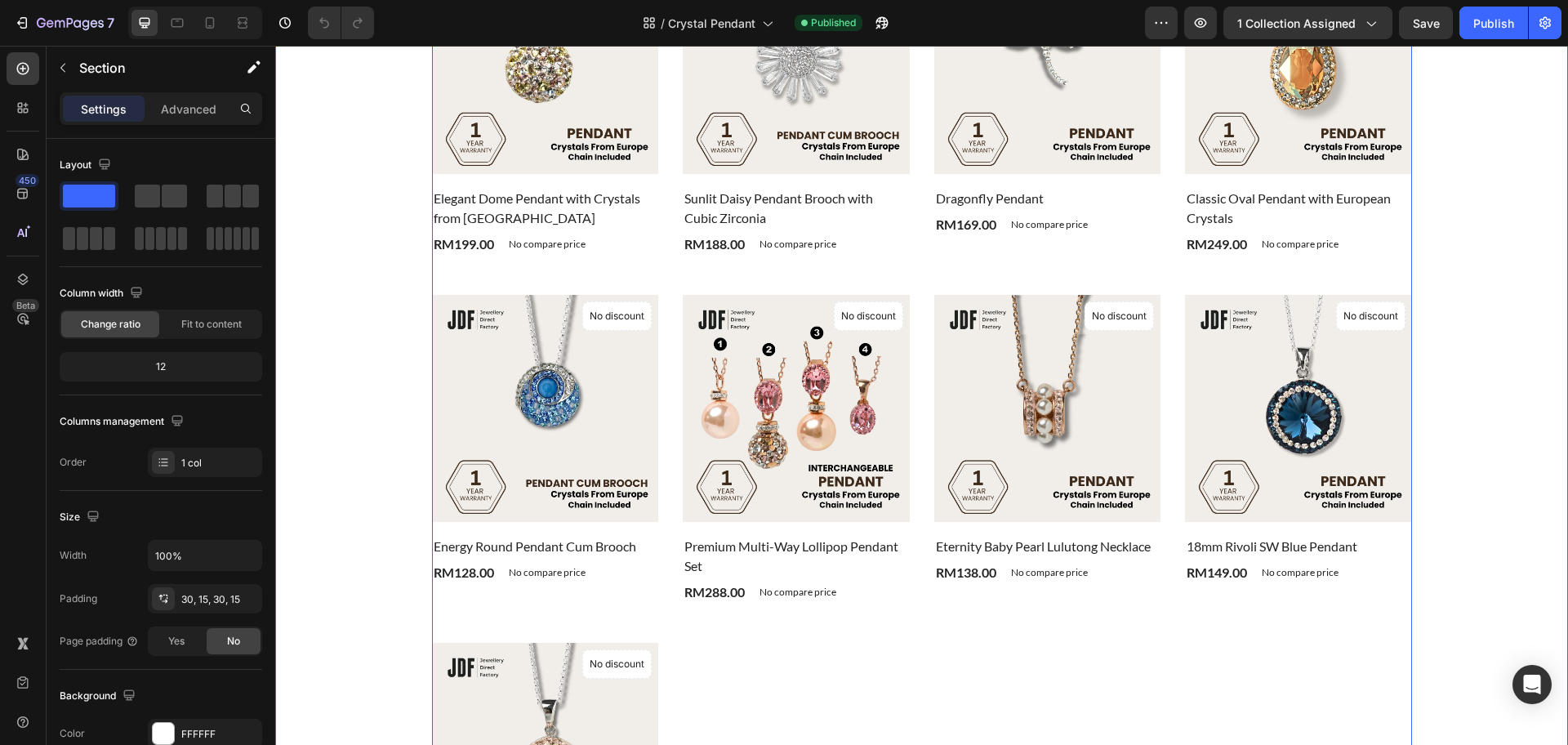
click at [1355, 639] on div "Product Images & Gallery No discount Not be displayed when published Product Ba…" at bounding box center [922, 440] width 980 height 984
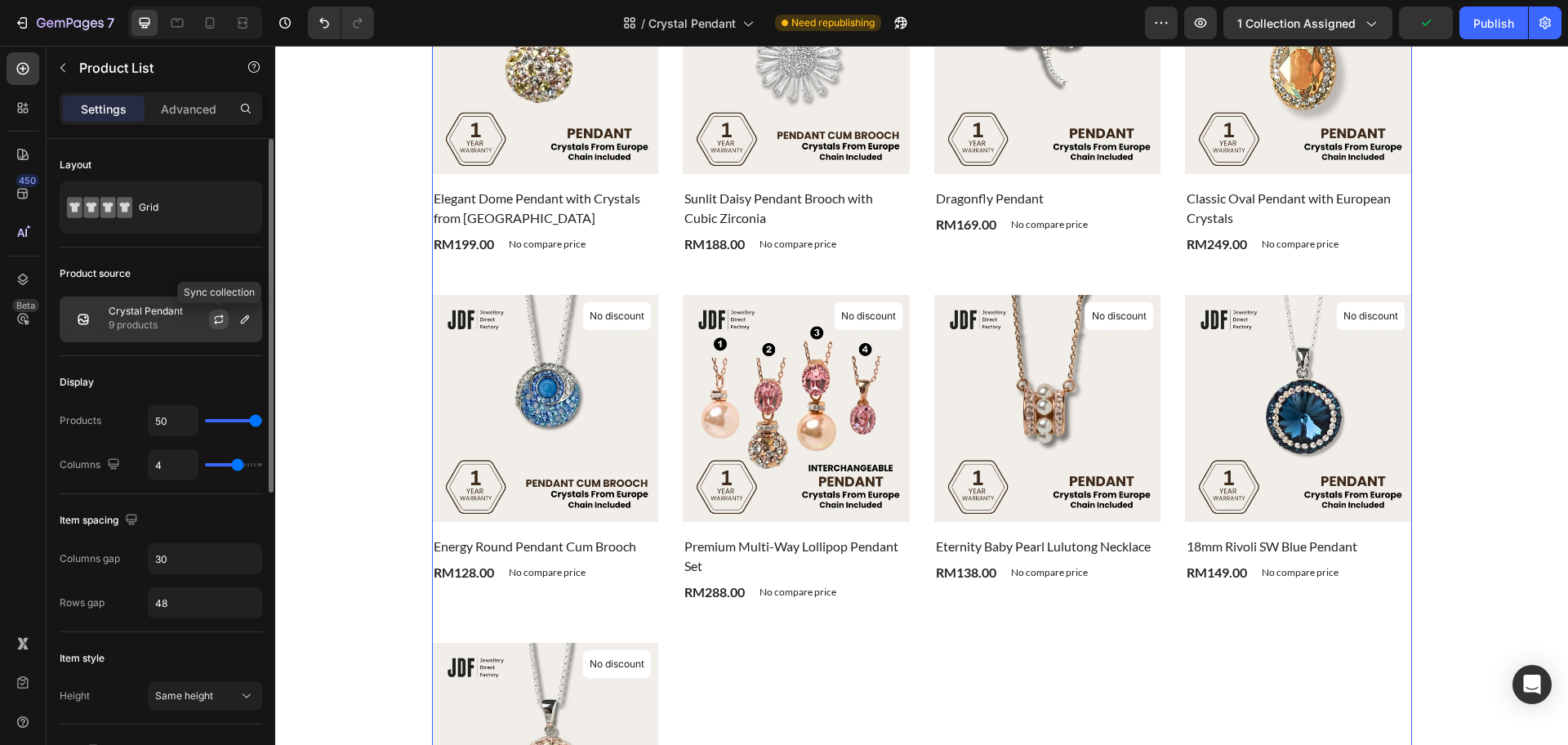
click at [221, 319] on icon "button" at bounding box center [219, 319] width 13 height 13
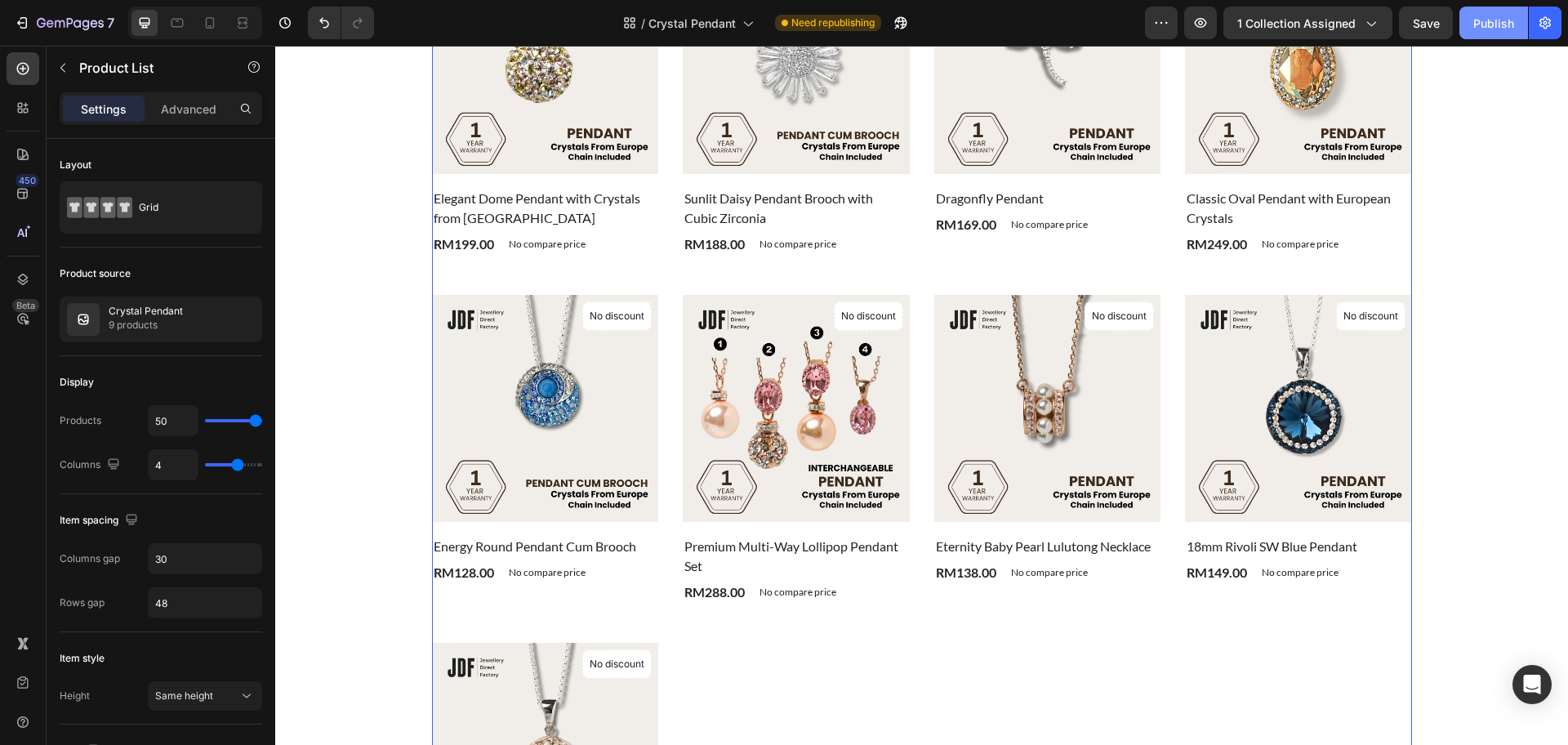
click at [1494, 25] on div "Publish" at bounding box center [1494, 23] width 41 height 17
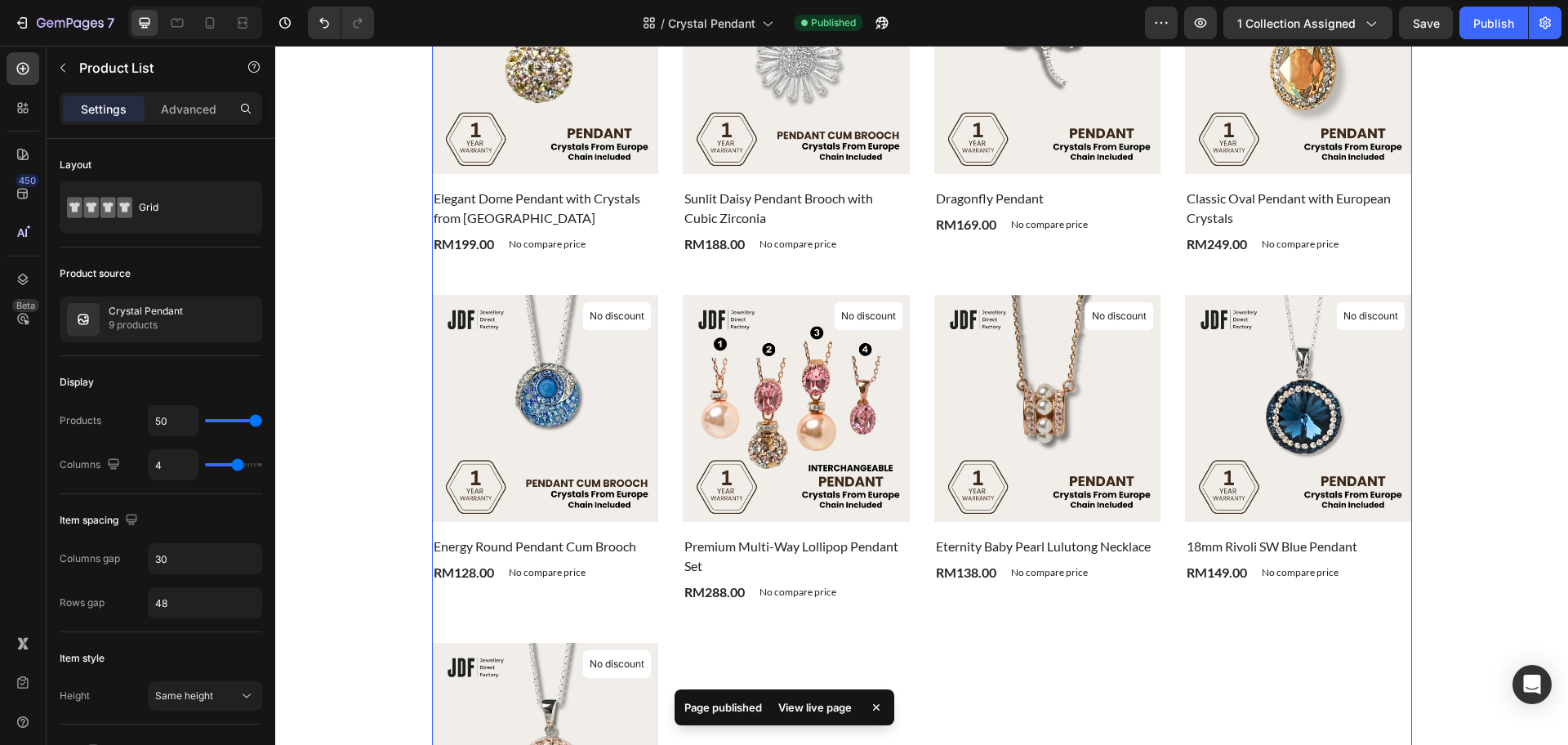
click at [825, 706] on div "View live page" at bounding box center [815, 708] width 93 height 23
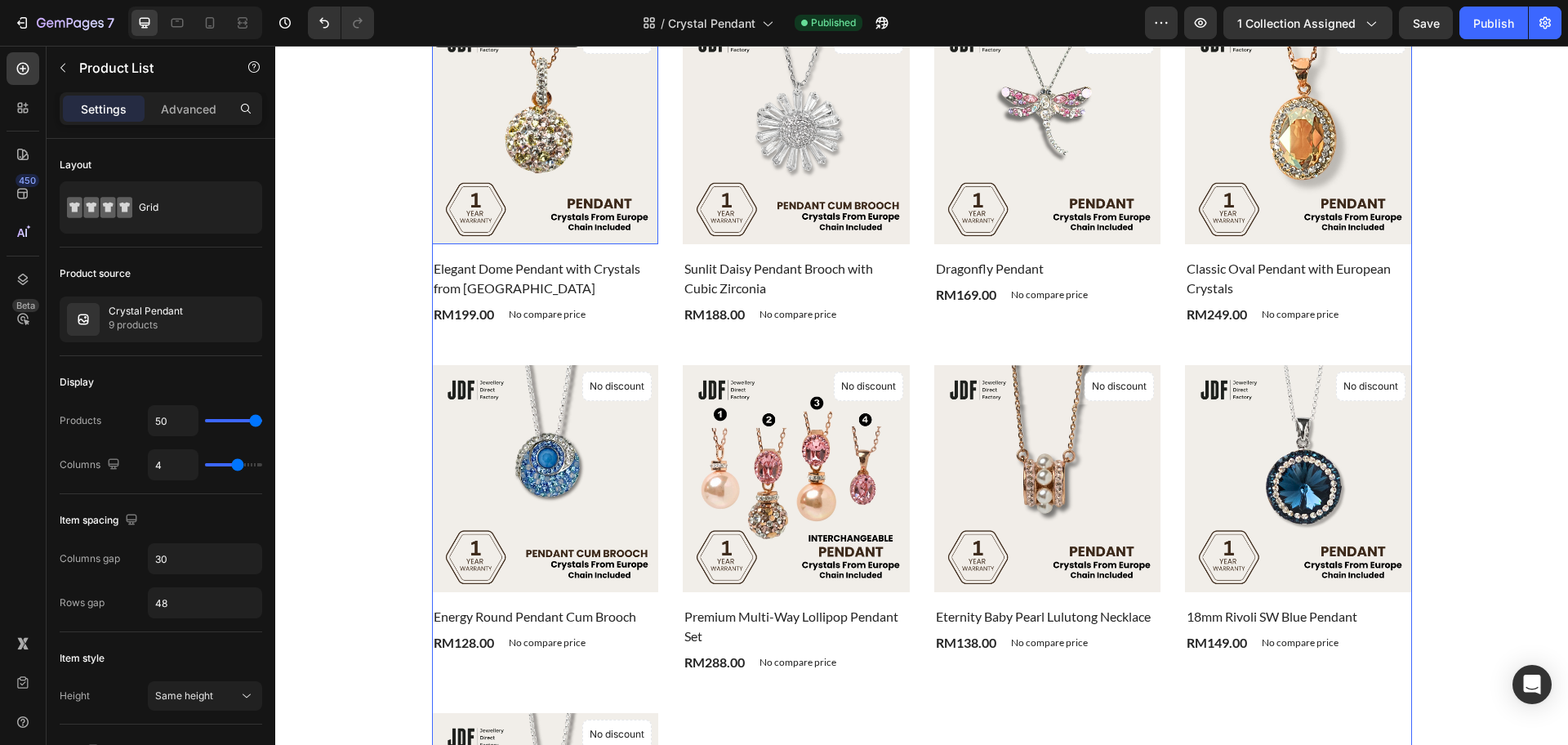
scroll to position [408, 0]
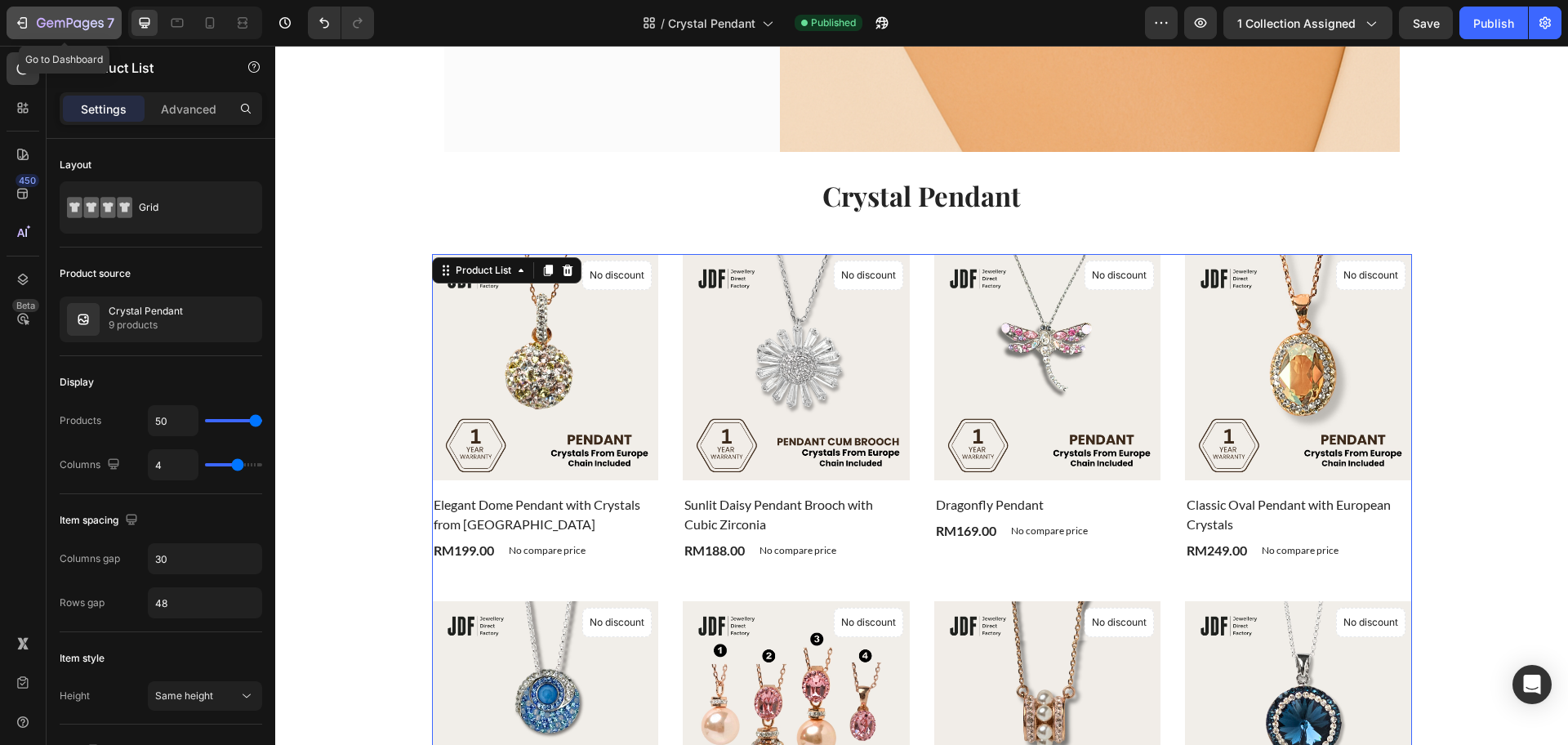
click at [85, 25] on icon "button" at bounding box center [70, 24] width 67 height 14
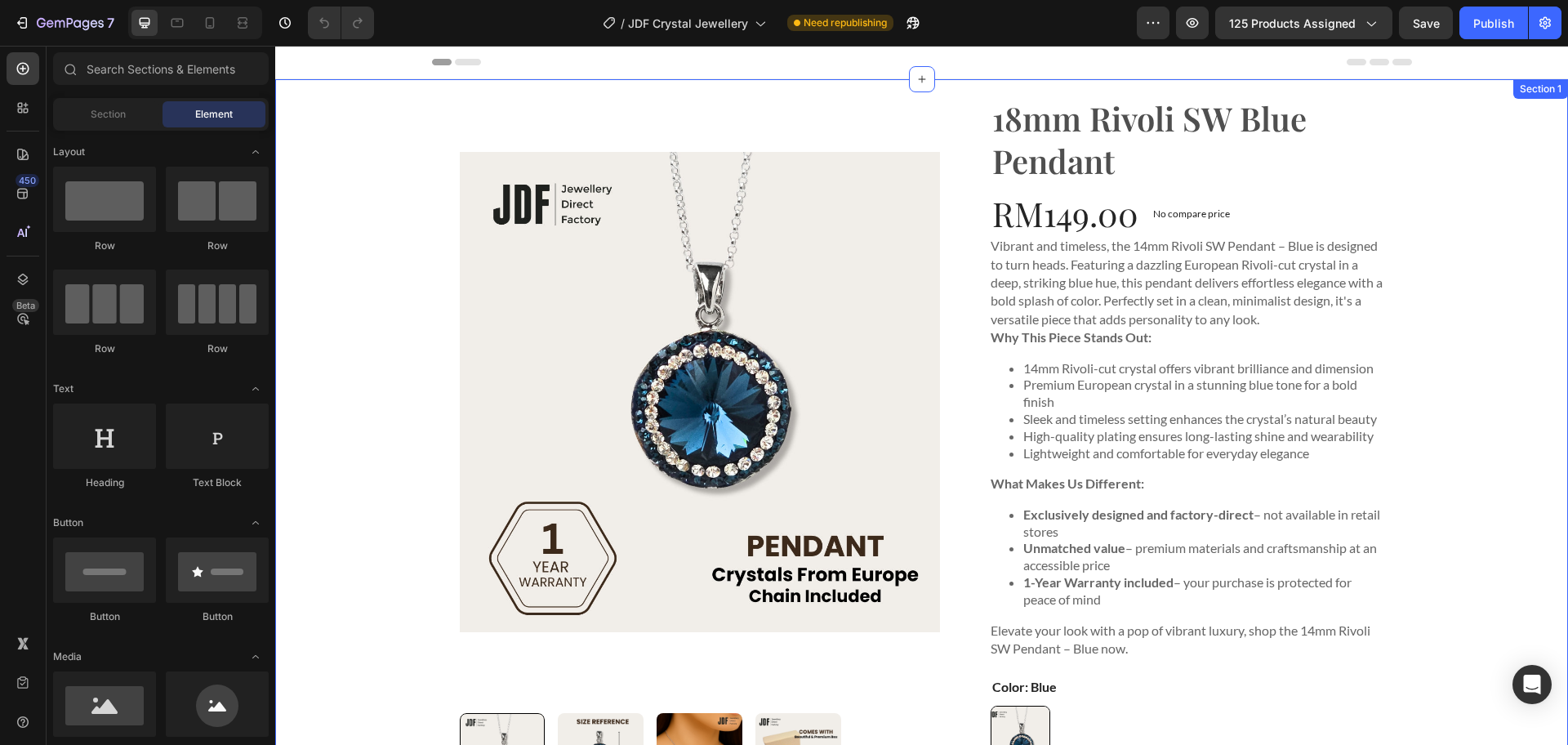
drag, startPoint x: 391, startPoint y: 277, endPoint x: 726, endPoint y: 271, distance: 335.1
click at [391, 277] on div "Product Images 18mm Rivoli SW Blue Pendant Product Title RM149.00 Product Price…" at bounding box center [921, 497] width 1293 height 836
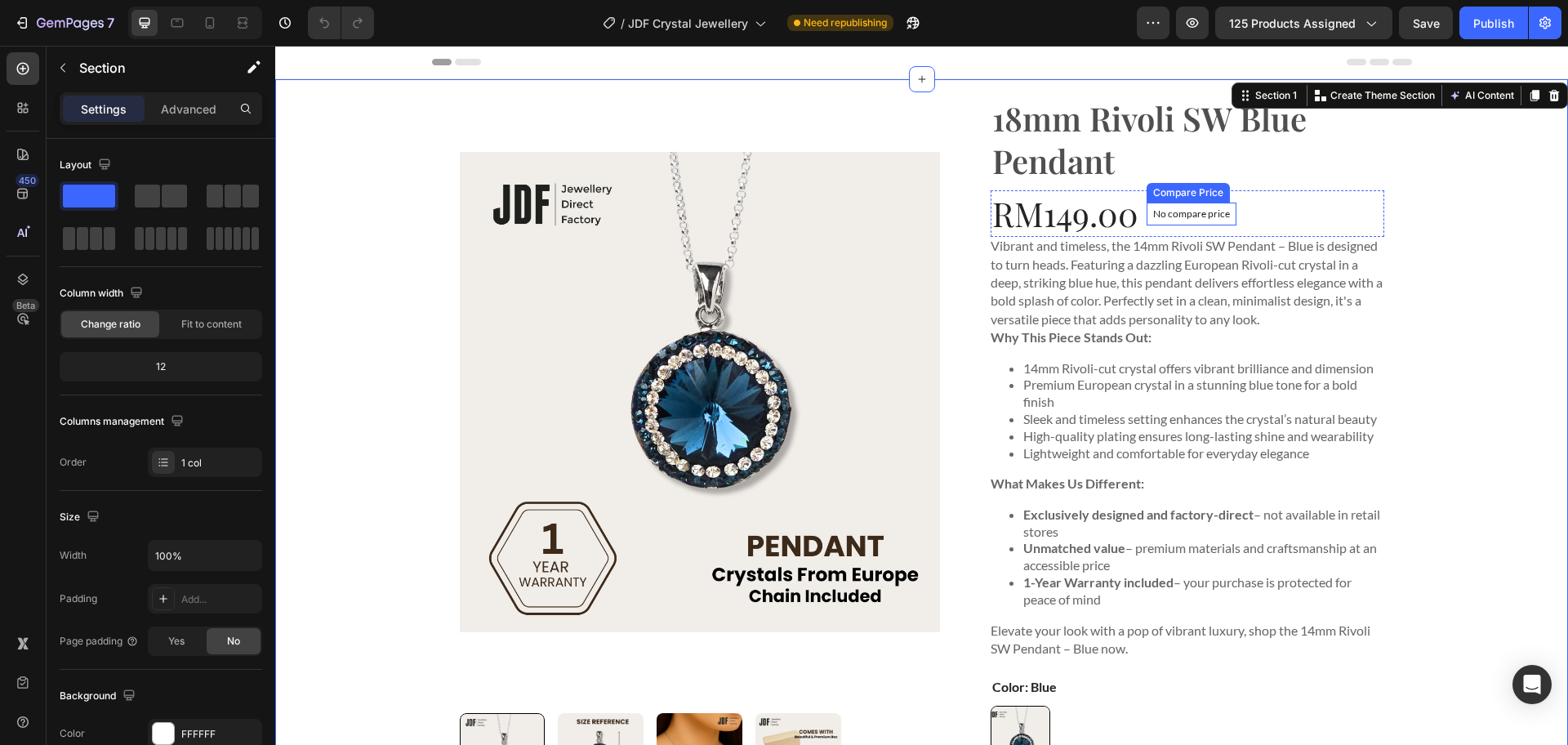
click at [1200, 220] on div "No compare price" at bounding box center [1191, 215] width 90 height 23
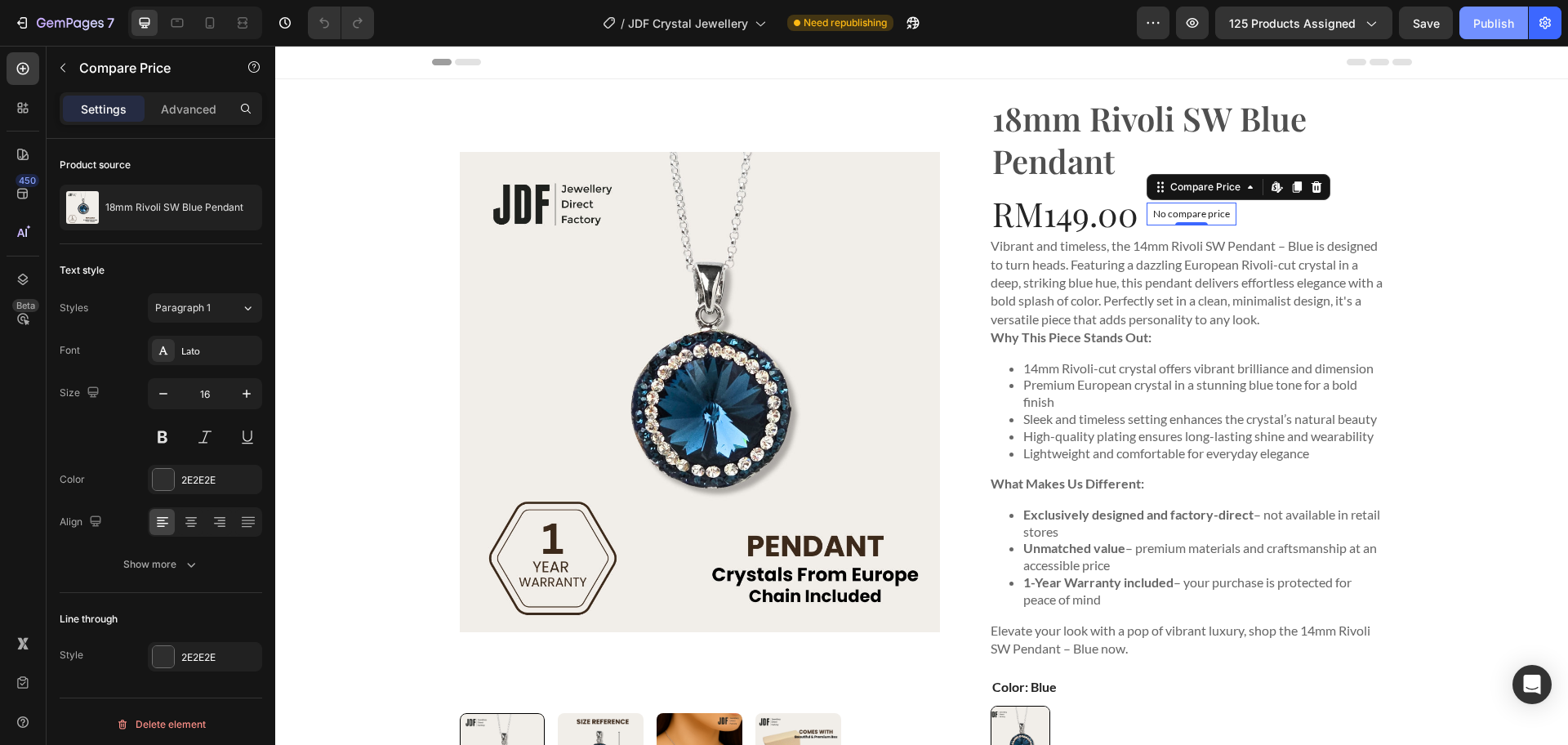
click at [1472, 24] on button "Publish" at bounding box center [1493, 23] width 68 height 33
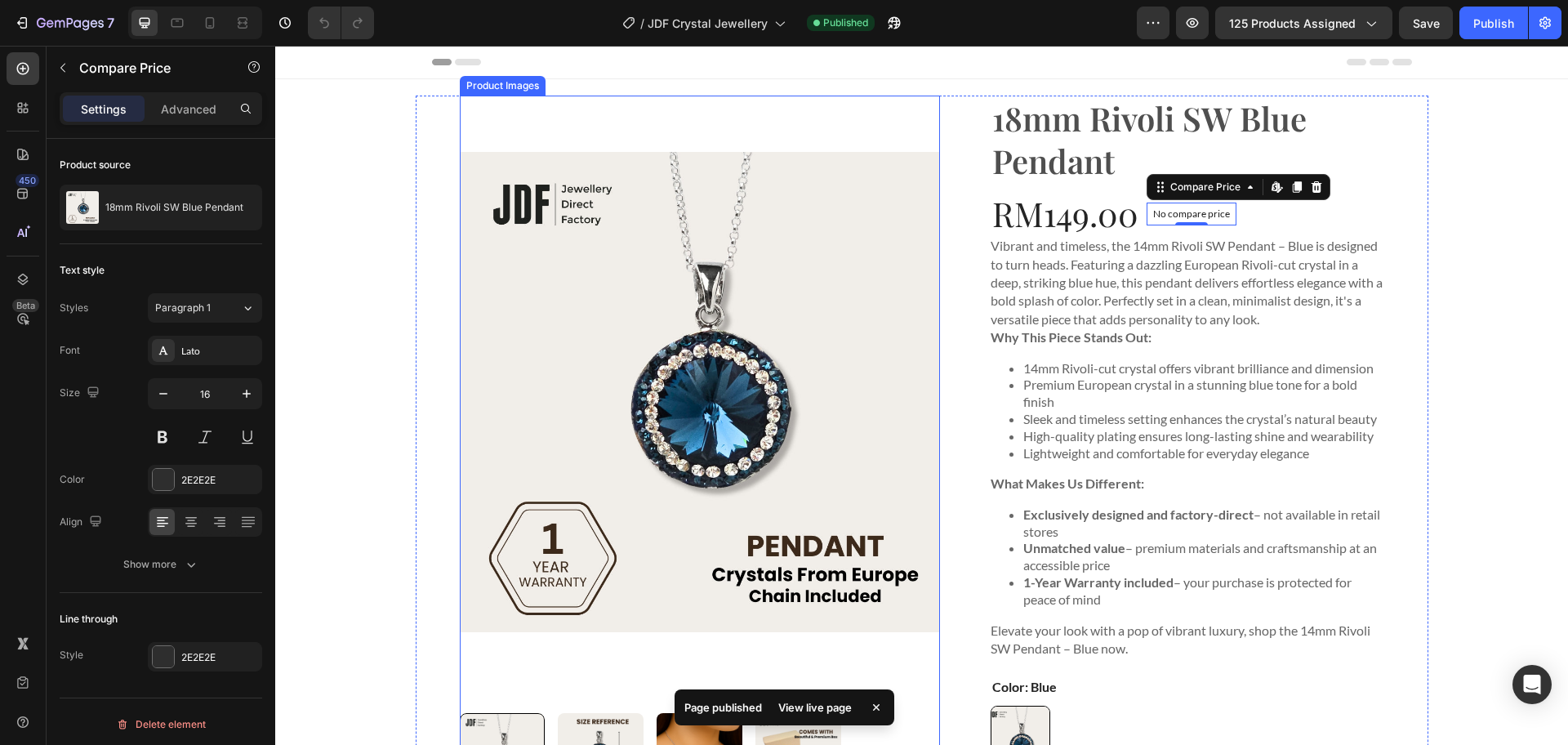
click at [416, 565] on div "Product Images 18mm Rivoli SW Blue Pendant Product Title RM149.00 Product Price…" at bounding box center [922, 492] width 1013 height 793
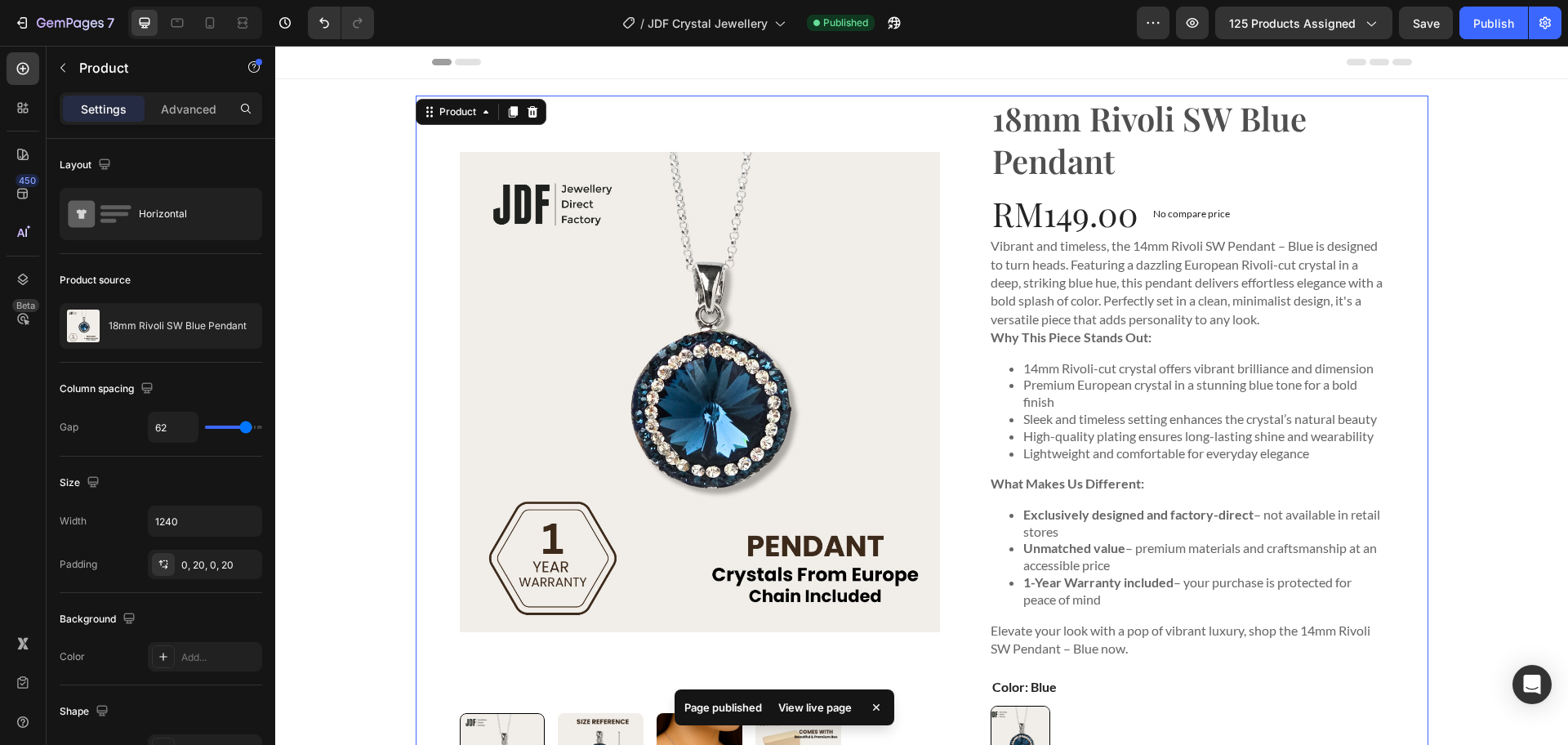
click at [808, 706] on div "View live page" at bounding box center [815, 708] width 93 height 23
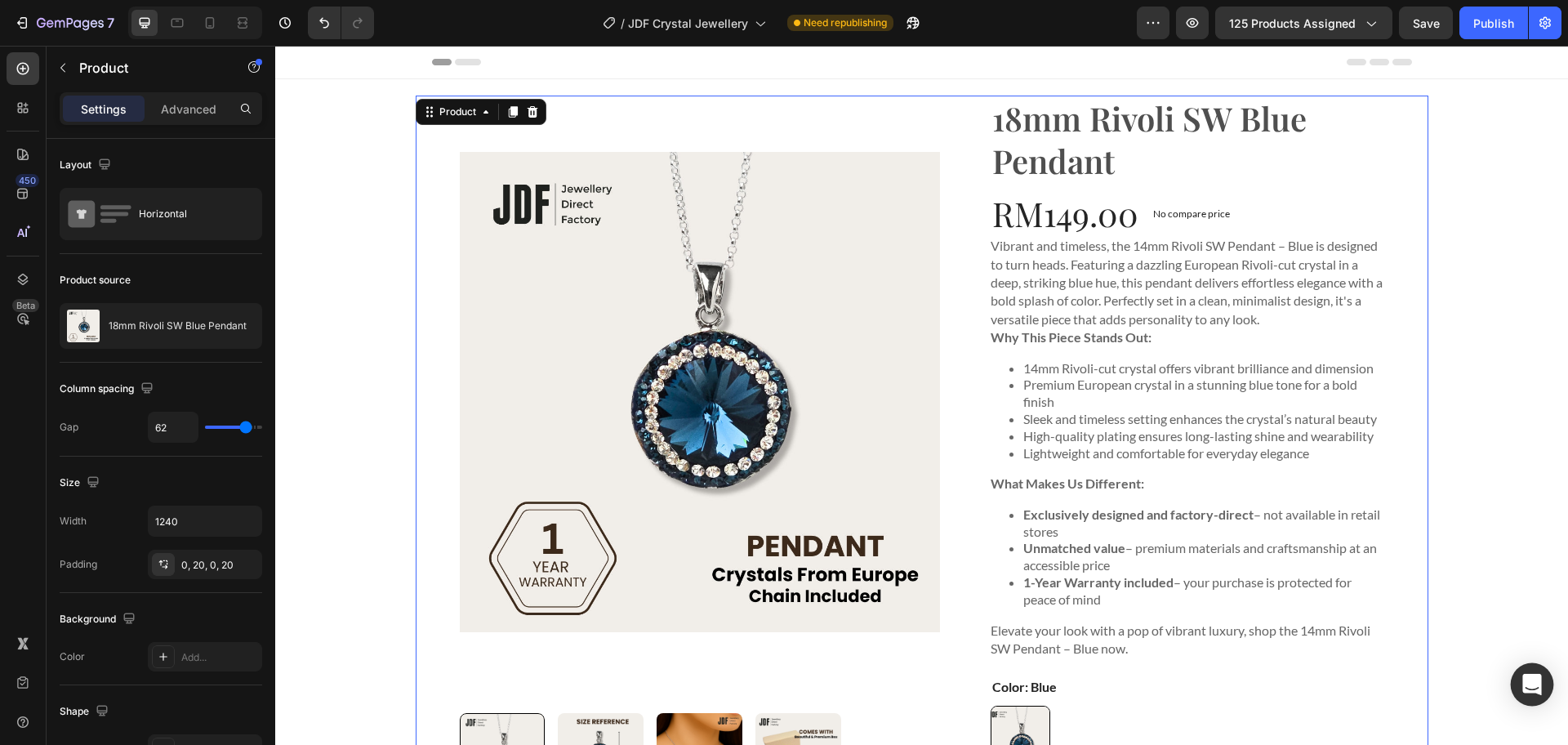
click at [1534, 672] on div "Open Intercom Messenger" at bounding box center [1533, 685] width 43 height 43
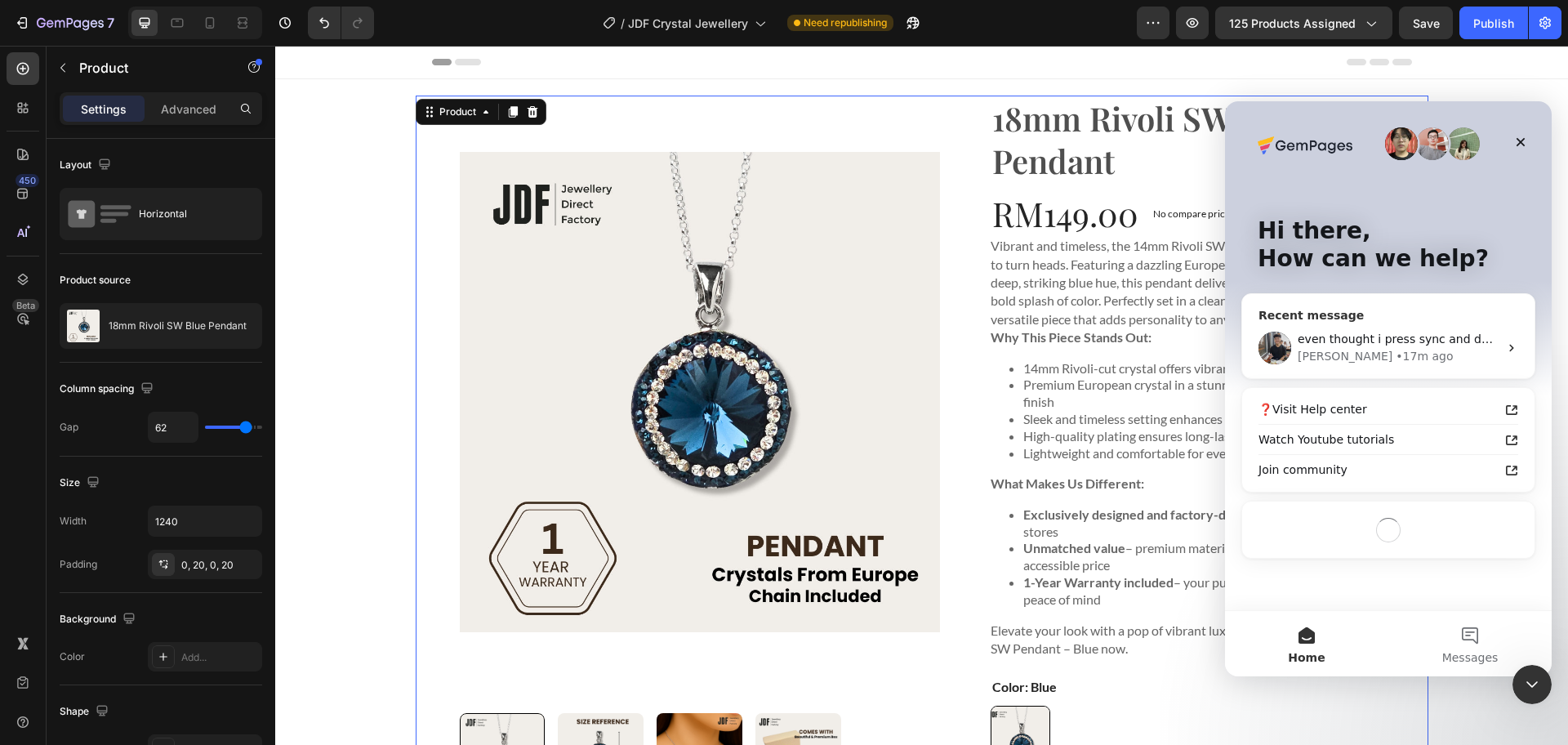
click at [1332, 366] on div "even thought i press sync and delete the compare at price block and putting bac…" at bounding box center [1388, 347] width 292 height 60
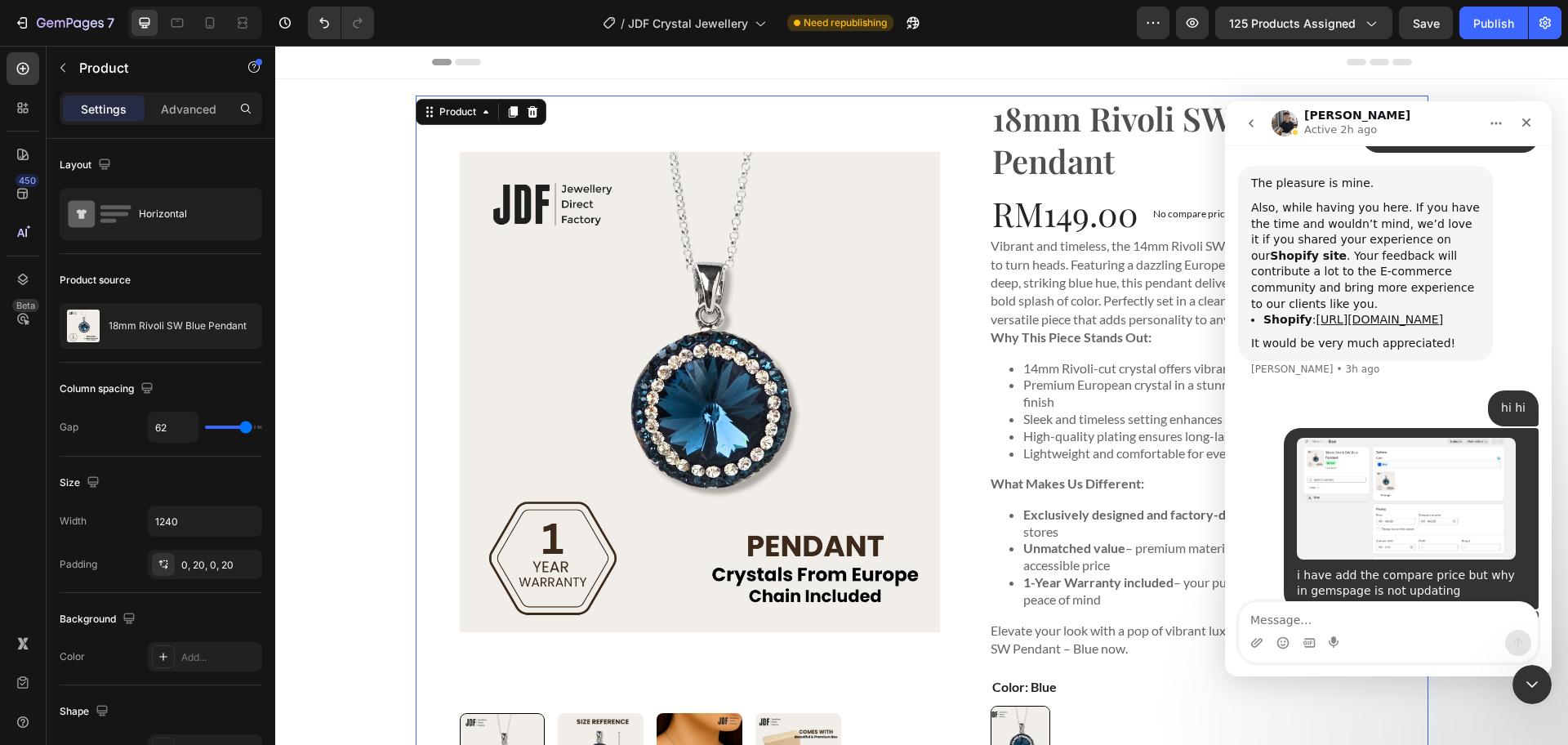
click at [1355, 610] on textarea "Message…" at bounding box center [1388, 616] width 299 height 28
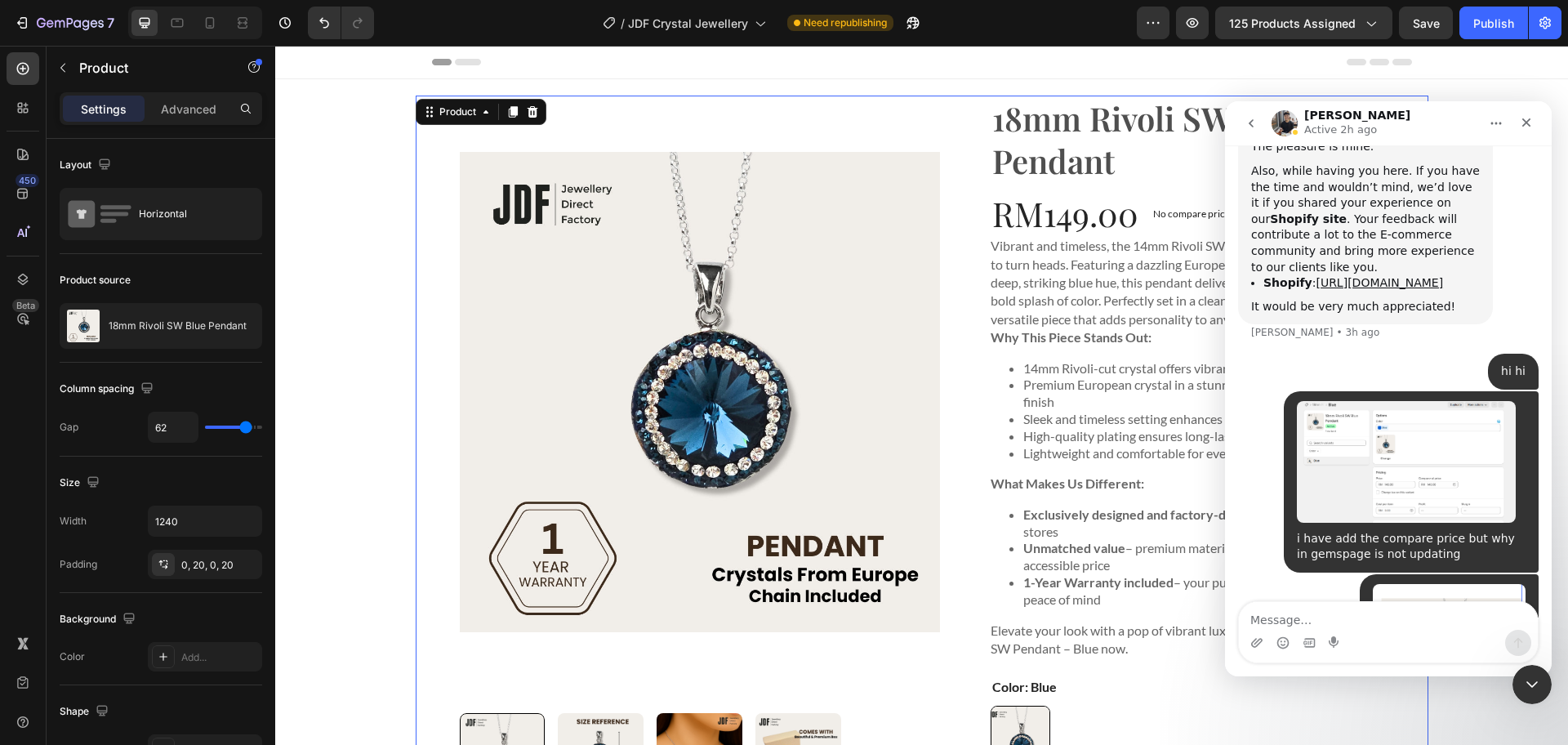
scroll to position [5010, 0]
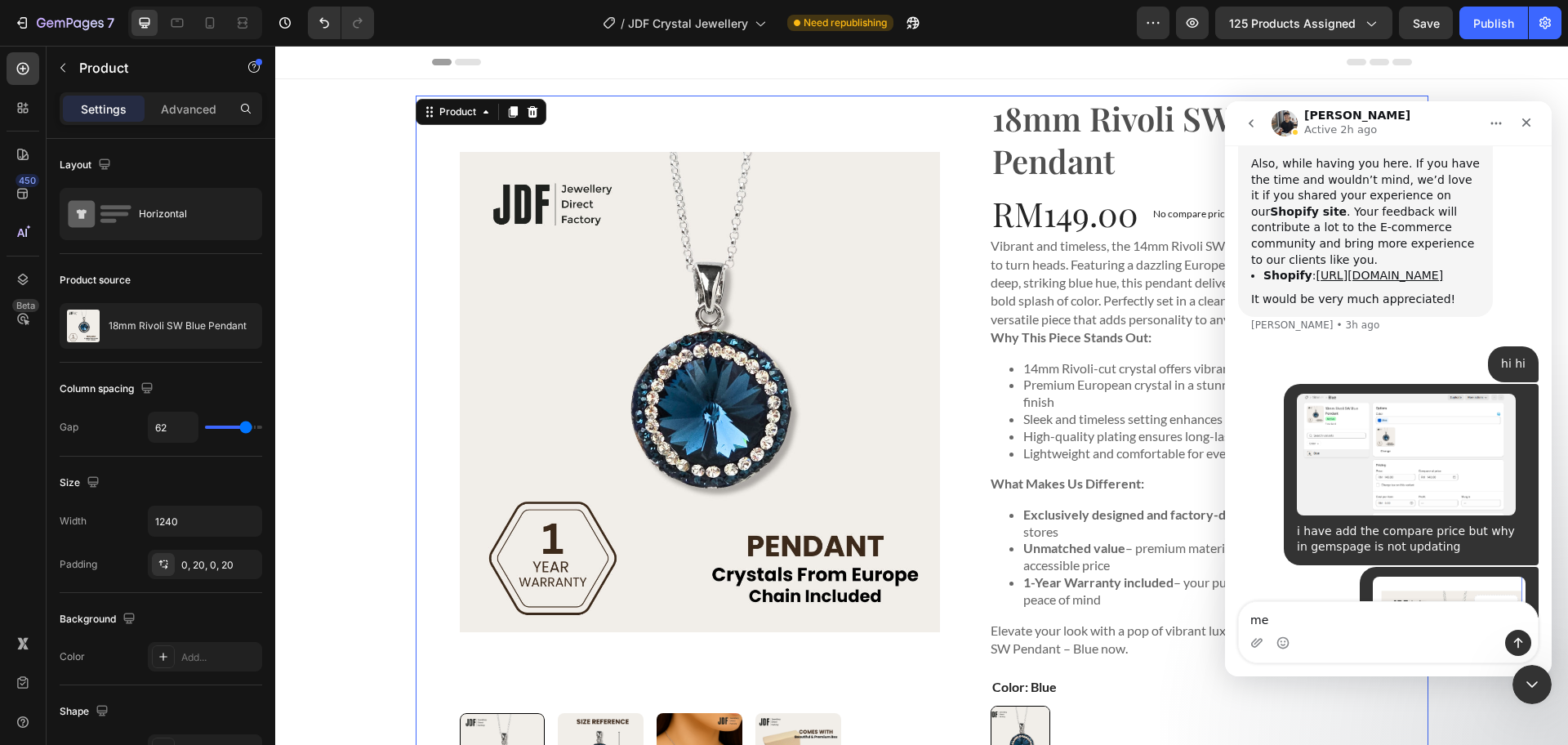
type textarea "m"
click at [1349, 618] on textarea "Message…" at bounding box center [1388, 616] width 299 height 28
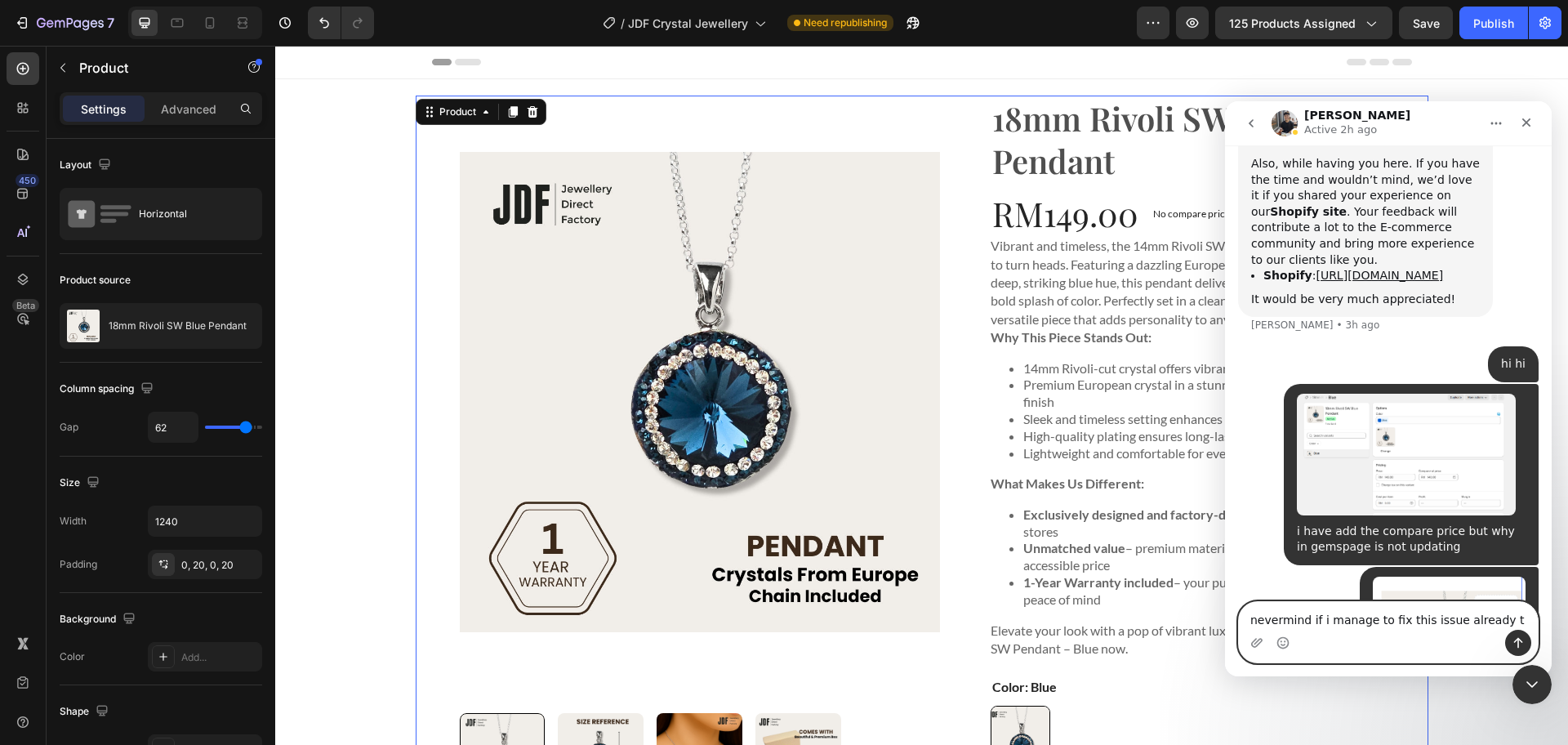
type textarea "nevermind if i manage to fix this issue already tq"
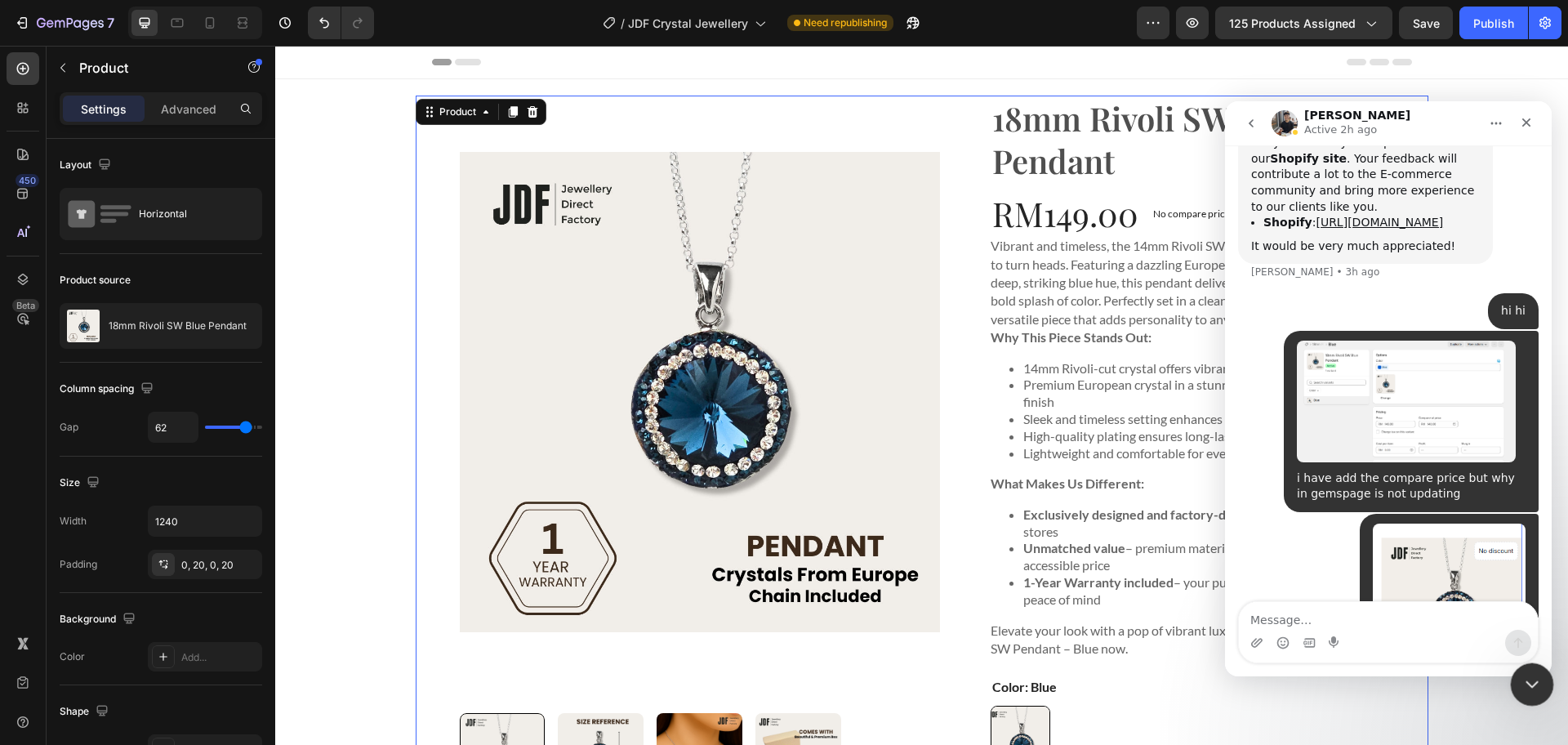
click at [1528, 672] on icon "Close Intercom Messenger" at bounding box center [1530, 682] width 20 height 20
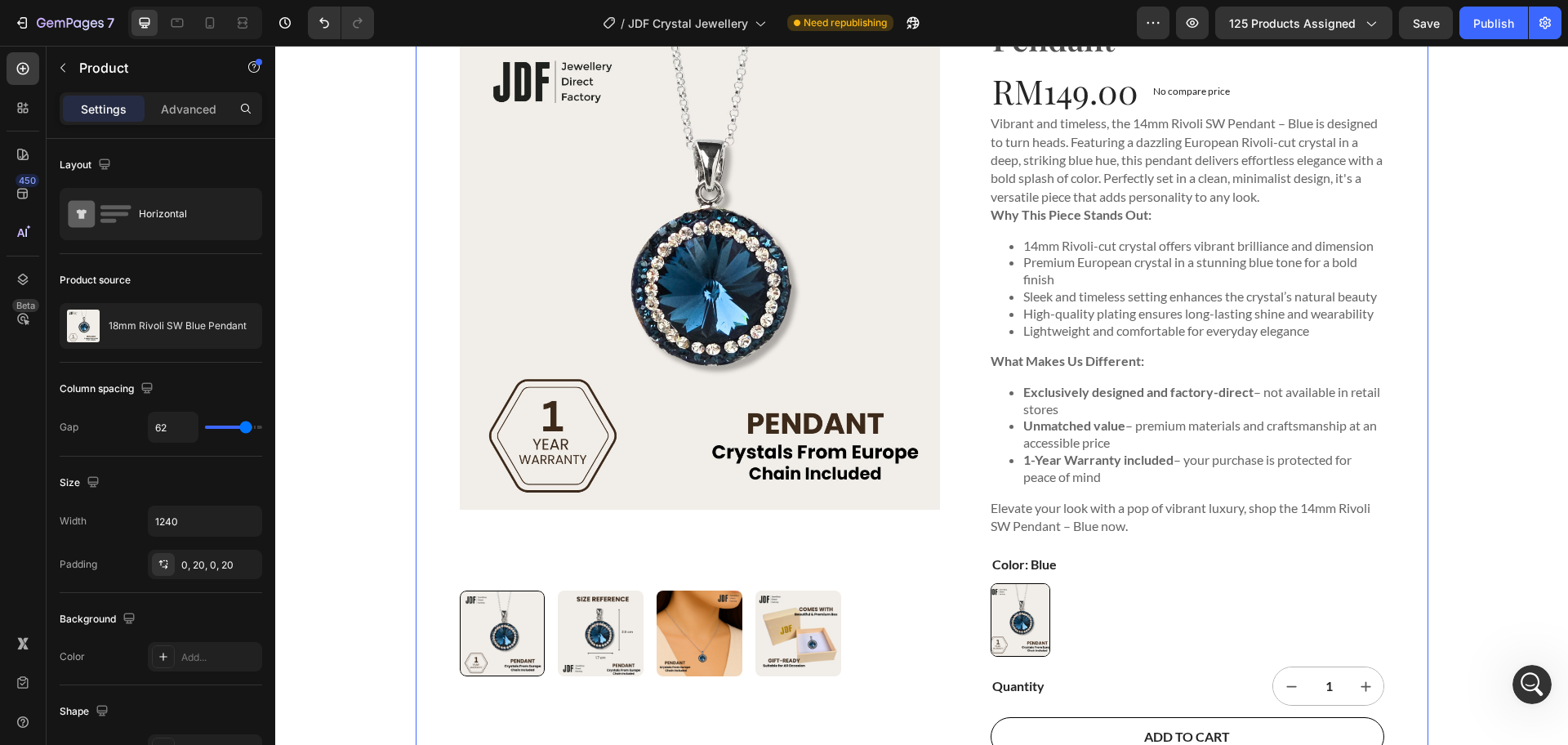
scroll to position [0, 0]
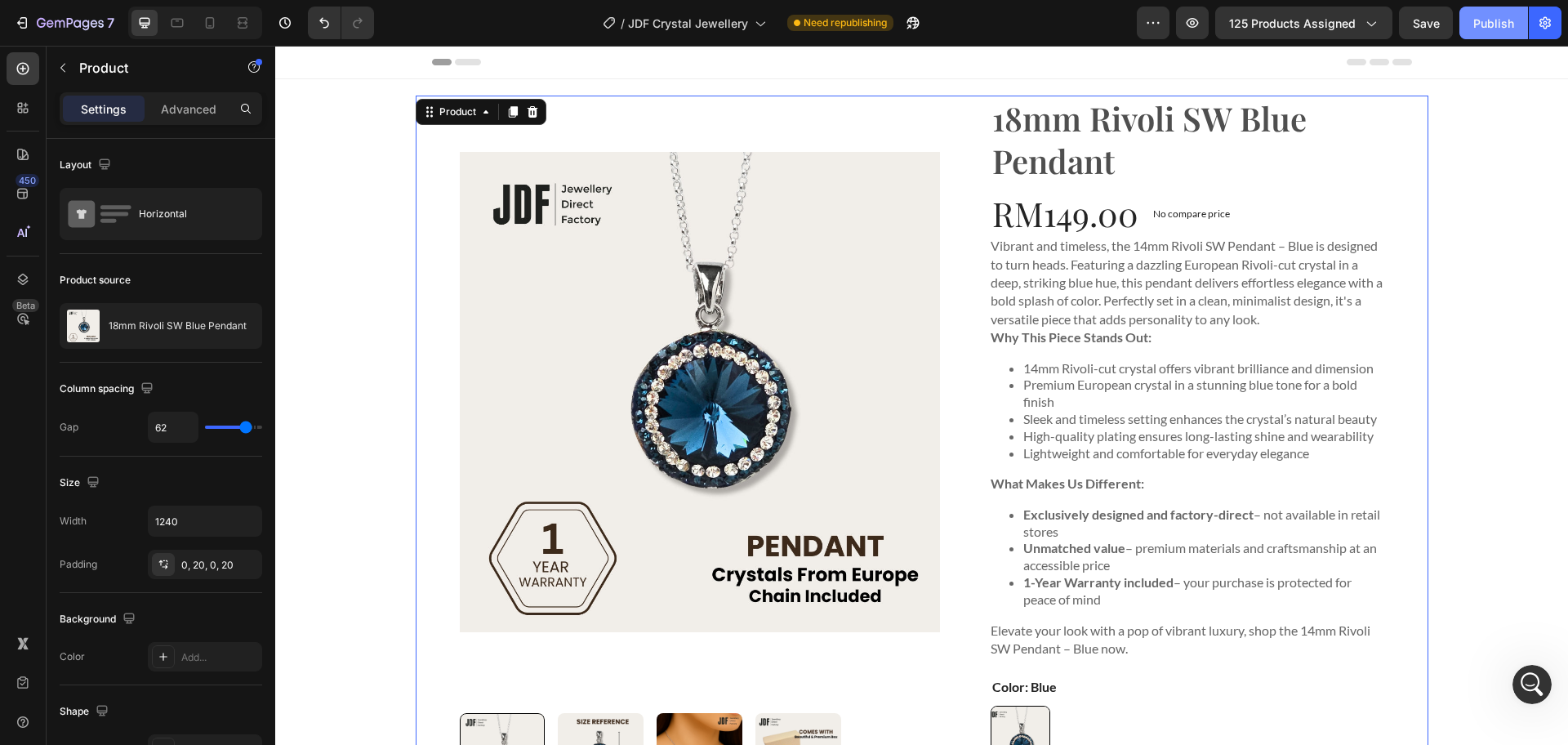
click at [1476, 20] on div "Publish" at bounding box center [1494, 23] width 41 height 17
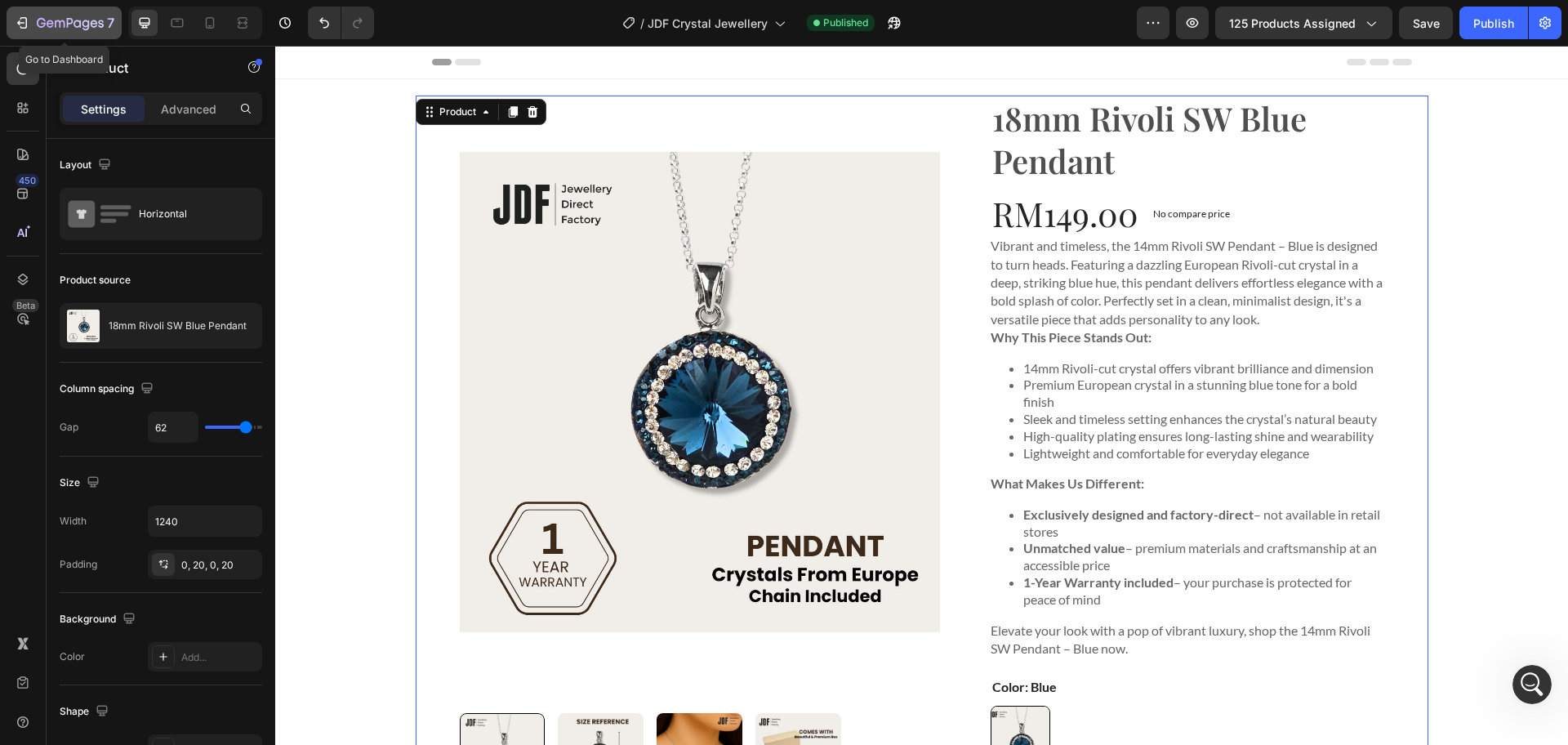
click at [72, 27] on icon "button" at bounding box center [70, 24] width 67 height 14
